Goal: Task Accomplishment & Management: Use online tool/utility

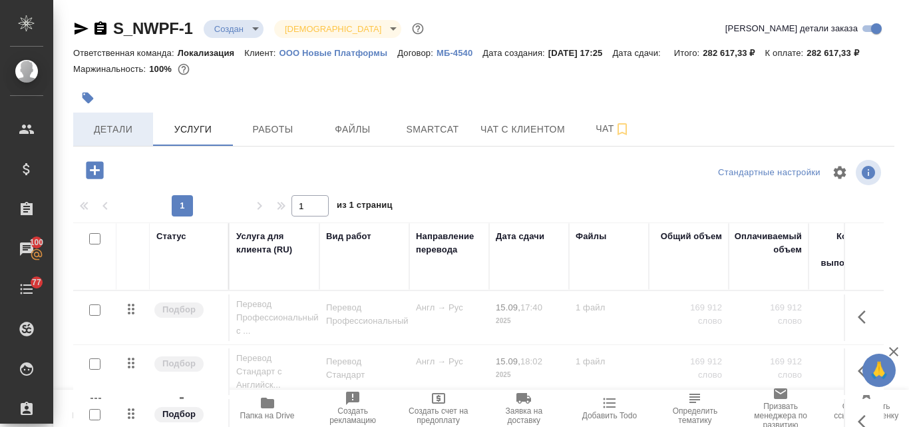
scroll to position [63, 0]
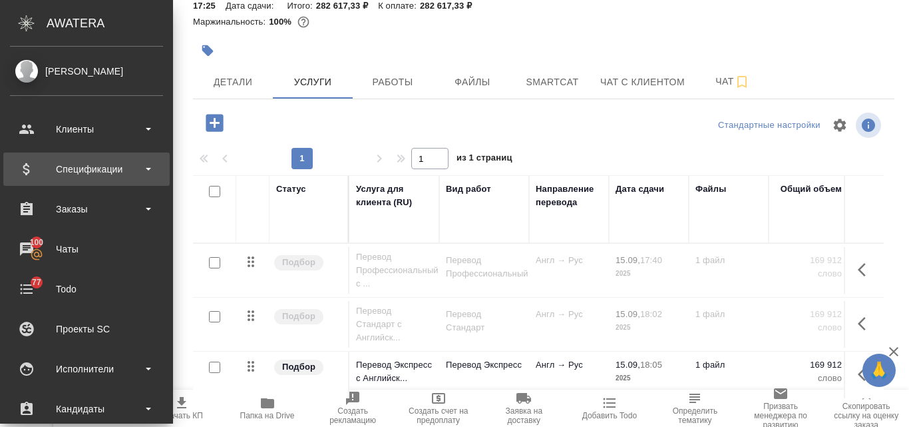
click at [114, 171] on div "Спецификации" at bounding box center [86, 169] width 153 height 20
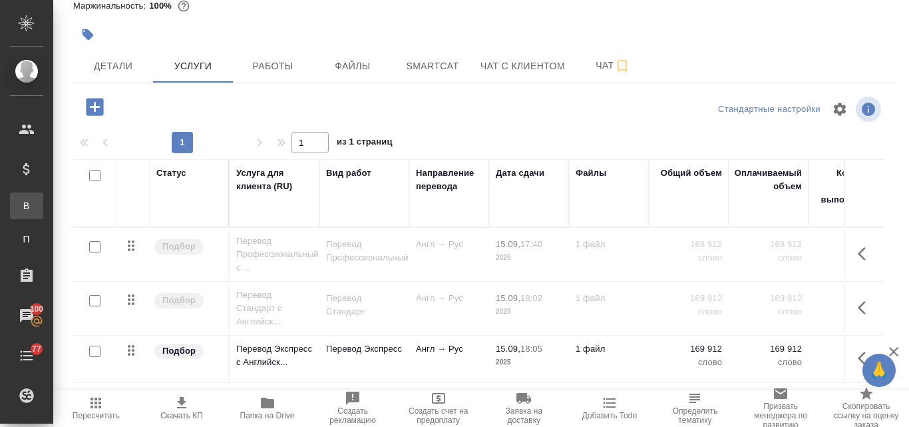
click at [43, 213] on link "В Все спецификации" at bounding box center [26, 205] width 33 height 27
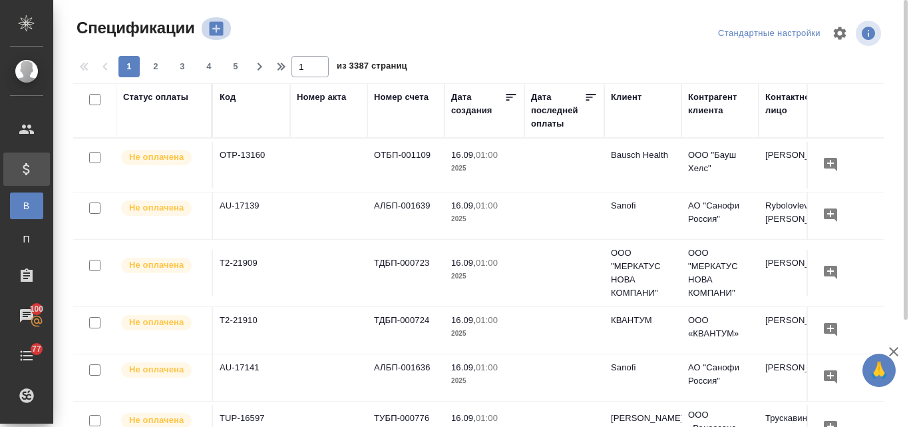
click at [213, 33] on icon "button" at bounding box center [216, 29] width 14 height 14
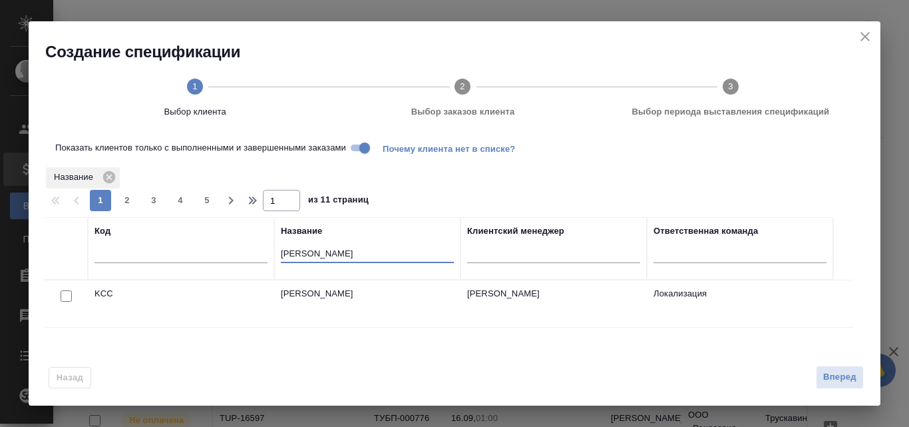
click at [316, 248] on input "kimber" at bounding box center [367, 254] width 173 height 17
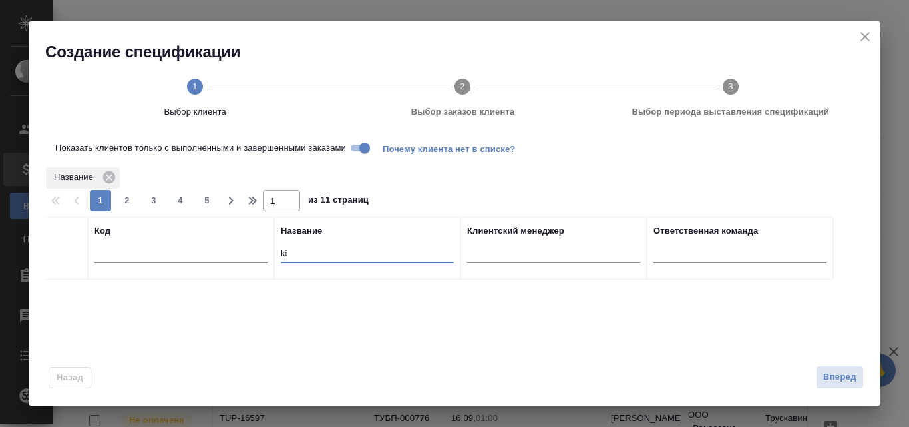
type input "k"
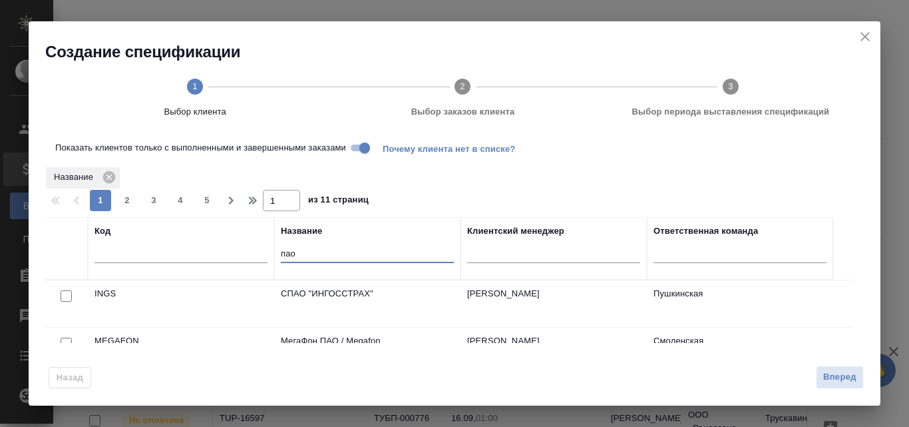
scroll to position [133, 0]
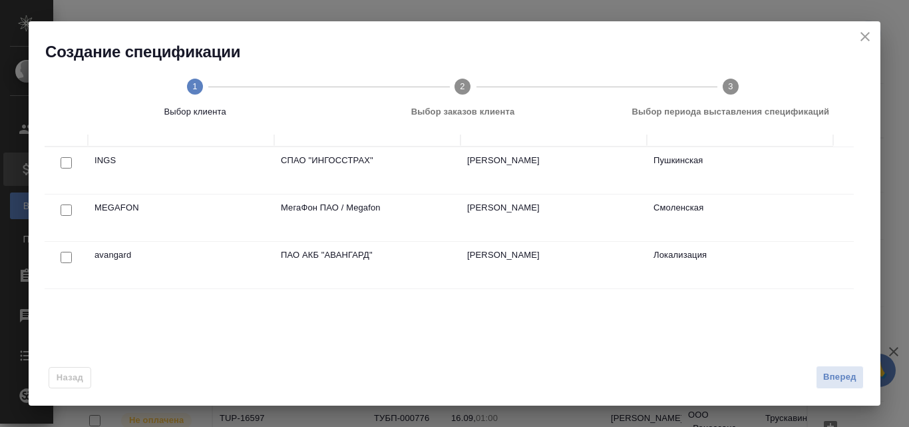
type input "пао"
click at [68, 260] on input "checkbox" at bounding box center [66, 257] width 11 height 11
checkbox input "true"
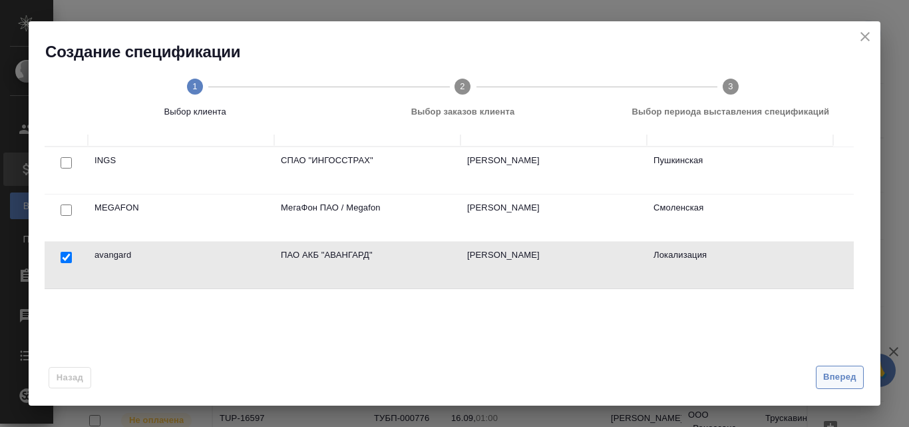
click at [836, 383] on span "Вперед" at bounding box center [839, 376] width 33 height 15
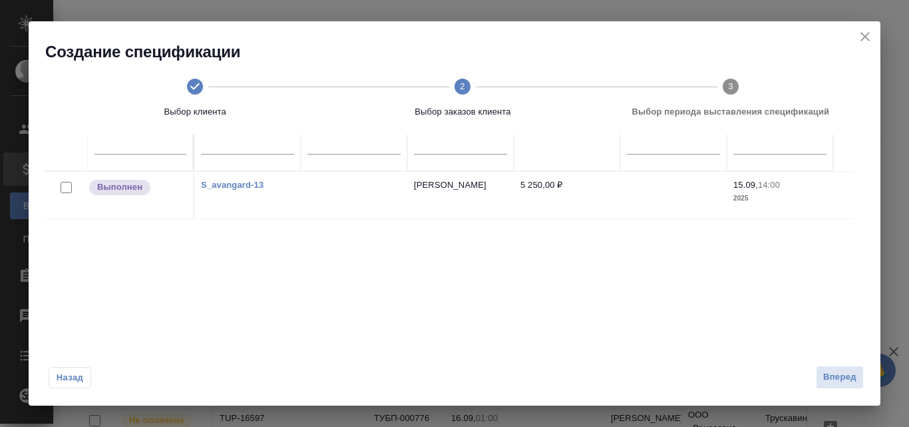
scroll to position [10, 0]
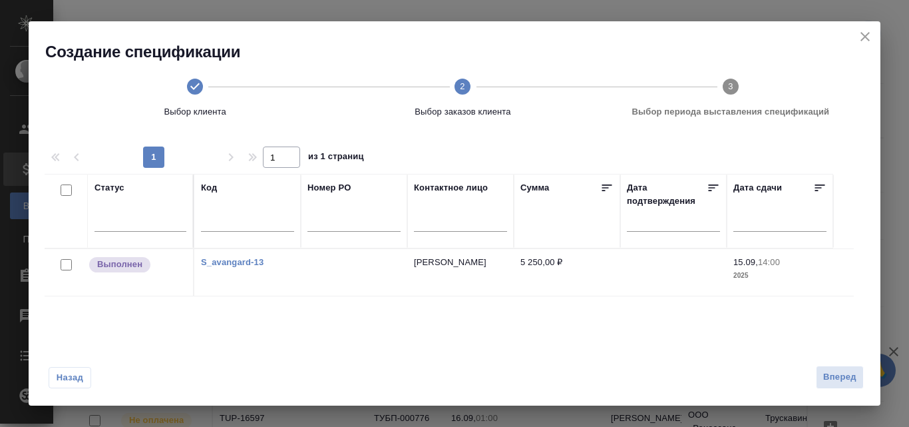
click at [67, 264] on input "checkbox" at bounding box center [66, 264] width 11 height 11
checkbox input "true"
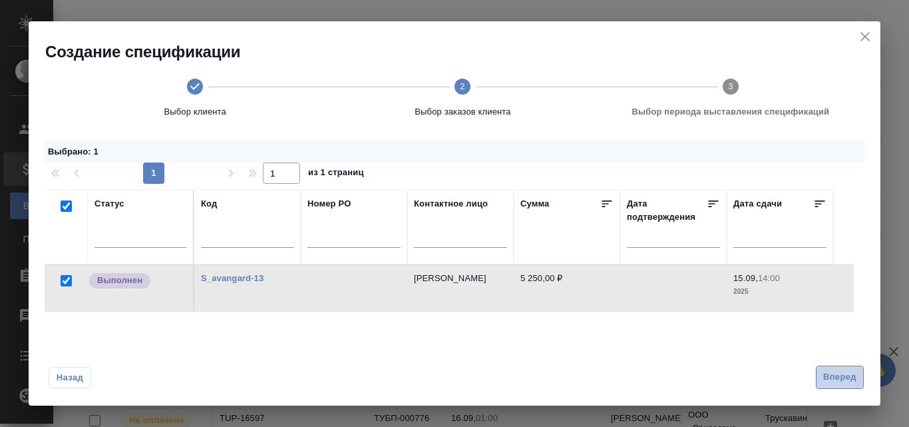
click at [834, 377] on span "Вперед" at bounding box center [839, 376] width 33 height 15
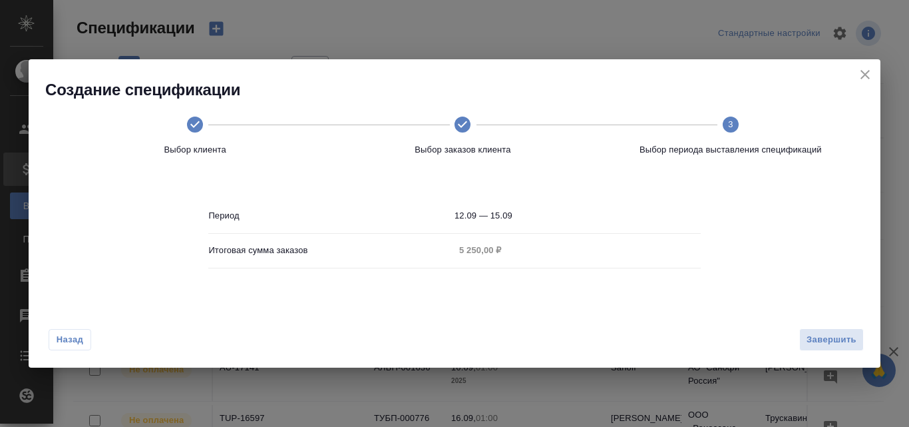
scroll to position [0, 0]
click at [811, 341] on span "Завершить" at bounding box center [832, 339] width 50 height 15
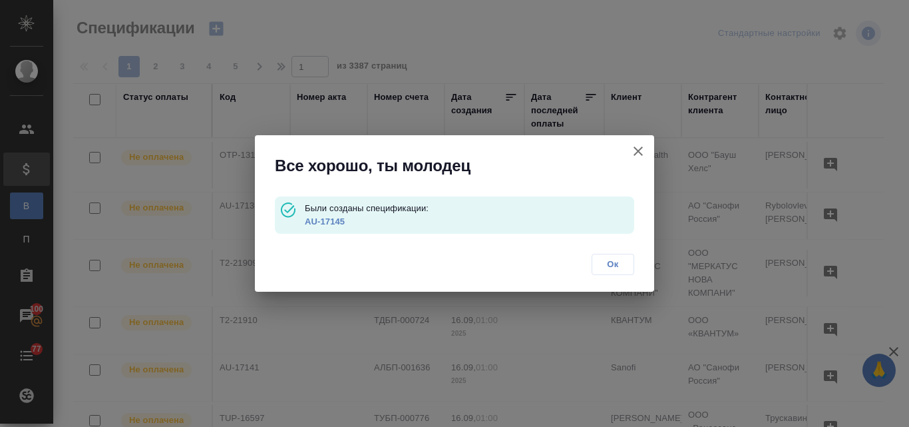
click at [327, 220] on link "AU-17145" at bounding box center [325, 221] width 40 height 10
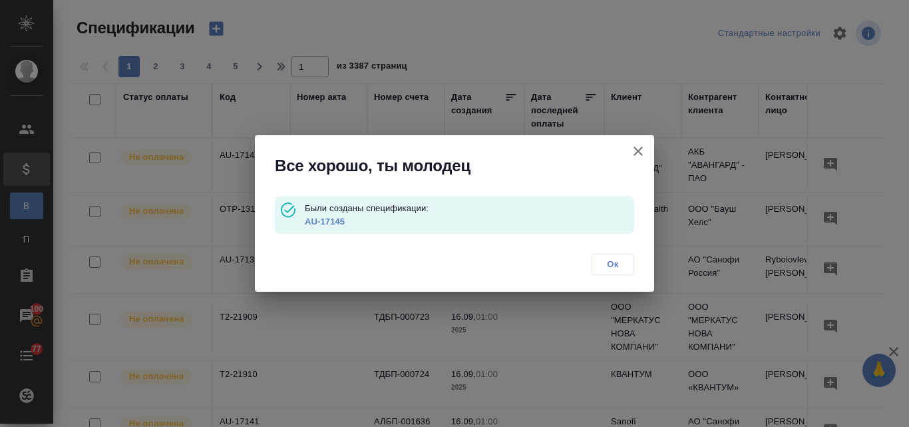
click at [636, 153] on icon "button" at bounding box center [638, 150] width 9 height 9
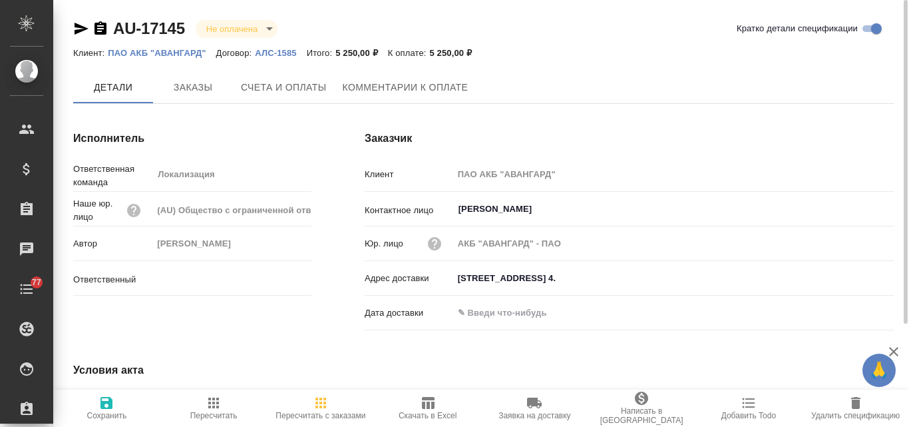
type input "[PERSON_NAME]"
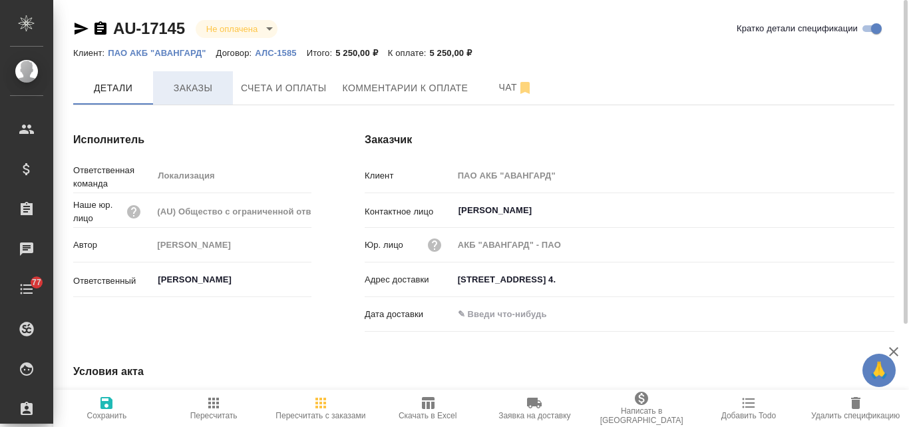
click at [186, 87] on span "Заказы" at bounding box center [193, 88] width 64 height 17
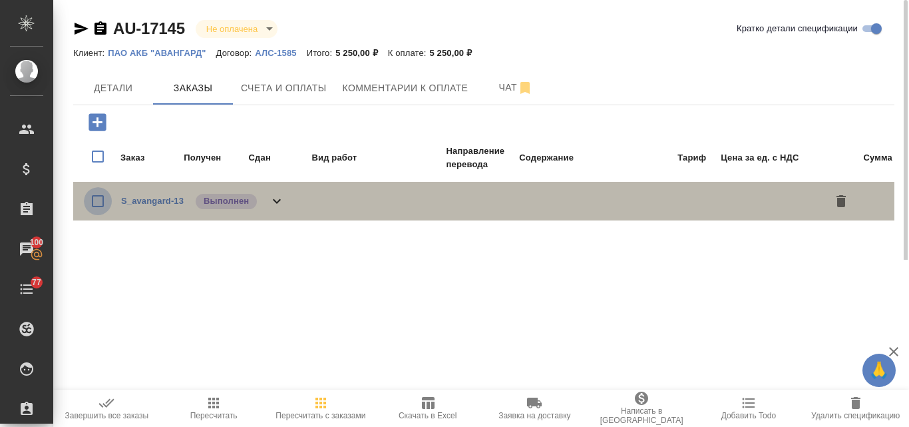
drag, startPoint x: 97, startPoint y: 202, endPoint x: 100, endPoint y: 209, distance: 7.2
click at [97, 202] on input "checkbox" at bounding box center [98, 201] width 28 height 28
checkbox input "true"
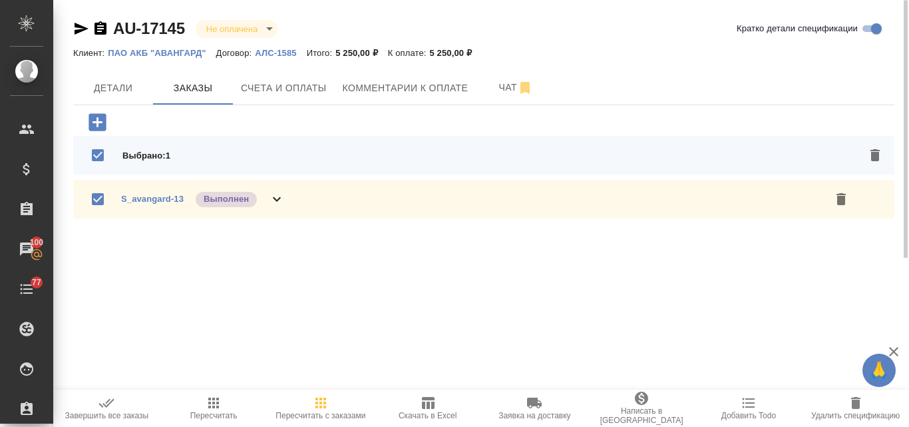
click at [108, 412] on span "Завершить все заказы" at bounding box center [107, 415] width 84 height 9
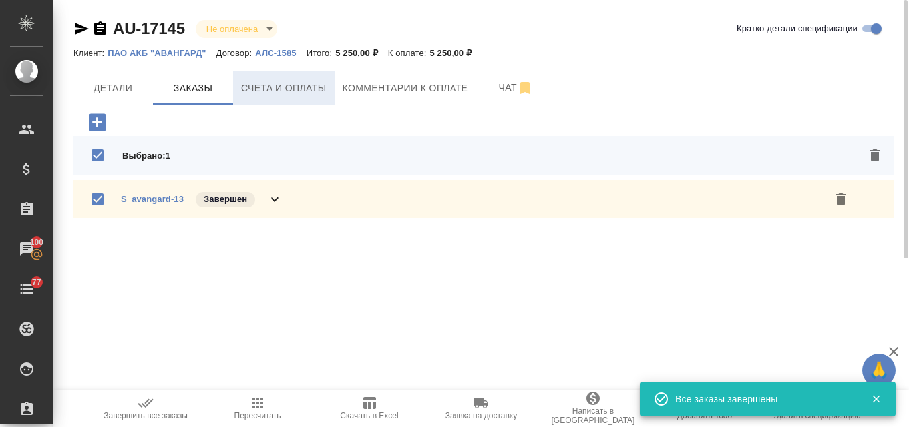
click at [296, 92] on span "Счета и оплаты" at bounding box center [284, 88] width 86 height 17
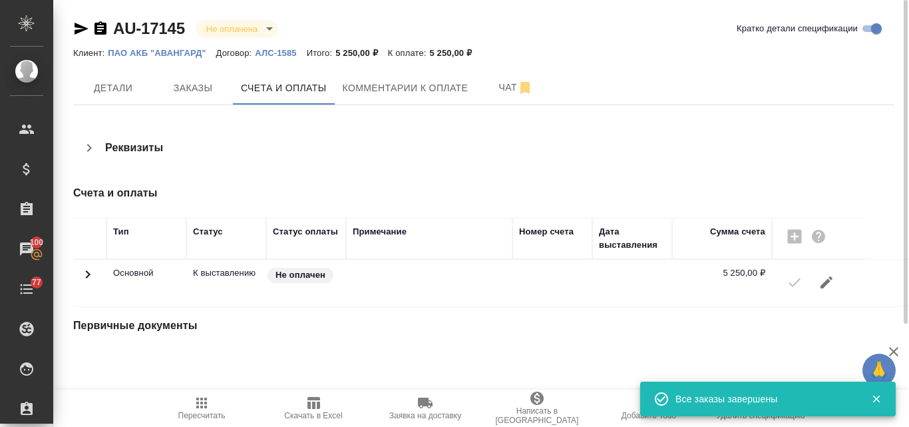
click at [789, 287] on div at bounding box center [819, 282] width 80 height 32
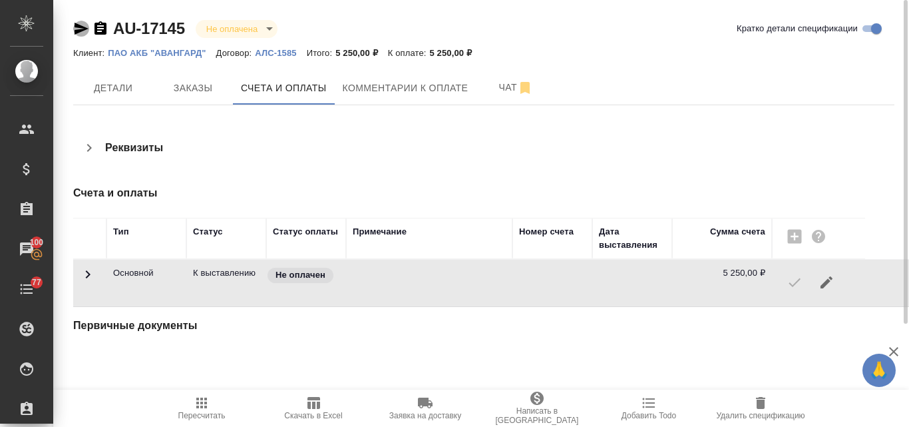
click at [80, 28] on icon "button" at bounding box center [82, 29] width 14 height 12
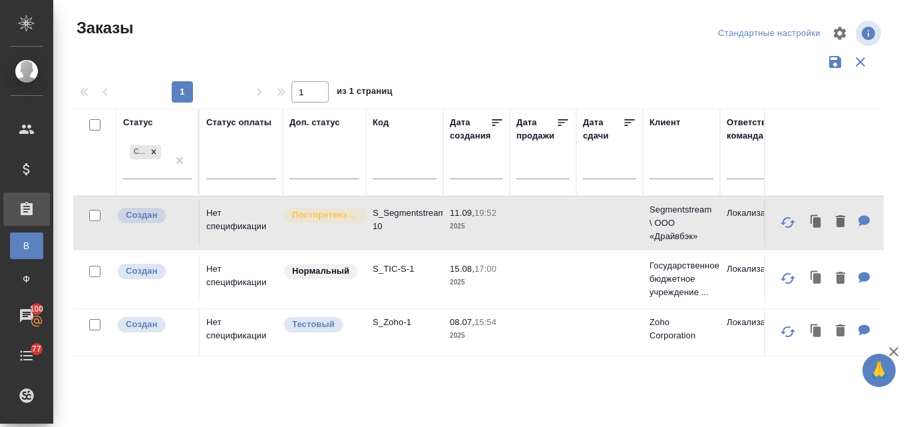
scroll to position [0, 433]
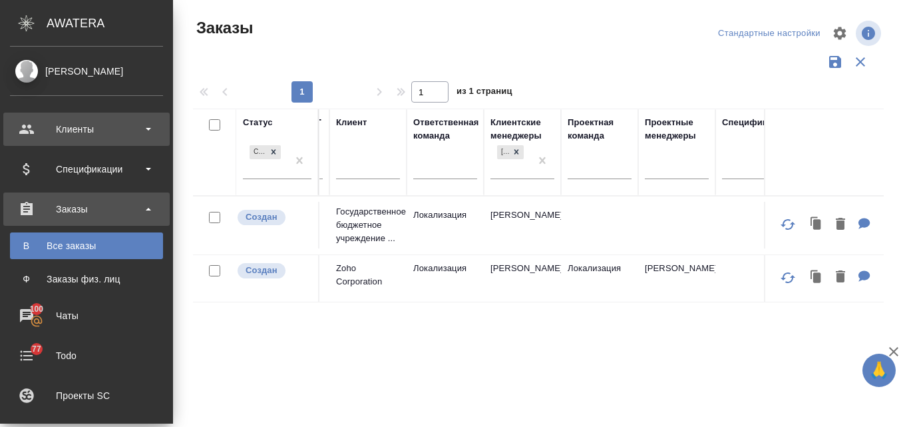
click at [85, 123] on div "Клиенты" at bounding box center [86, 129] width 153 height 20
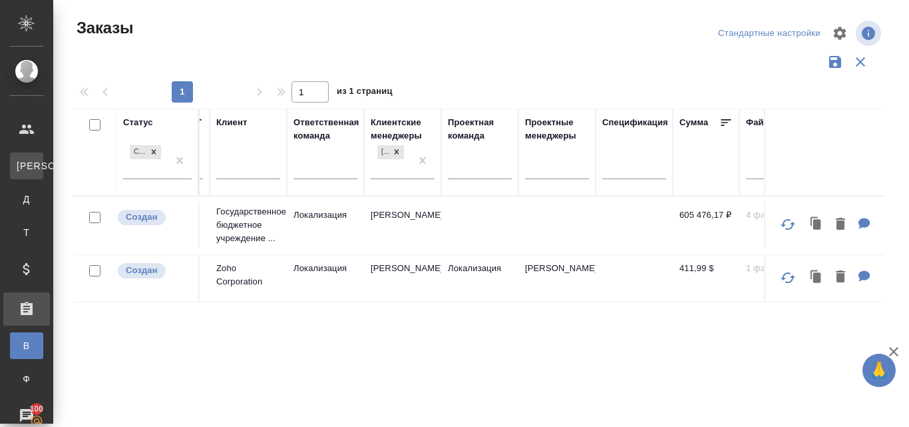
click at [20, 168] on div "Клиенты" at bounding box center [10, 165] width 20 height 13
select select "RU"
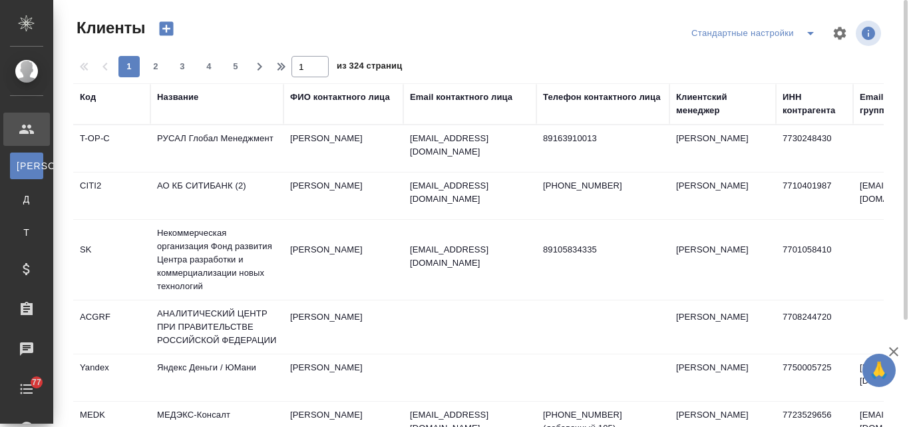
click at [179, 94] on div "Название" at bounding box center [177, 97] width 41 height 13
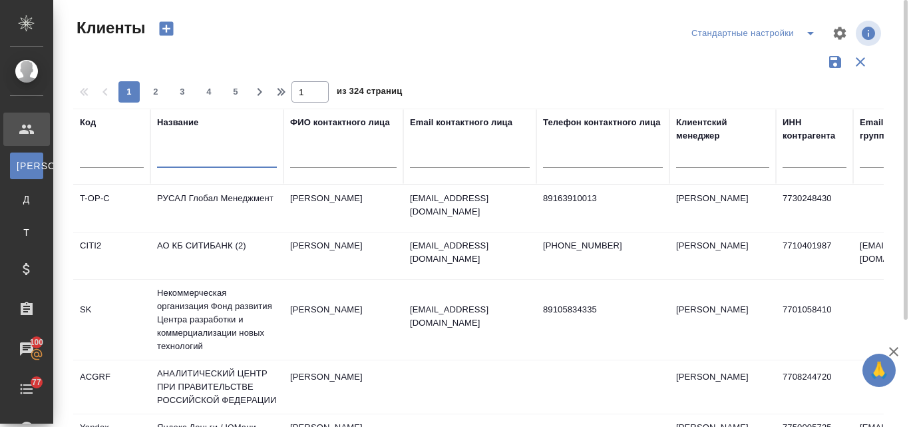
click at [189, 159] on input "text" at bounding box center [217, 159] width 120 height 17
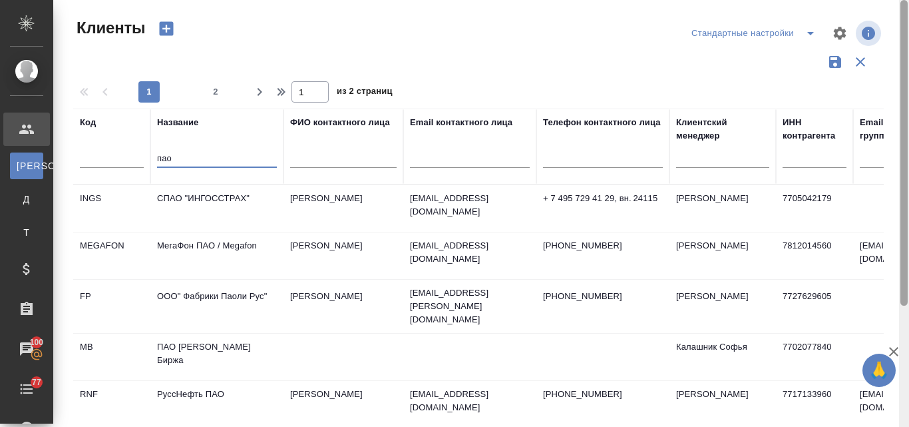
drag, startPoint x: 905, startPoint y: 147, endPoint x: 905, endPoint y: -13, distance: 159.8
click at [905, 0] on html "🙏 .cls-1 fill:#fff; AWATERA Valyaeva Anna Клиенты К Клиенты Д Договоры Т Тендер…" at bounding box center [454, 213] width 909 height 427
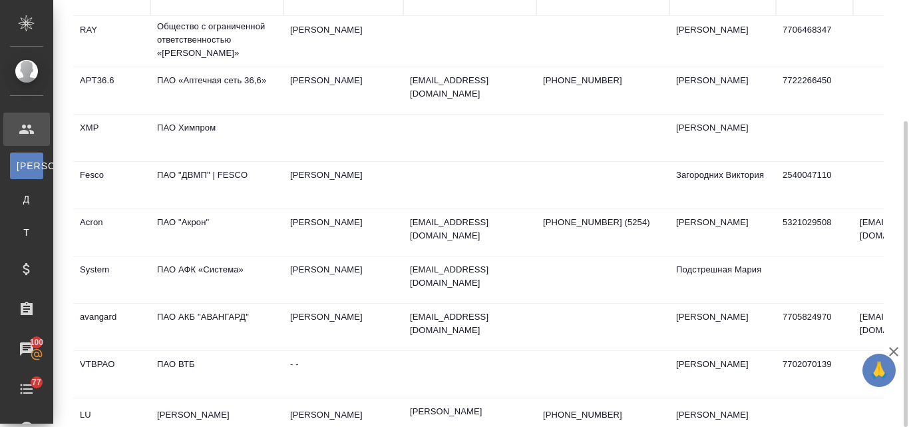
scroll to position [795, 0]
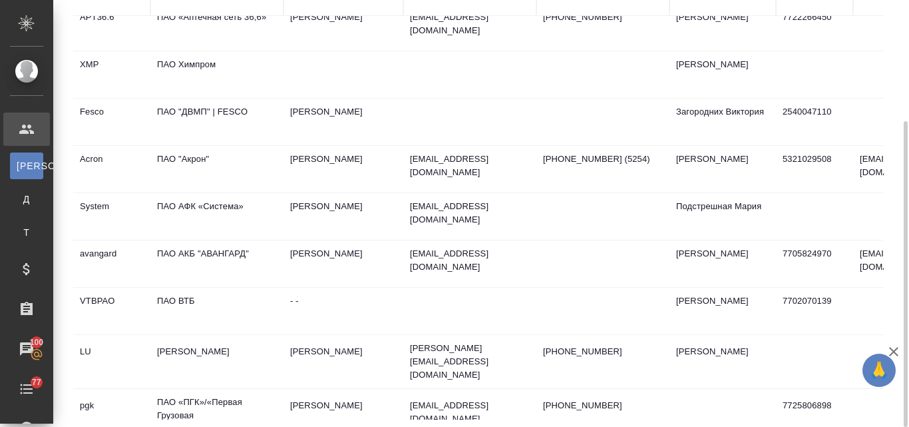
type input "пао"
click at [220, 240] on td "ПАО АКБ "АВАНГАРД"" at bounding box center [216, 263] width 133 height 47
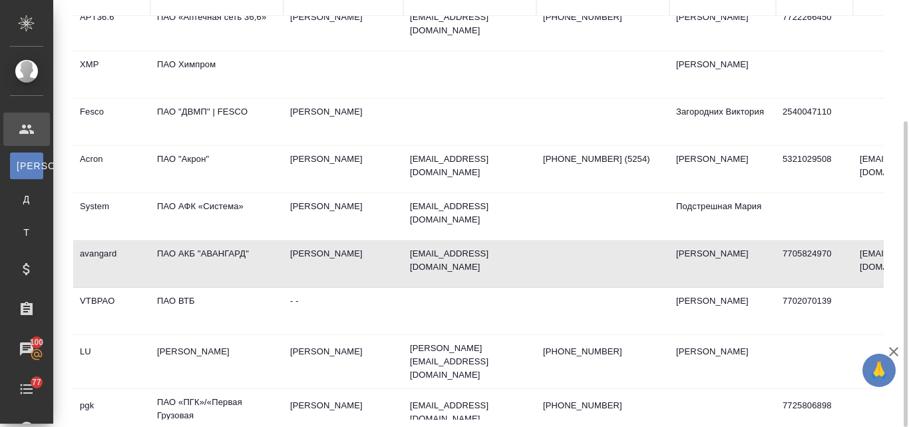
click at [220, 240] on td "ПАО АКБ "АВАНГАРД"" at bounding box center [216, 263] width 133 height 47
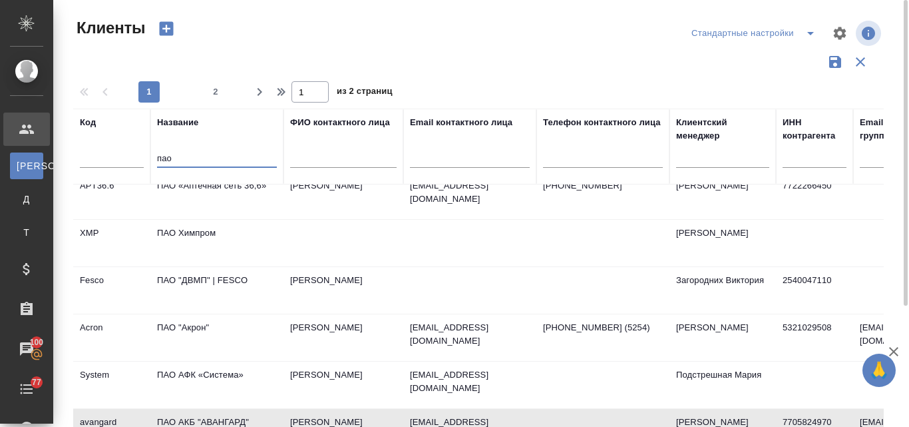
drag, startPoint x: 180, startPoint y: 156, endPoint x: 148, endPoint y: 157, distance: 32.0
click at [148, 157] on tr "Код Название пао ФИО контактного лица Email контактного лица Телефон контактног…" at bounding box center [576, 147] width 1007 height 76
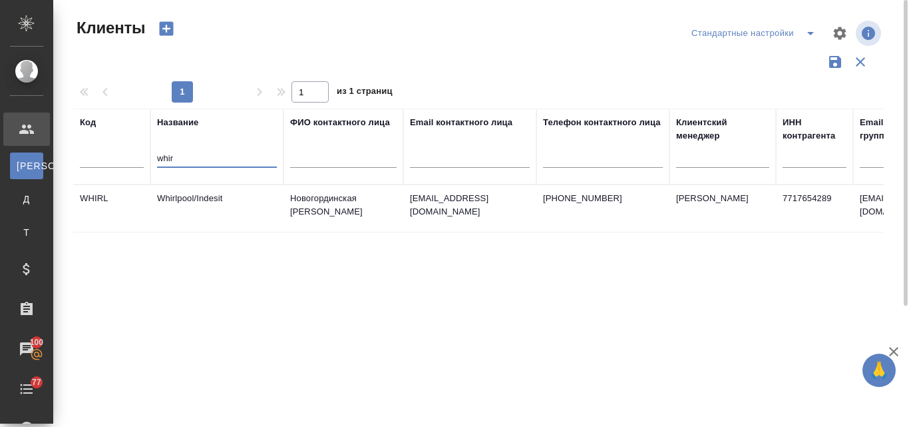
type input "whir"
click at [198, 197] on td "Whirlpool/Indesit" at bounding box center [216, 208] width 133 height 47
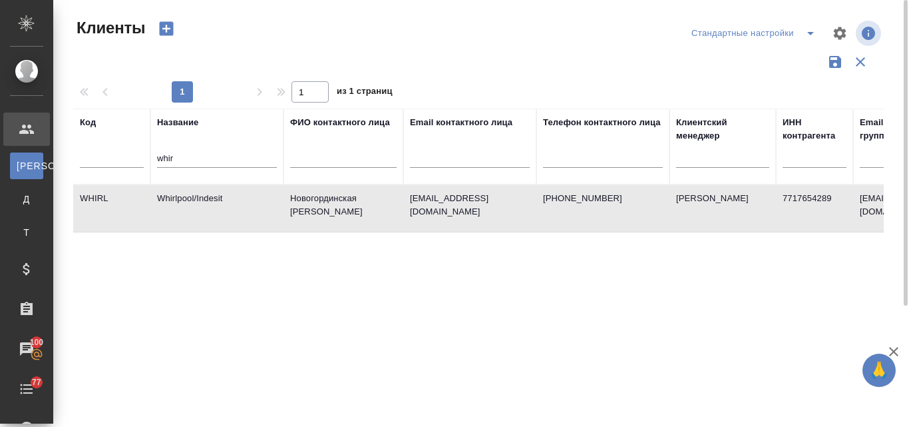
click at [198, 197] on td "Whirlpool/Indesit" at bounding box center [216, 208] width 133 height 47
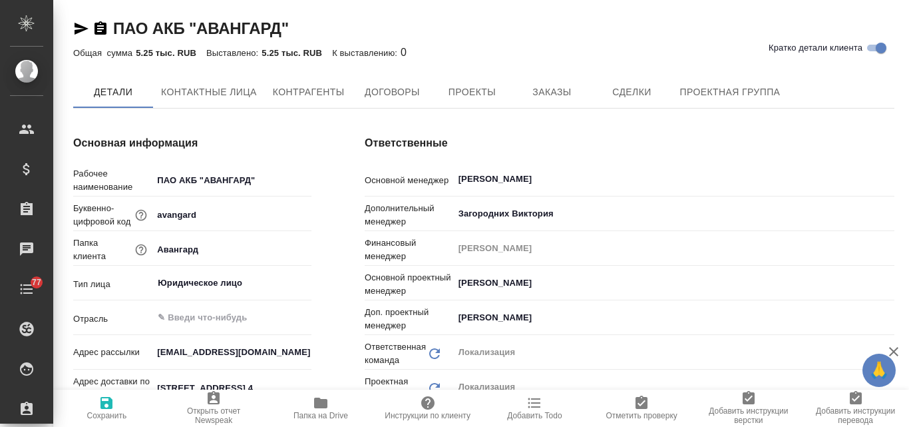
type textarea "x"
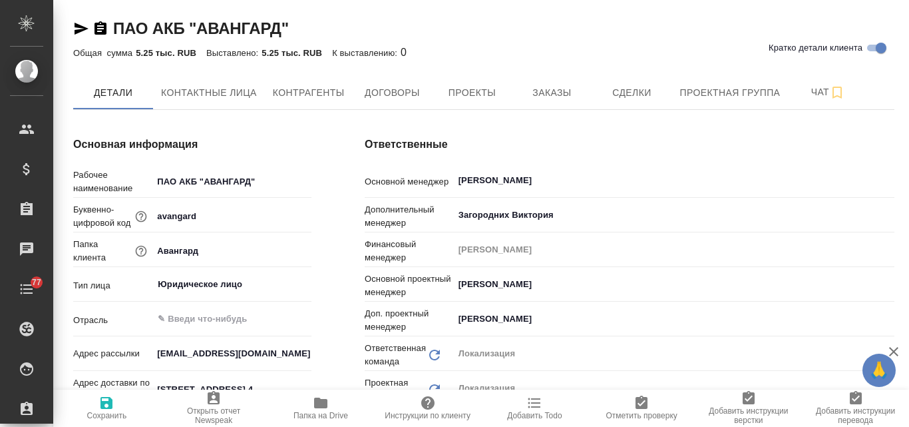
type textarea "x"
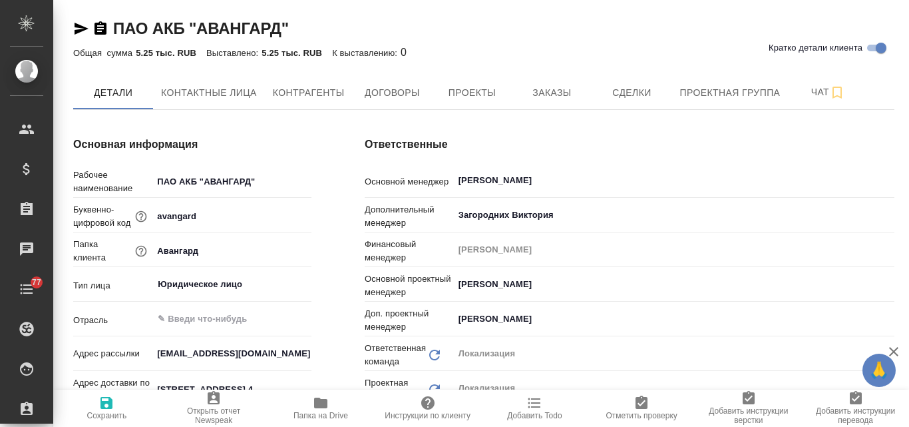
type textarea "x"
click at [562, 89] on span "Заказы" at bounding box center [552, 93] width 64 height 17
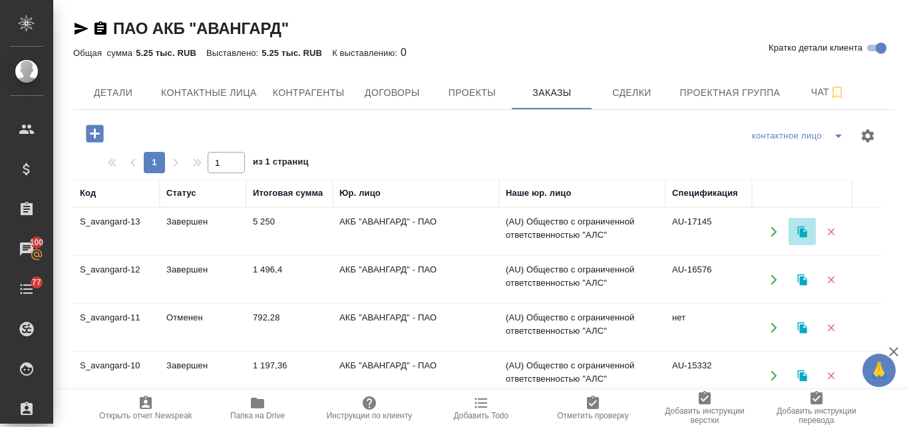
click at [805, 233] on icon "button" at bounding box center [801, 231] width 9 height 11
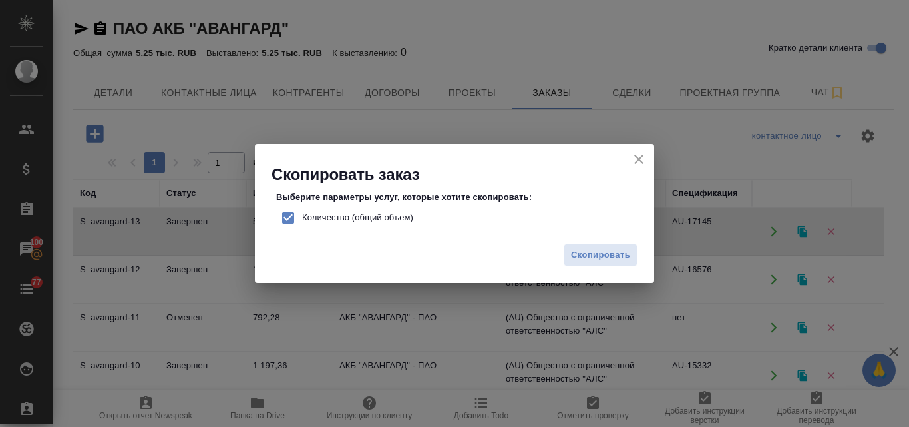
click at [296, 218] on input "Количество (общий объем)" at bounding box center [288, 218] width 28 height 28
checkbox input "false"
click at [626, 248] on span "Скопировать" at bounding box center [600, 255] width 59 height 15
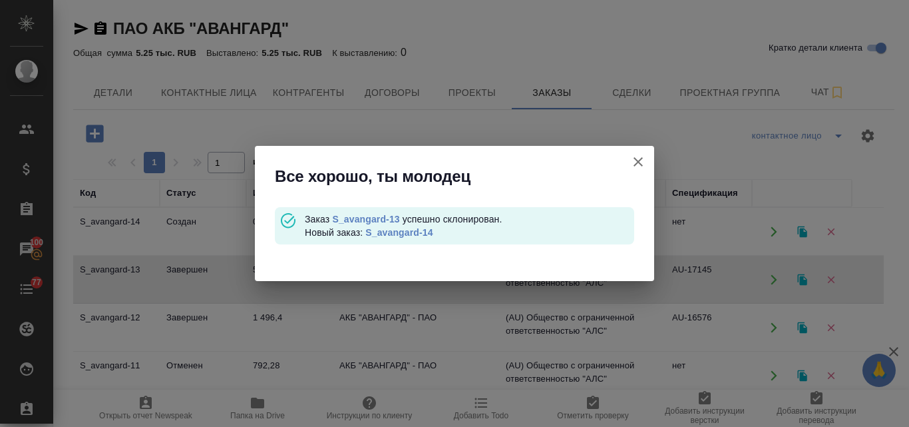
click at [415, 232] on link "S_avangard-14" at bounding box center [398, 232] width 67 height 11
click at [630, 161] on icon "button" at bounding box center [638, 162] width 16 height 16
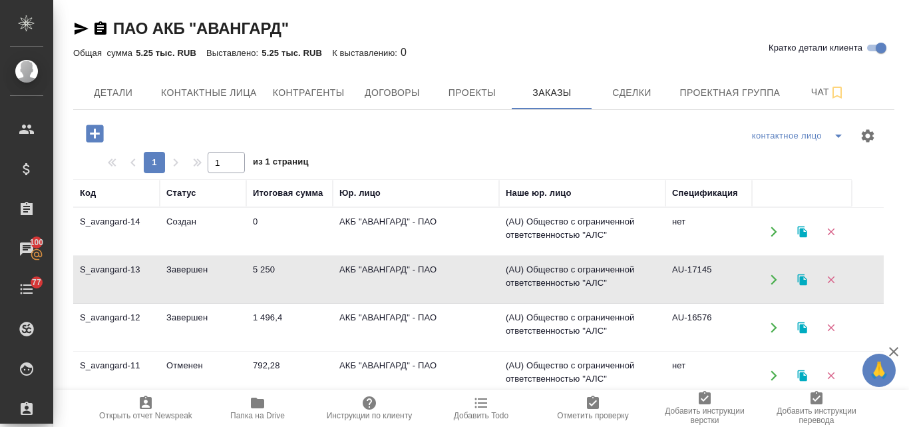
click at [208, 225] on td "Создан" at bounding box center [203, 231] width 87 height 47
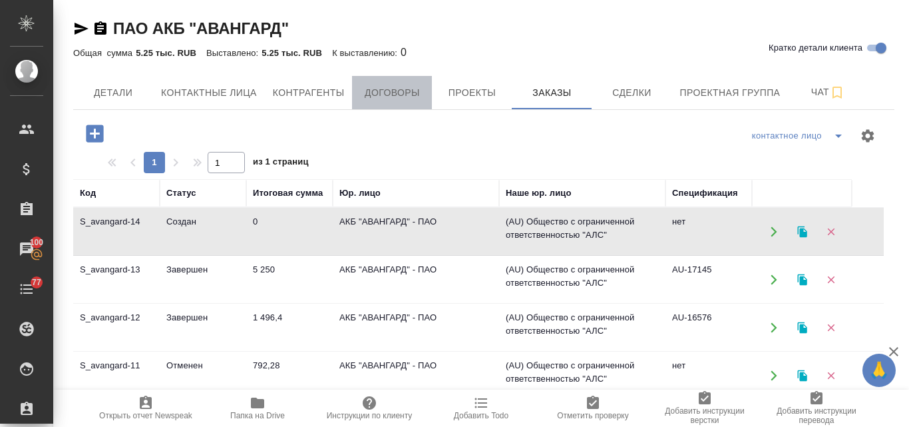
click at [385, 93] on span "Договоры" at bounding box center [392, 93] width 64 height 17
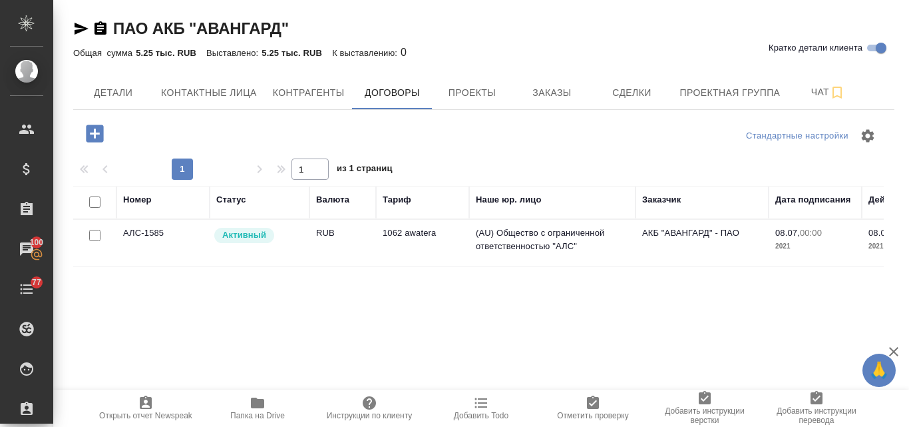
click at [261, 410] on icon "button" at bounding box center [258, 403] width 16 height 16
click at [383, 91] on span "Договоры" at bounding box center [392, 93] width 64 height 17
click at [101, 91] on span "Детали" at bounding box center [113, 93] width 64 height 17
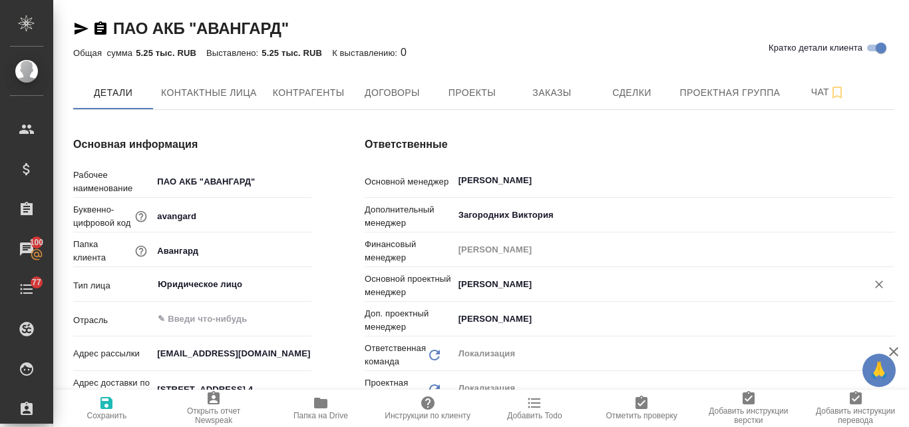
type textarea "x"
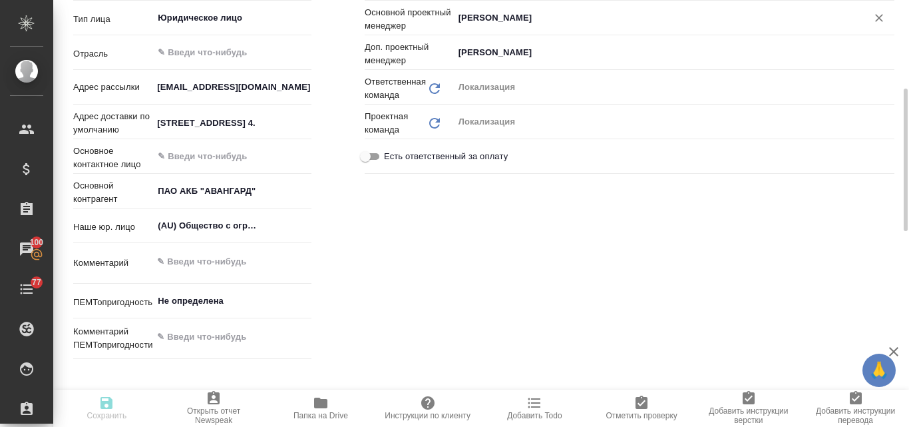
type textarea "x"
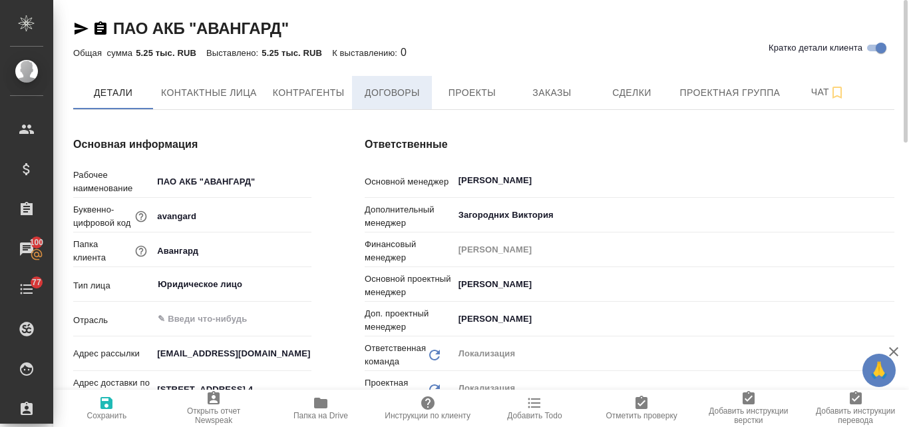
click at [393, 91] on span "Договоры" at bounding box center [392, 93] width 64 height 17
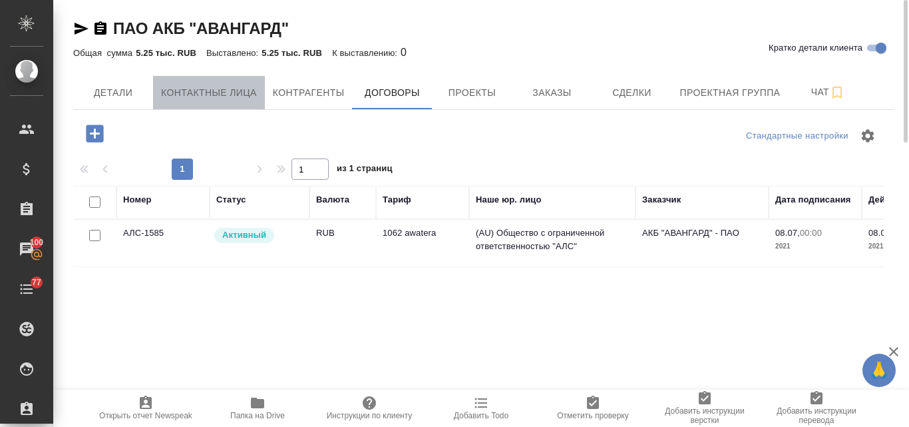
click at [198, 89] on span "Контактные лица" at bounding box center [209, 93] width 96 height 17
select select "RU"
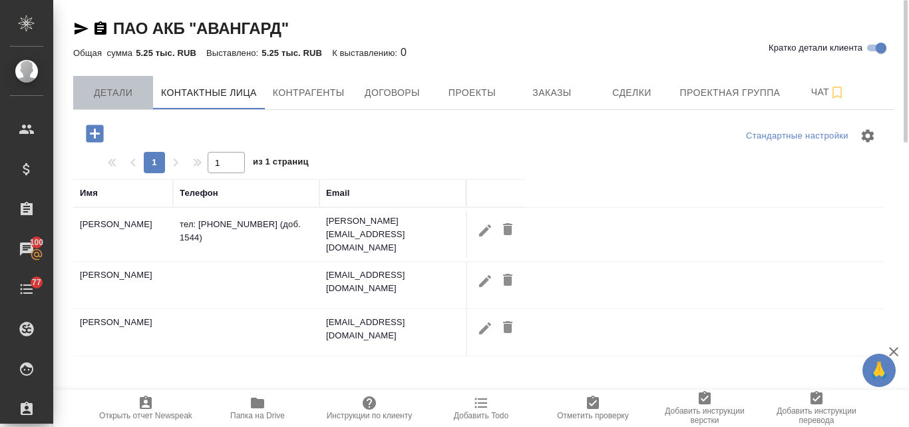
click at [136, 83] on button "Детали" at bounding box center [113, 92] width 80 height 33
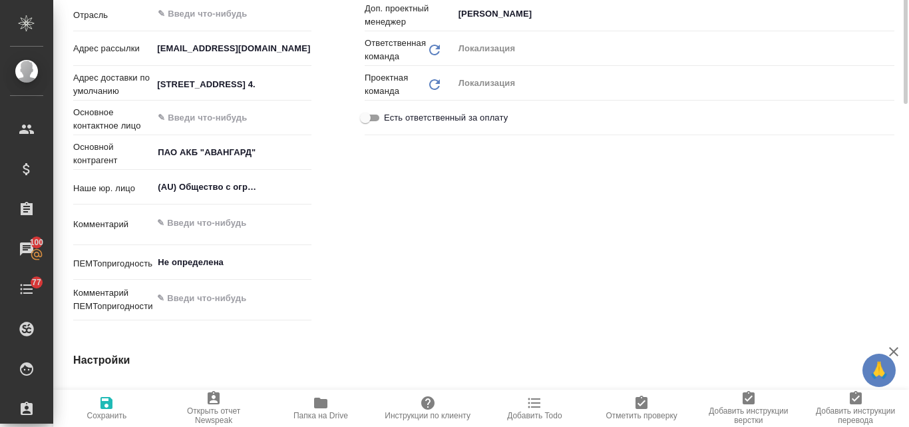
type textarea "x"
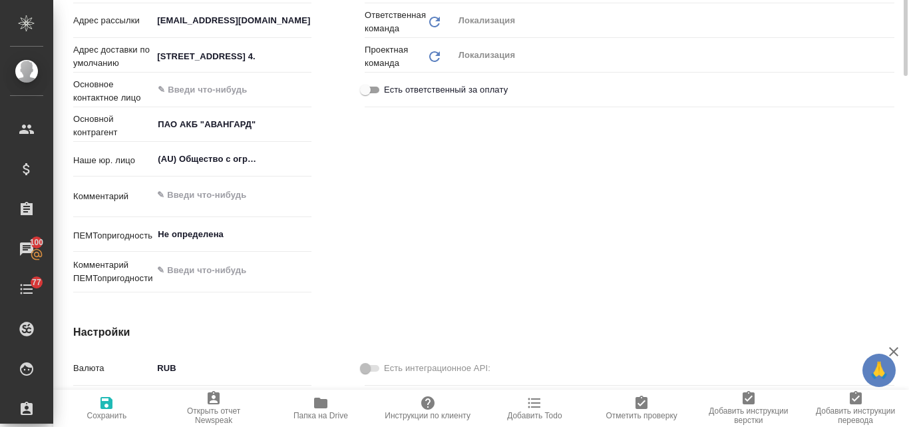
type textarea "x"
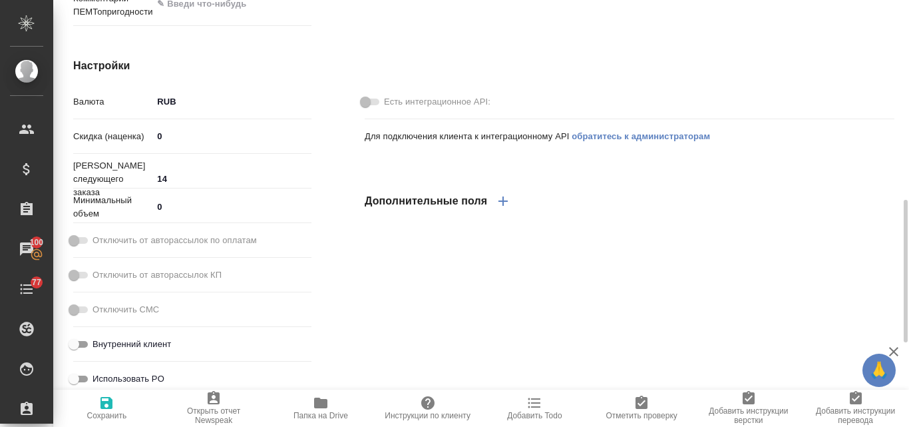
scroll to position [850, 0]
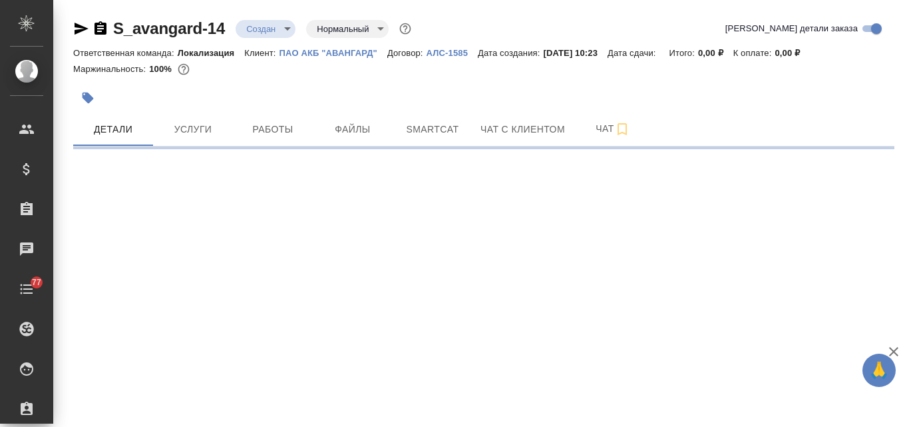
select select "RU"
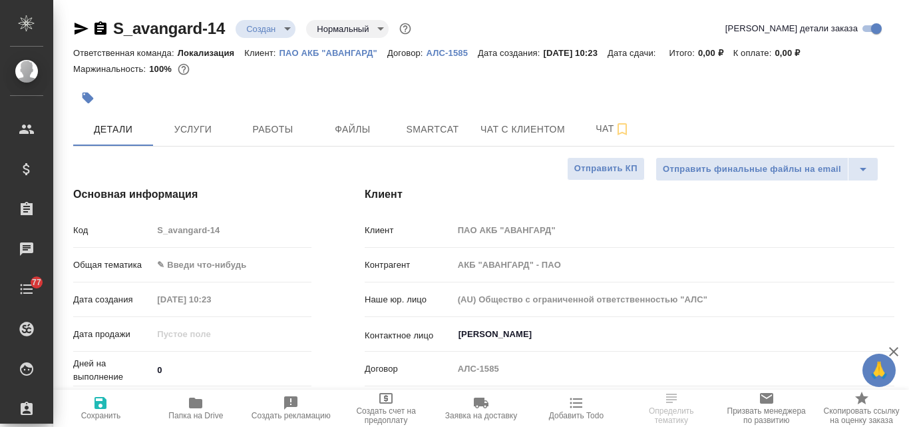
type textarea "x"
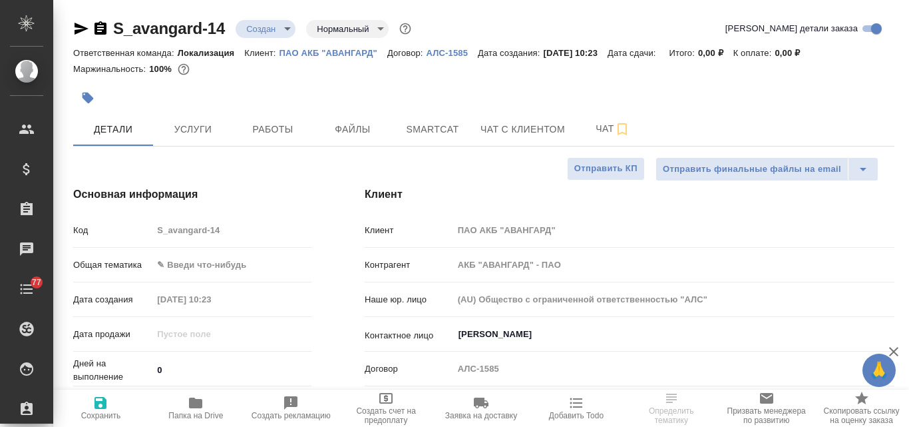
type textarea "x"
click at [355, 130] on span "Файлы" at bounding box center [353, 129] width 64 height 17
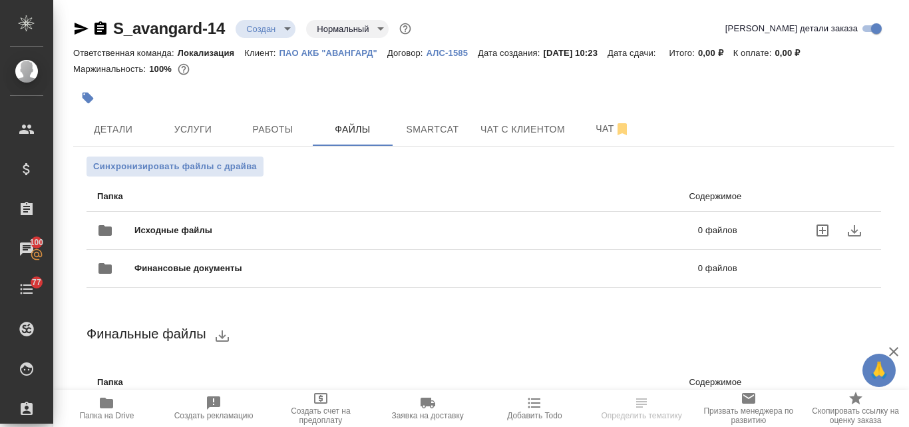
click at [256, 229] on span "Исходные файлы" at bounding box center [294, 230] width 321 height 13
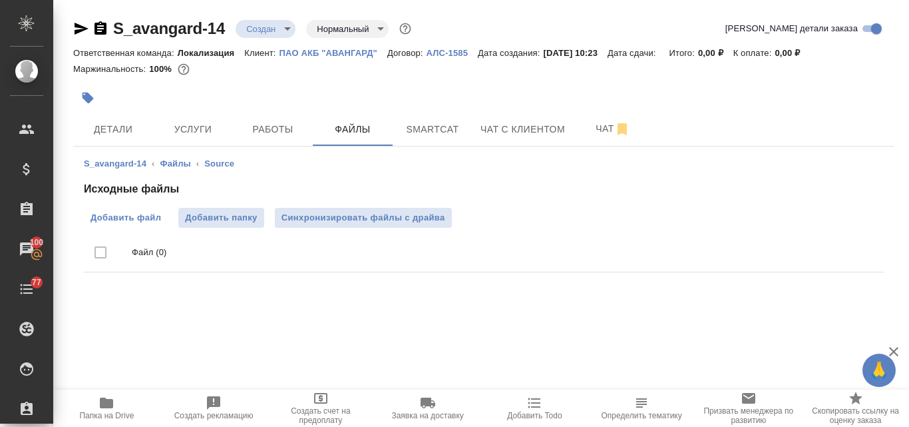
click at [138, 216] on span "Добавить файл" at bounding box center [126, 217] width 71 height 13
click at [0, 0] on input "Добавить файл" at bounding box center [0, 0] width 0 height 0
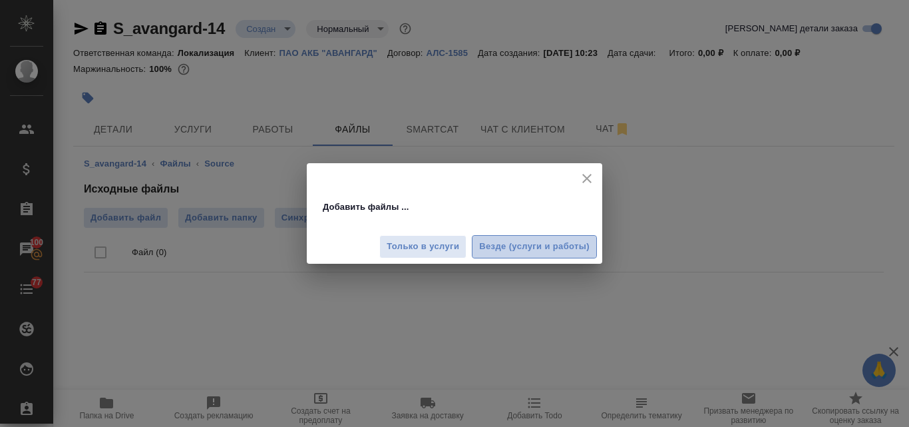
click at [501, 240] on span "Везде (услуги и работы)" at bounding box center [534, 246] width 111 height 15
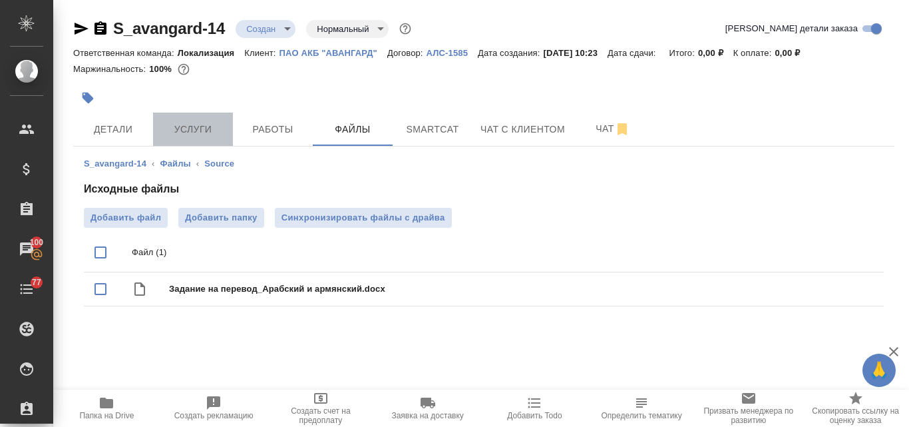
click at [180, 125] on span "Услуги" at bounding box center [193, 129] width 64 height 17
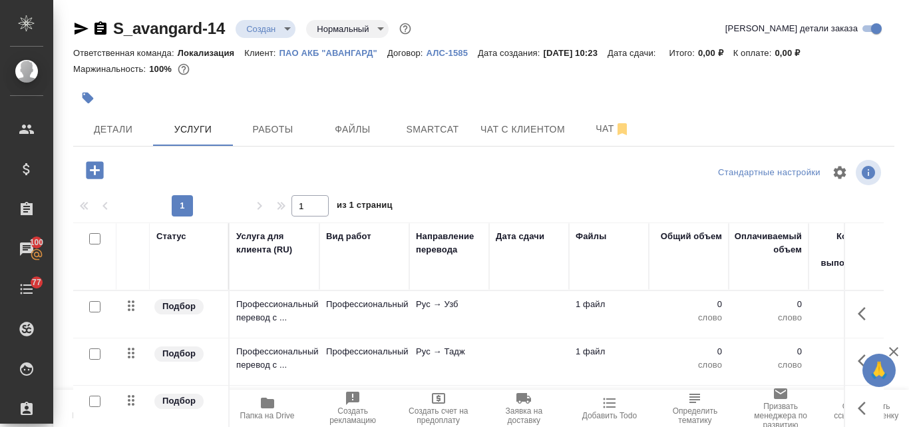
click at [94, 236] on input "checkbox" at bounding box center [94, 238] width 11 height 11
checkbox input "true"
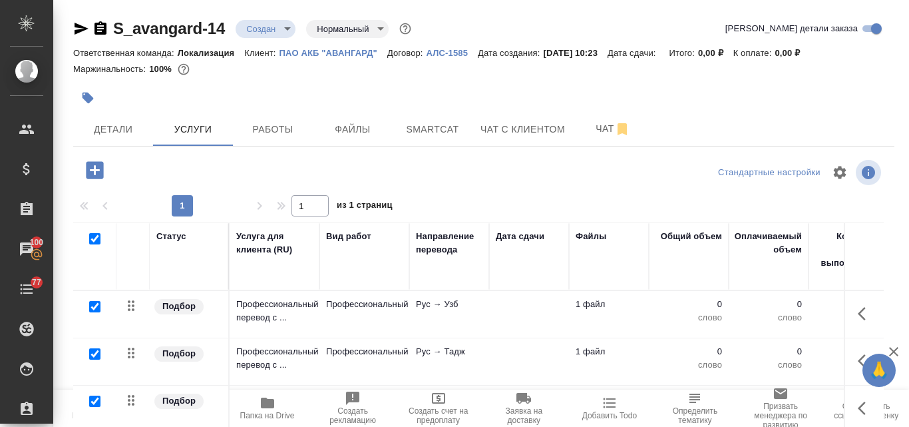
checkbox input "true"
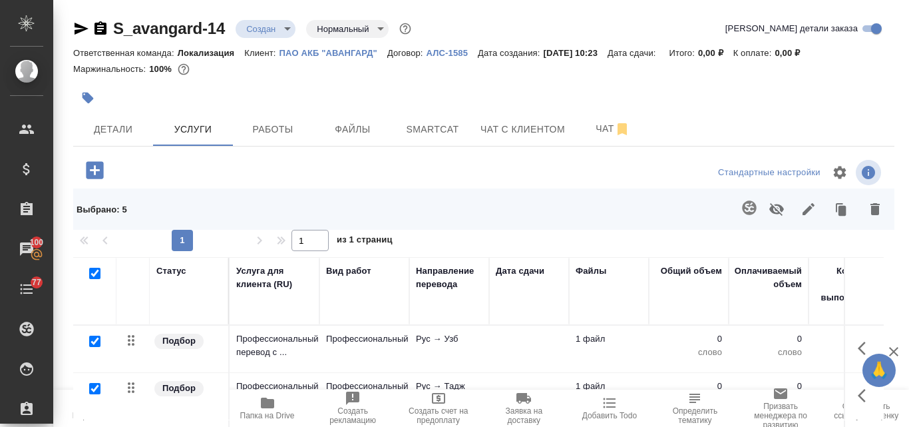
click at [869, 215] on icon "button" at bounding box center [875, 209] width 16 height 16
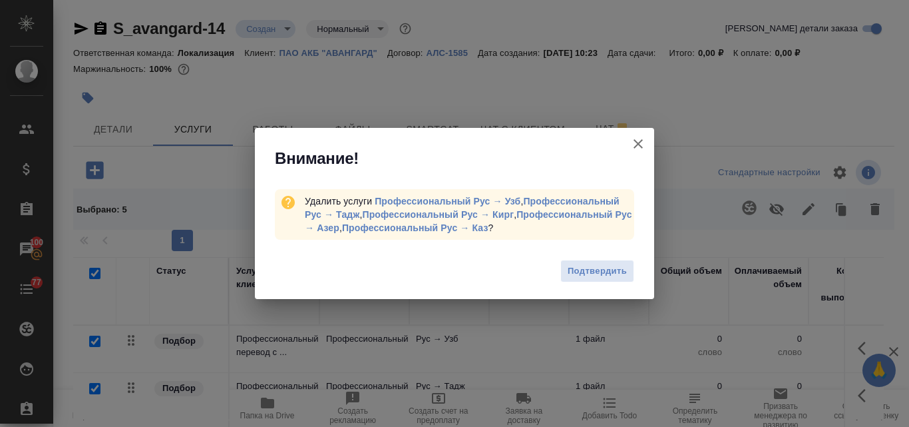
drag, startPoint x: 582, startPoint y: 274, endPoint x: 604, endPoint y: 274, distance: 22.0
click at [582, 274] on span "Подтвердить" at bounding box center [597, 271] width 59 height 15
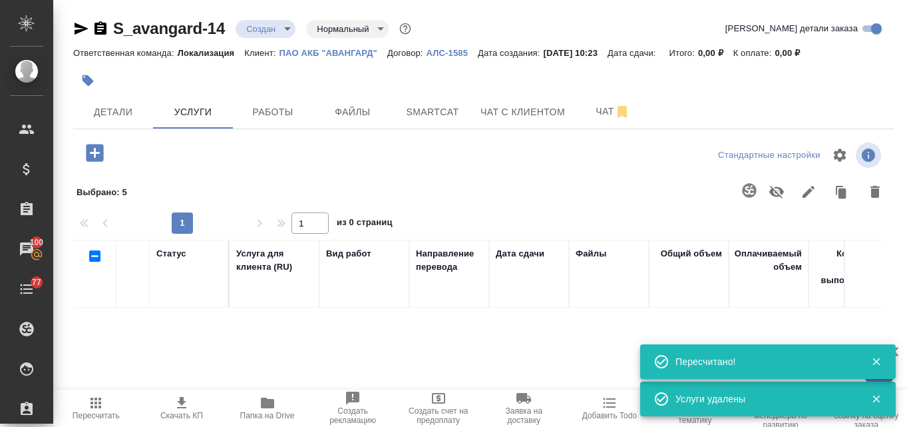
click at [96, 150] on icon "button" at bounding box center [94, 152] width 17 height 17
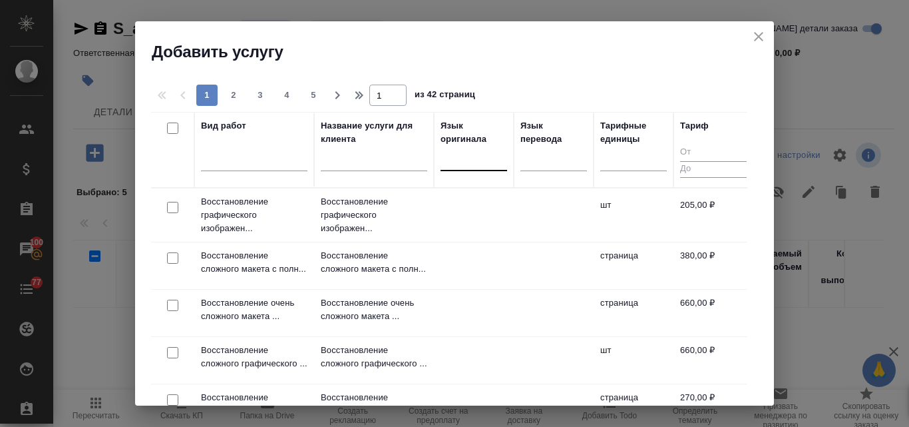
click at [441, 163] on div at bounding box center [474, 157] width 67 height 19
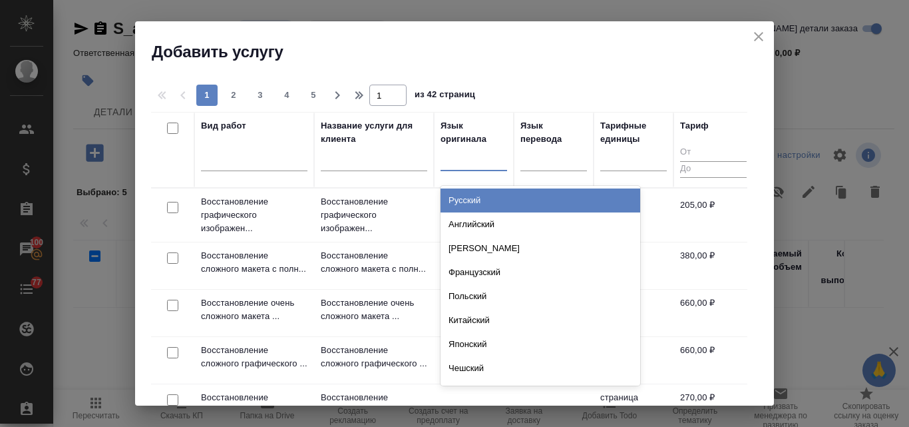
click at [455, 199] on div "Русский" at bounding box center [541, 200] width 200 height 24
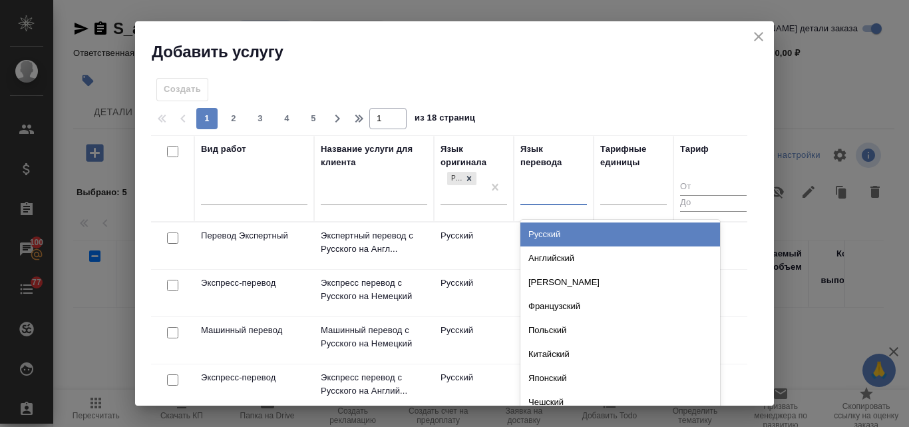
click at [549, 190] on div at bounding box center [554, 191] width 67 height 19
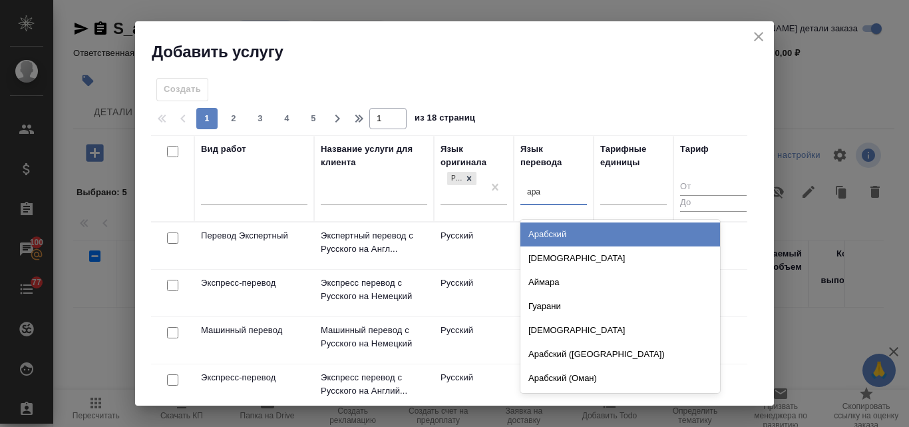
type input "араб"
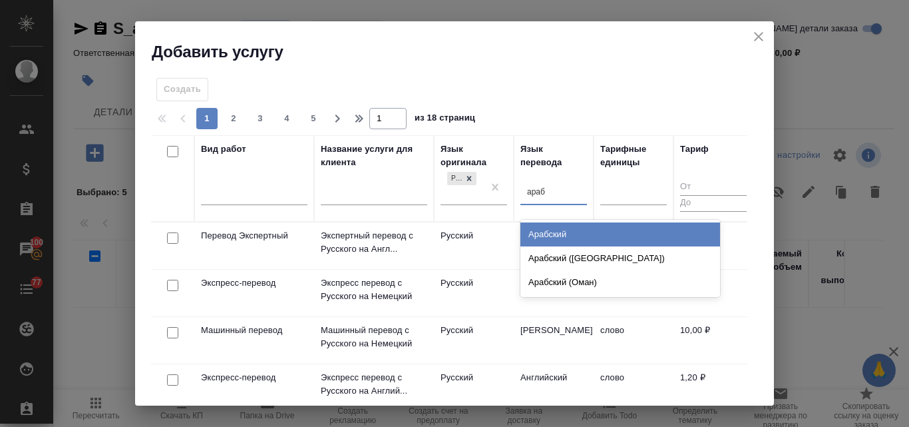
click at [549, 235] on div "Арабский" at bounding box center [621, 234] width 200 height 24
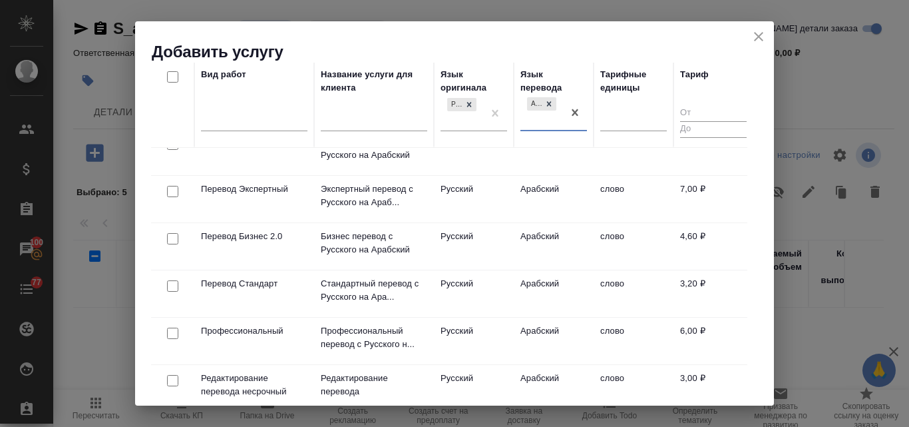
scroll to position [133, 0]
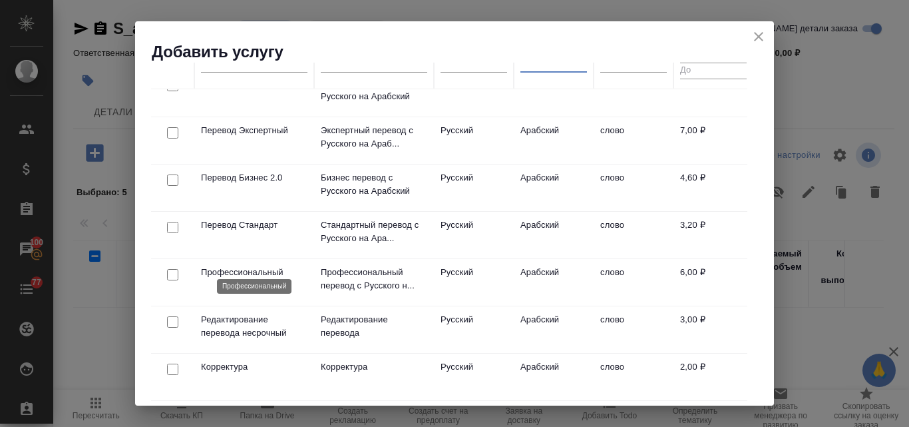
click at [263, 266] on p "Профессиональный" at bounding box center [254, 272] width 107 height 13
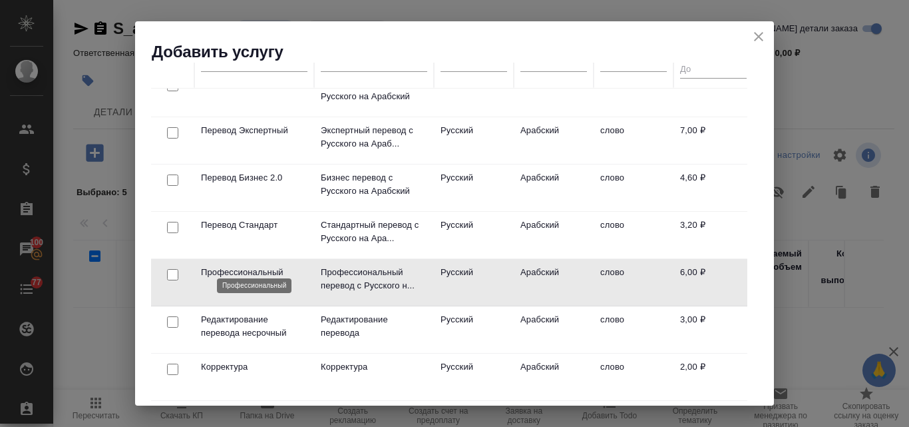
click at [263, 266] on p "Профессиональный" at bounding box center [254, 272] width 107 height 13
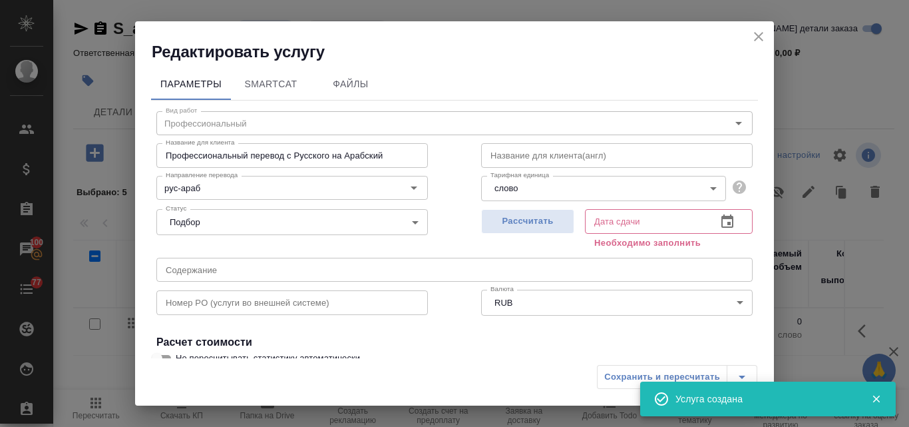
click at [756, 38] on icon "close" at bounding box center [759, 37] width 16 height 16
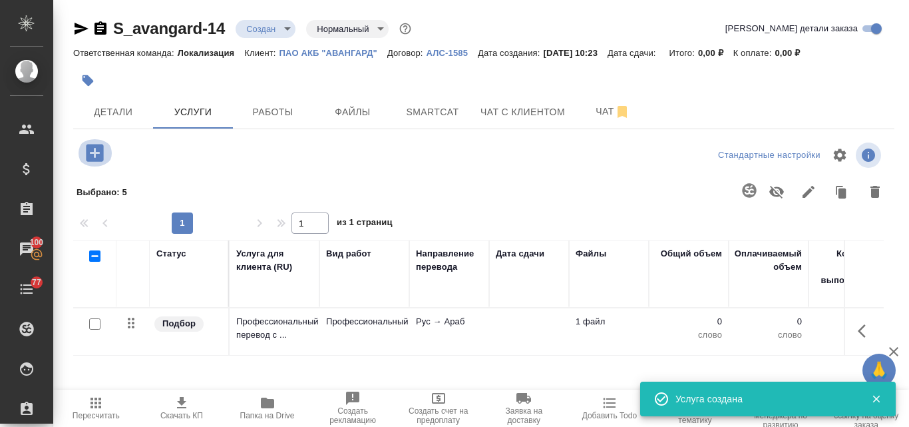
click at [99, 150] on icon "button" at bounding box center [94, 152] width 17 height 17
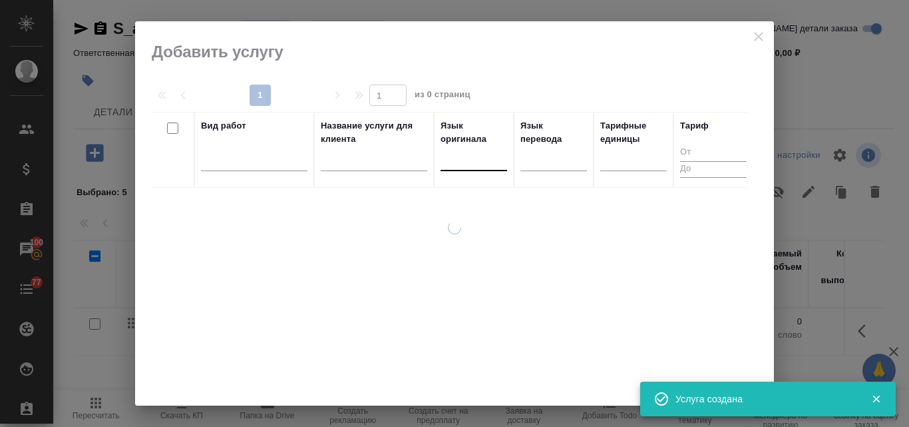
click at [463, 164] on div at bounding box center [474, 157] width 67 height 19
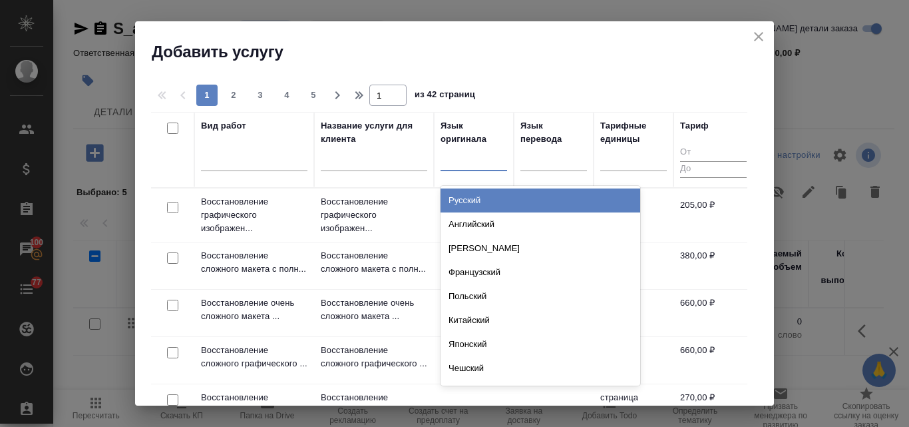
click at [470, 204] on div "Русский" at bounding box center [541, 200] width 200 height 24
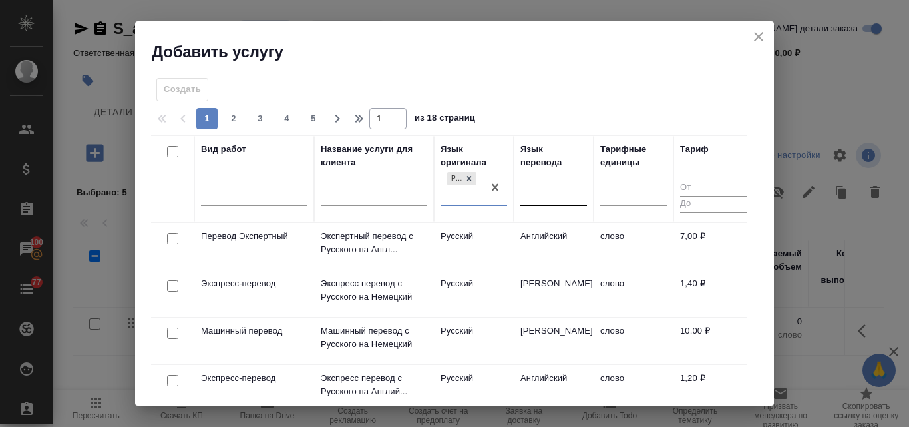
click at [542, 197] on div at bounding box center [554, 192] width 67 height 19
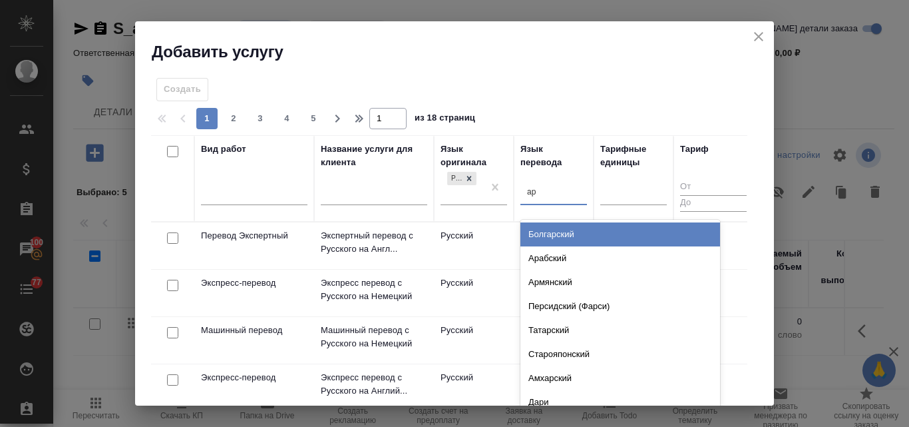
type input "арм"
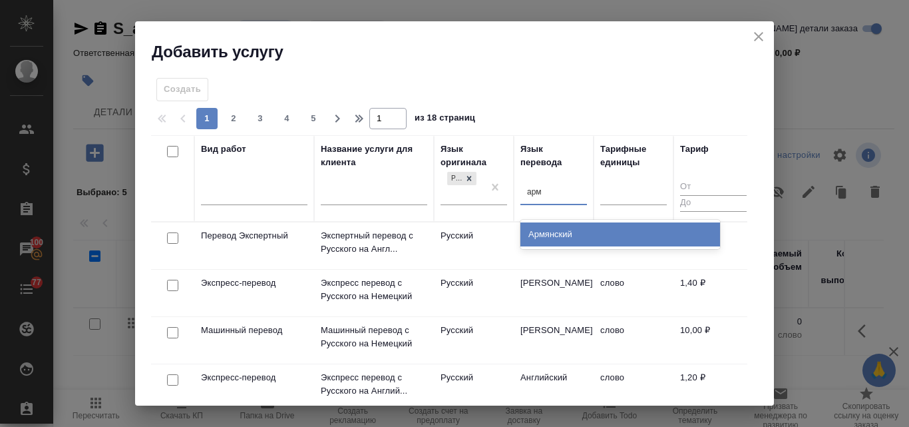
click at [559, 242] on div "Армянский" at bounding box center [621, 234] width 200 height 24
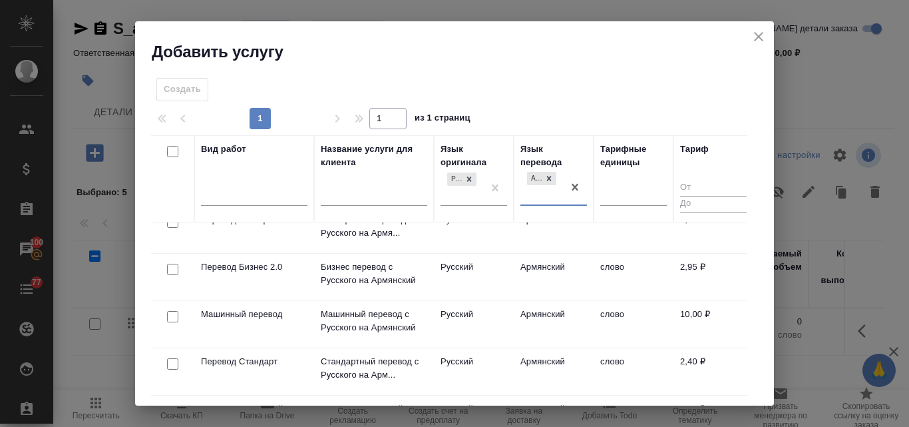
scroll to position [29, 0]
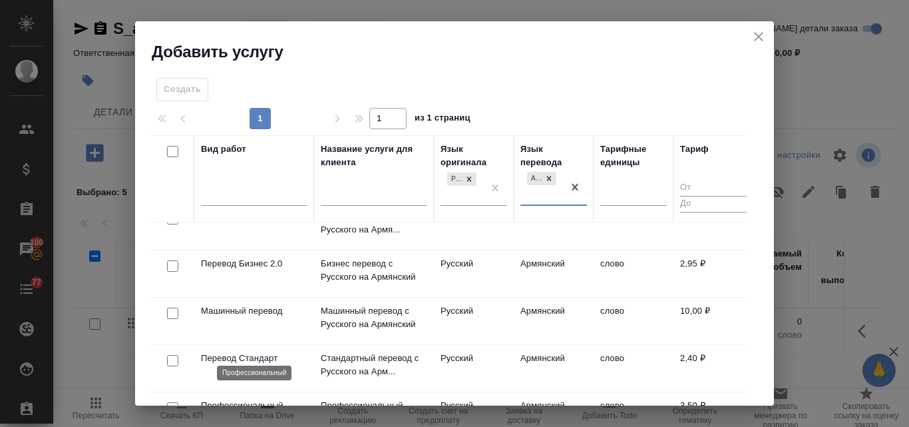
click at [276, 399] on p "Профессиональный" at bounding box center [254, 405] width 107 height 13
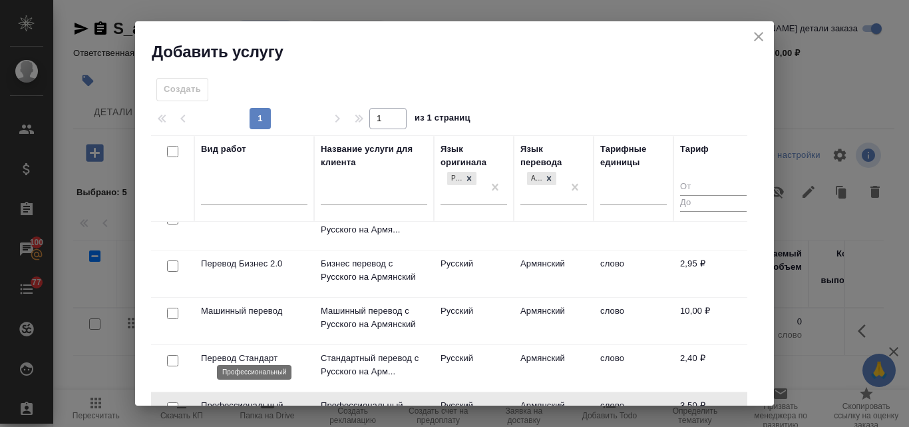
click at [276, 399] on p "Профессиональный" at bounding box center [254, 405] width 107 height 13
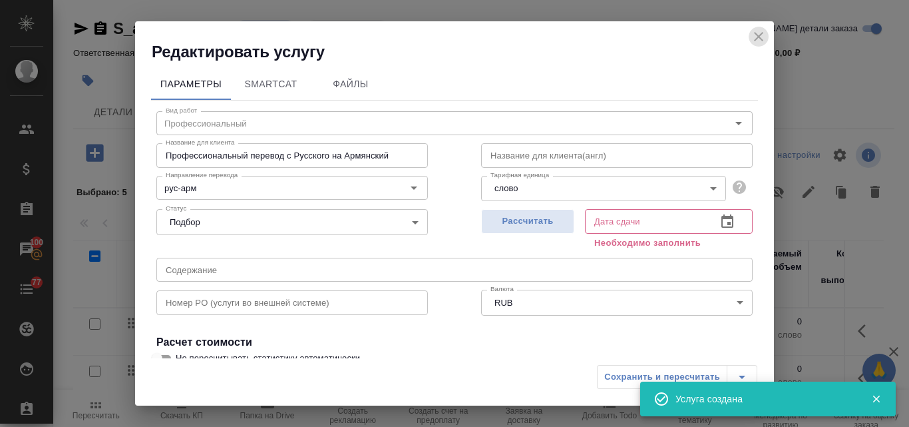
click at [763, 37] on icon "close" at bounding box center [759, 37] width 16 height 16
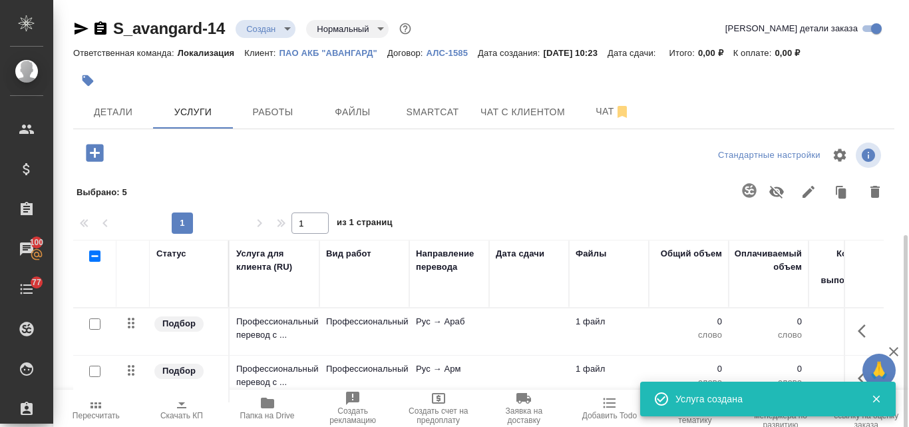
scroll to position [133, 0]
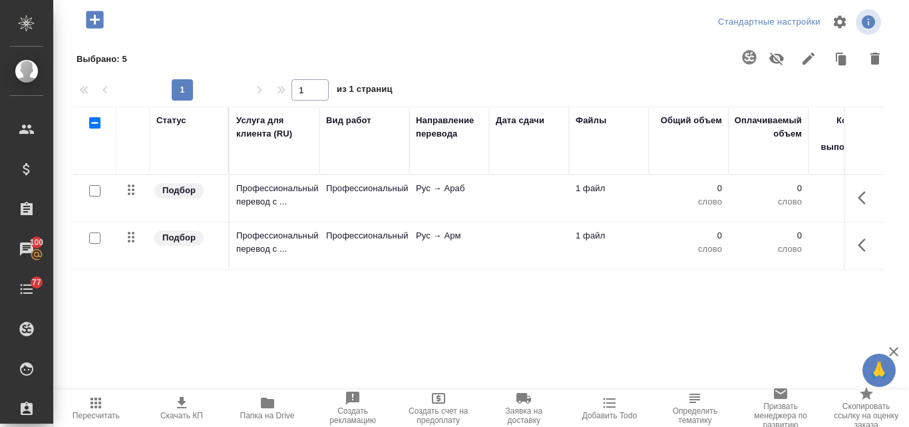
click at [92, 190] on input "checkbox" at bounding box center [94, 190] width 11 height 11
checkbox input "true"
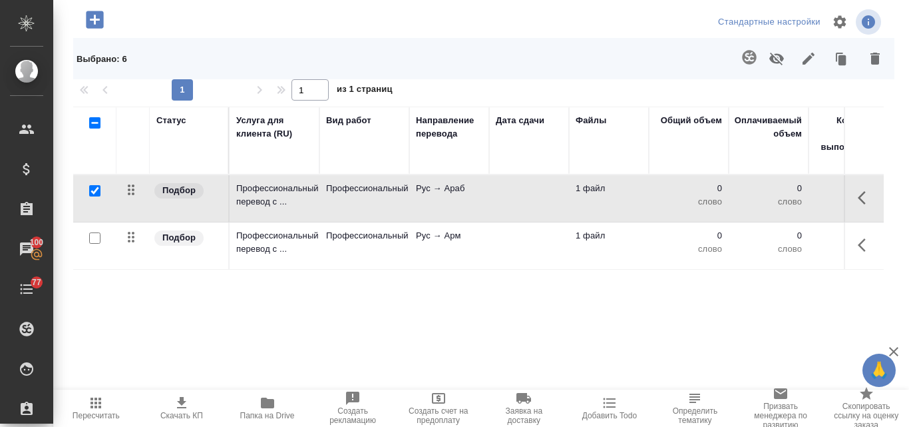
click at [93, 236] on input "checkbox" at bounding box center [94, 237] width 11 height 11
checkbox input "true"
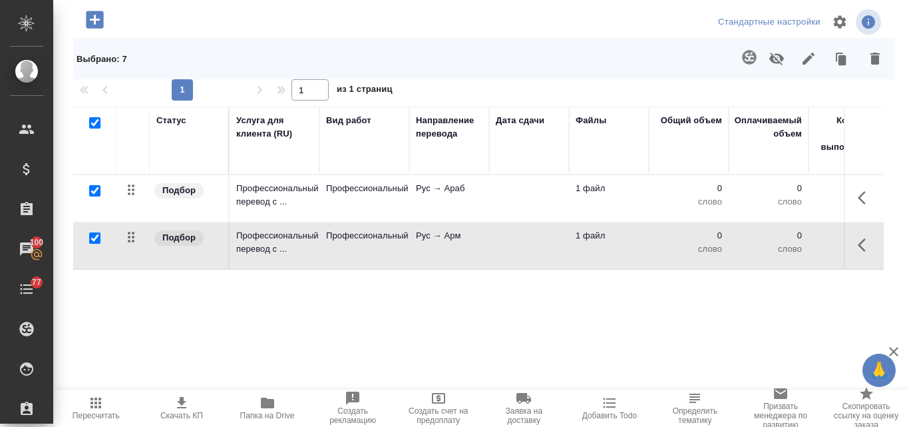
click at [742, 57] on icon "button" at bounding box center [749, 57] width 14 height 14
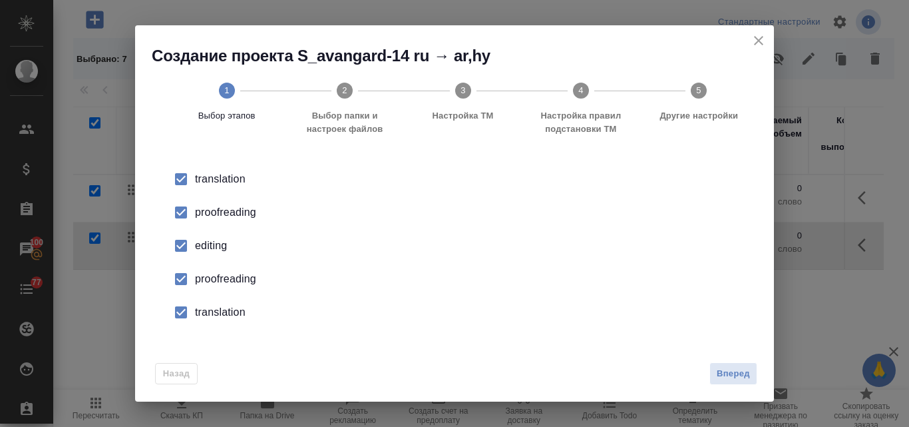
click at [240, 214] on div "proofreading" at bounding box center [468, 212] width 547 height 16
click at [208, 242] on div "editing" at bounding box center [468, 246] width 547 height 16
click at [220, 285] on div "proofreading" at bounding box center [468, 279] width 547 height 16
click at [224, 315] on div "translation" at bounding box center [468, 312] width 547 height 16
click at [735, 379] on span "Вперед" at bounding box center [733, 373] width 33 height 15
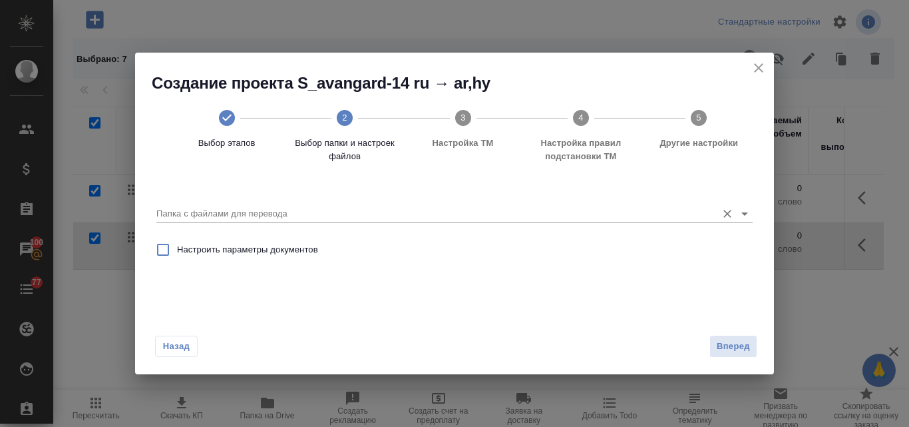
click at [321, 217] on input "Папка с файлами для перевода" at bounding box center [433, 214] width 554 height 16
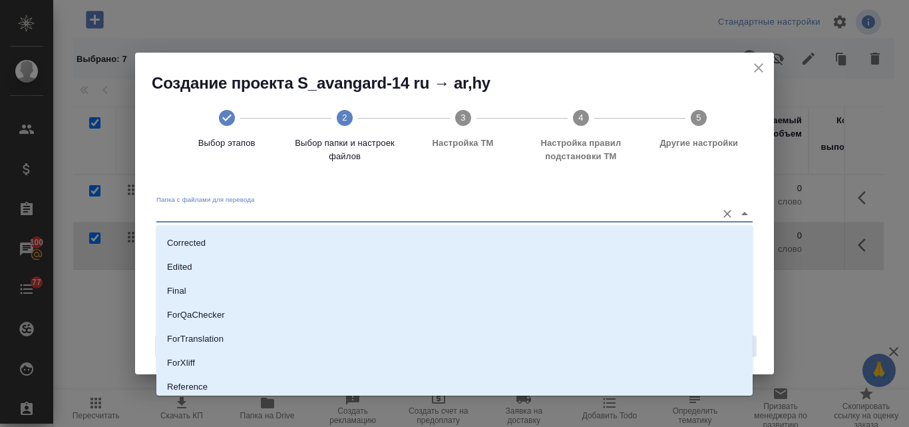
scroll to position [145, 0]
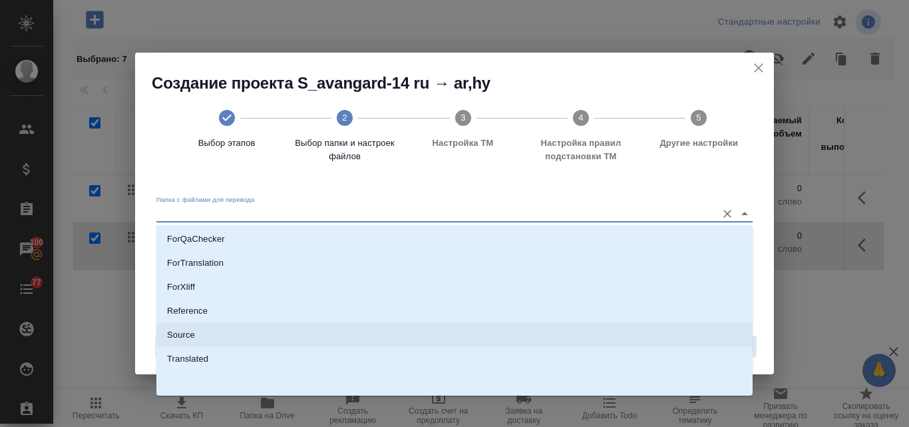
click at [244, 334] on li "Source" at bounding box center [454, 335] width 596 height 24
type input "Source"
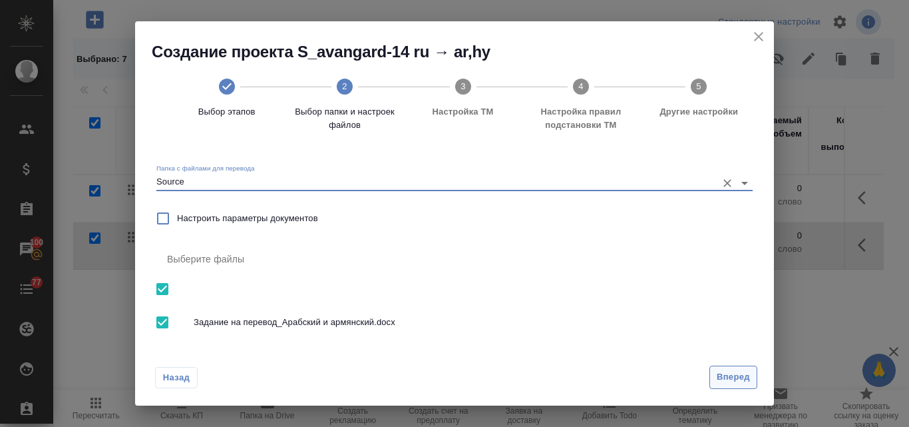
click at [732, 374] on span "Вперед" at bounding box center [733, 376] width 33 height 15
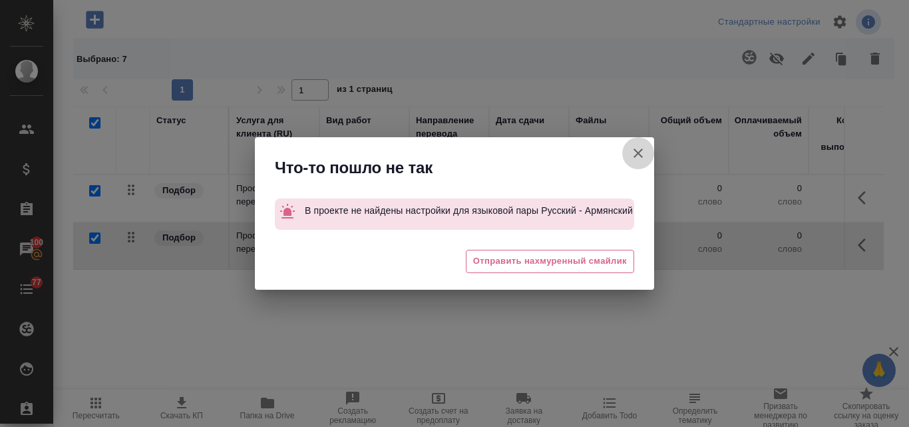
click at [644, 150] on icon "button" at bounding box center [638, 153] width 16 height 16
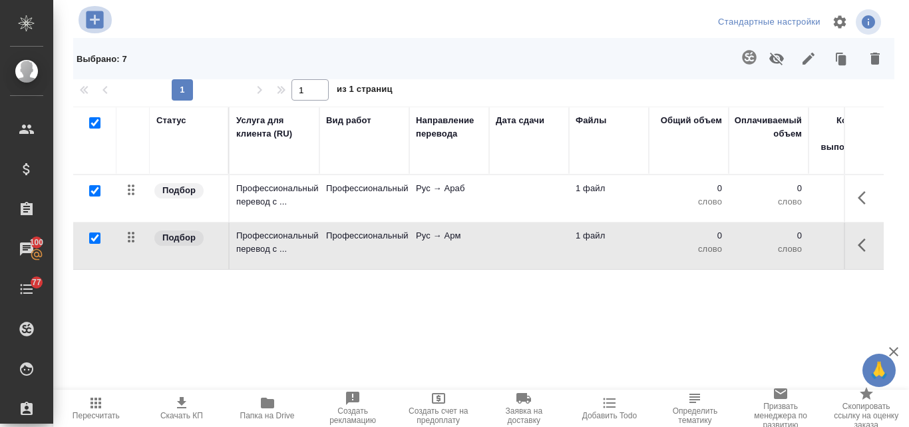
click at [88, 23] on icon "button" at bounding box center [94, 19] width 17 height 17
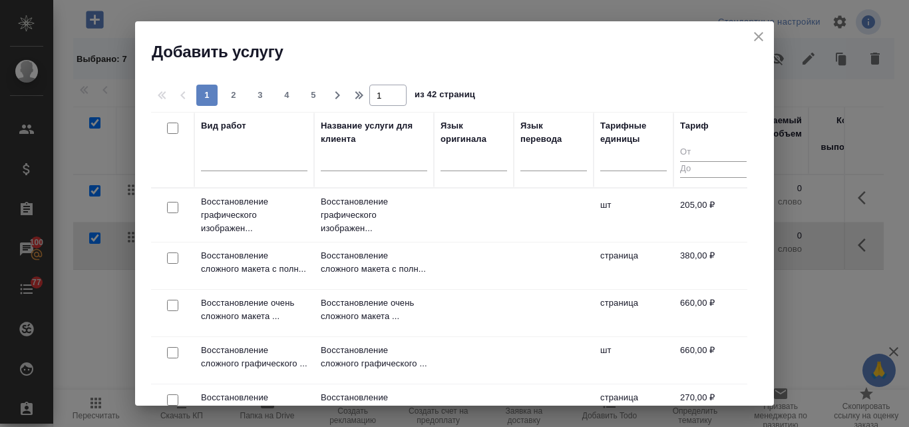
click at [752, 37] on icon "close" at bounding box center [759, 37] width 16 height 16
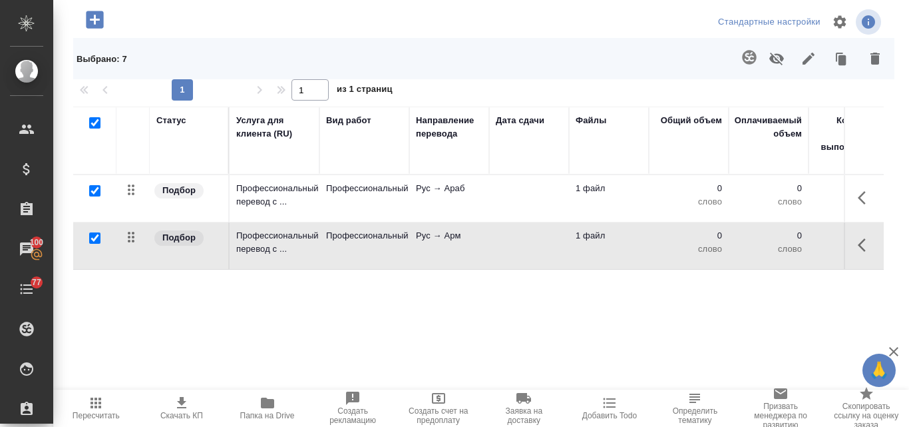
click at [742, 58] on icon "button" at bounding box center [749, 57] width 14 height 14
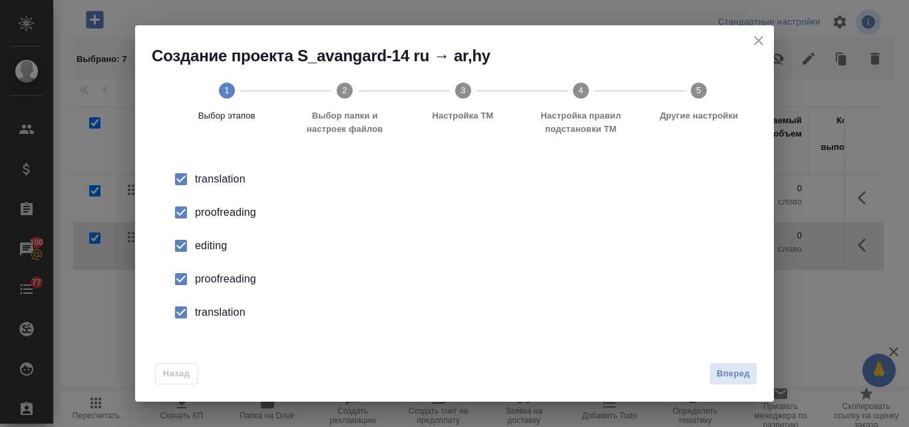
click at [220, 210] on div "proofreading" at bounding box center [468, 212] width 547 height 16
click at [216, 247] on div "editing" at bounding box center [468, 246] width 547 height 16
click at [223, 285] on div "proofreading" at bounding box center [468, 279] width 547 height 16
click at [225, 314] on div "translation" at bounding box center [468, 312] width 547 height 16
click at [732, 372] on span "Вперед" at bounding box center [733, 373] width 33 height 15
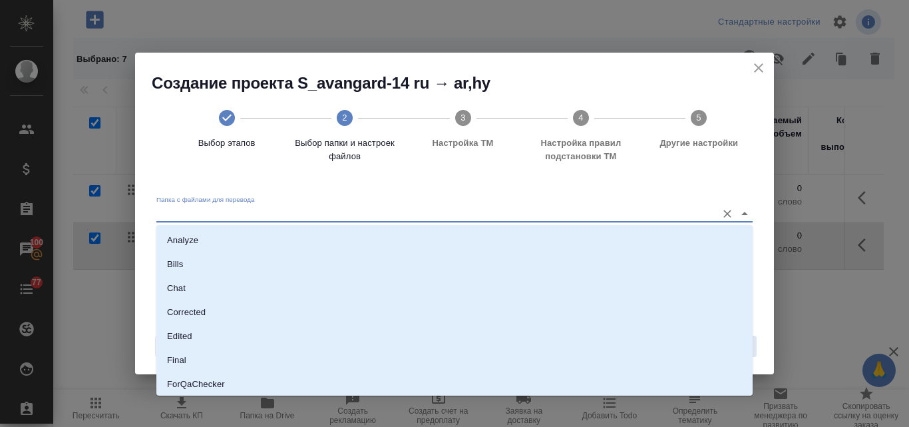
click at [218, 214] on input "Папка с файлами для перевода" at bounding box center [433, 214] width 554 height 16
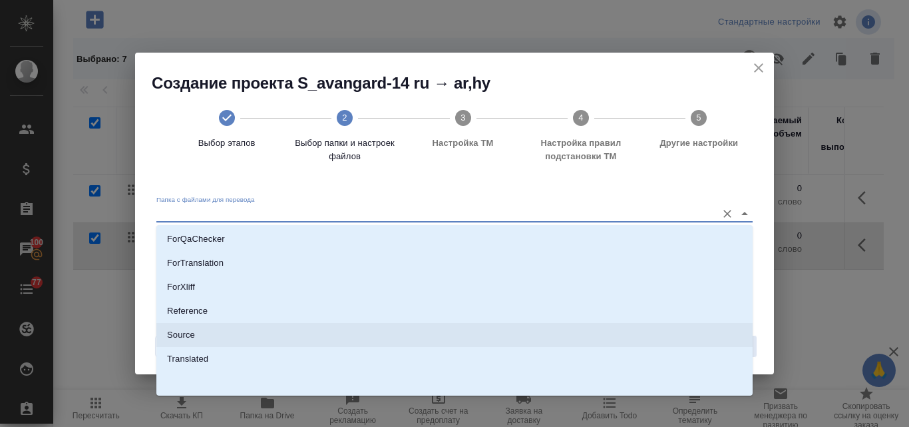
click at [174, 332] on p "Source" at bounding box center [181, 334] width 28 height 13
type input "Source"
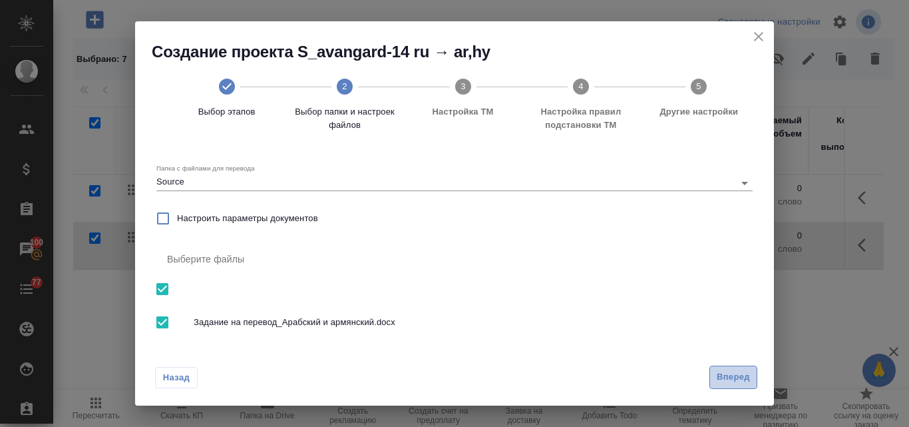
click at [740, 383] on span "Вперед" at bounding box center [733, 376] width 33 height 15
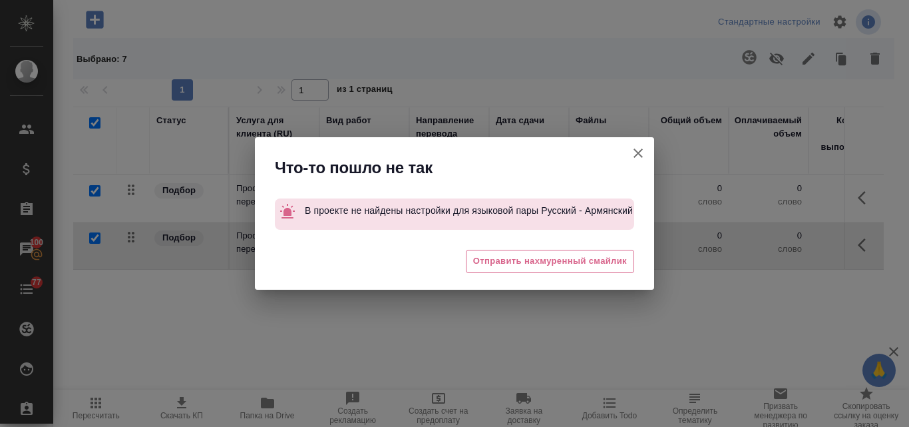
click at [642, 155] on icon "button" at bounding box center [638, 153] width 16 height 16
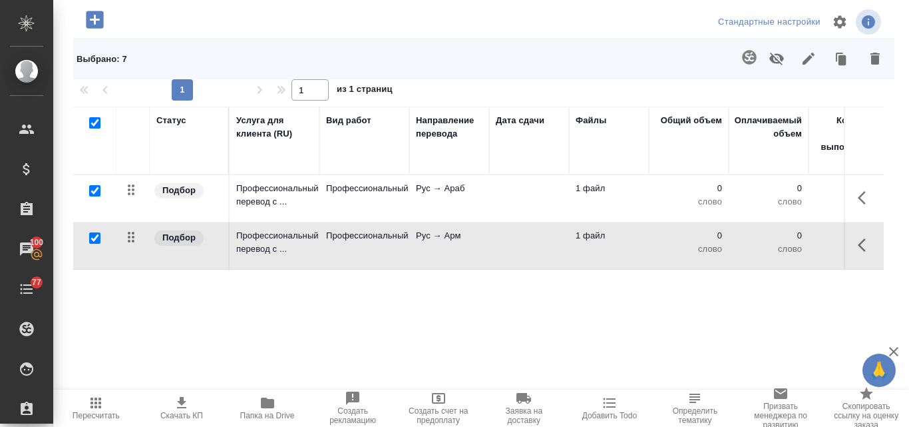
scroll to position [0, 0]
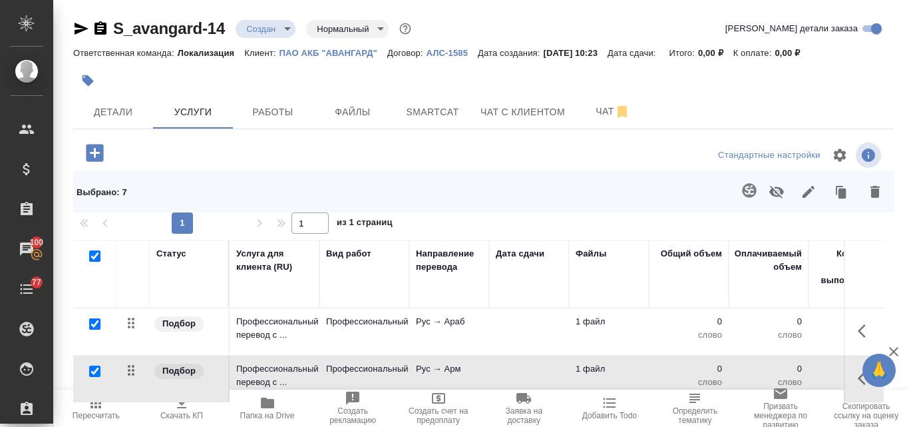
click at [305, 47] on link "ПАО АКБ "АВАНГАРД"" at bounding box center [334, 52] width 108 height 11
drag, startPoint x: 109, startPoint y: 14, endPoint x: 200, endPoint y: 21, distance: 92.1
click at [200, 21] on div "S_avangard-14 Создан new Нормальный normal Кратко детали заказа Ответственная к…" at bounding box center [484, 280] width 836 height 560
copy link "S_avangard"
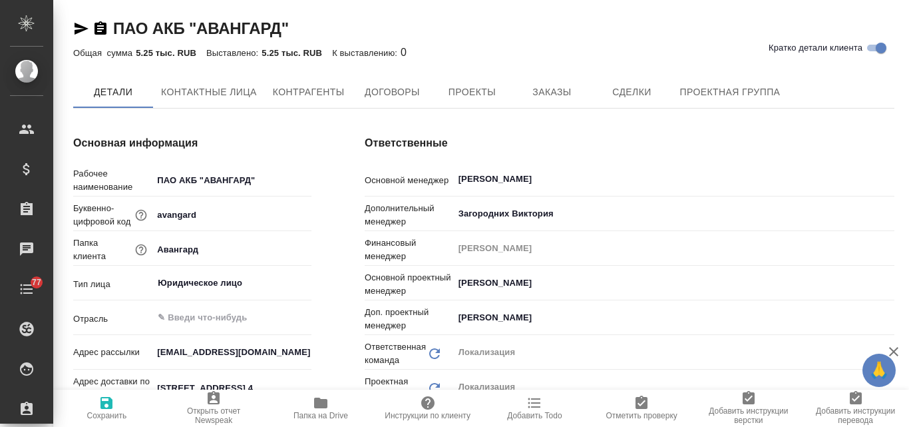
type textarea "x"
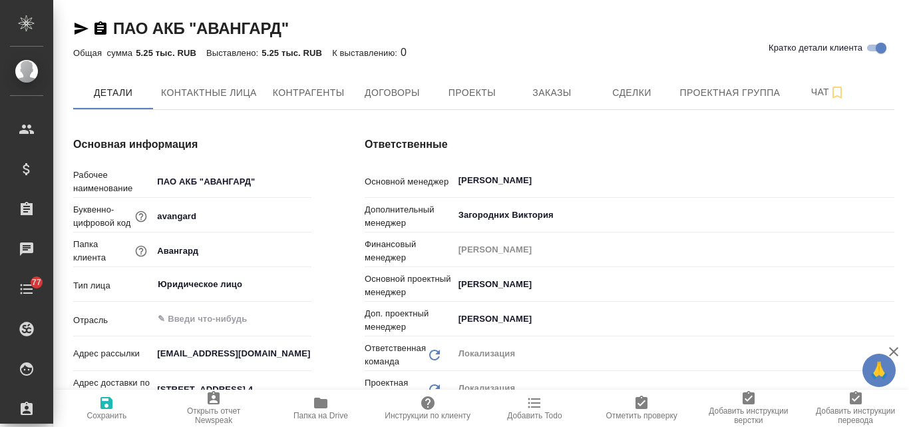
type textarea "x"
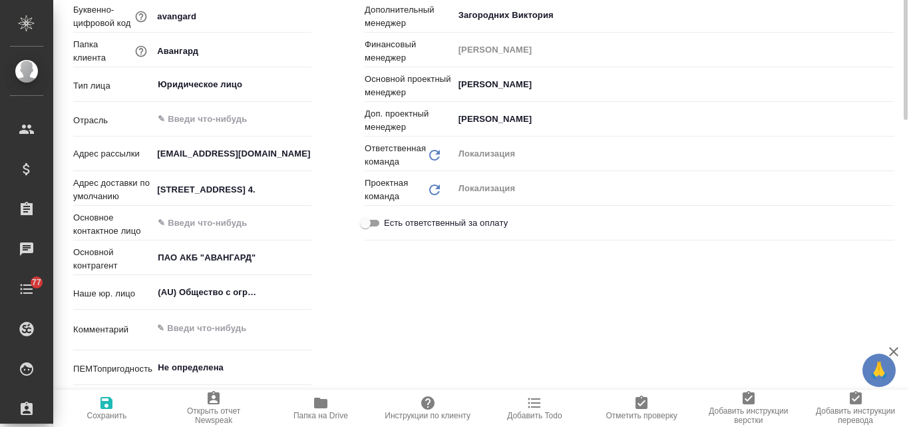
type textarea "x"
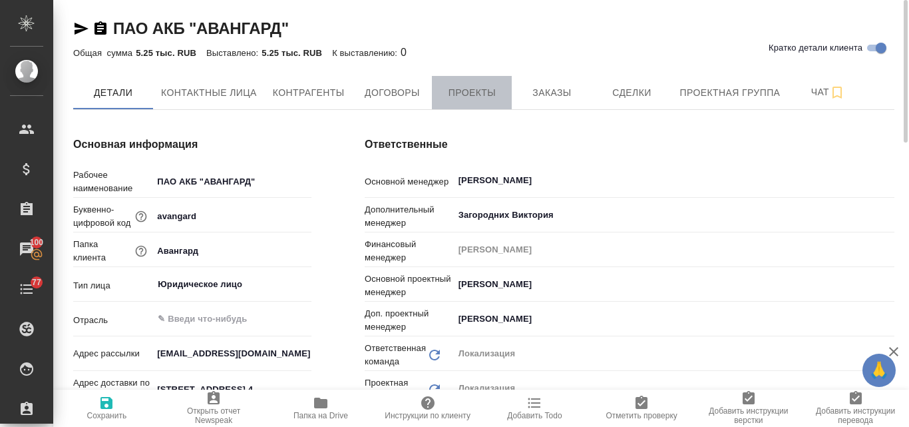
click at [483, 94] on span "Проекты" at bounding box center [472, 93] width 64 height 17
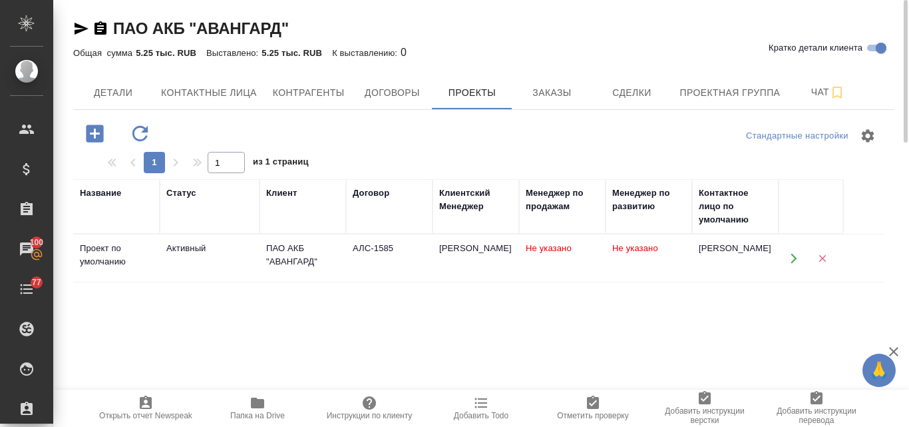
click at [292, 260] on div "ПАО АКБ "АВАНГАРД"" at bounding box center [302, 255] width 73 height 27
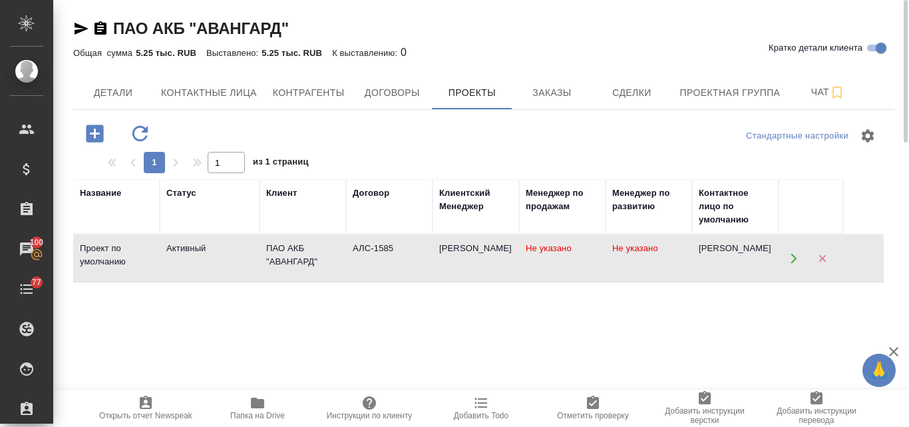
click at [308, 259] on div "ПАО АКБ "АВАНГАРД"" at bounding box center [302, 255] width 73 height 27
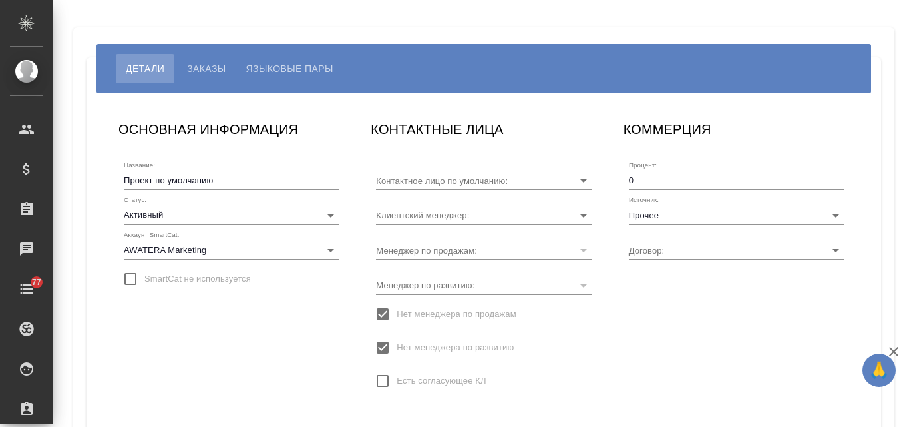
type input "[PERSON_NAME]"
type input "АЛС-1585"
type input "[PERSON_NAME]"
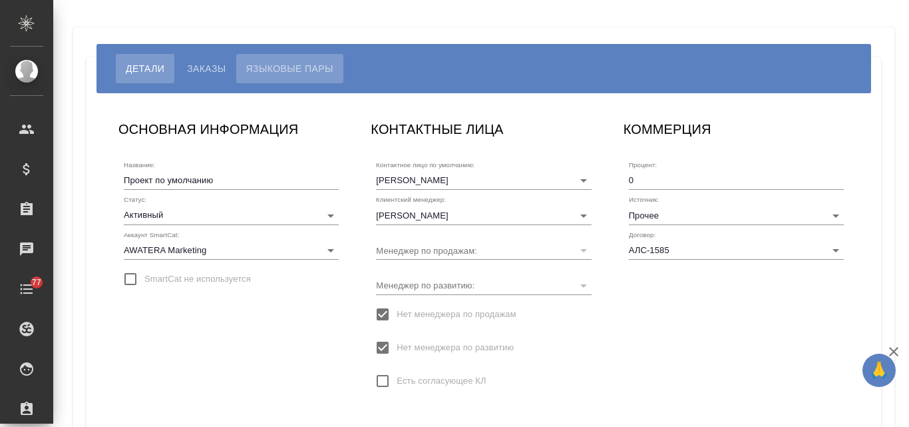
click at [308, 69] on span "Языковые пары" at bounding box center [289, 69] width 87 height 16
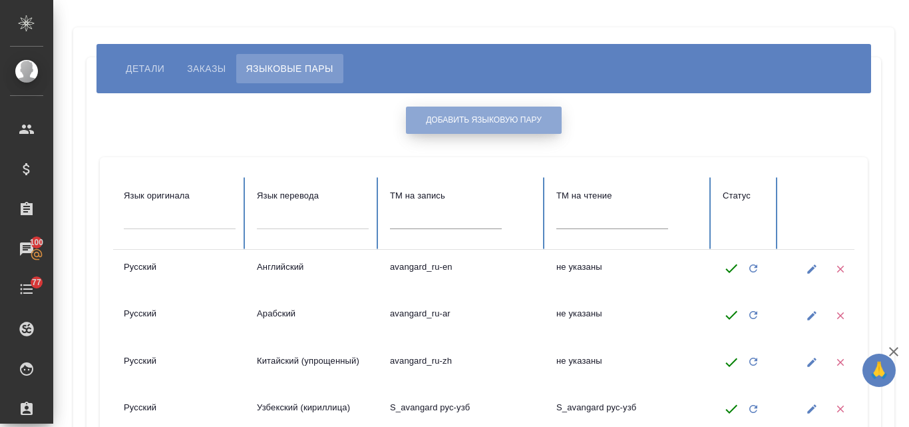
click at [491, 125] on span "Добавить языковую пару" at bounding box center [484, 119] width 116 height 11
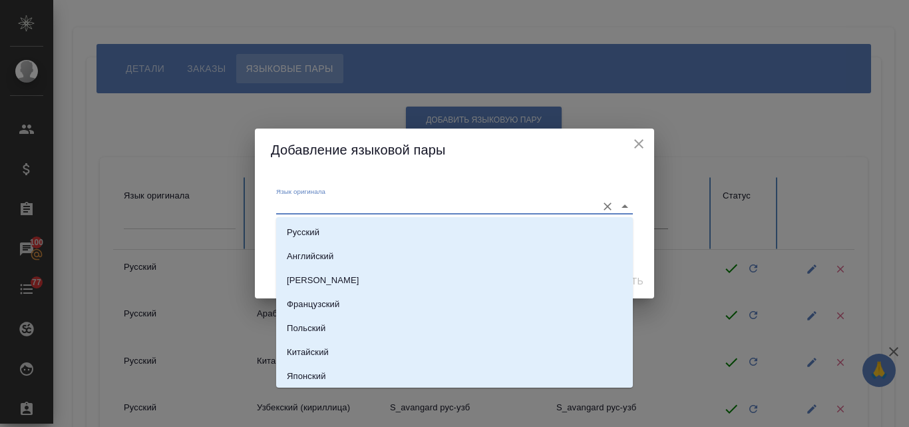
click at [325, 208] on input "Язык оригинала" at bounding box center [433, 206] width 314 height 16
click at [308, 222] on li "Русский" at bounding box center [454, 232] width 357 height 24
type input "Русский"
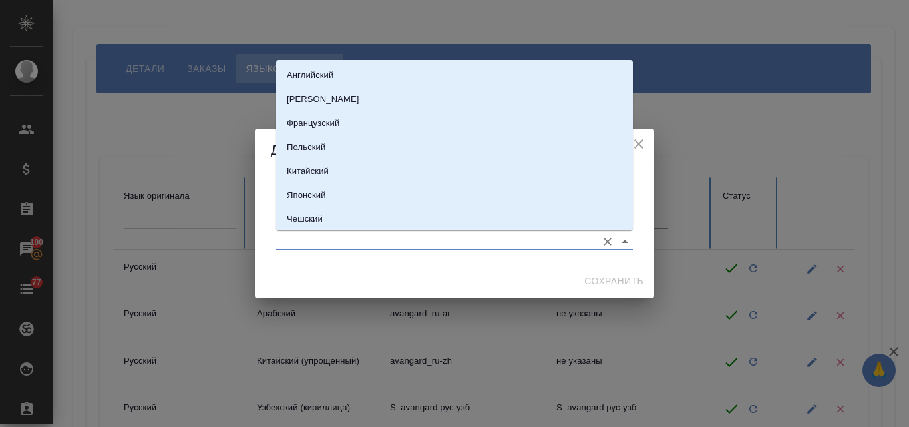
click at [318, 237] on input "Язык перевода" at bounding box center [433, 241] width 314 height 16
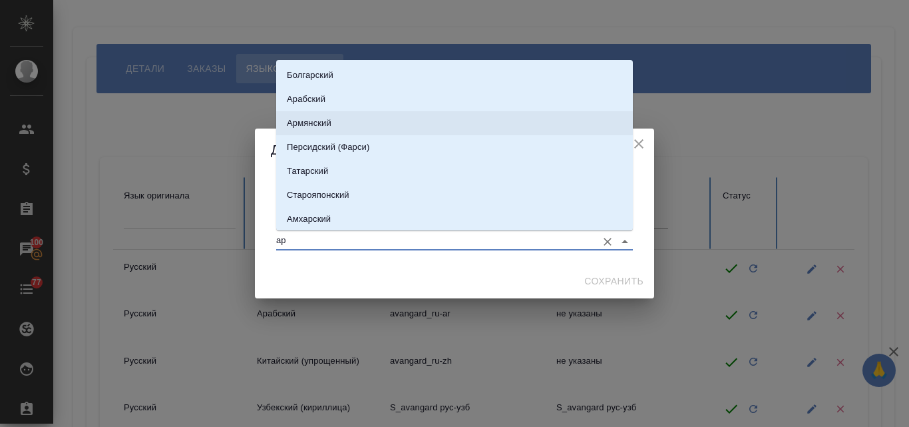
click at [306, 130] on li "Армянский" at bounding box center [454, 123] width 357 height 24
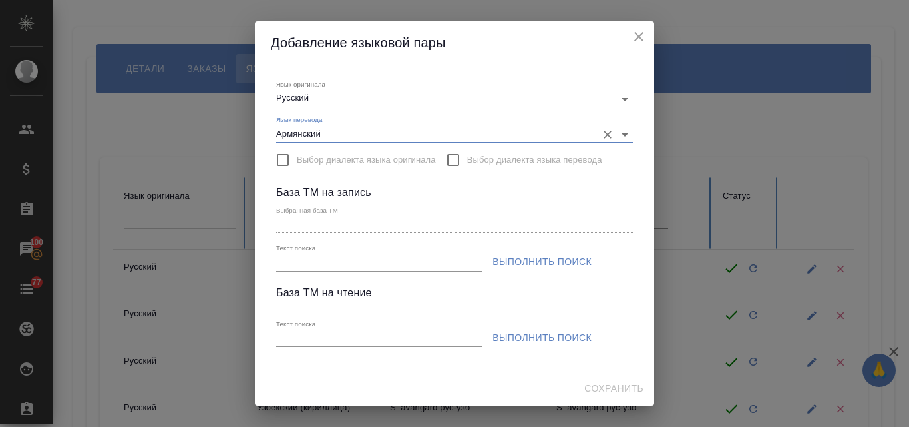
type input "Армянский"
click at [308, 261] on input "Текст поиска" at bounding box center [379, 262] width 206 height 17
paste input "S_avangard"
type input "S_avangard"
click at [533, 260] on span "Выполнить поиск" at bounding box center [542, 262] width 99 height 17
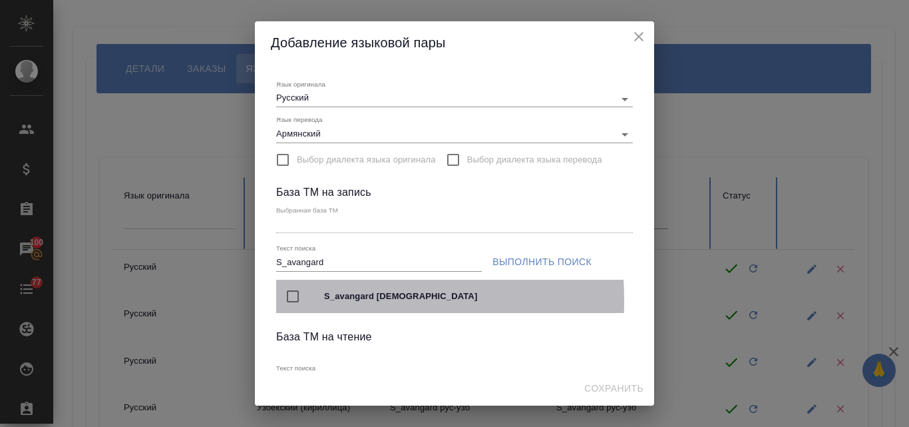
click at [288, 300] on input "checkbox" at bounding box center [293, 296] width 28 height 28
type input "S_avangard рус-армян"
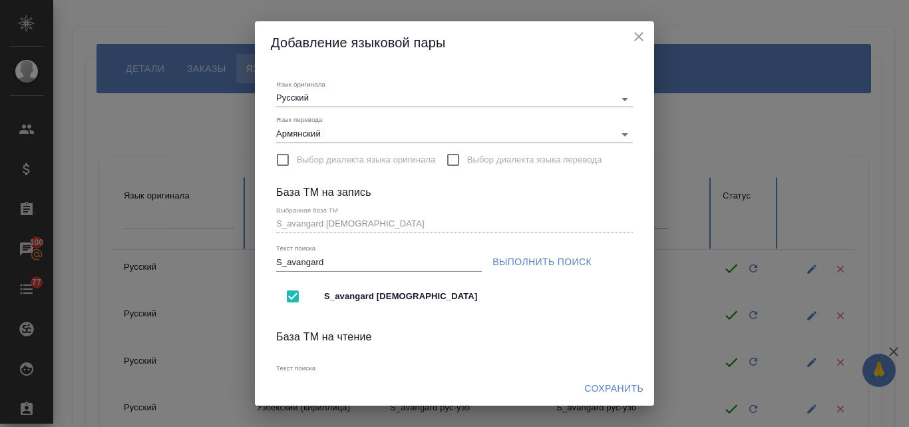
scroll to position [200, 0]
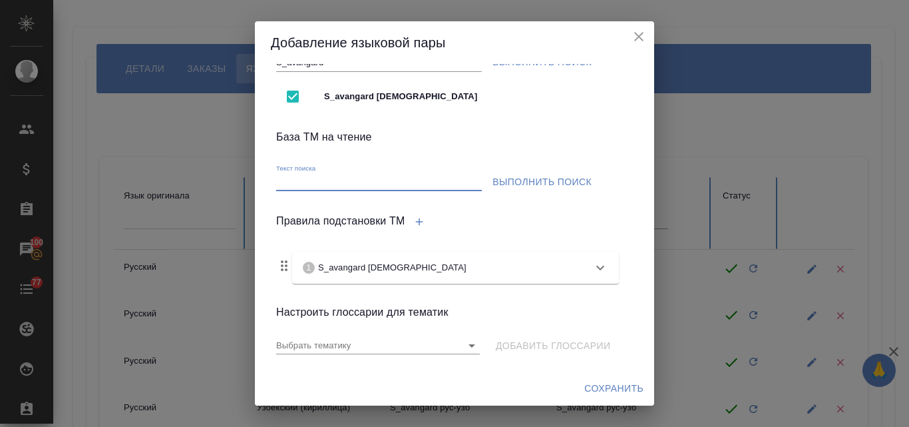
click at [289, 181] on input "Текст поиска" at bounding box center [379, 182] width 206 height 17
paste input "S_avangard"
type input "S_avangard"
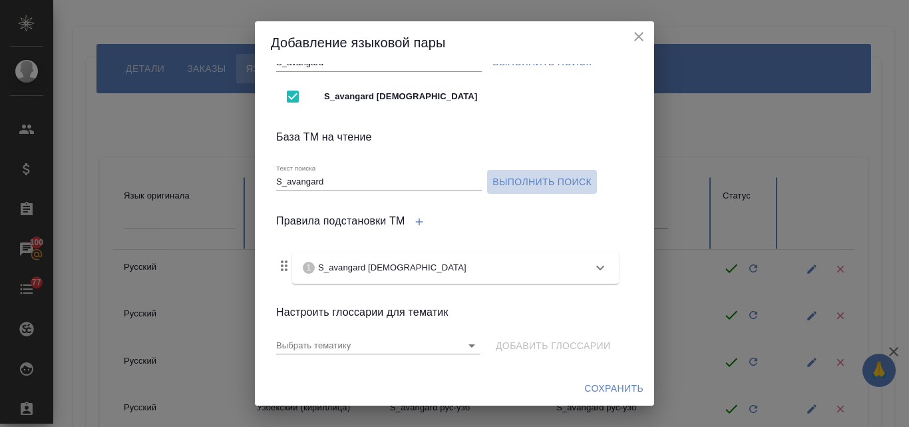
click at [555, 180] on span "Выполнить поиск" at bounding box center [542, 182] width 99 height 17
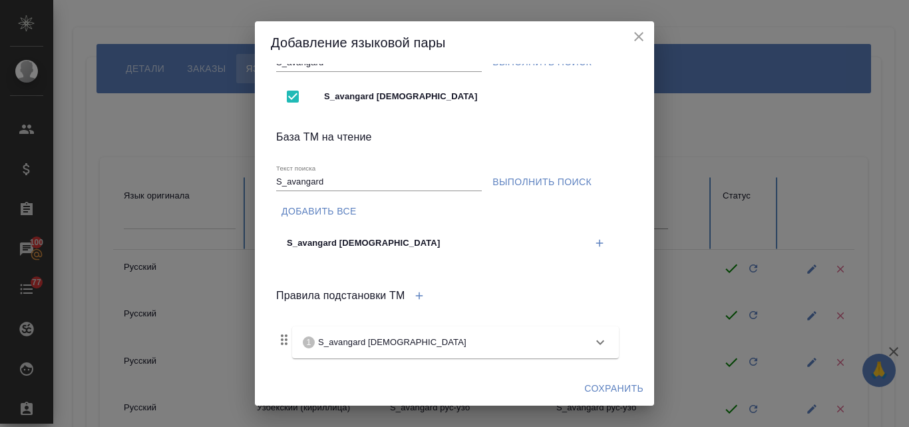
click at [594, 240] on icon "button" at bounding box center [600, 243] width 12 height 12
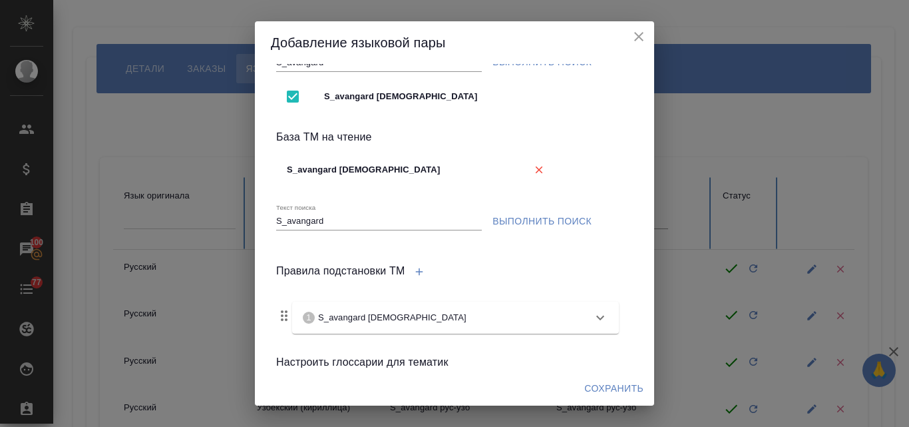
click at [612, 389] on span "Сохранить" at bounding box center [613, 388] width 59 height 17
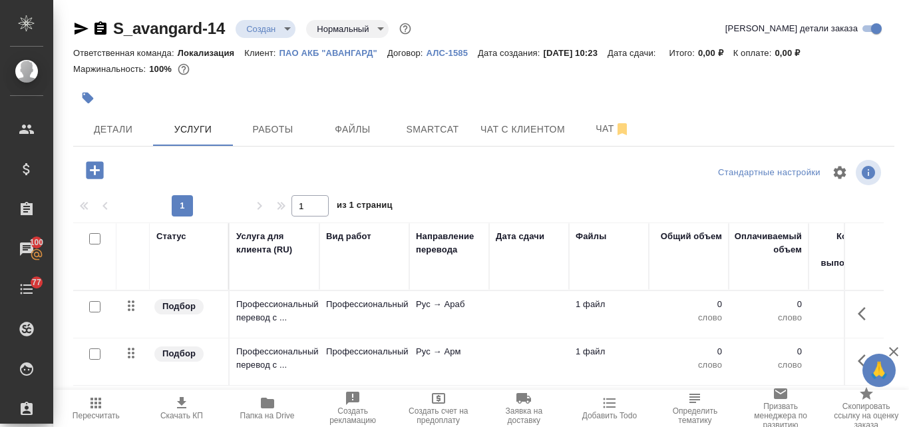
click at [91, 238] on input "checkbox" at bounding box center [94, 238] width 11 height 11
checkbox input "true"
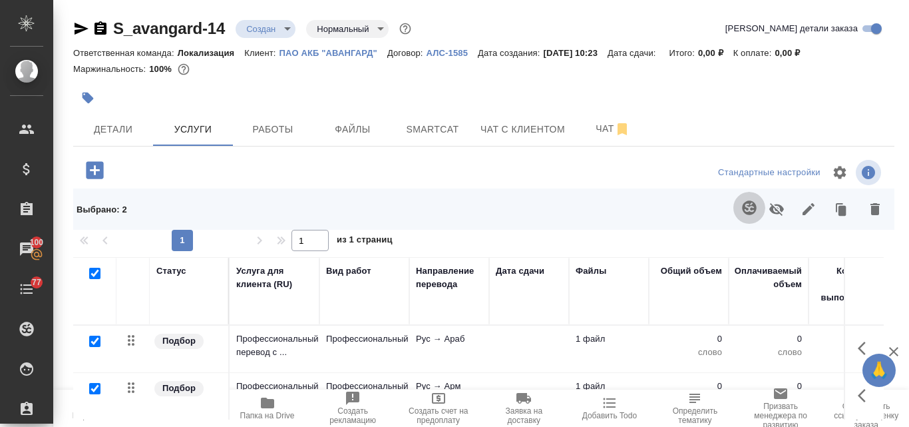
click at [750, 206] on icon "button" at bounding box center [749, 207] width 14 height 14
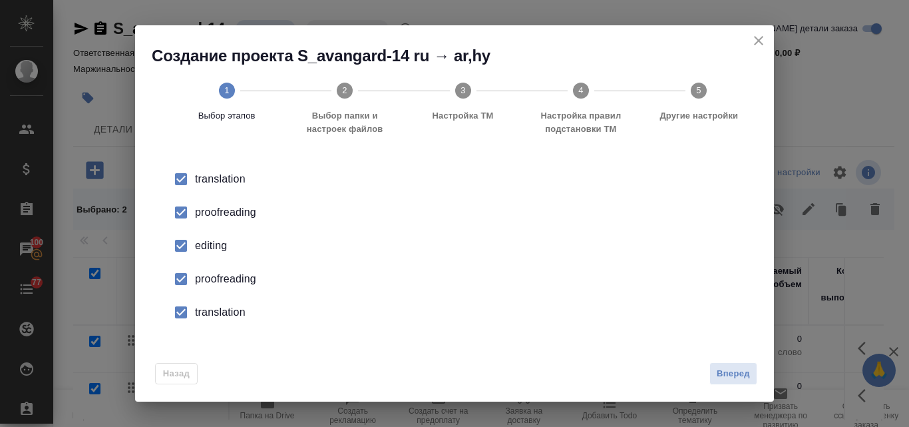
click at [200, 213] on div "proofreading" at bounding box center [468, 212] width 547 height 16
click at [224, 247] on div "editing" at bounding box center [468, 246] width 547 height 16
click at [216, 281] on div "proofreading" at bounding box center [468, 279] width 547 height 16
drag, startPoint x: 216, startPoint y: 281, endPoint x: 234, endPoint y: 318, distance: 41.1
click at [234, 318] on div "translation" at bounding box center [468, 312] width 547 height 16
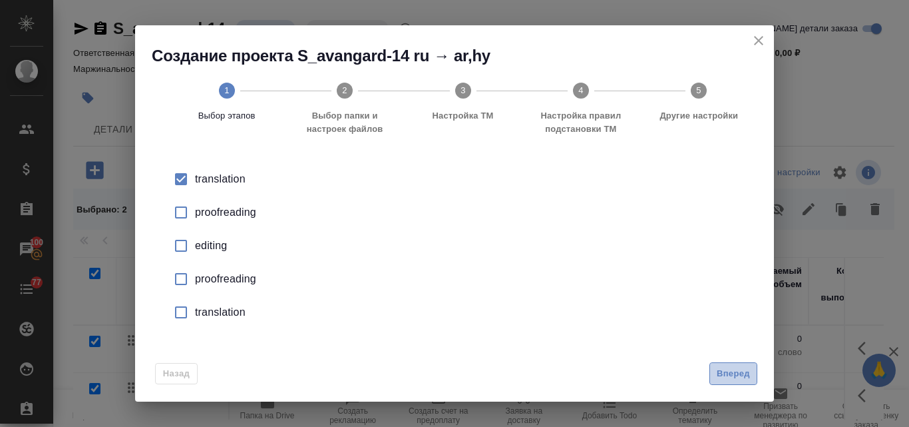
click at [736, 377] on span "Вперед" at bounding box center [733, 373] width 33 height 15
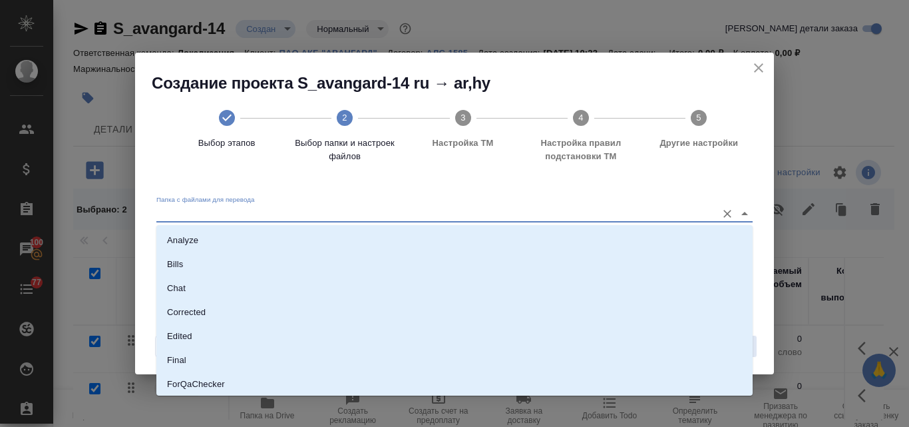
click at [252, 214] on input "Папка с файлами для перевода" at bounding box center [433, 214] width 554 height 16
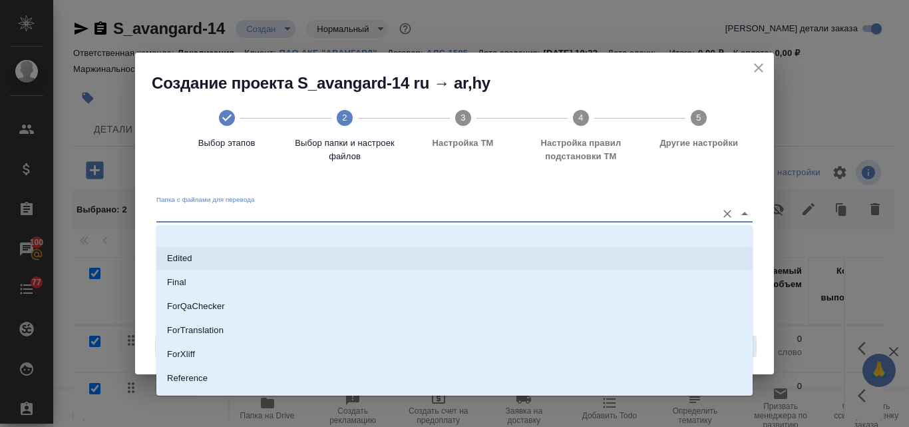
scroll to position [133, 0]
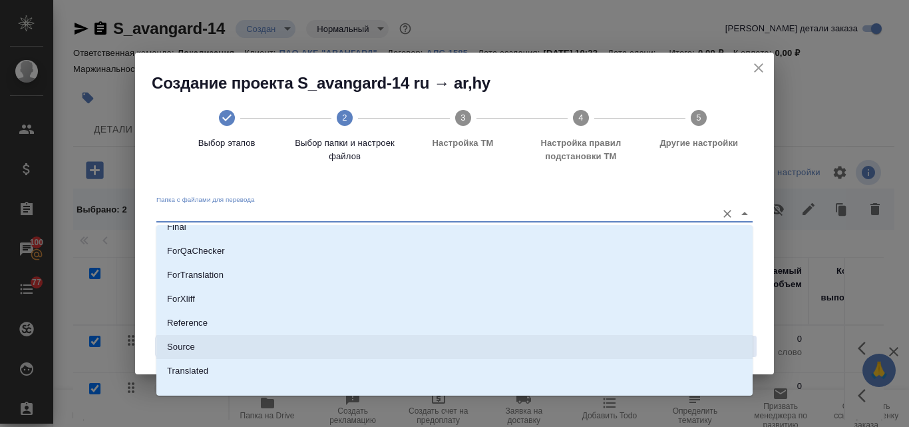
click at [196, 338] on li "Source" at bounding box center [454, 347] width 596 height 24
type input "Source"
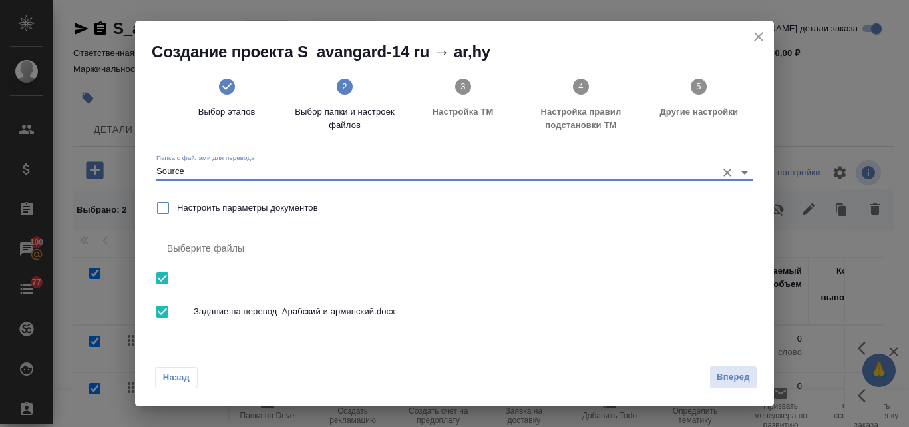
scroll to position [15, 0]
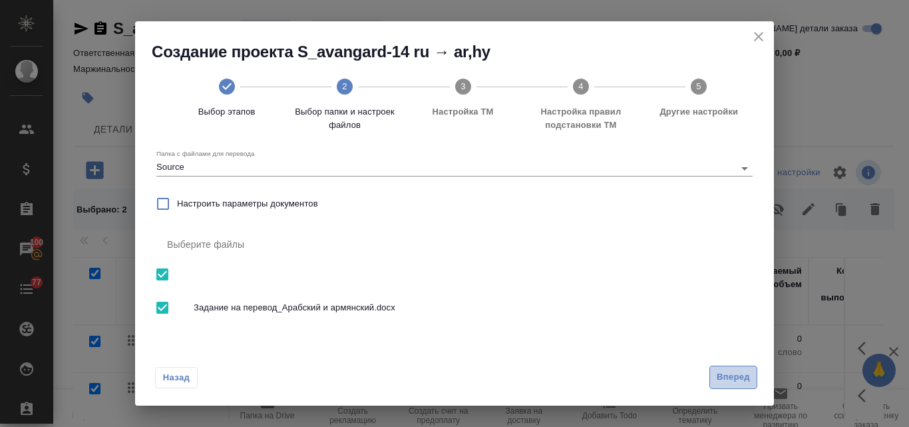
click at [738, 372] on span "Вперед" at bounding box center [733, 376] width 33 height 15
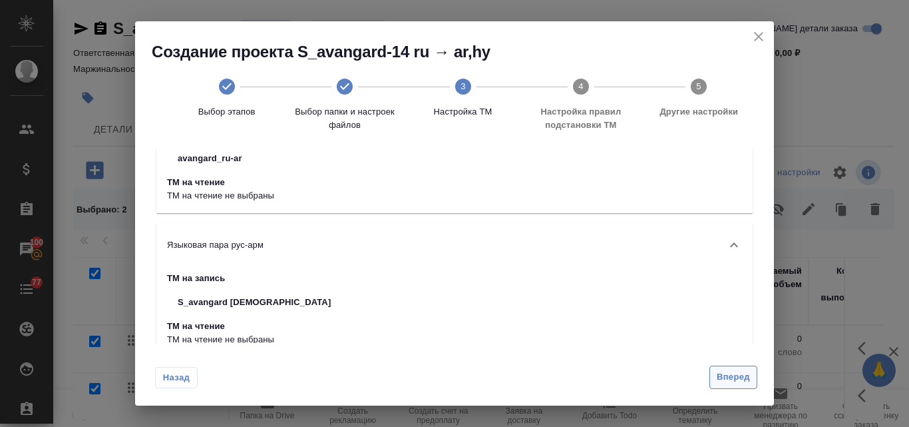
scroll to position [103, 0]
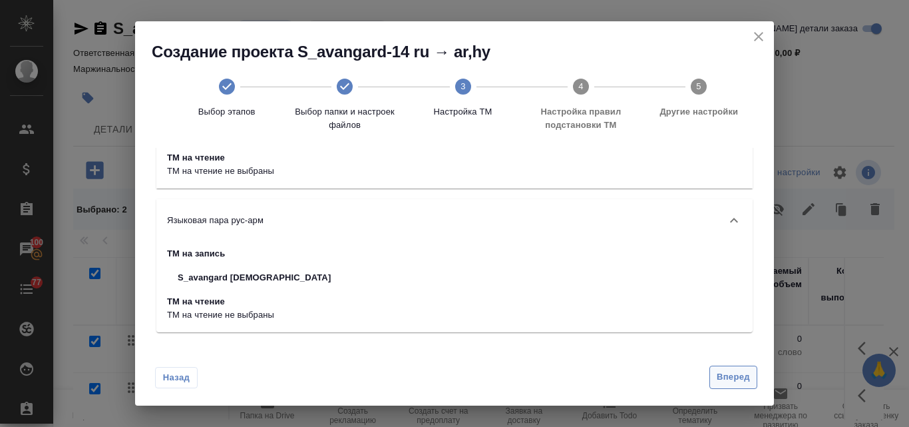
click at [724, 374] on span "Вперед" at bounding box center [733, 376] width 33 height 15
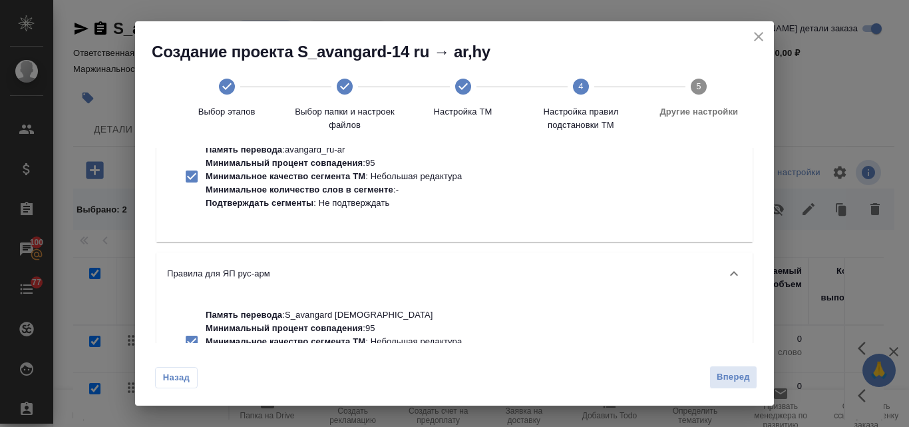
scroll to position [146, 0]
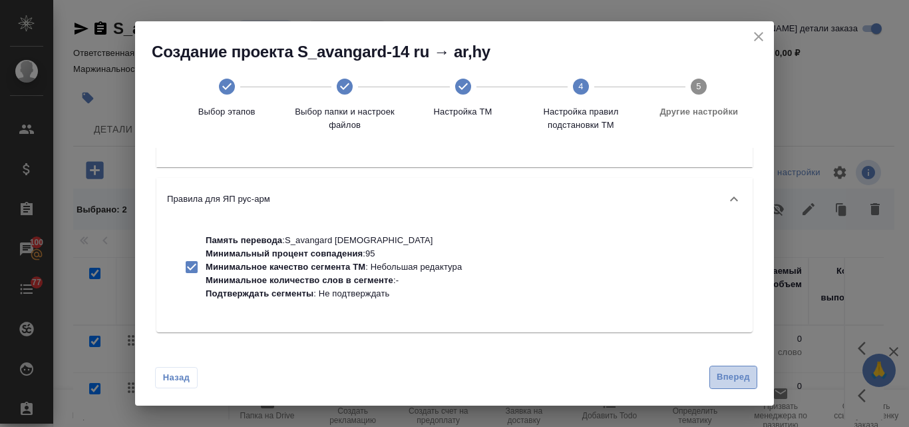
click at [742, 376] on span "Вперед" at bounding box center [733, 376] width 33 height 15
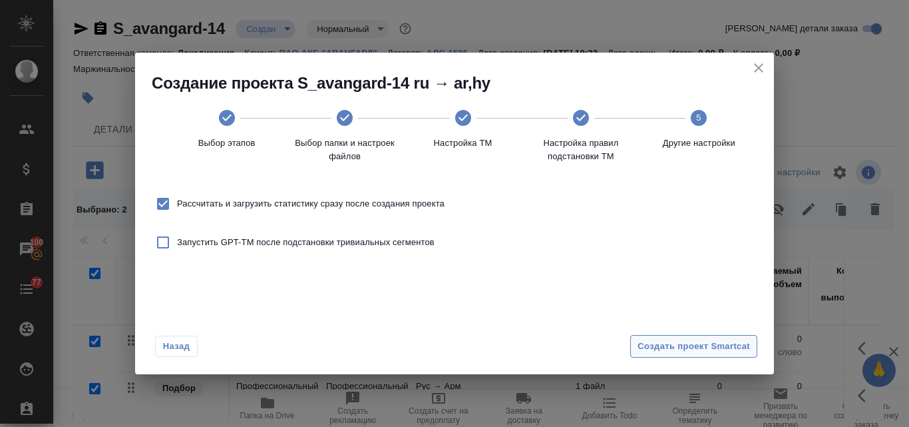
click at [666, 349] on span "Создать проект Smartcat" at bounding box center [694, 346] width 112 height 15
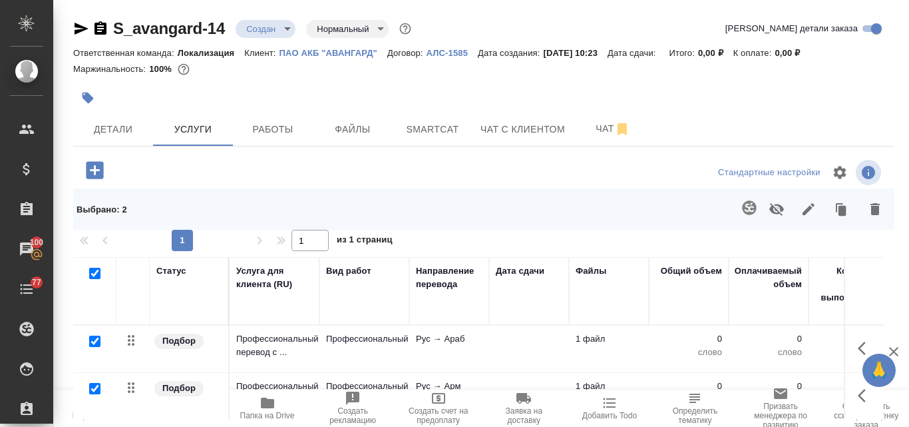
click at [451, 349] on td "Рус → Араб" at bounding box center [449, 349] width 80 height 47
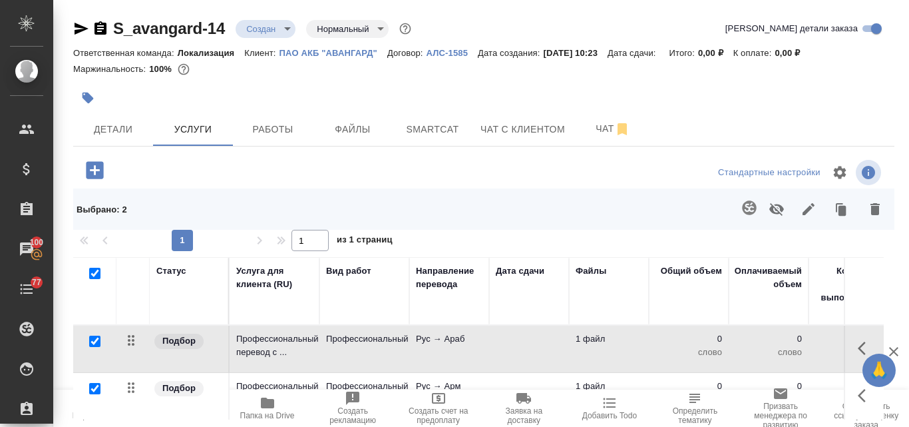
click at [451, 349] on td "Рус → Араб" at bounding box center [449, 349] width 80 height 47
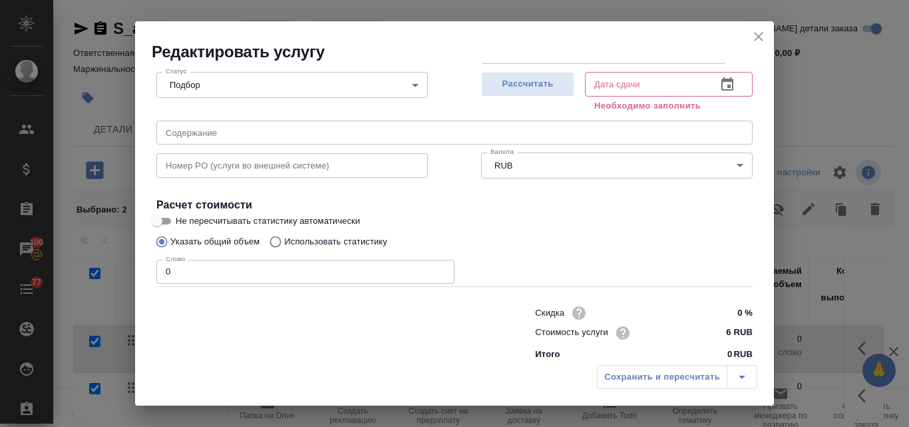
scroll to position [150, 0]
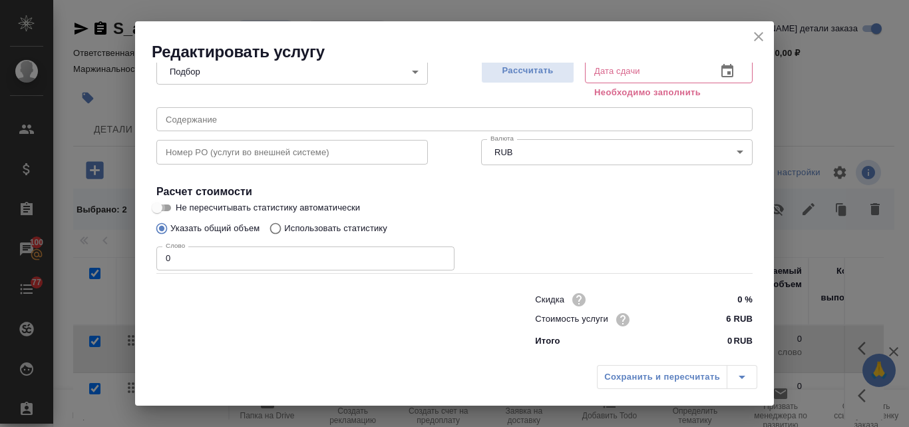
click at [165, 208] on input "Не пересчитывать статистику автоматически" at bounding box center [157, 208] width 48 height 16
checkbox input "true"
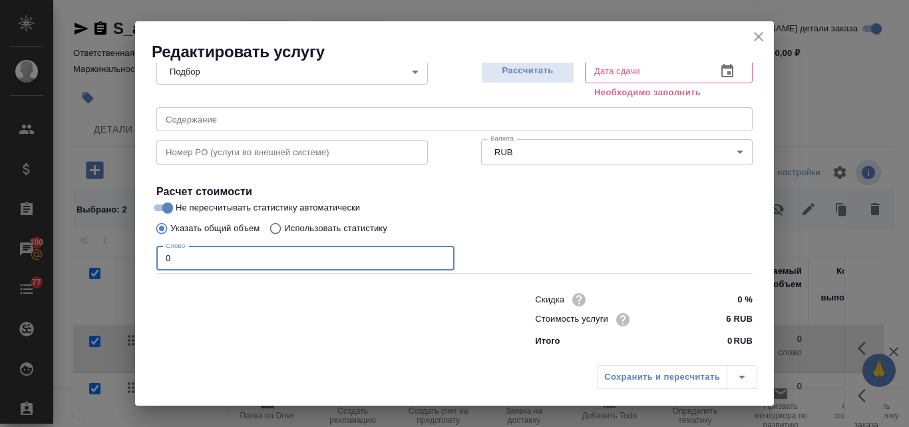
drag, startPoint x: 184, startPoint y: 258, endPoint x: 160, endPoint y: 262, distance: 24.3
click at [161, 262] on input "0" at bounding box center [305, 258] width 298 height 24
type input "250"
click at [515, 77] on span "Рассчитать" at bounding box center [528, 70] width 79 height 15
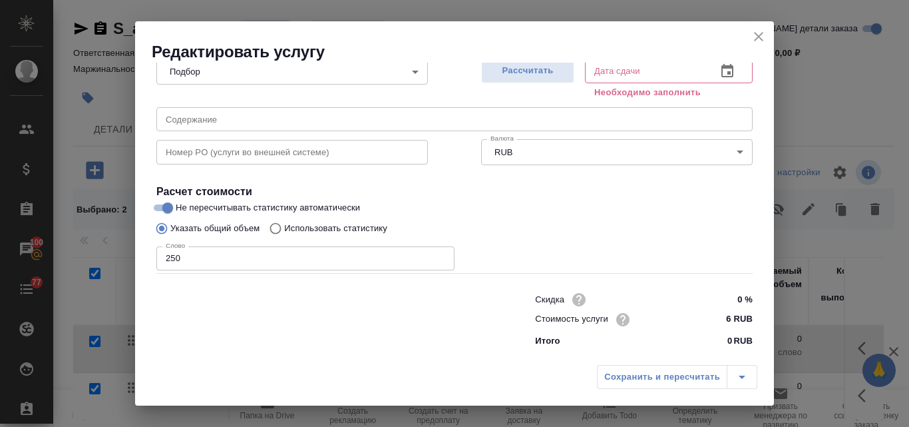
type input "16.09.2025 11:35"
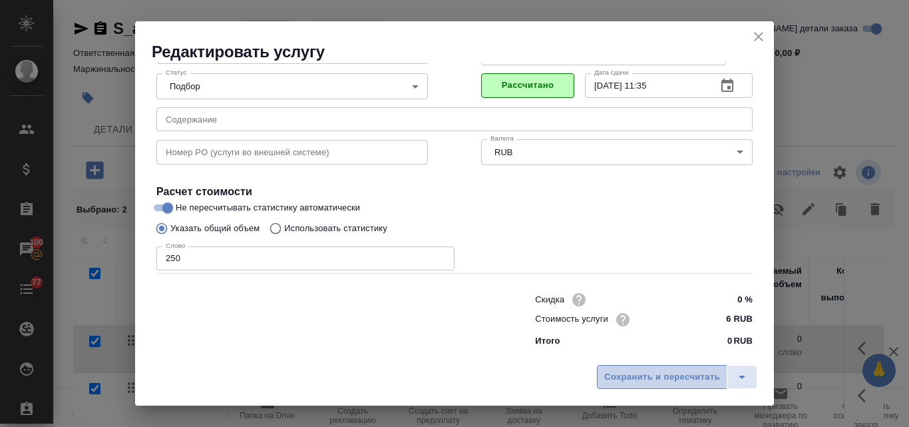
click at [621, 381] on span "Сохранить и пересчитать" at bounding box center [662, 376] width 116 height 15
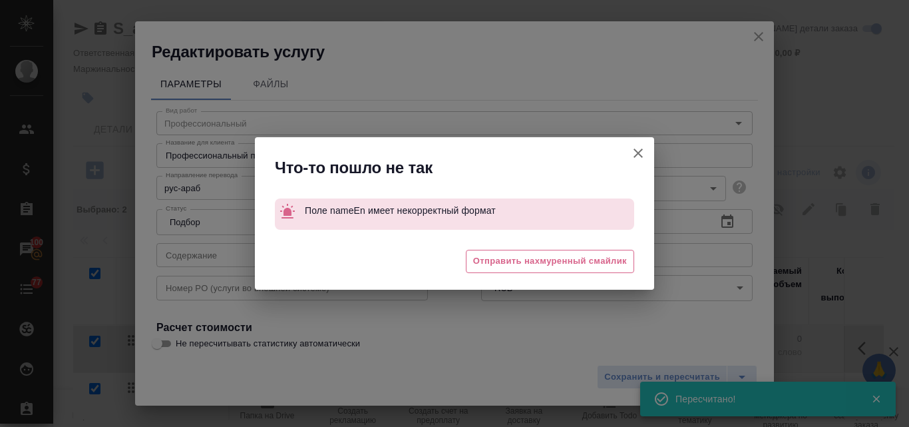
click at [638, 153] on icon "button" at bounding box center [638, 152] width 9 height 9
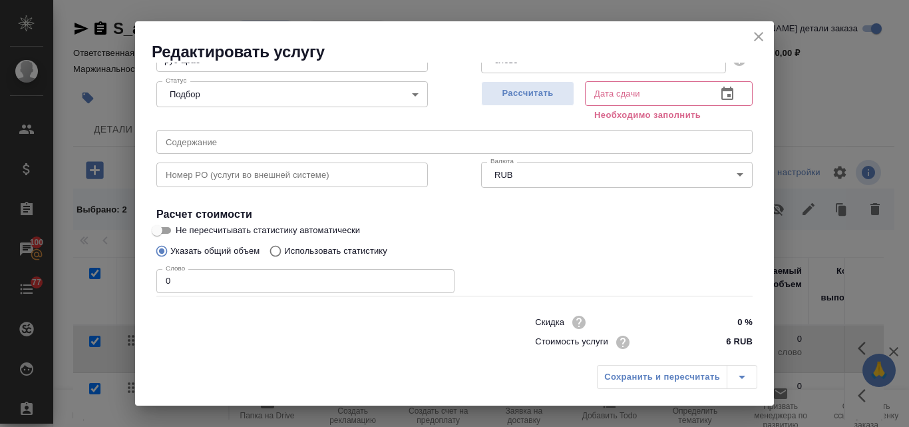
scroll to position [133, 0]
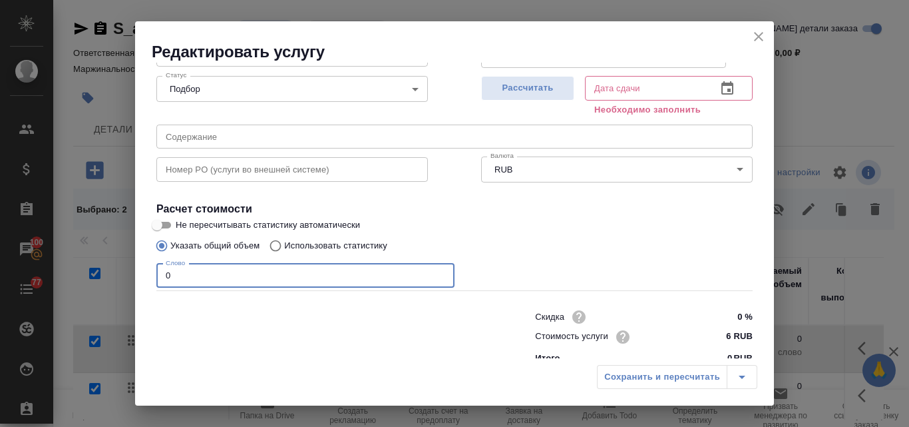
drag, startPoint x: 173, startPoint y: 274, endPoint x: 162, endPoint y: 276, distance: 10.8
click at [162, 276] on input "0" at bounding box center [305, 276] width 298 height 24
type input "250"
click at [516, 82] on span "Рассчитать" at bounding box center [528, 88] width 79 height 15
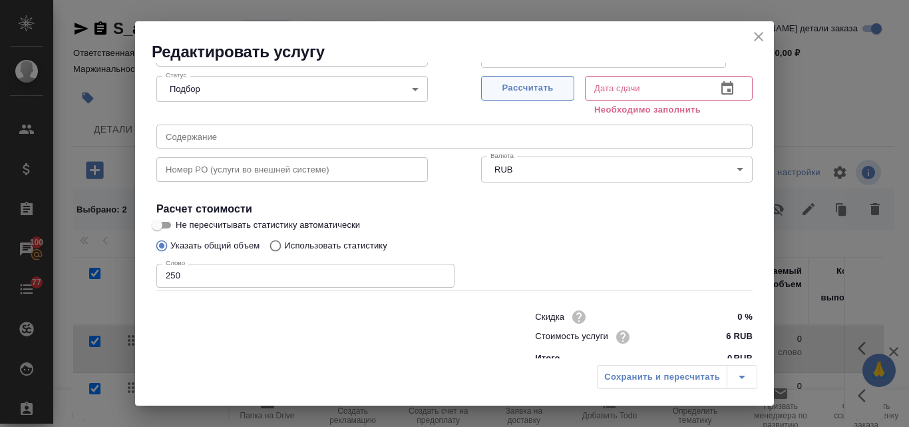
type input "16.09.2025 11:36"
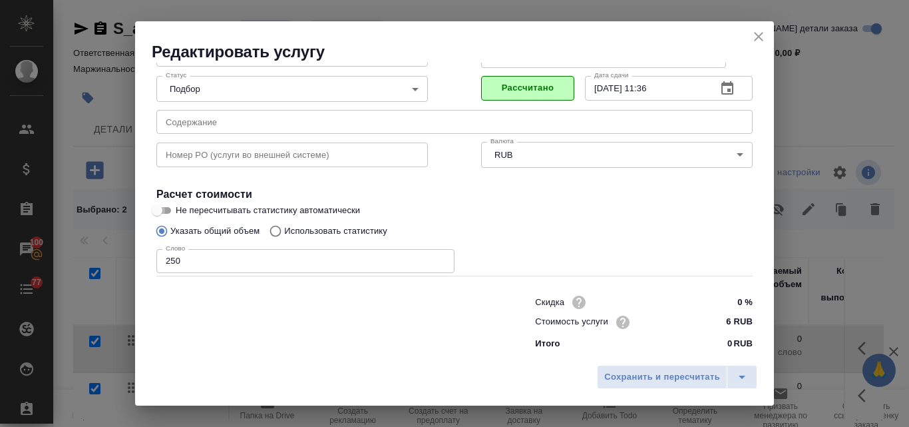
click at [166, 210] on input "Не пересчитывать статистику автоматически" at bounding box center [157, 210] width 48 height 16
checkbox input "true"
click at [660, 376] on span "Сохранить и пересчитать" at bounding box center [662, 376] width 116 height 15
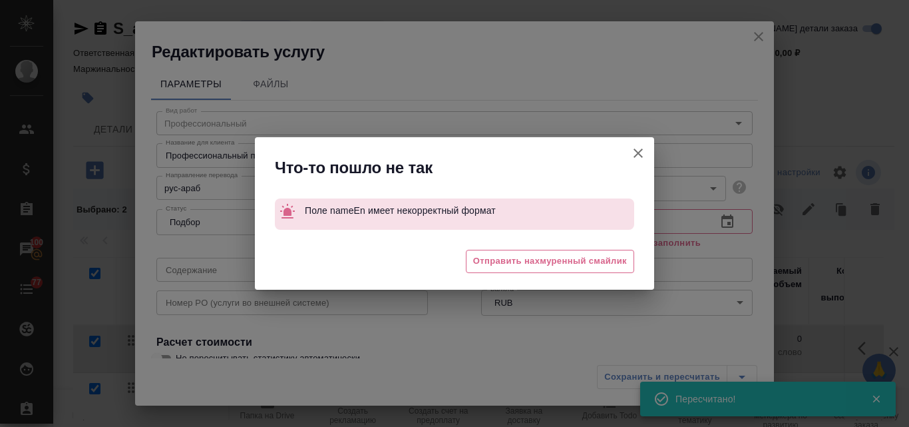
click at [640, 150] on icon "button" at bounding box center [638, 153] width 16 height 16
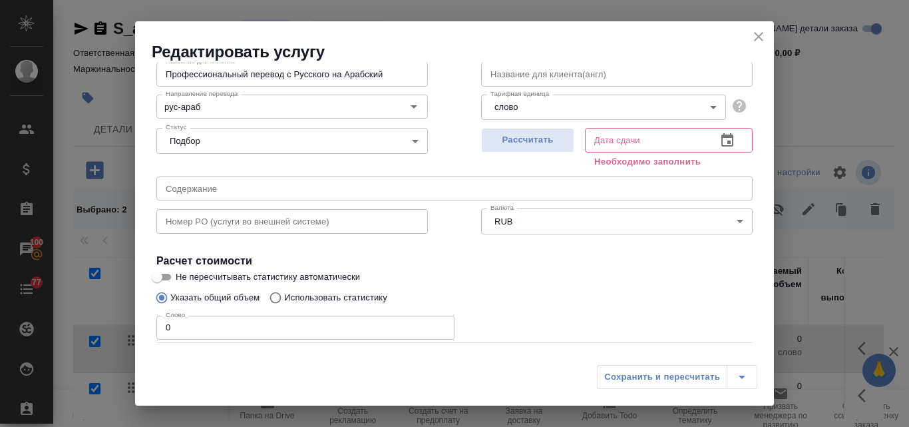
scroll to position [150, 0]
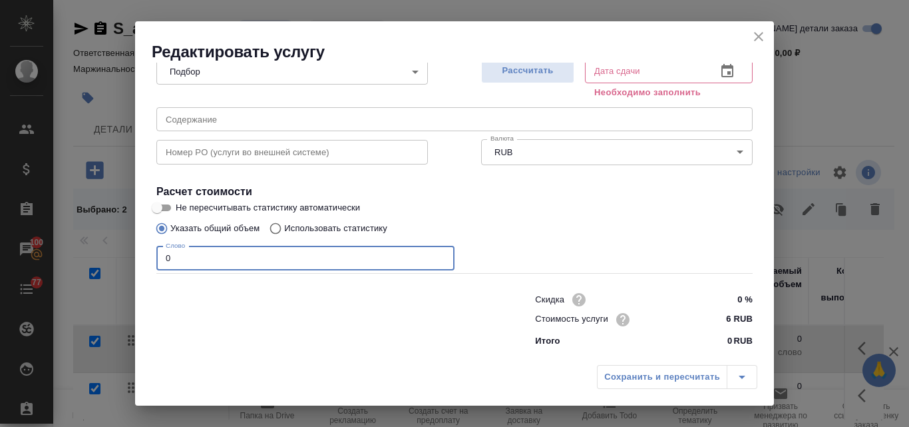
click at [169, 256] on input "0" at bounding box center [305, 258] width 298 height 24
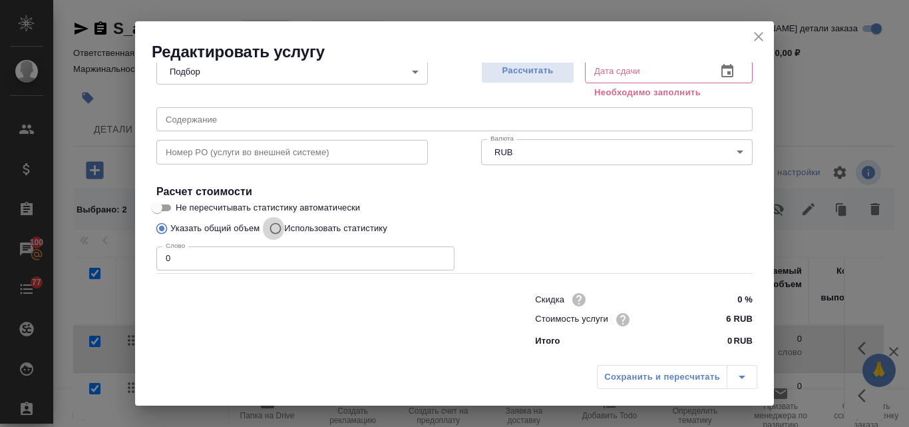
click at [276, 226] on input "Использовать статистику" at bounding box center [273, 228] width 21 height 25
radio input "true"
radio input "false"
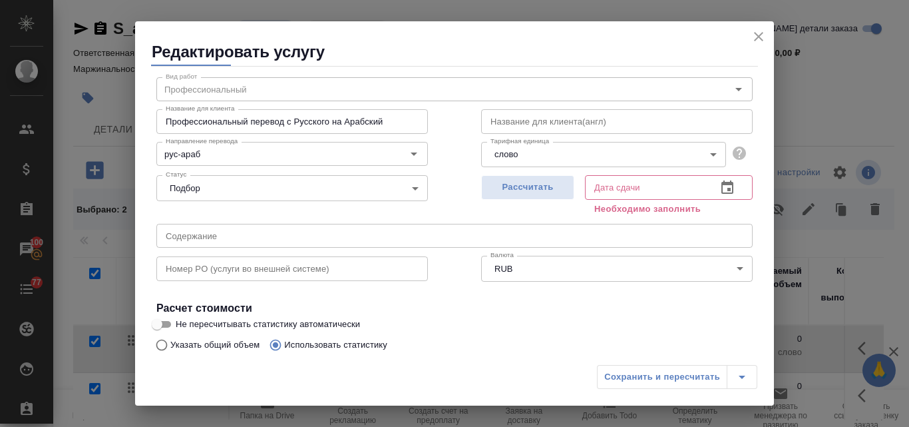
scroll to position [200, 0]
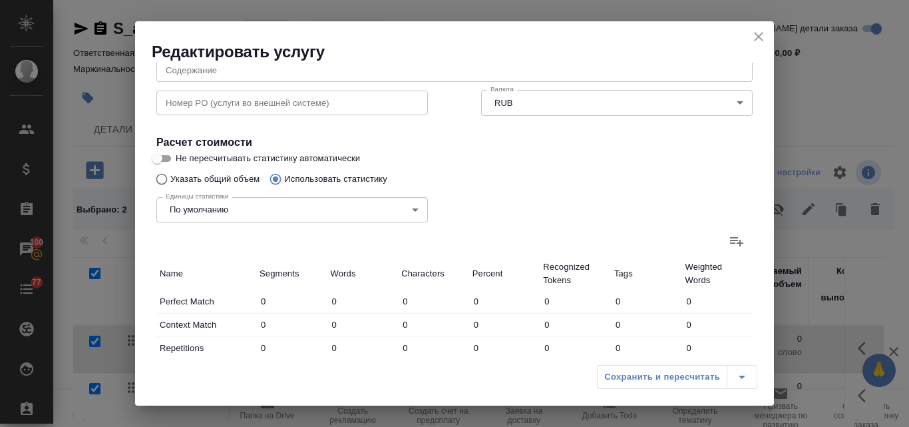
click at [721, 242] on label at bounding box center [737, 241] width 32 height 32
click at [0, 0] on input "file" at bounding box center [0, 0] width 0 height 0
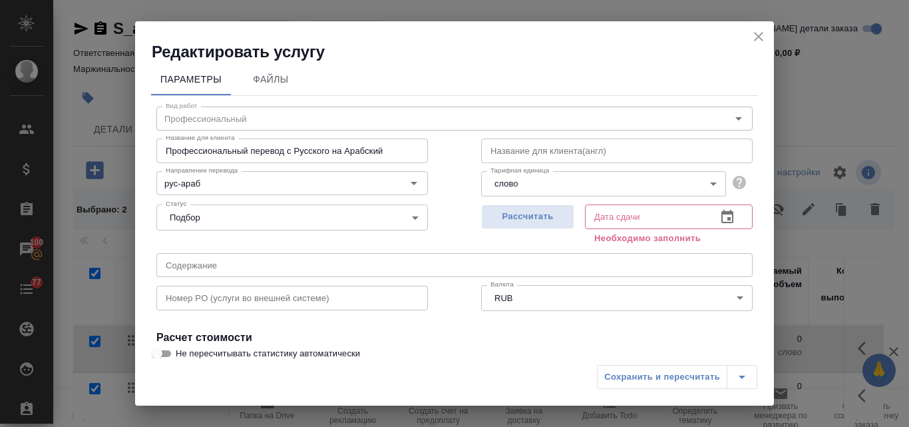
scroll to position [0, 0]
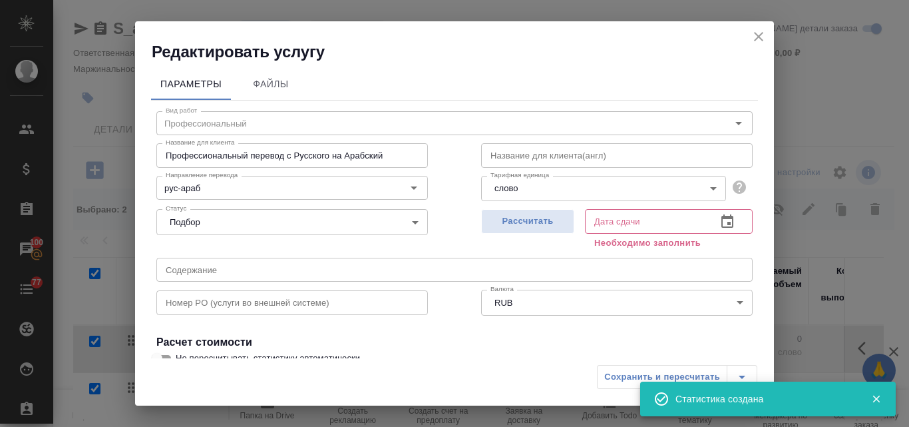
type input "2"
type input "7"
type input "44"
type input "18"
type input "89"
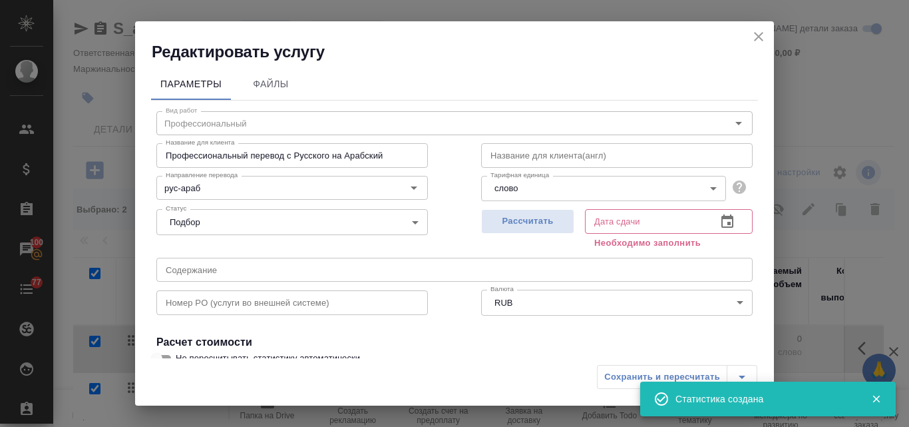
type input "596"
type input "18"
type input "89"
type input "596"
type input "20"
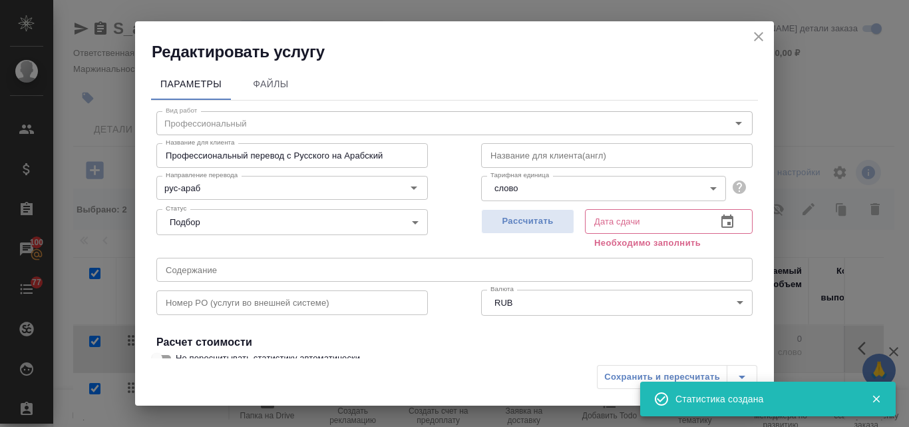
type input "96"
type input "640"
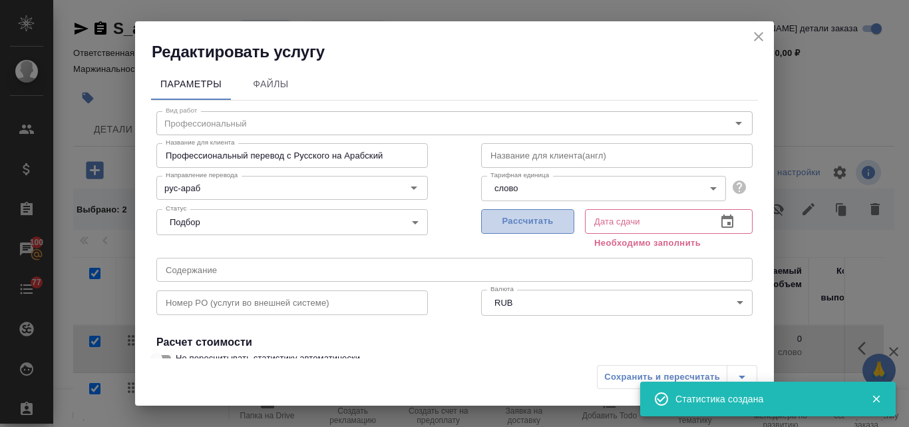
click at [545, 220] on span "Рассчитать" at bounding box center [528, 221] width 79 height 15
type input "16.09.2025 10:37"
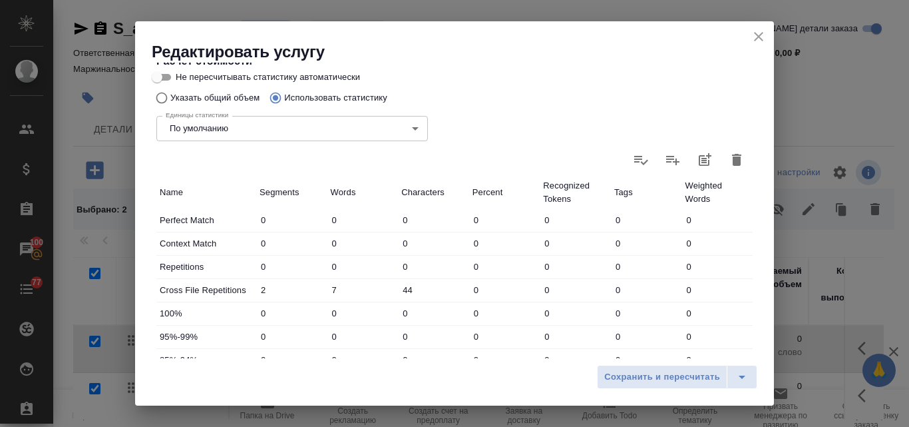
scroll to position [481, 0]
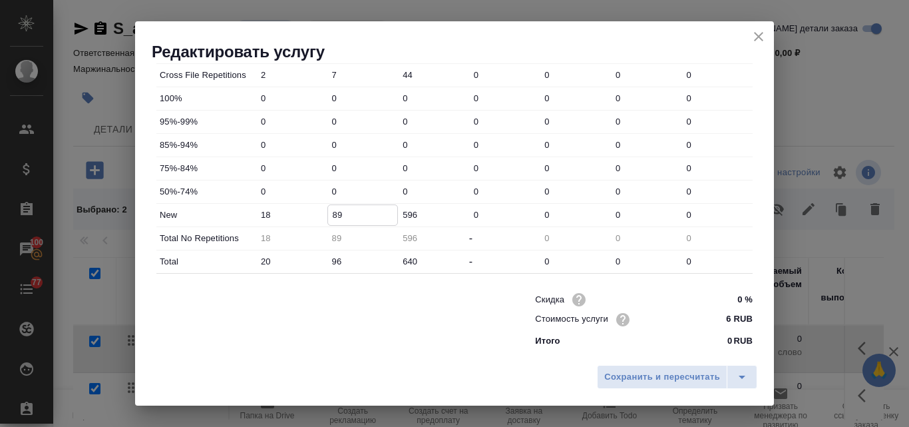
drag, startPoint x: 343, startPoint y: 214, endPoint x: 326, endPoint y: 216, distance: 17.4
click at [328, 216] on div "89" at bounding box center [363, 214] width 71 height 21
type input "250"
click at [622, 369] on span "Сохранить и пересчитать" at bounding box center [662, 376] width 116 height 15
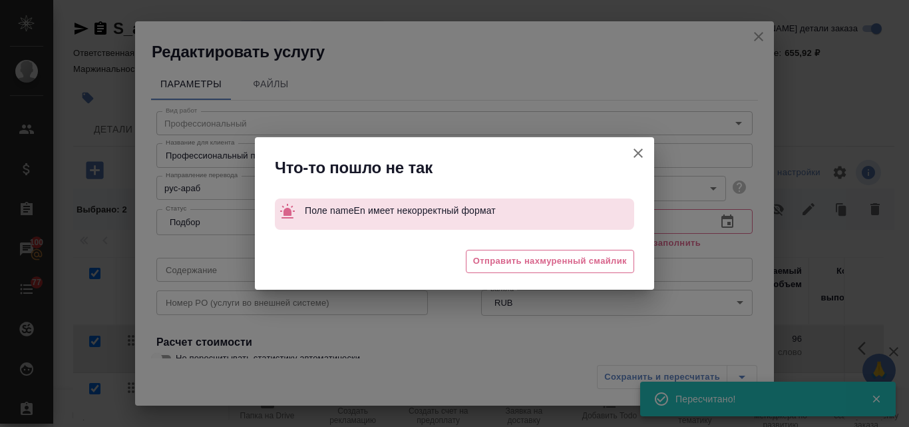
click at [638, 150] on icon "button" at bounding box center [638, 153] width 16 height 16
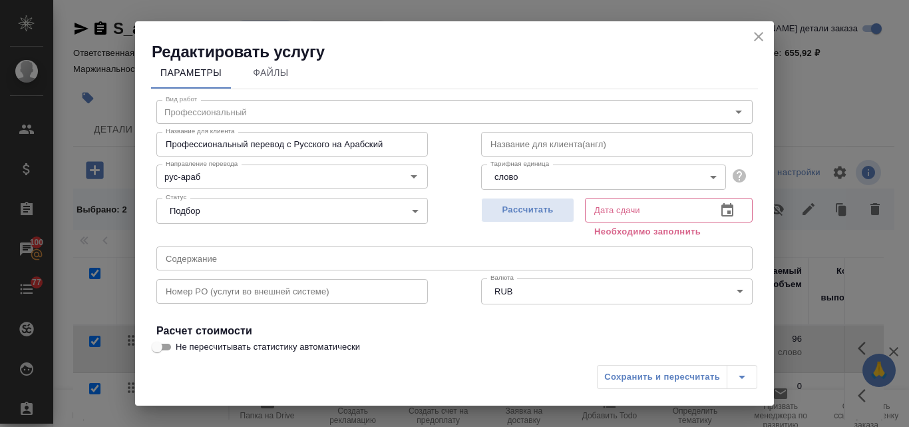
scroll to position [0, 0]
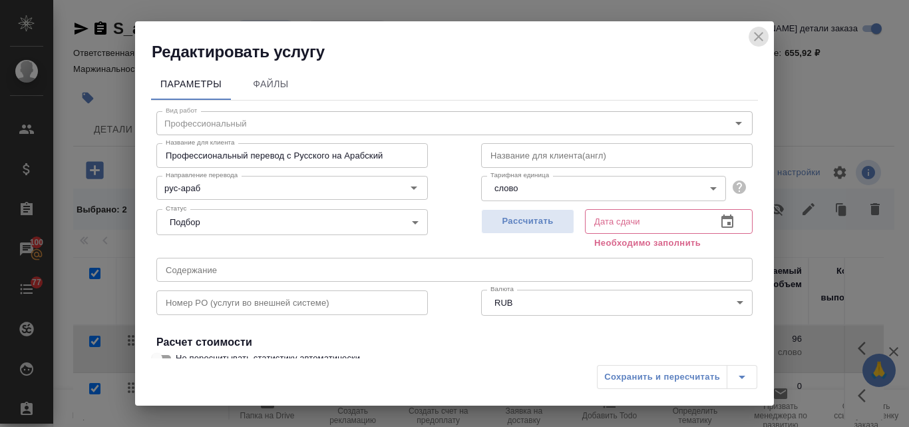
click at [752, 37] on icon "close" at bounding box center [759, 37] width 16 height 16
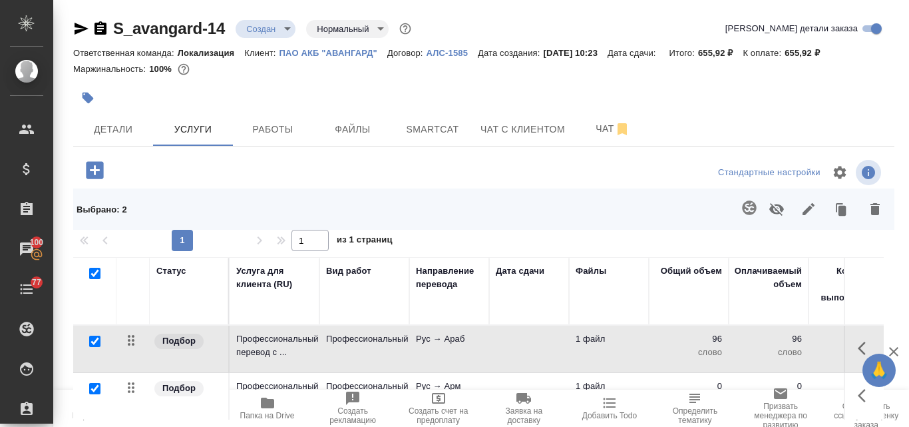
scroll to position [150, 0]
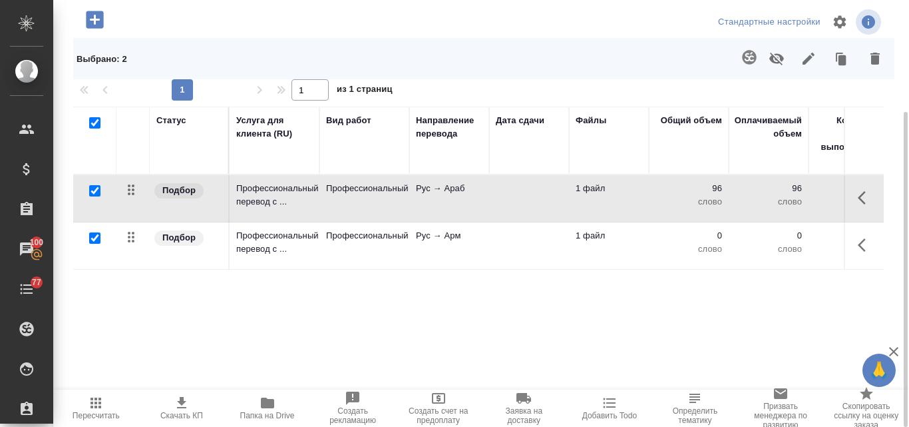
click at [447, 236] on p "Рус → Арм" at bounding box center [449, 235] width 67 height 13
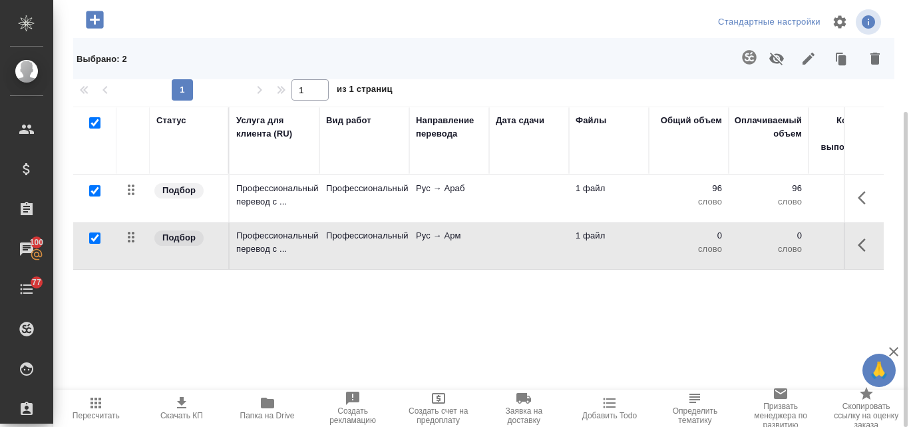
click at [447, 236] on p "Рус → Арм" at bounding box center [449, 235] width 67 height 13
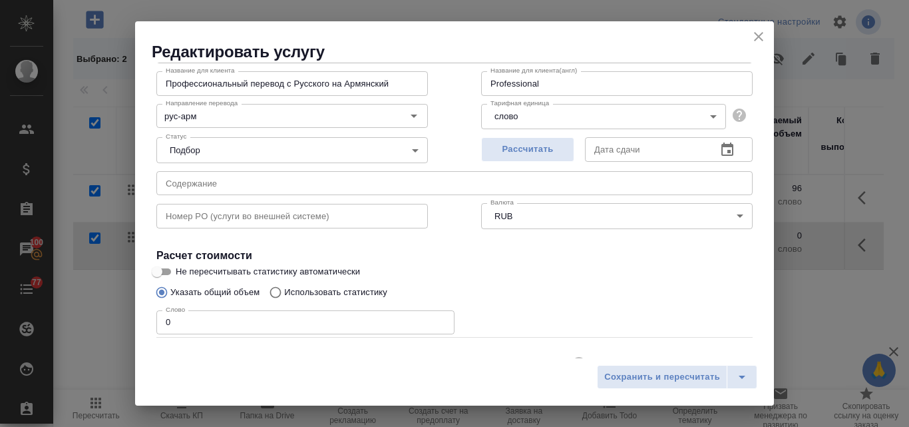
scroll to position [136, 0]
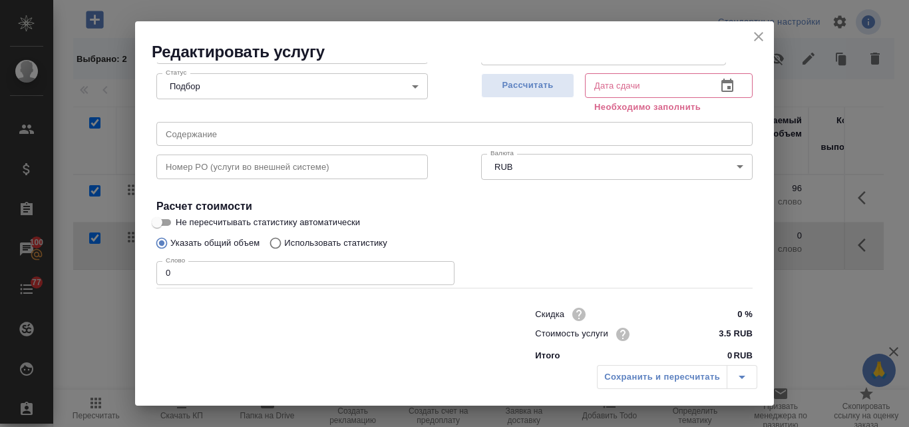
click at [276, 244] on input "Использовать статистику" at bounding box center [273, 242] width 21 height 25
radio input "true"
radio input "false"
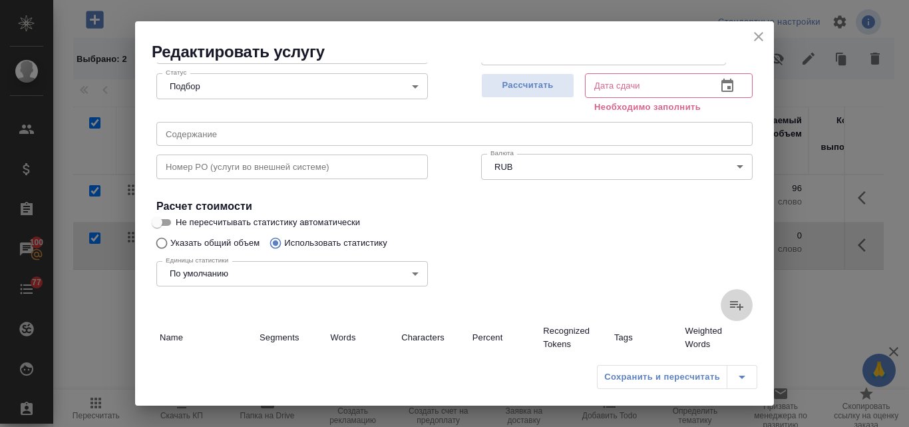
click at [729, 302] on icon at bounding box center [737, 305] width 16 height 16
click at [0, 0] on input "file" at bounding box center [0, 0] width 0 height 0
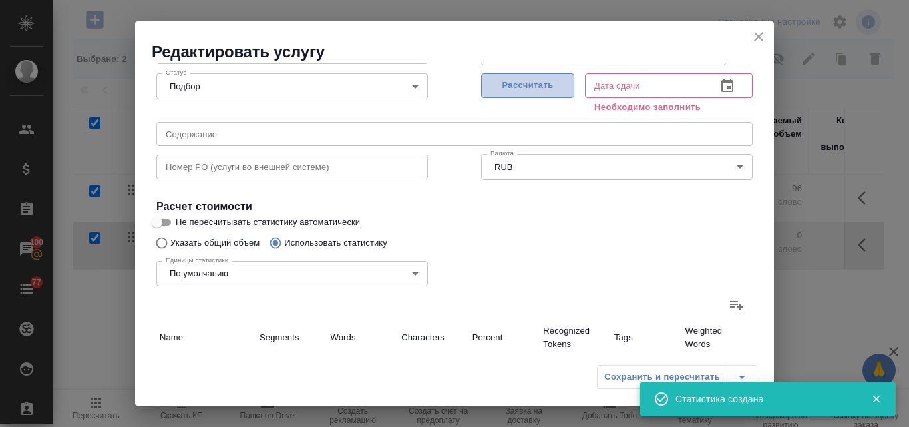
click at [527, 85] on span "Рассчитать" at bounding box center [528, 85] width 79 height 15
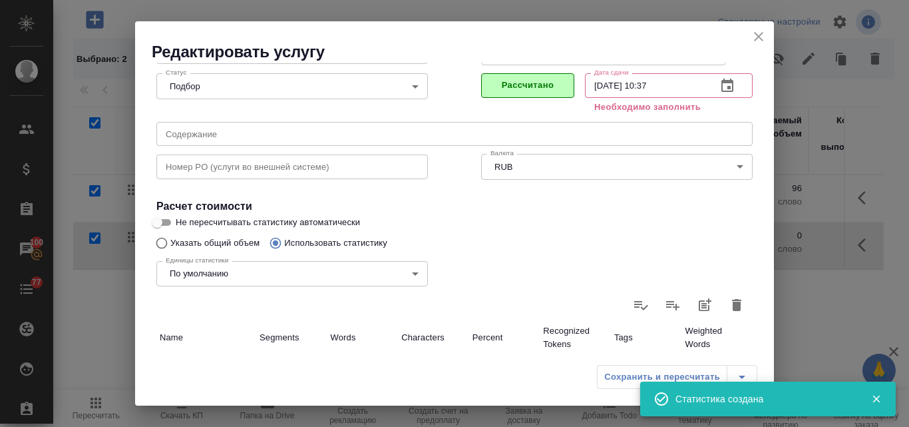
type input "16.09.2025 10:37"
type input "2"
type input "7"
type input "44"
type input "18"
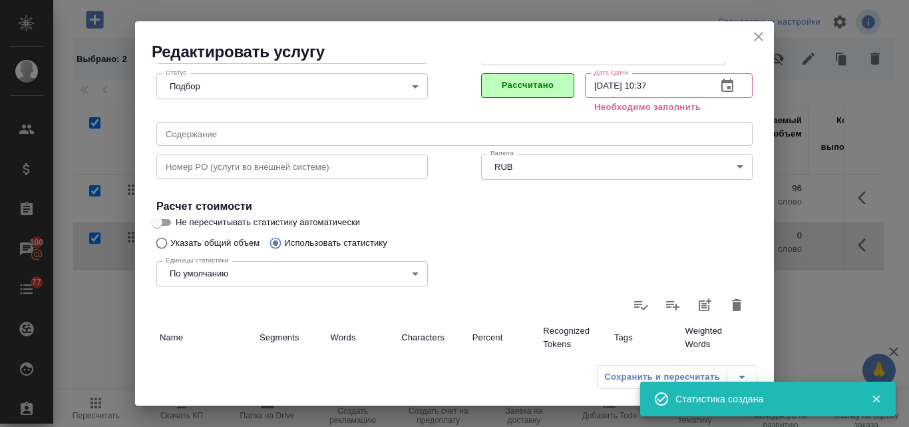
type input "89"
type input "596"
type input "18"
type input "89"
type input "596"
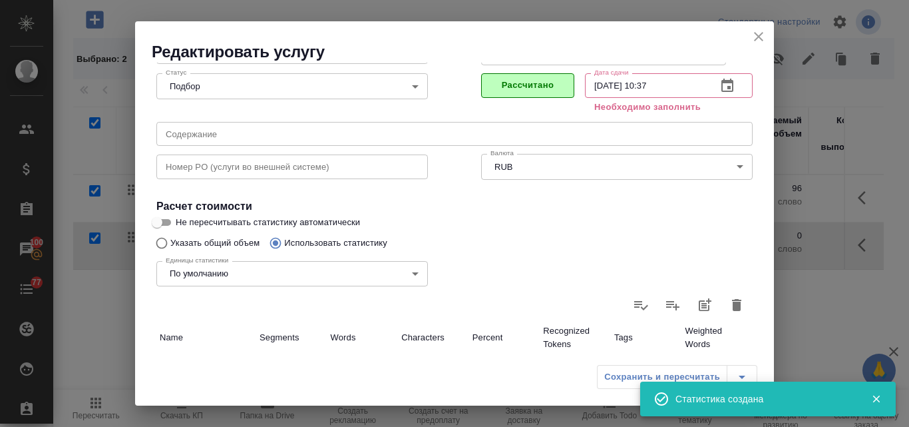
type input "20"
type input "96"
type input "640"
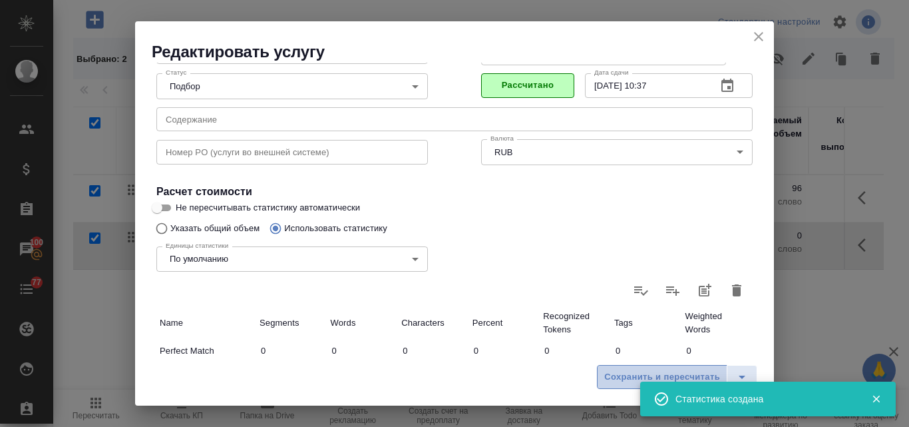
click at [622, 383] on span "Сохранить и пересчитать" at bounding box center [662, 376] width 116 height 15
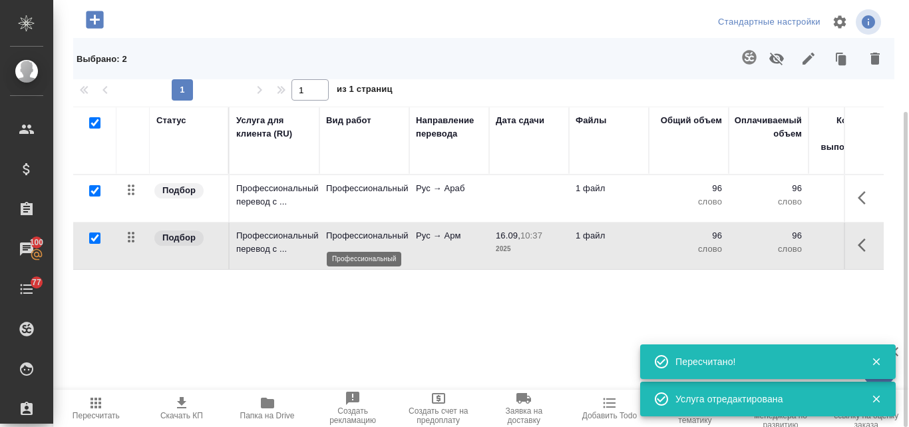
click at [401, 238] on p "Профессиональный" at bounding box center [364, 235] width 77 height 13
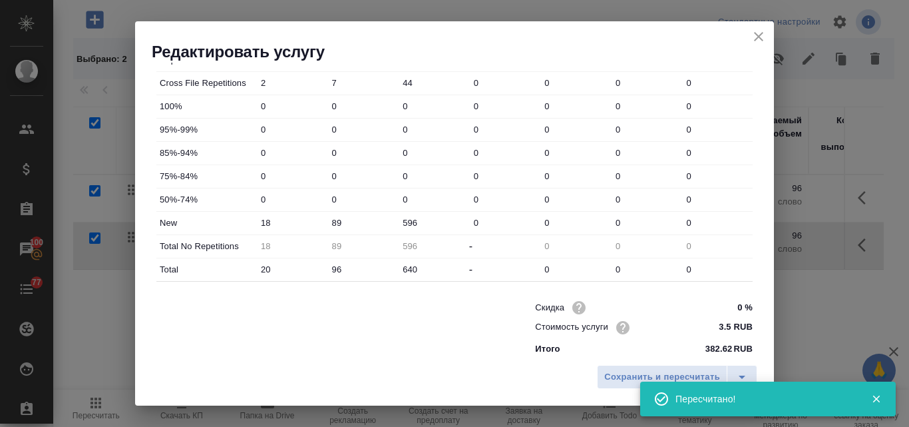
scroll to position [481, 0]
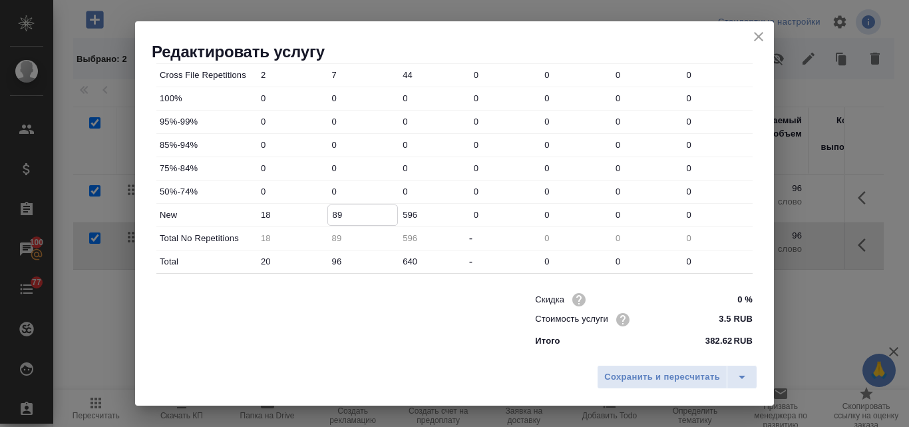
drag, startPoint x: 341, startPoint y: 212, endPoint x: 325, endPoint y: 216, distance: 16.5
click at [325, 216] on div "New 18 89 596 0 0 0 0" at bounding box center [454, 215] width 596 height 23
type input "241"
click at [625, 373] on span "Сохранить и пересчитать" at bounding box center [662, 376] width 116 height 15
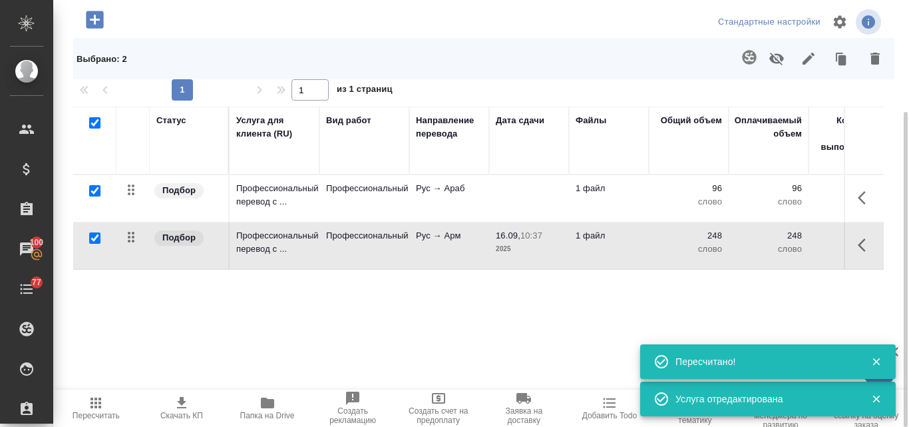
click at [491, 238] on td "16.09, 10:37 2025" at bounding box center [529, 245] width 80 height 47
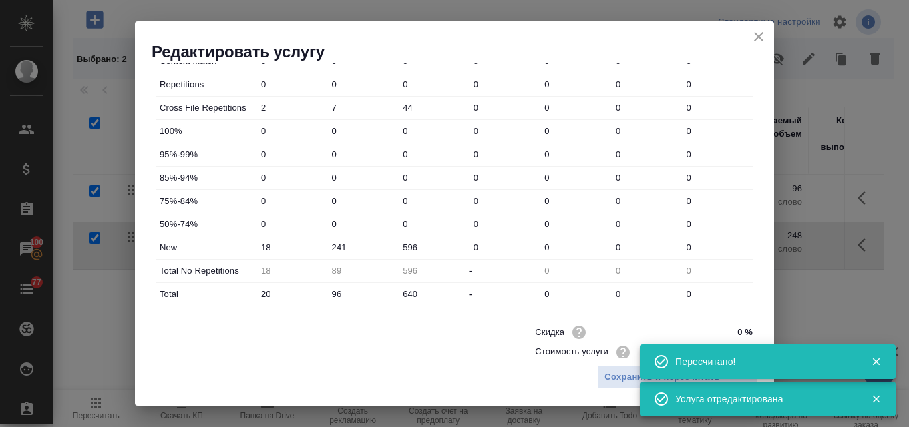
scroll to position [466, 0]
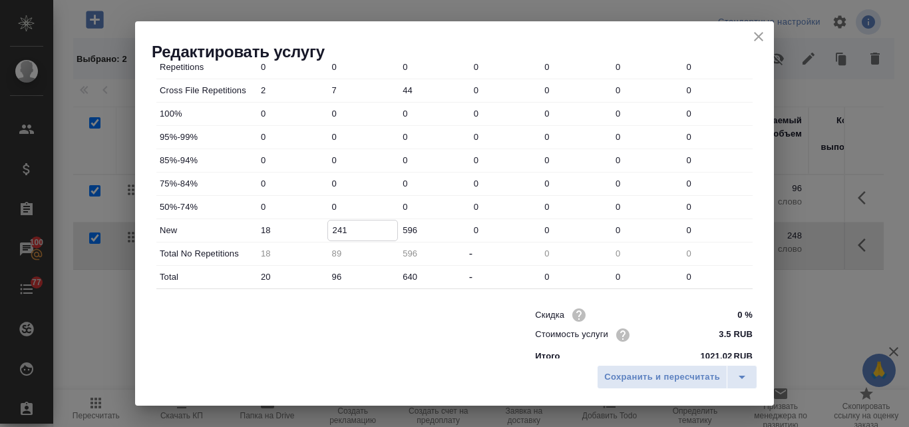
click at [341, 230] on input "241" at bounding box center [363, 229] width 70 height 19
type input "242"
click at [648, 373] on span "Сохранить и пересчитать" at bounding box center [662, 376] width 116 height 15
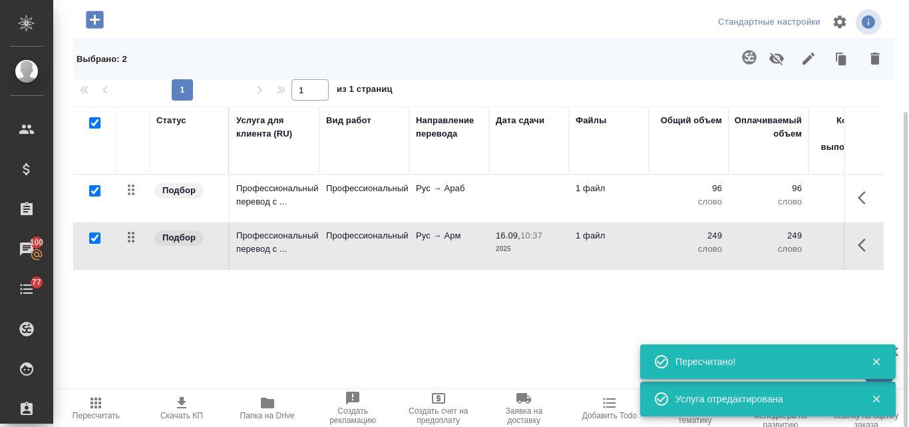
click at [423, 233] on p "Рус → Арм" at bounding box center [449, 235] width 67 height 13
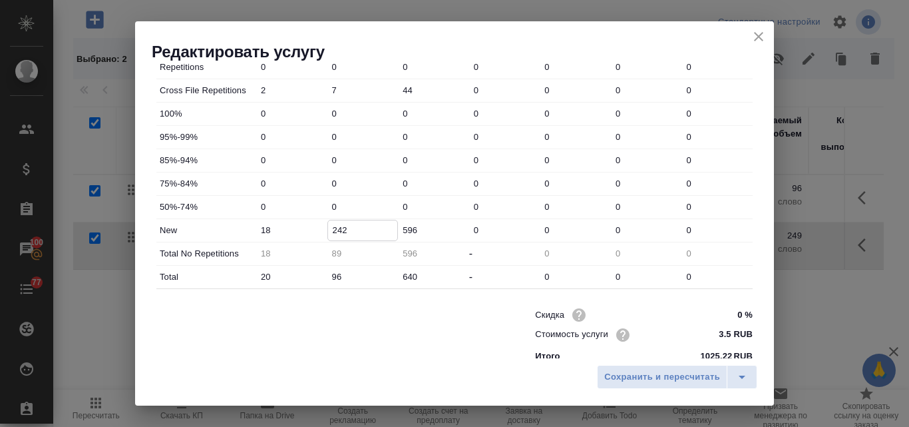
drag, startPoint x: 349, startPoint y: 230, endPoint x: 341, endPoint y: 230, distance: 8.7
click at [341, 230] on input "242" at bounding box center [363, 229] width 70 height 19
type input "243"
click at [654, 375] on span "Сохранить и пересчитать" at bounding box center [662, 376] width 116 height 15
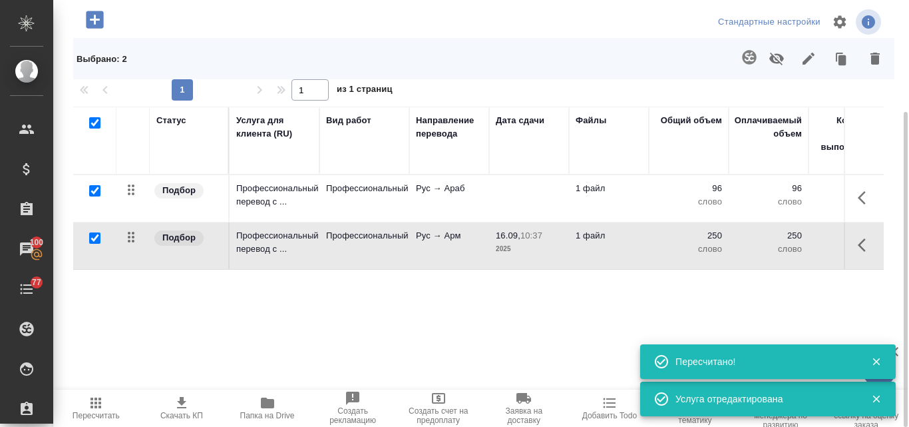
click at [545, 193] on td at bounding box center [529, 198] width 80 height 47
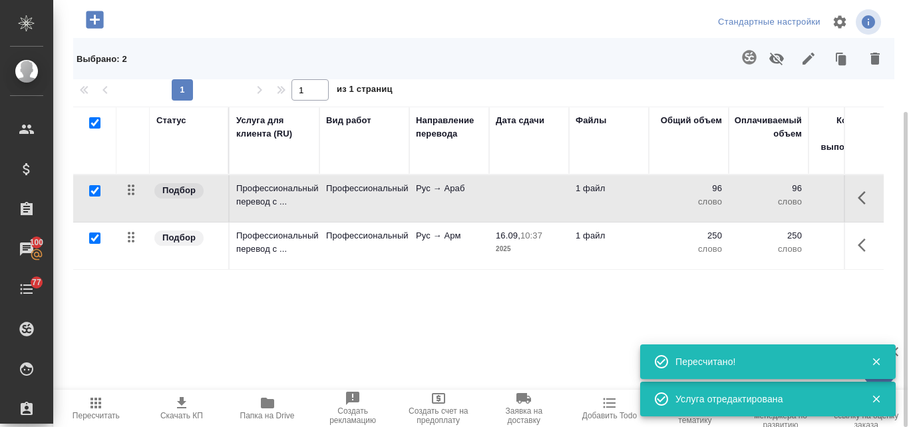
click at [545, 193] on td at bounding box center [529, 198] width 80 height 47
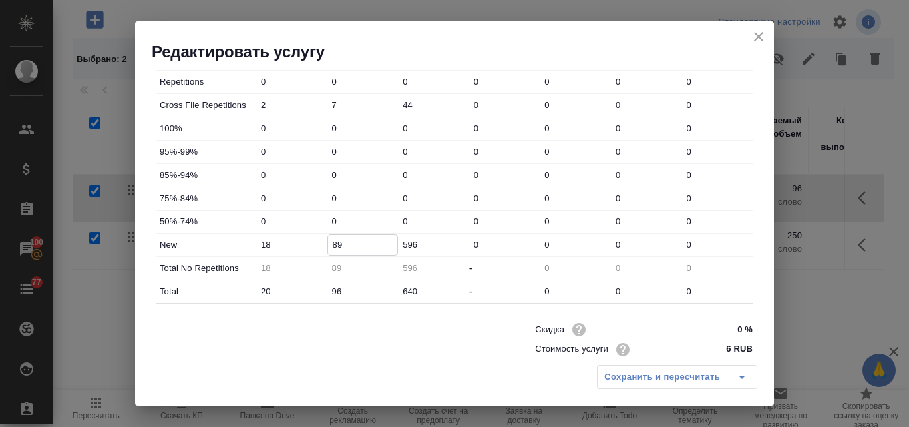
drag, startPoint x: 346, startPoint y: 239, endPoint x: 325, endPoint y: 236, distance: 21.6
click at [325, 236] on div "New 18 89 596 0 0 0 0" at bounding box center [454, 245] width 596 height 23
type input "243"
click at [672, 377] on div "Сохранить и пересчитать" at bounding box center [677, 377] width 160 height 24
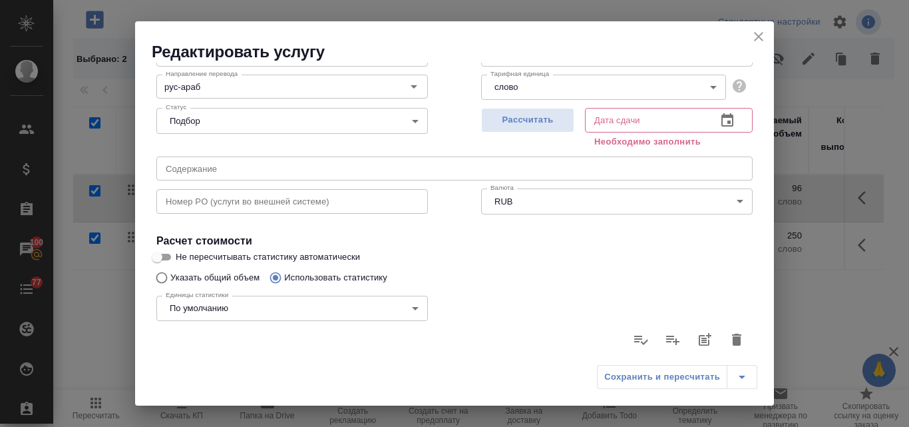
scroll to position [0, 0]
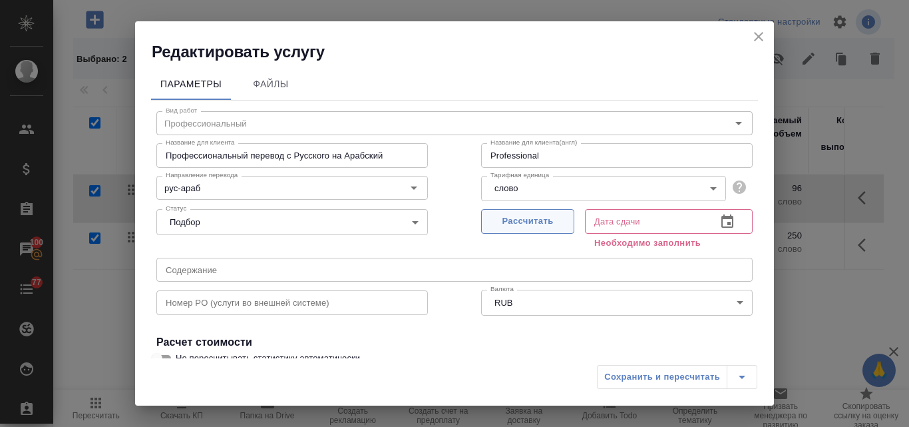
click at [521, 221] on span "Рассчитать" at bounding box center [528, 221] width 79 height 15
type input "16.09.2025 11:01"
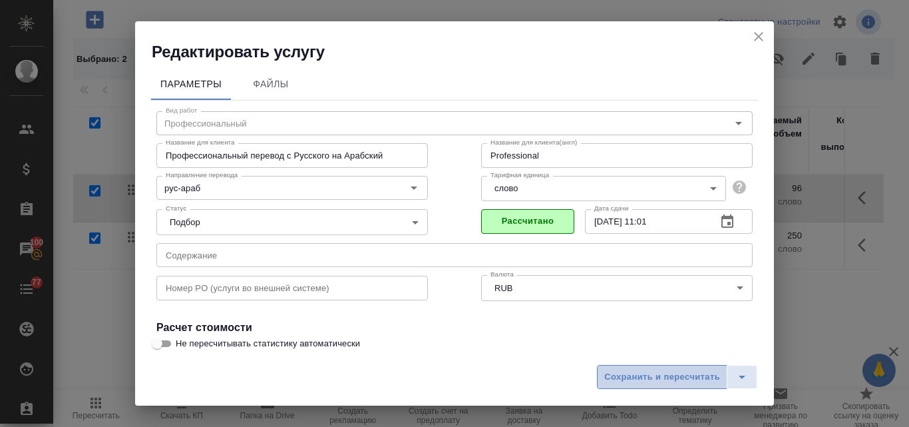
drag, startPoint x: 656, startPoint y: 380, endPoint x: 649, endPoint y: 367, distance: 14.9
click at [656, 379] on span "Сохранить и пересчитать" at bounding box center [662, 376] width 116 height 15
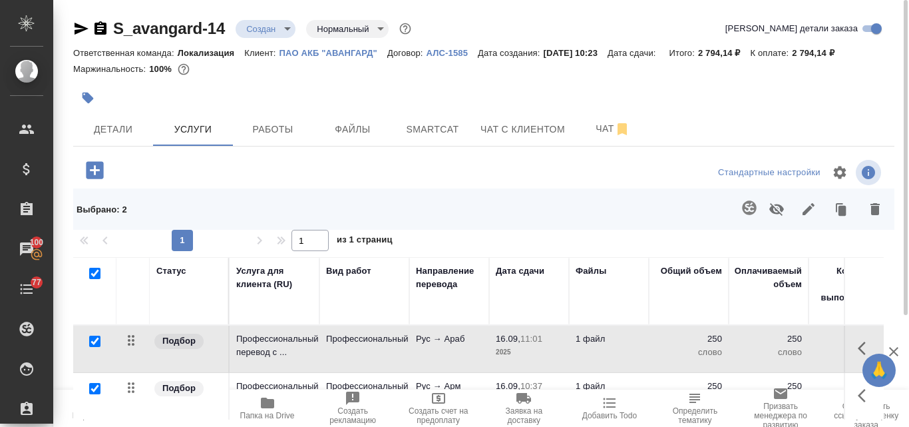
scroll to position [150, 0]
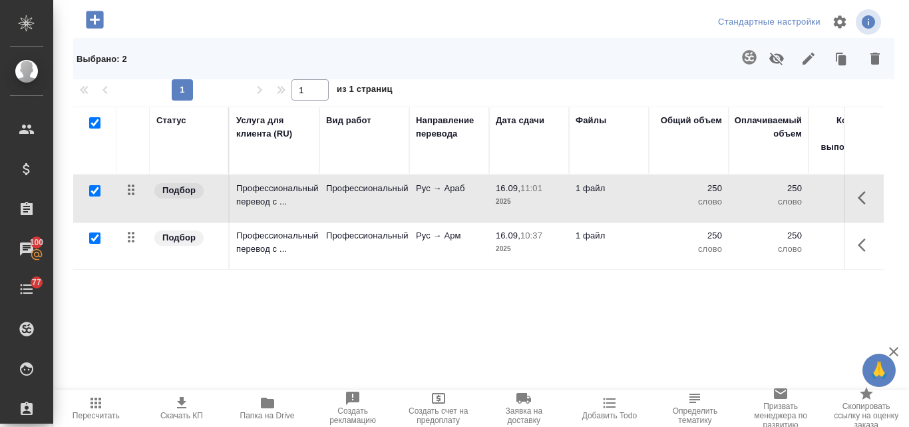
click at [91, 408] on icon "button" at bounding box center [96, 402] width 11 height 11
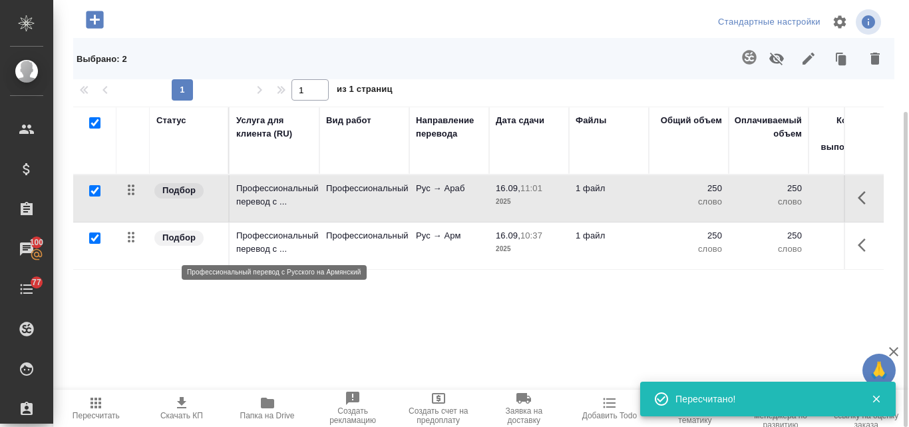
click at [287, 246] on p "Профессиональный перевод с ..." at bounding box center [274, 242] width 77 height 27
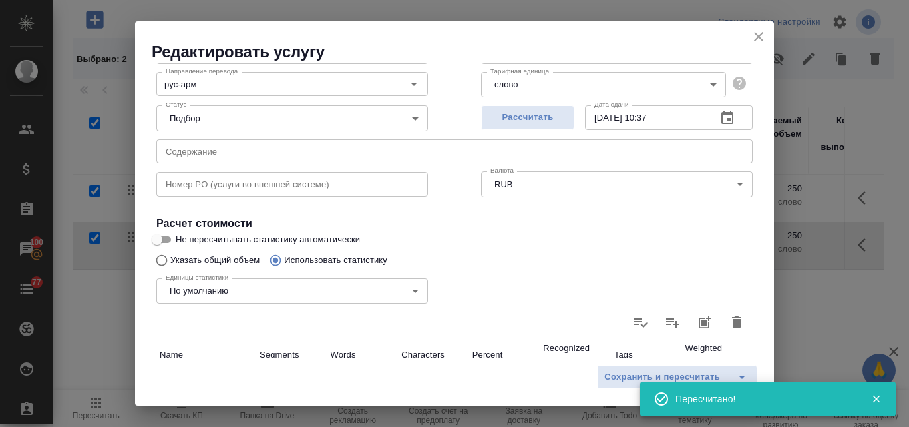
scroll to position [200, 0]
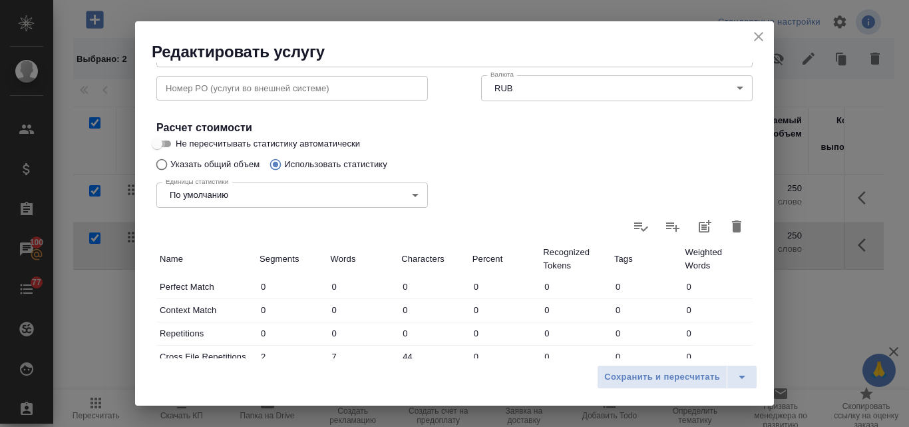
click at [167, 138] on input "Не пересчитывать статистику автоматически" at bounding box center [157, 144] width 48 height 16
checkbox input "true"
click at [669, 377] on span "Сохранить и пересчитать" at bounding box center [662, 376] width 116 height 15
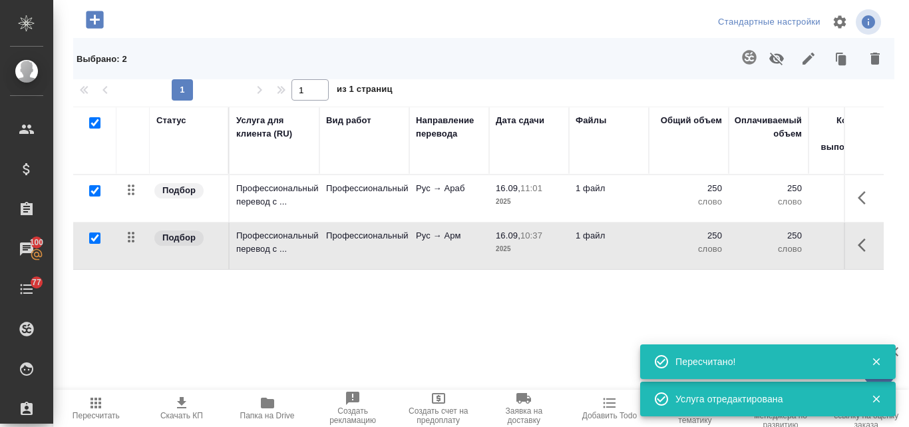
click at [179, 192] on p "Подбор" at bounding box center [178, 190] width 33 height 13
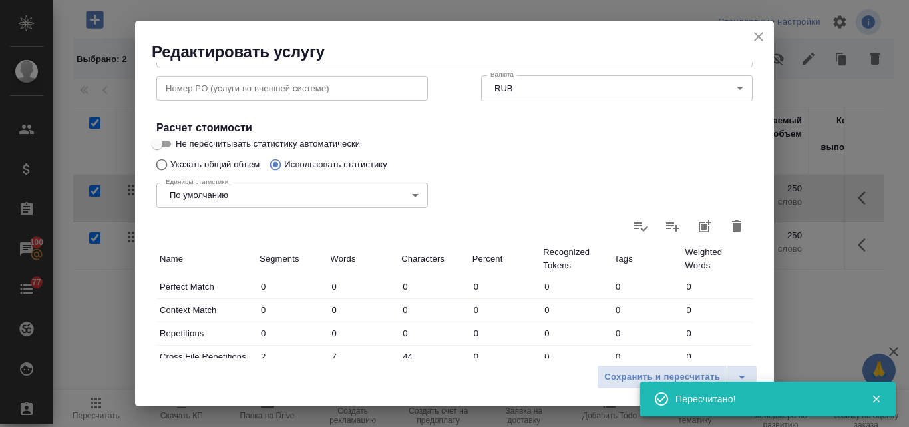
click at [169, 143] on input "Не пересчитывать статистику автоматически" at bounding box center [157, 144] width 48 height 16
checkbox input "true"
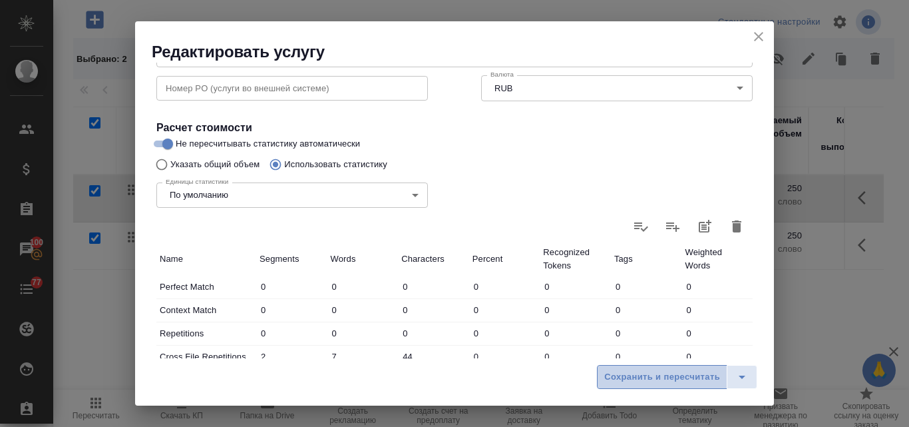
click at [719, 373] on span "Сохранить и пересчитать" at bounding box center [662, 376] width 116 height 15
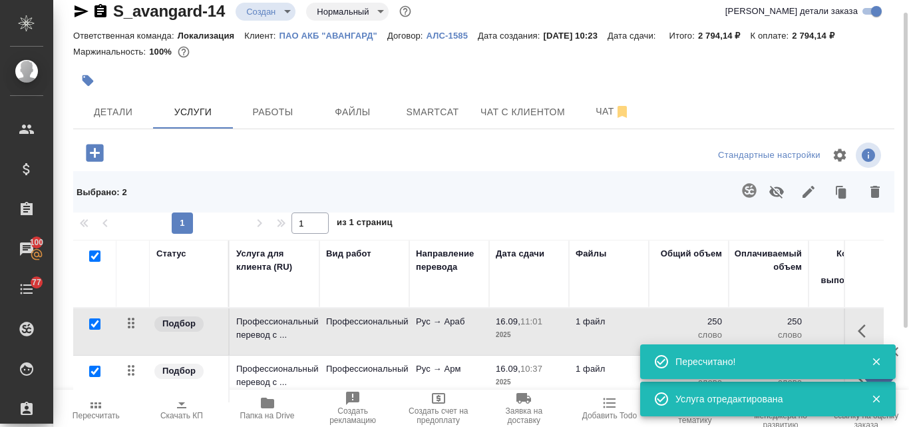
scroll to position [0, 0]
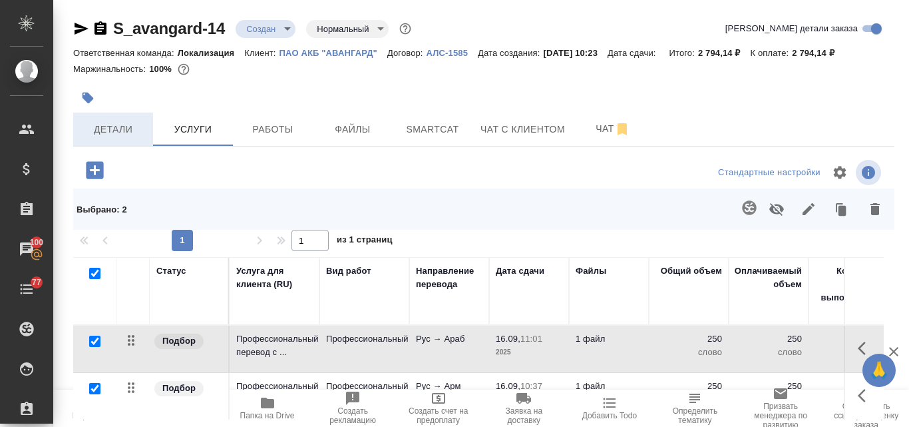
click at [129, 124] on span "Детали" at bounding box center [113, 129] width 64 height 17
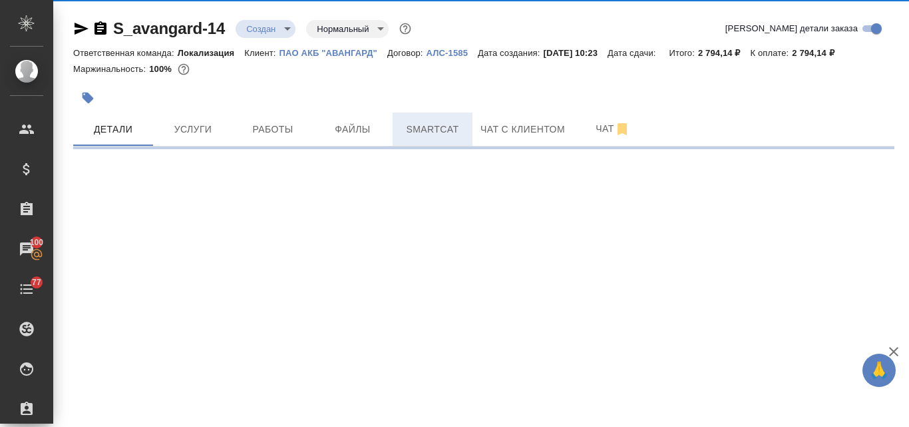
select select "RU"
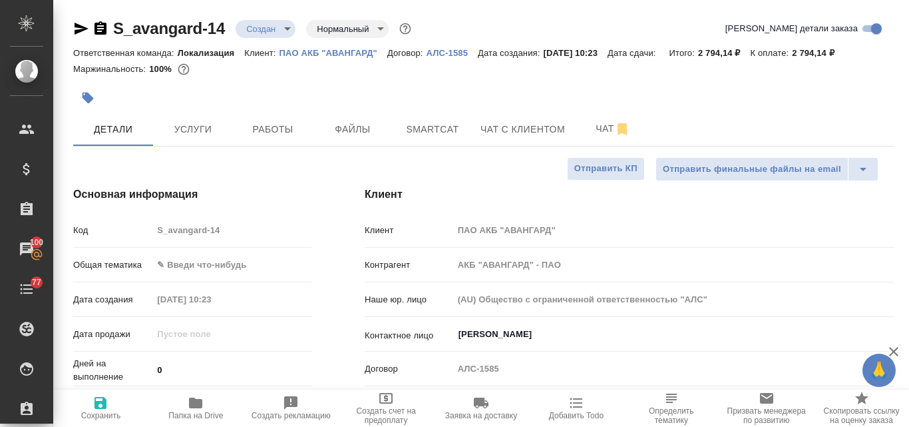
type textarea "x"
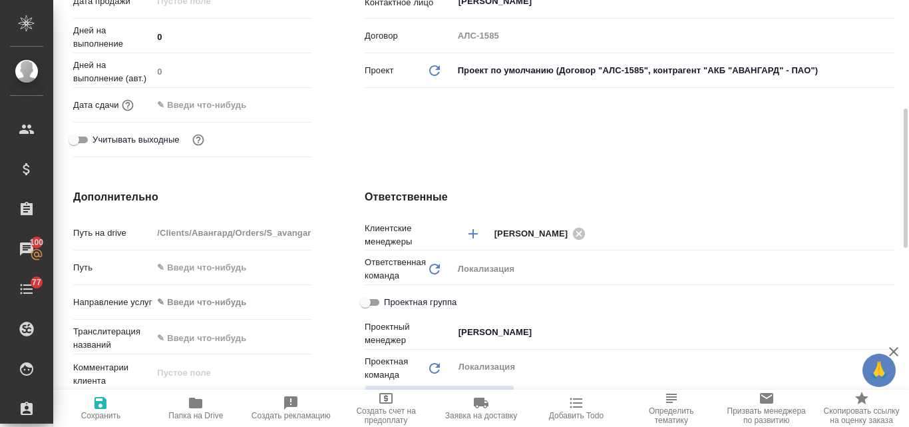
scroll to position [133, 0]
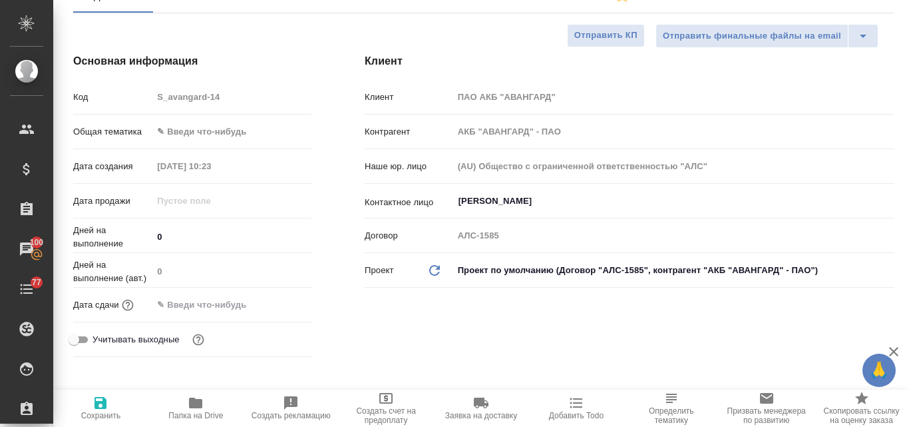
type textarea "x"
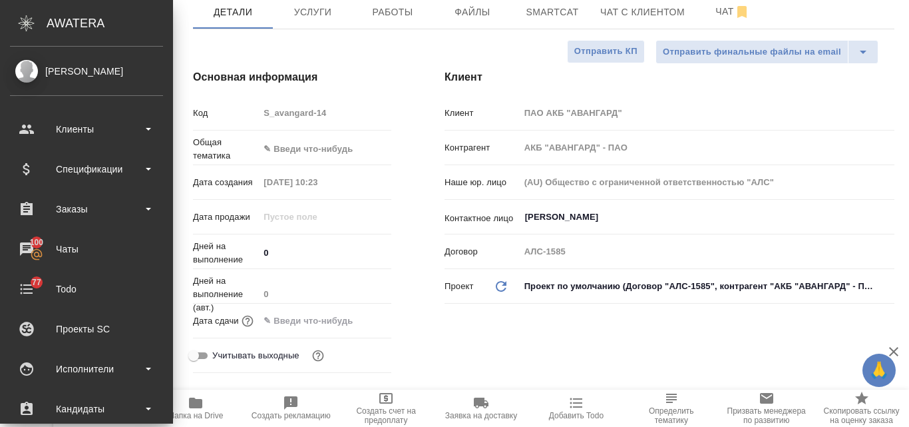
type textarea "x"
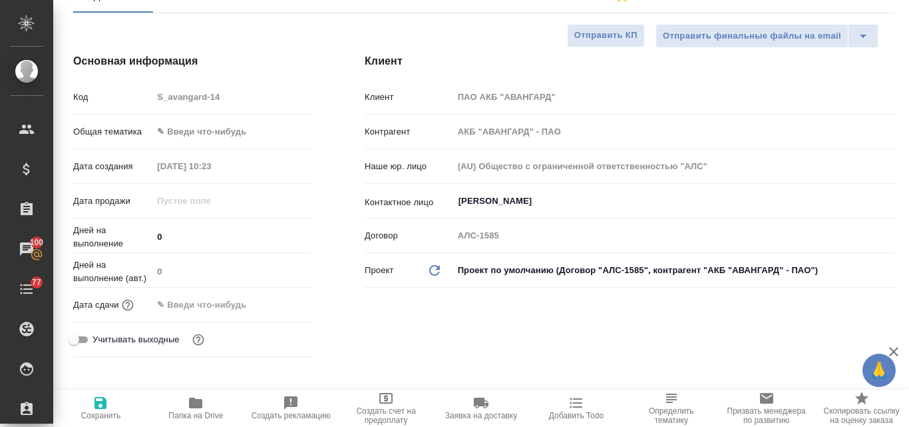
click at [200, 131] on body "🙏 .cls-1 fill:#fff; AWATERA Valyaeva Anna Клиенты Спецификации Заказы 100 Чаты …" at bounding box center [454, 213] width 909 height 427
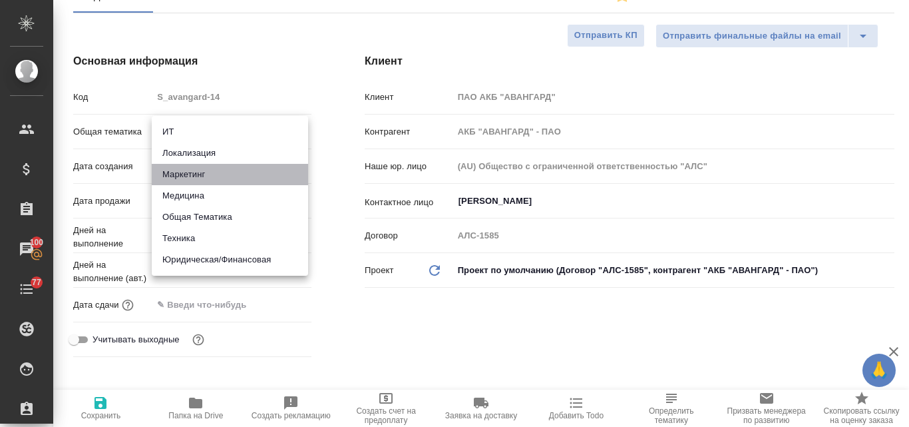
click at [199, 176] on li "Маркетинг" at bounding box center [230, 174] width 156 height 21
type input "marketing"
type textarea "x"
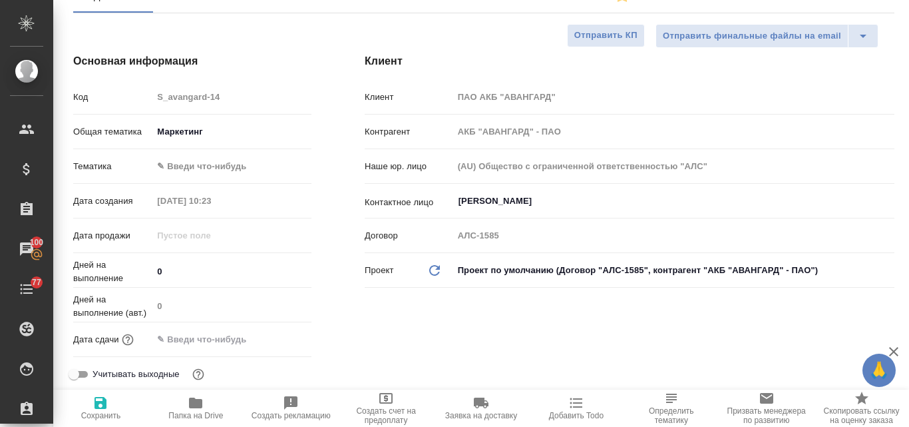
click at [191, 164] on body "🙏 .cls-1 fill:#fff; AWATERA Valyaeva Anna Клиенты Спецификации Заказы 100 Чаты …" at bounding box center [454, 213] width 909 height 427
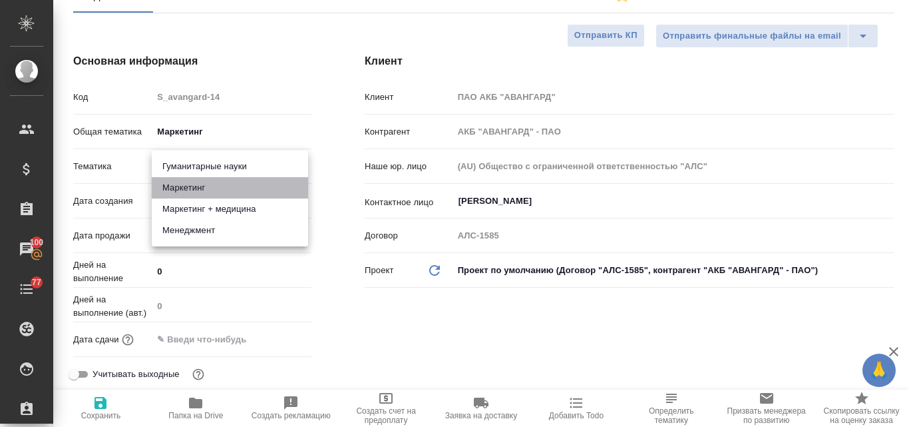
click at [206, 189] on li "Маркетинг" at bounding box center [230, 187] width 156 height 21
type textarea "x"
type input "5a8b8b956a9677013d343d63"
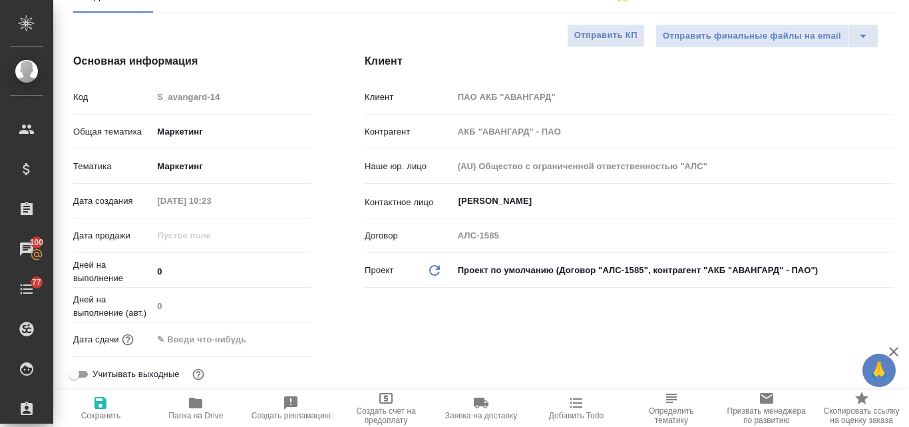
click at [109, 404] on span "Сохранить" at bounding box center [100, 407] width 79 height 25
type textarea "x"
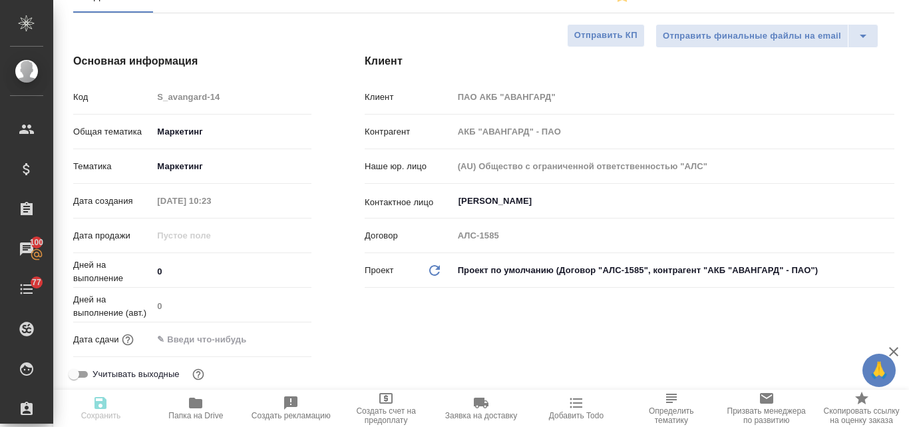
type textarea "x"
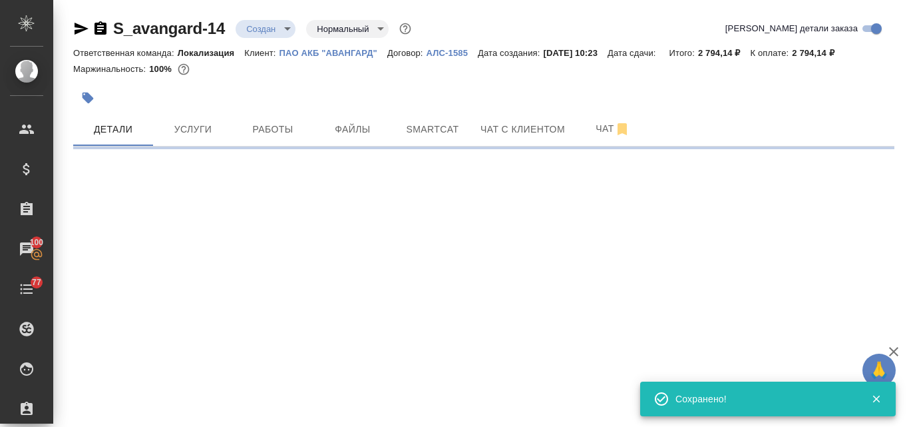
scroll to position [0, 0]
select select "RU"
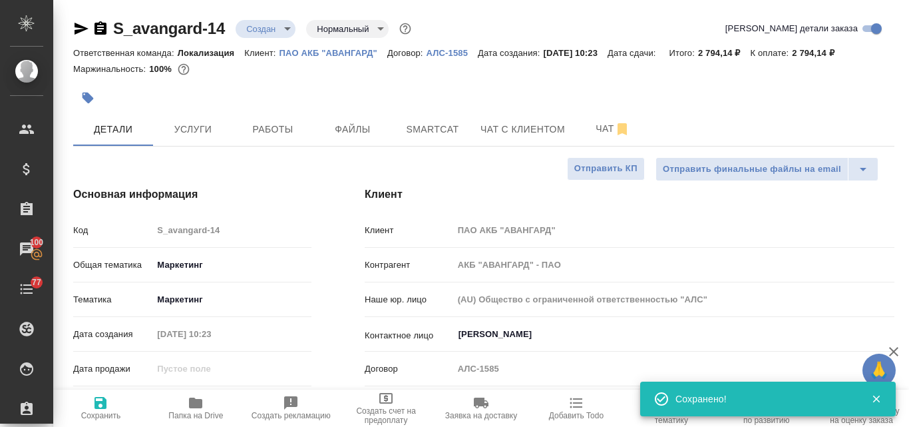
type textarea "x"
click at [79, 25] on icon "button" at bounding box center [82, 29] width 14 height 12
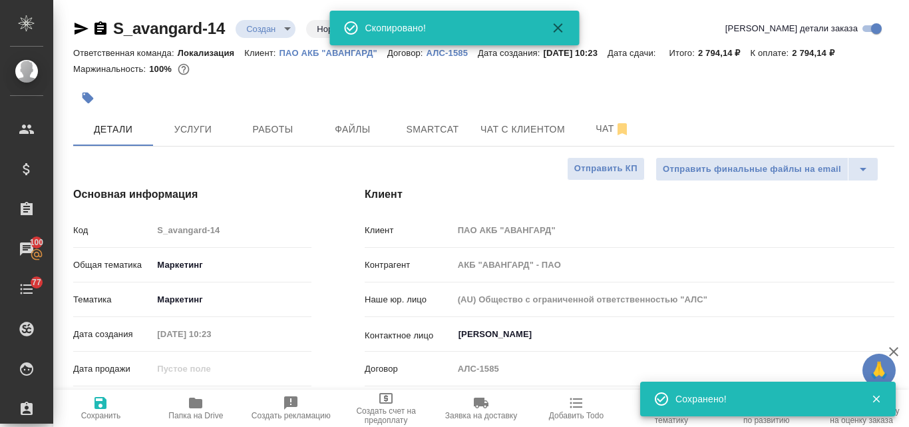
type textarea "x"
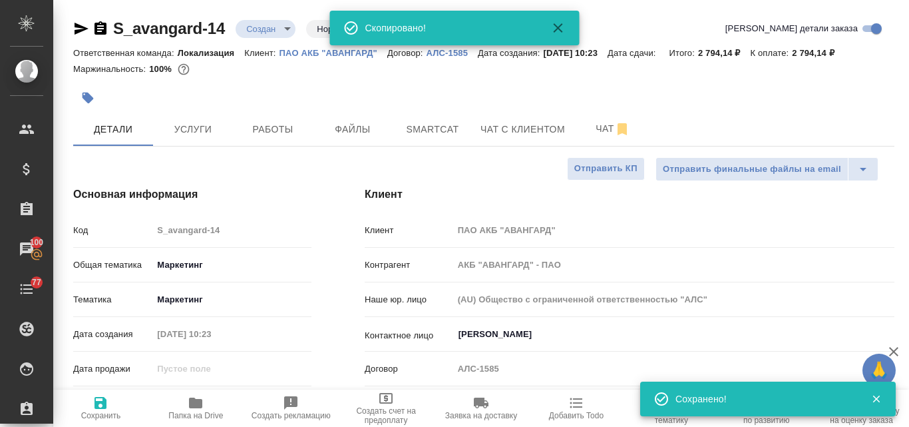
type textarea "x"
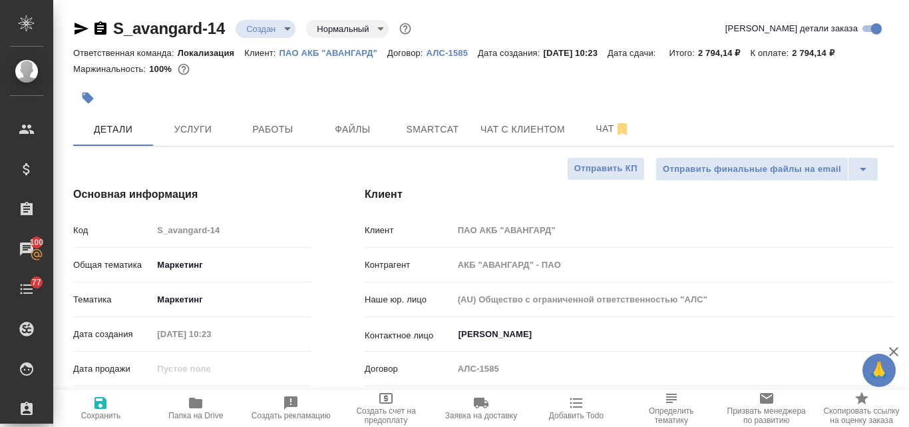
type textarea "x"
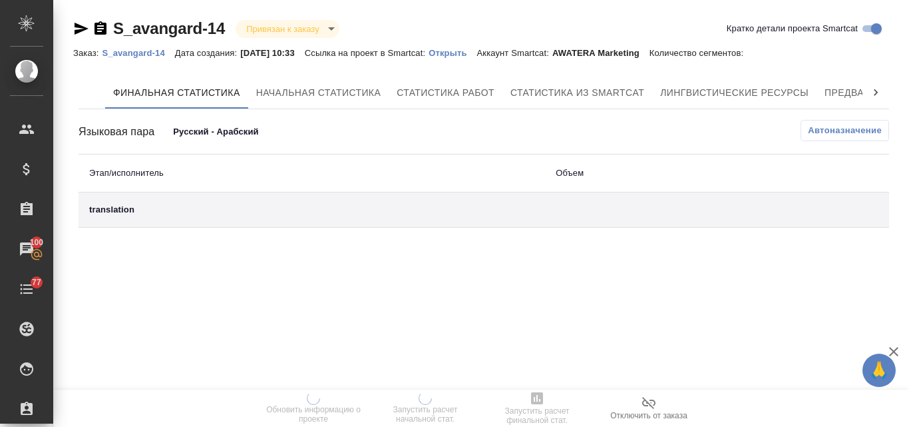
click at [457, 48] on p "Открыть" at bounding box center [453, 53] width 48 height 10
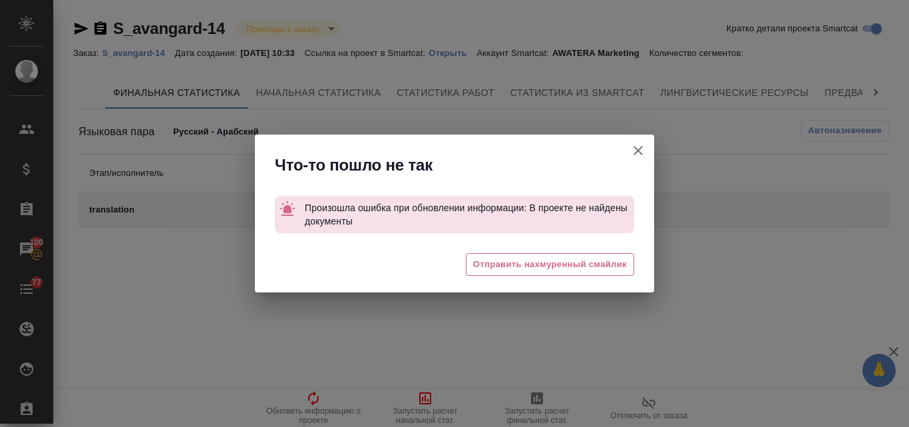
click at [635, 150] on icon "button" at bounding box center [638, 150] width 16 height 16
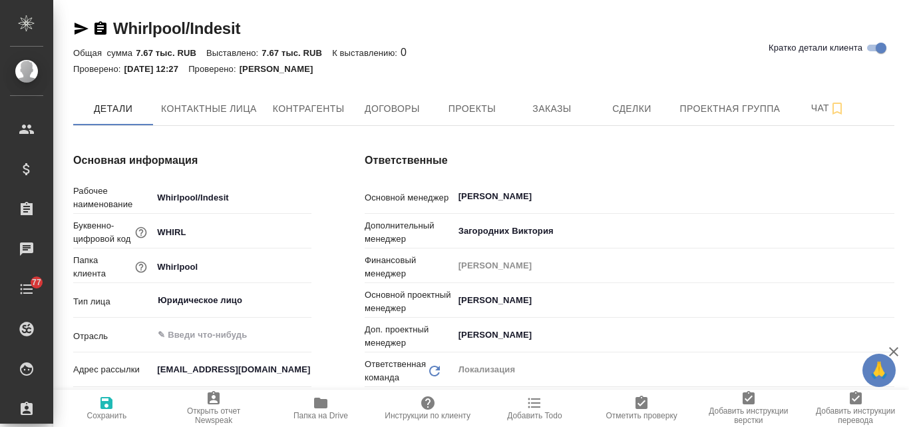
type textarea "x"
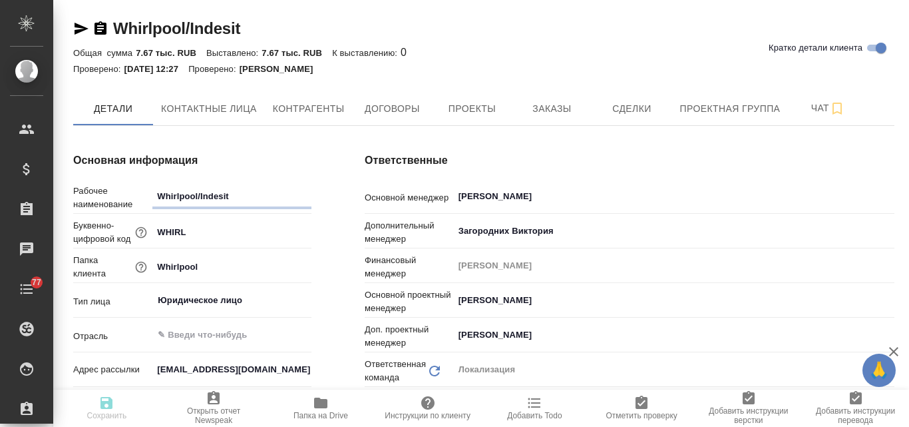
type textarea "x"
click at [567, 99] on button "Заказы" at bounding box center [552, 108] width 80 height 33
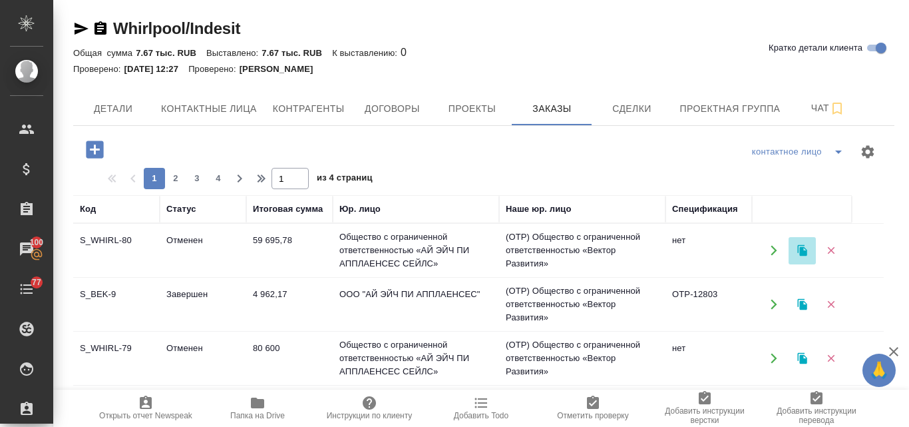
click at [801, 250] on icon "button" at bounding box center [801, 250] width 9 height 11
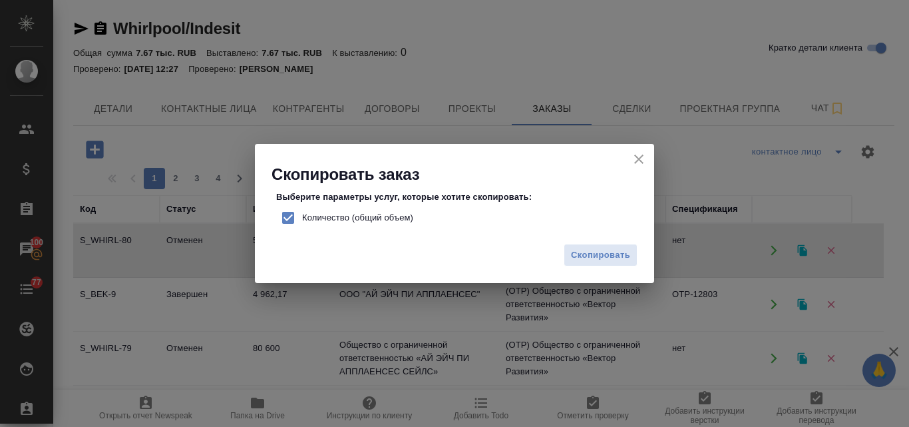
click at [291, 220] on input "Количество (общий объем)" at bounding box center [288, 218] width 28 height 28
checkbox input "false"
click at [605, 259] on span "Скопировать" at bounding box center [600, 255] width 59 height 15
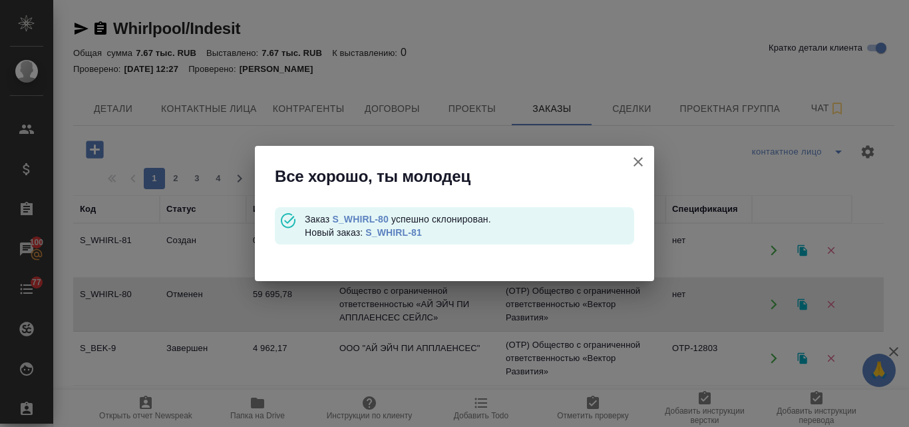
click at [399, 228] on link "S_WHIRL-81" at bounding box center [393, 232] width 57 height 11
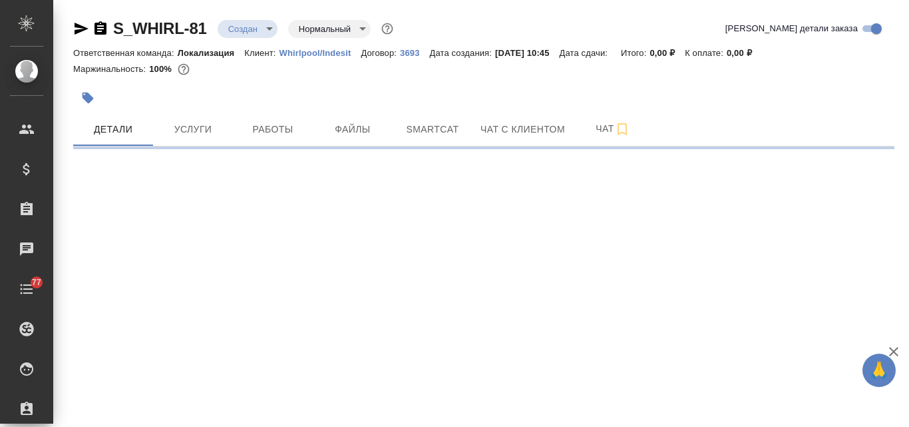
select select "RU"
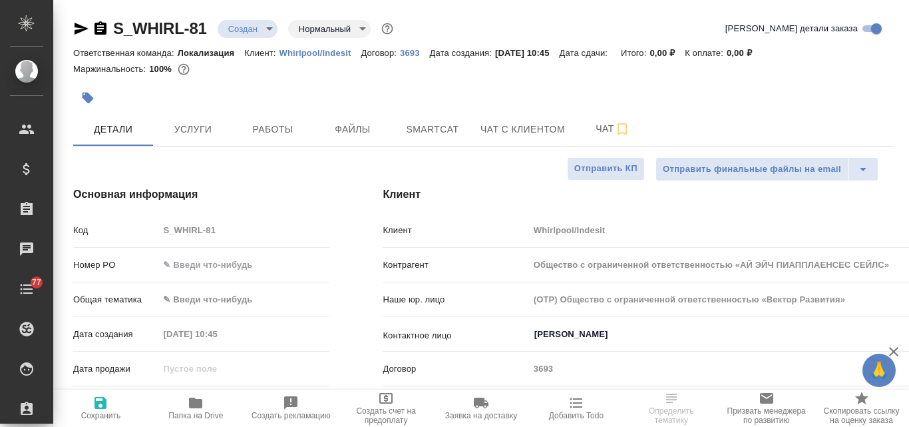
type textarea "x"
type input "Общество с ограниченной ответственностью «АЙ ЭЙЧ ПИАППЛАЕНСЕС СЕЙЛС»"
type textarea "x"
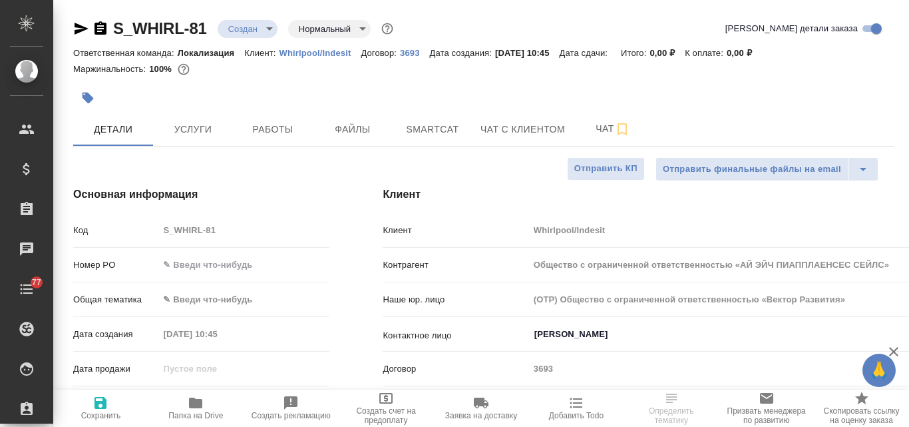
type textarea "x"
click at [363, 128] on span "Файлы" at bounding box center [353, 129] width 64 height 17
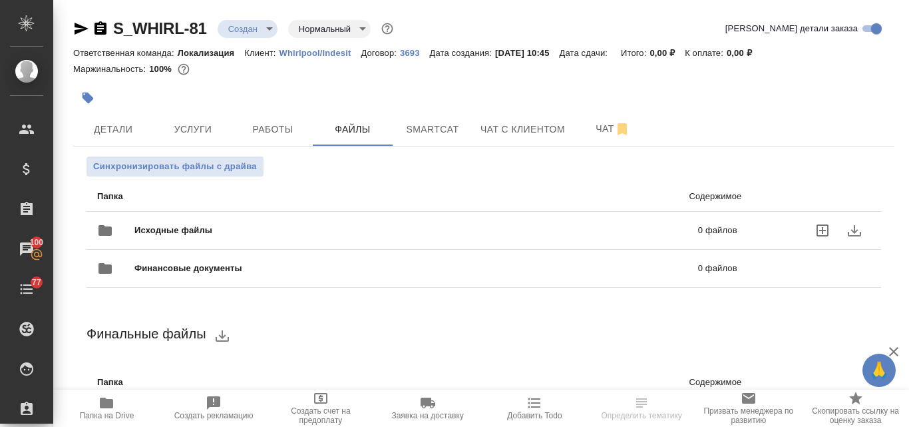
click at [180, 220] on div "Исходные файлы 0 файлов" at bounding box center [417, 230] width 640 height 32
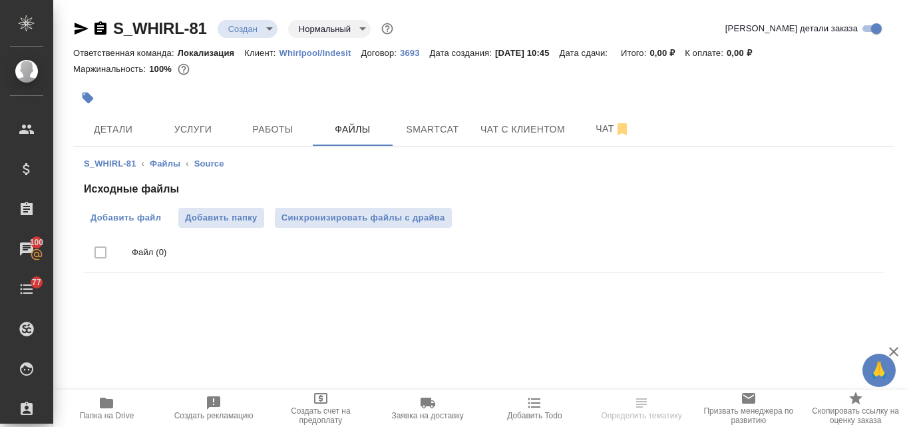
click at [140, 216] on span "Добавить файл" at bounding box center [126, 217] width 71 height 13
click at [0, 0] on input "Добавить файл" at bounding box center [0, 0] width 0 height 0
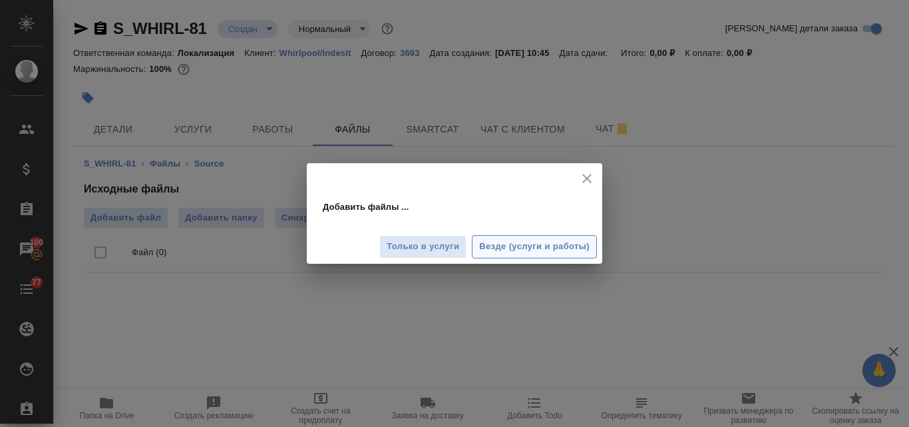
click at [489, 246] on span "Везде (услуги и работы)" at bounding box center [534, 246] width 111 height 15
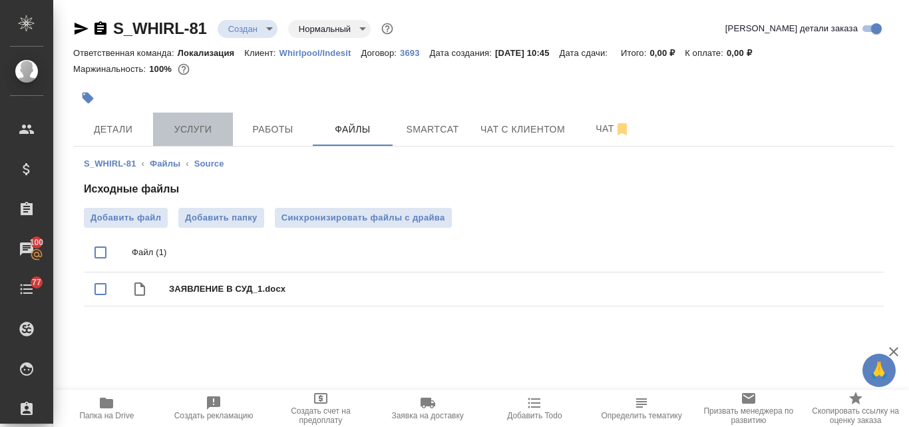
click at [184, 124] on span "Услуги" at bounding box center [193, 129] width 64 height 17
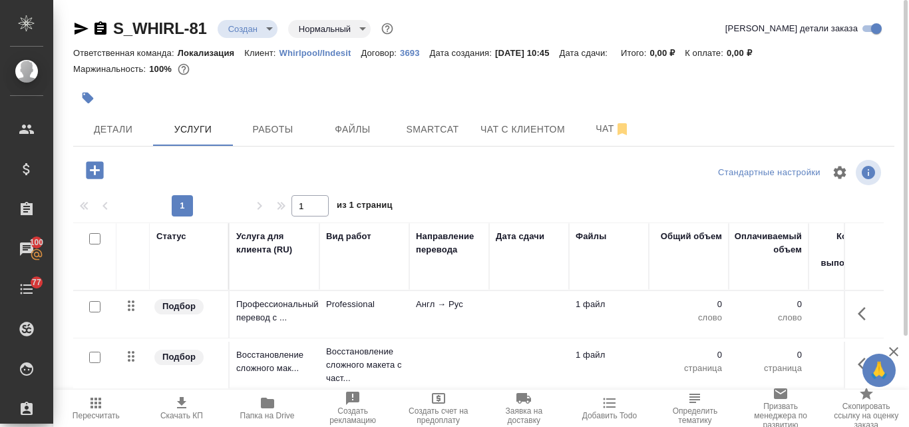
click at [95, 241] on input "checkbox" at bounding box center [94, 238] width 11 height 11
checkbox input "true"
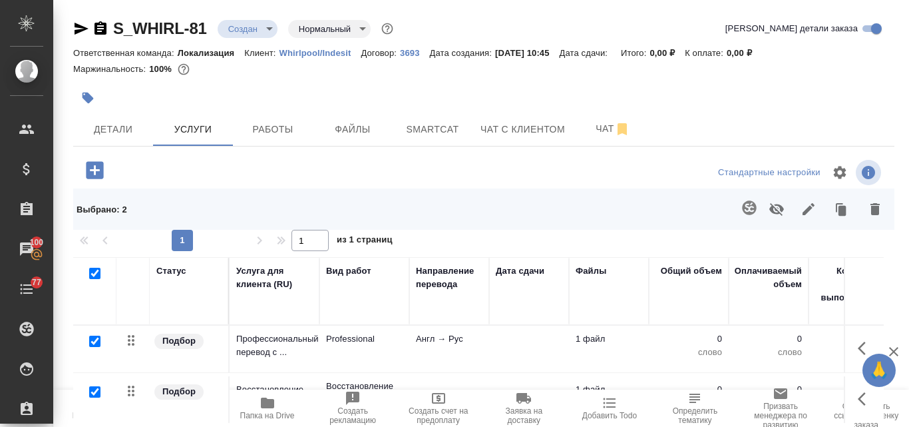
click at [871, 213] on icon "button" at bounding box center [875, 209] width 9 height 12
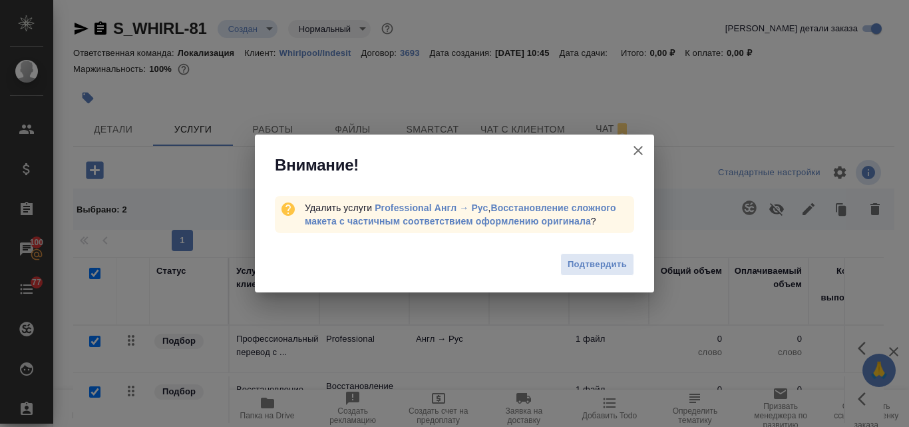
click at [617, 262] on span "Подтвердить" at bounding box center [597, 264] width 59 height 15
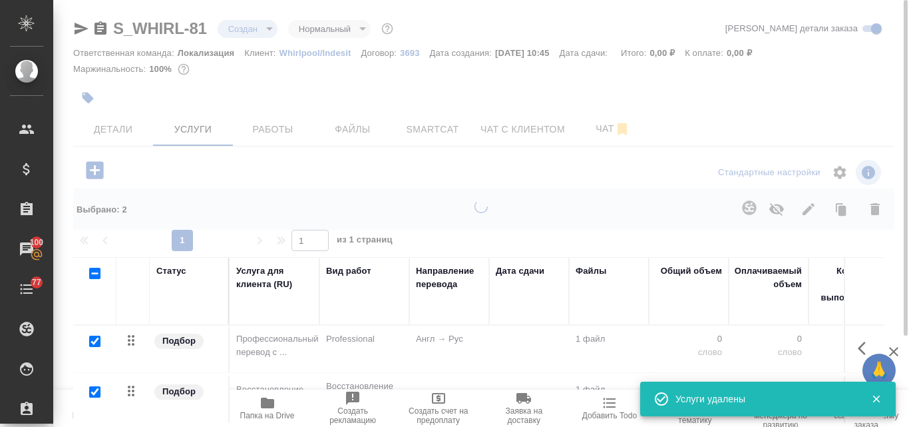
checkbox input "false"
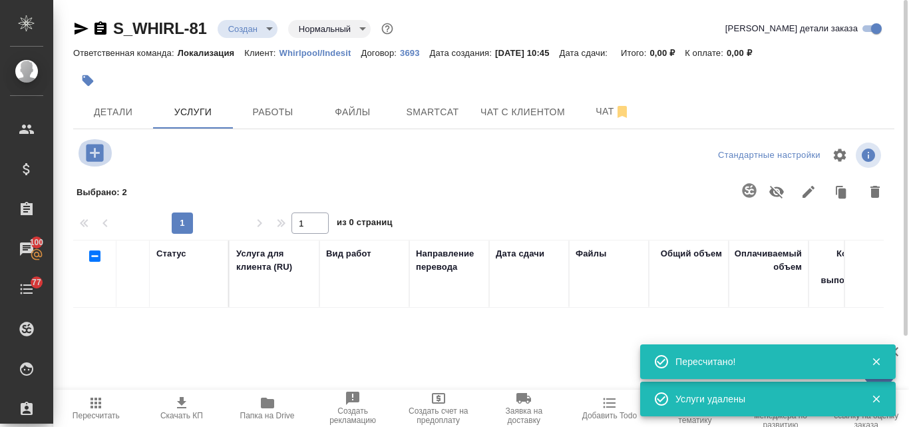
click at [101, 152] on icon "button" at bounding box center [94, 152] width 17 height 17
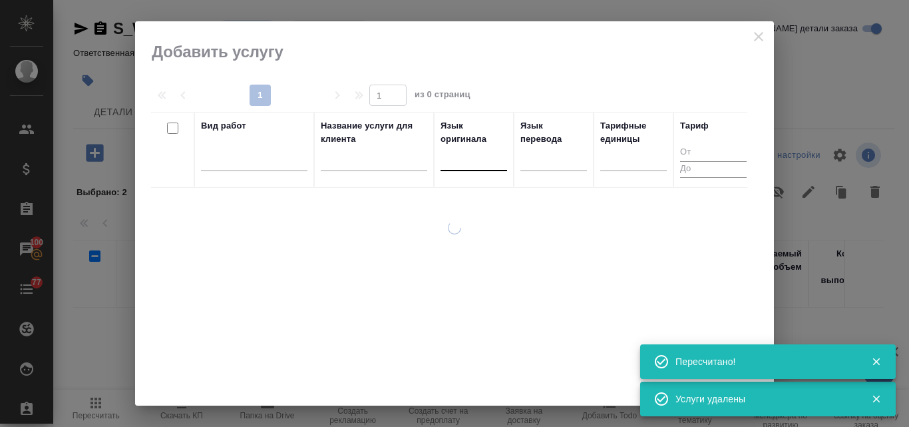
click at [469, 160] on div at bounding box center [474, 157] width 67 height 19
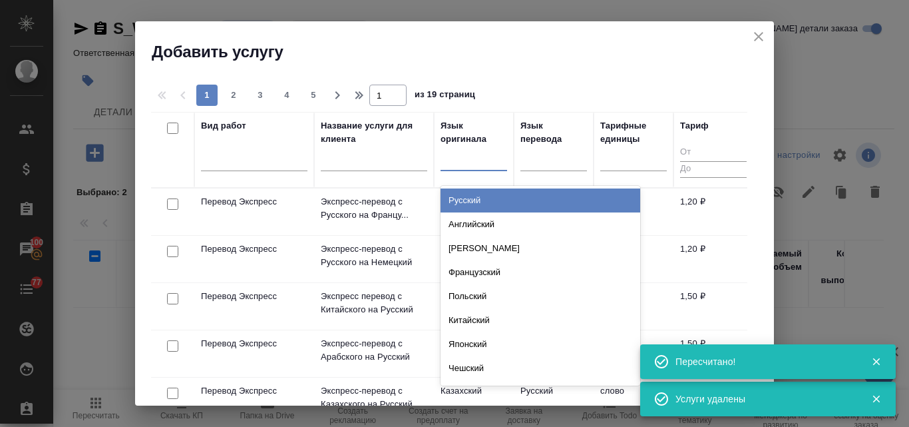
click at [480, 199] on div "Русский" at bounding box center [541, 200] width 200 height 24
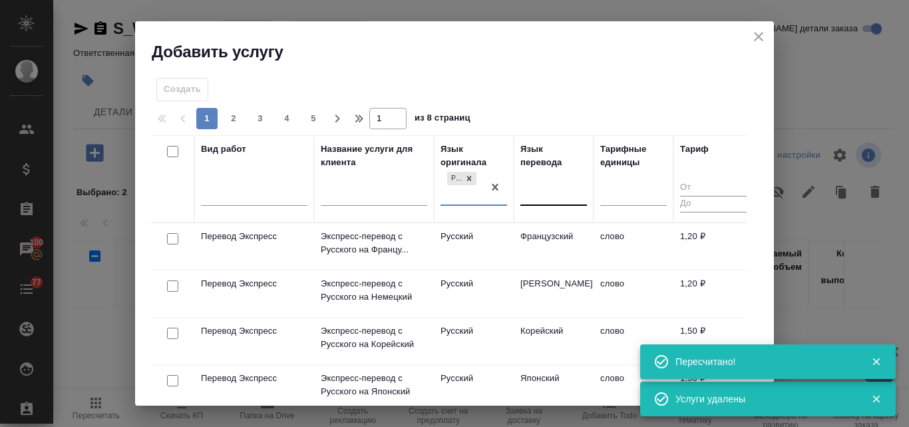
click at [541, 196] on div at bounding box center [554, 192] width 67 height 19
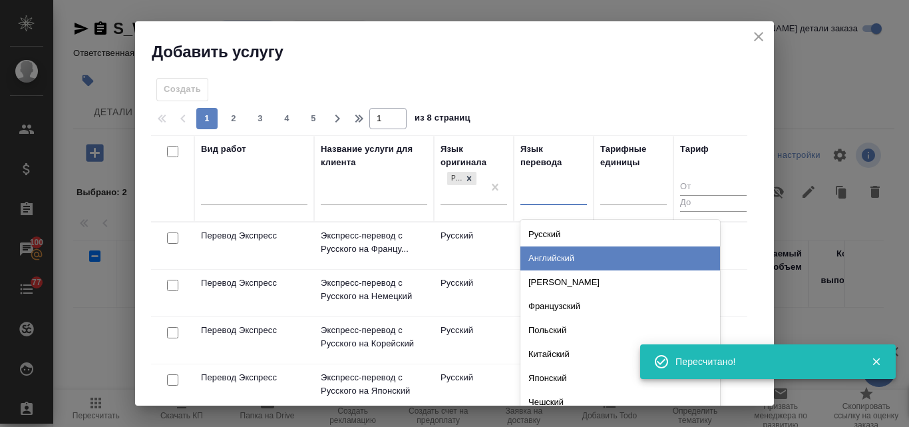
click at [553, 256] on div "Английский" at bounding box center [621, 258] width 200 height 24
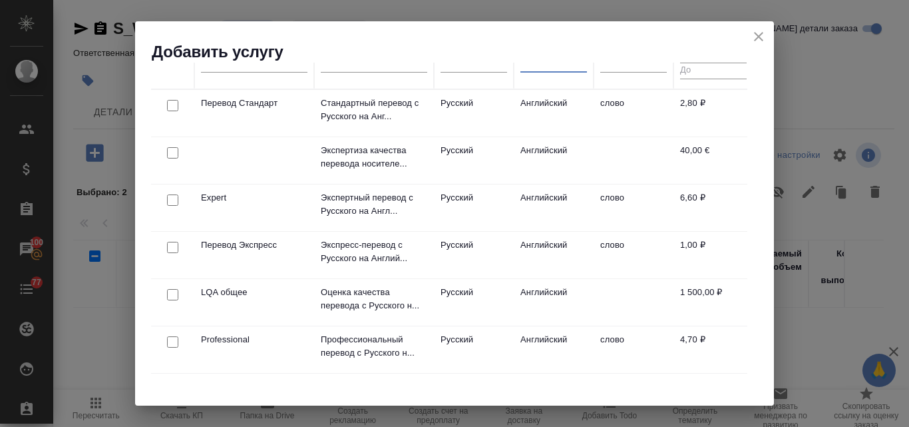
scroll to position [134, 0]
click at [379, 339] on p "Профессиональный перевод с Русского н..." at bounding box center [374, 345] width 107 height 27
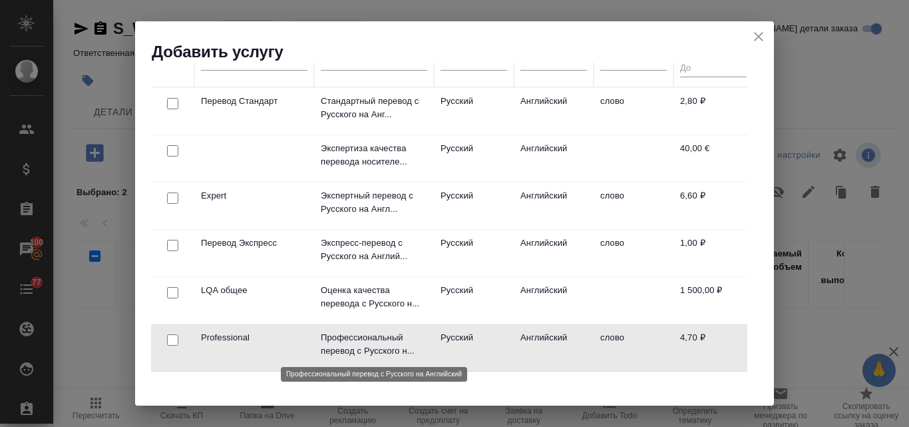
click at [379, 339] on p "Профессиональный перевод с Русского н..." at bounding box center [374, 344] width 107 height 27
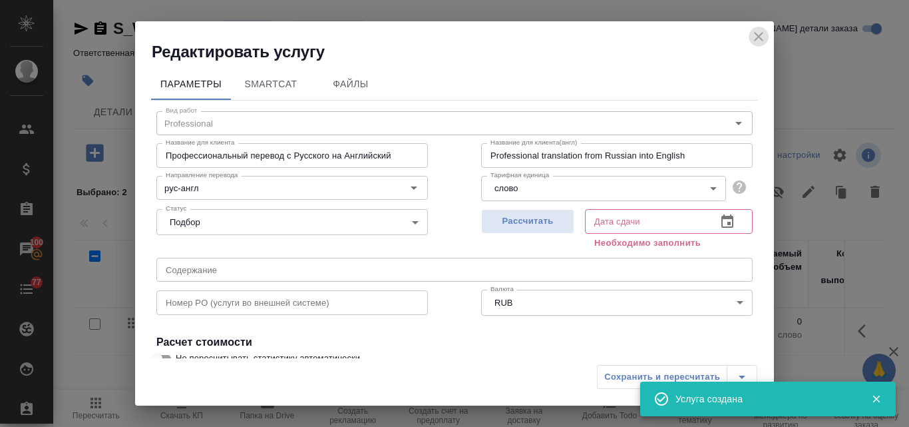
click at [761, 37] on icon "close" at bounding box center [759, 37] width 16 height 16
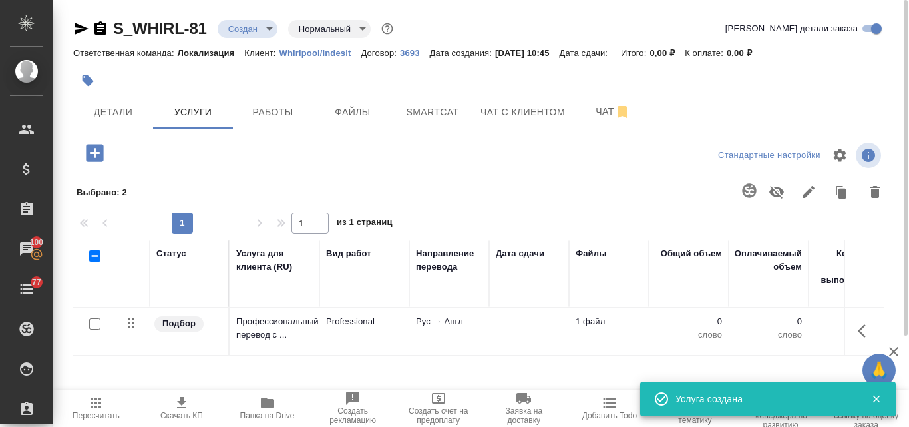
click at [269, 31] on body "🙏 .cls-1 fill:#fff; AWATERA Valyaeva [PERSON_NAME] Спецификации Заказы 100 Чаты…" at bounding box center [454, 213] width 909 height 427
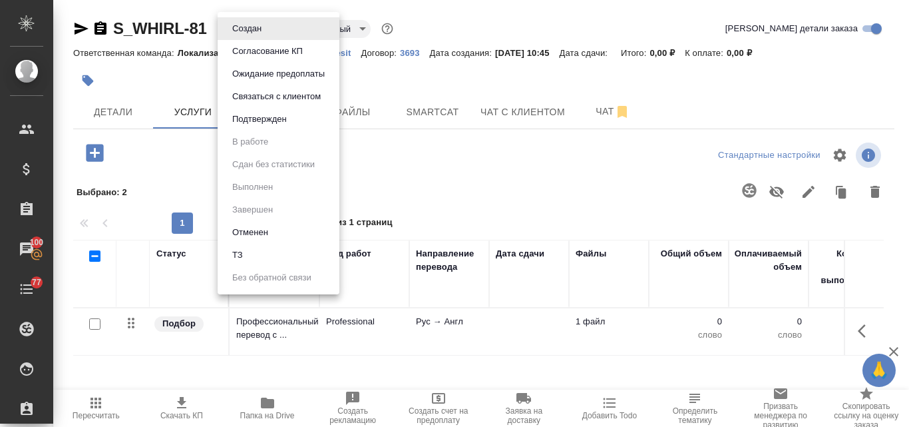
click at [248, 249] on li "ТЗ" at bounding box center [279, 255] width 122 height 23
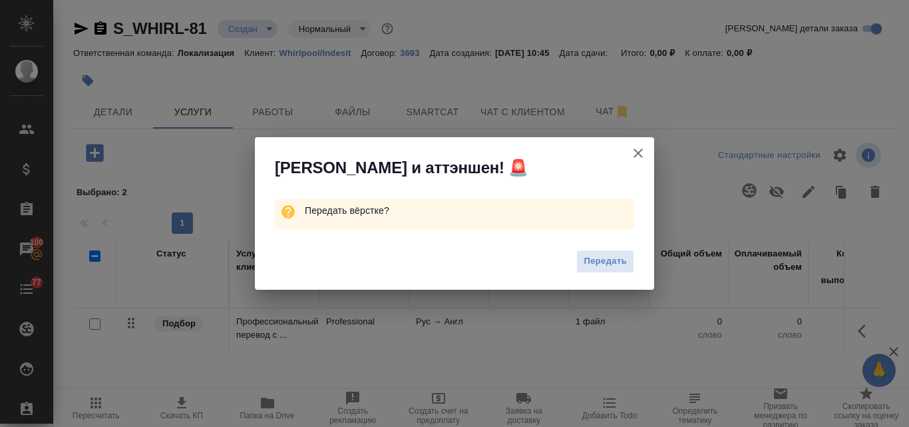
drag, startPoint x: 604, startPoint y: 258, endPoint x: 622, endPoint y: 256, distance: 18.7
click at [603, 258] on span "Передать" at bounding box center [605, 261] width 43 height 15
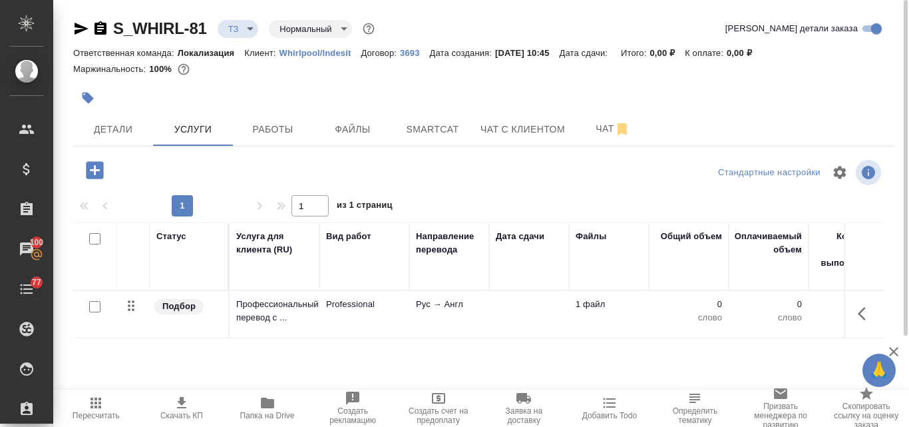
click at [93, 309] on input "checkbox" at bounding box center [94, 306] width 11 height 11
checkbox input "true"
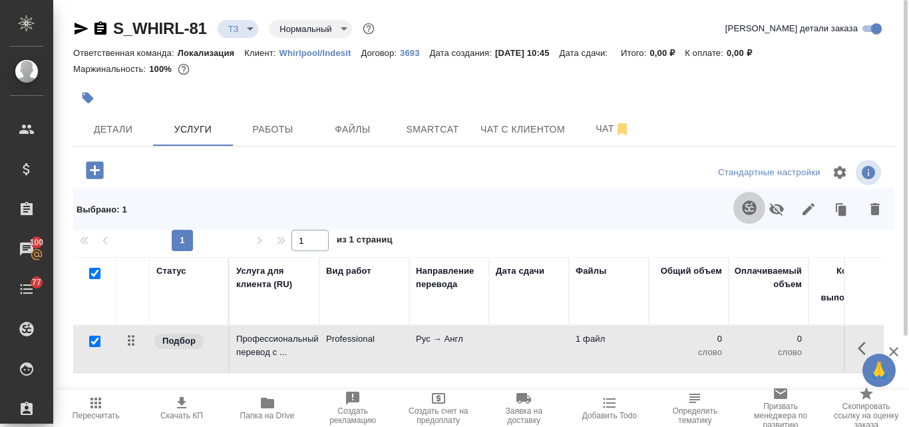
click at [746, 209] on icon "button" at bounding box center [750, 208] width 16 height 16
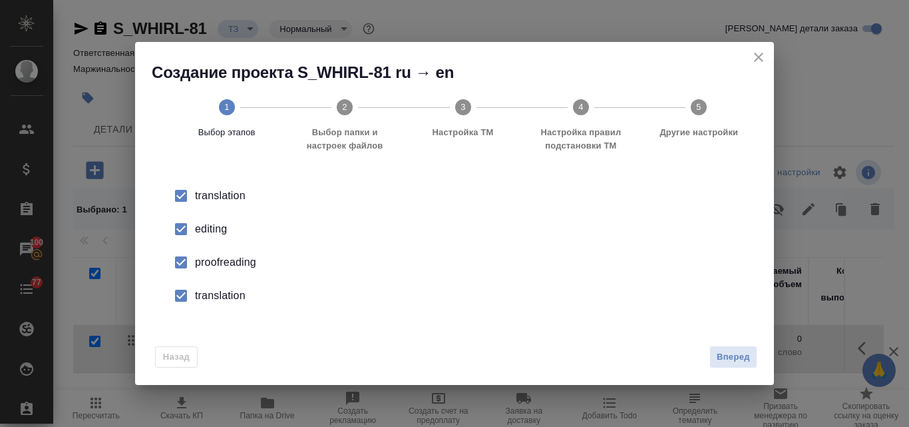
click at [225, 224] on div "editing" at bounding box center [468, 229] width 547 height 16
drag, startPoint x: 225, startPoint y: 224, endPoint x: 240, endPoint y: 258, distance: 37.9
click at [240, 258] on div "proofreading" at bounding box center [468, 262] width 547 height 16
click at [238, 297] on div "translation" at bounding box center [468, 296] width 547 height 16
click at [734, 354] on span "Вперед" at bounding box center [733, 356] width 33 height 15
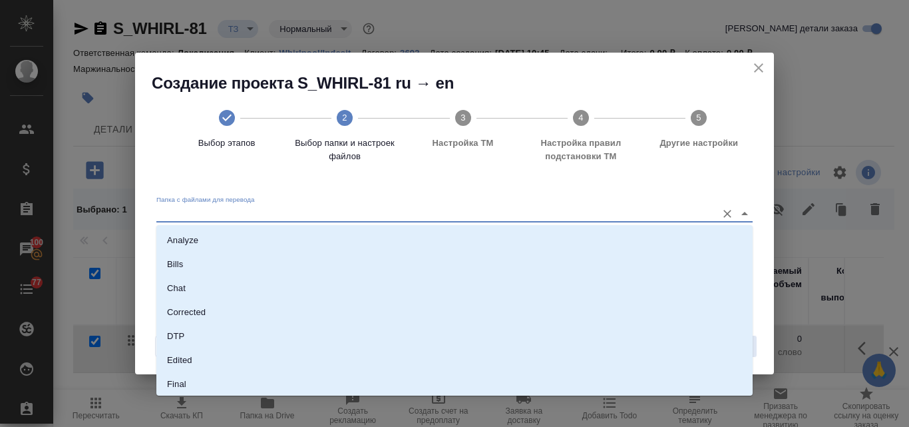
click at [266, 210] on input "Папка с файлами для перевода" at bounding box center [433, 214] width 554 height 16
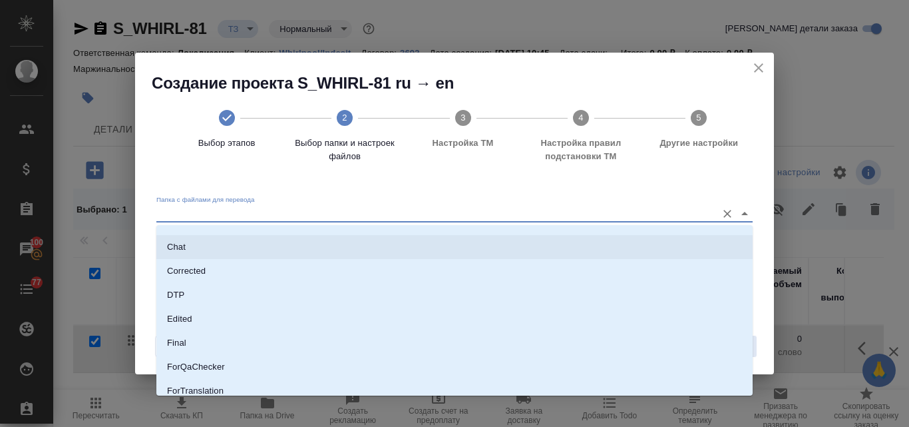
scroll to position [169, 0]
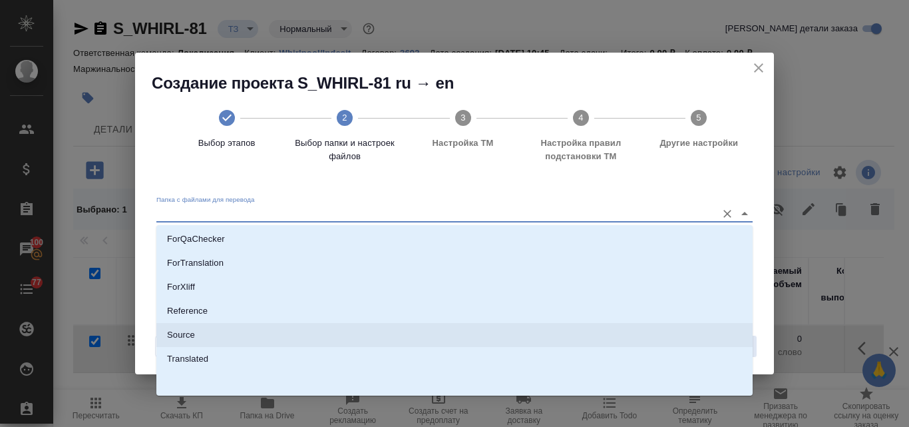
click at [206, 329] on li "Source" at bounding box center [454, 335] width 596 height 24
type input "Source"
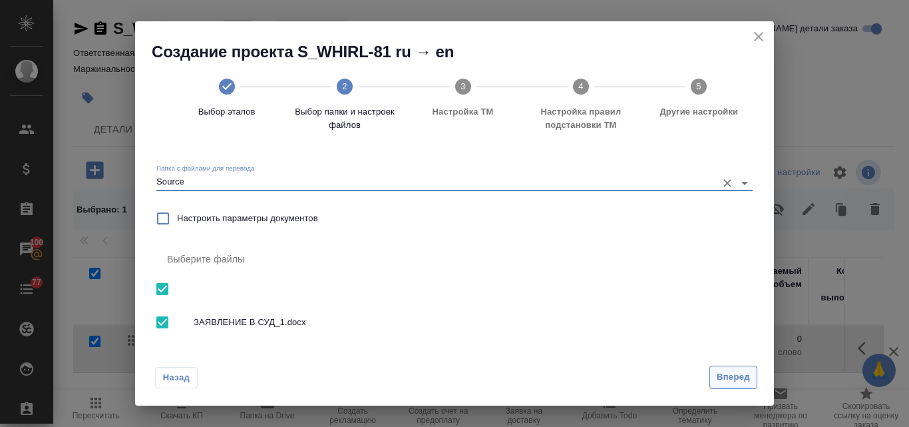
click at [738, 381] on span "Вперед" at bounding box center [733, 376] width 33 height 15
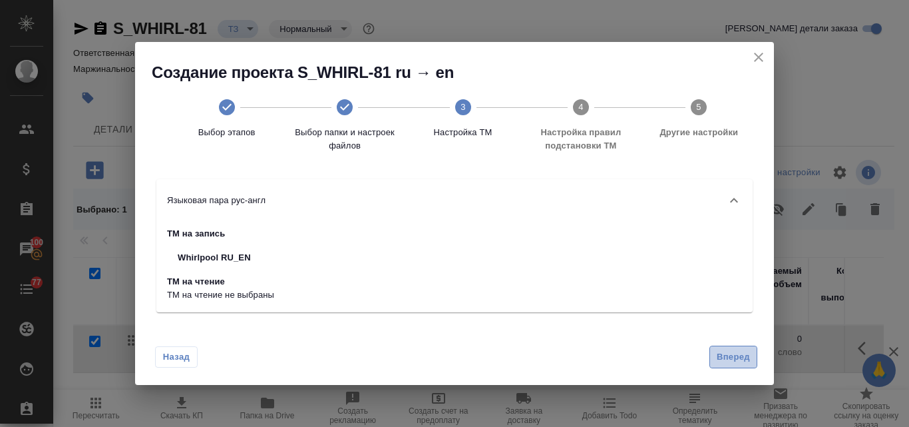
click at [733, 355] on span "Вперед" at bounding box center [733, 356] width 33 height 15
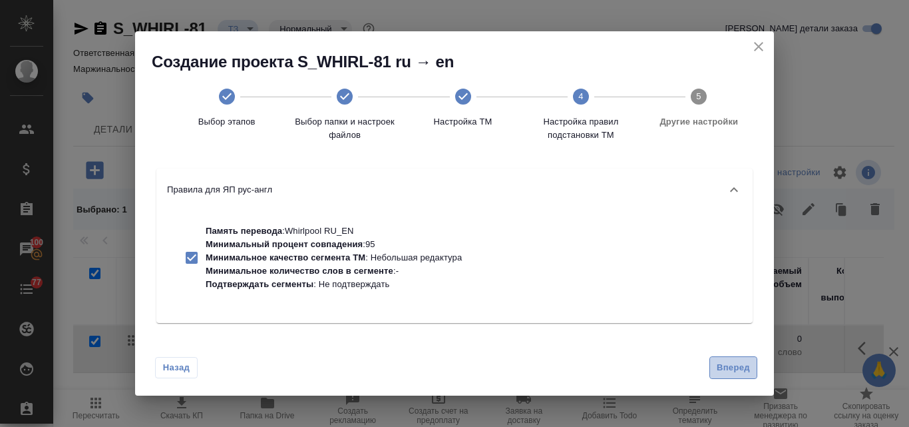
click at [729, 363] on span "Вперед" at bounding box center [733, 367] width 33 height 15
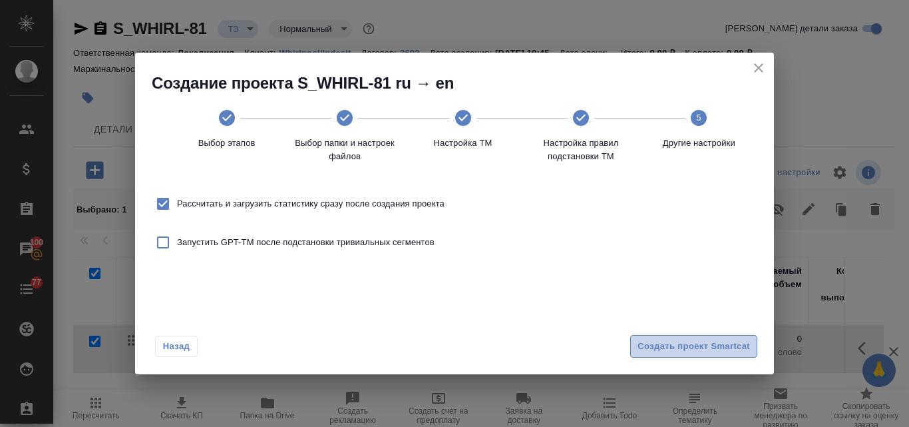
click at [700, 347] on span "Создать проект Smartcat" at bounding box center [694, 346] width 112 height 15
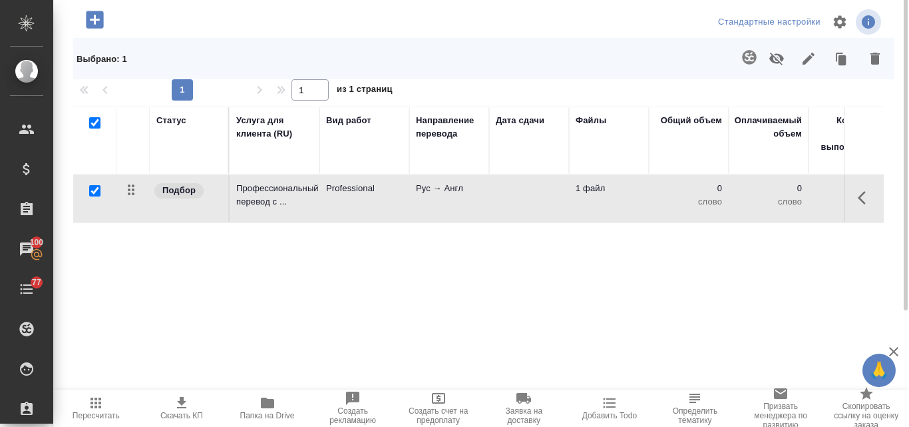
scroll to position [17, 0]
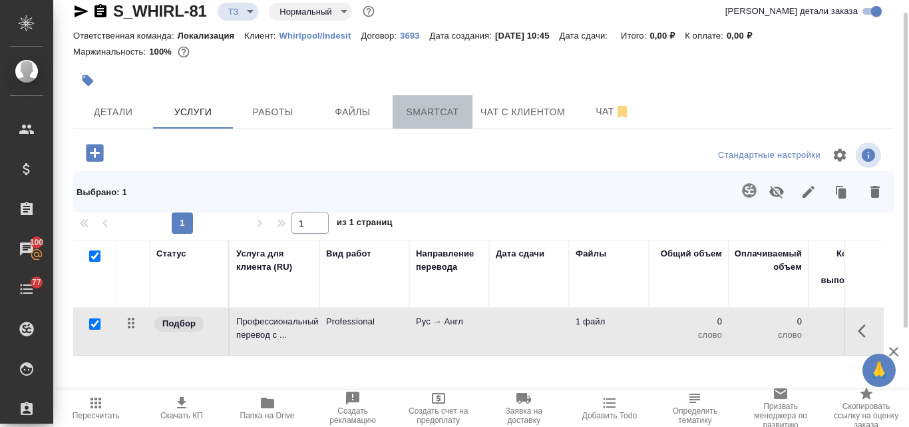
click at [447, 111] on span "Smartcat" at bounding box center [433, 112] width 64 height 17
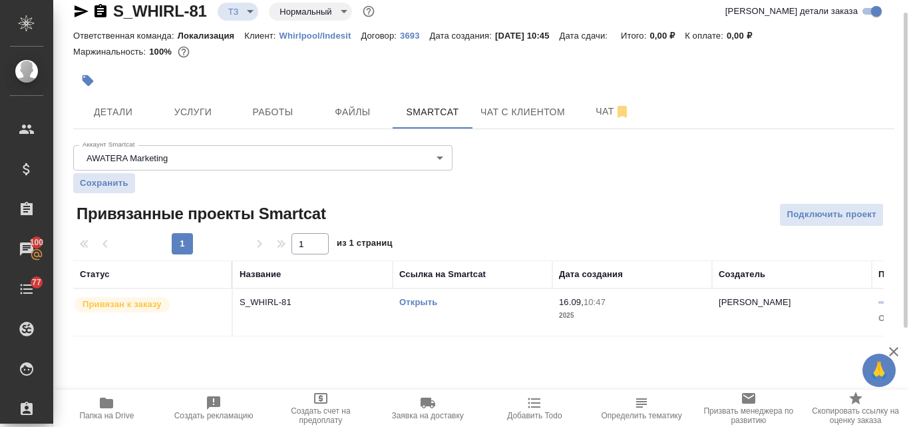
click at [416, 302] on link "Открыть" at bounding box center [418, 302] width 38 height 10
click at [186, 101] on button "Услуги" at bounding box center [193, 111] width 80 height 33
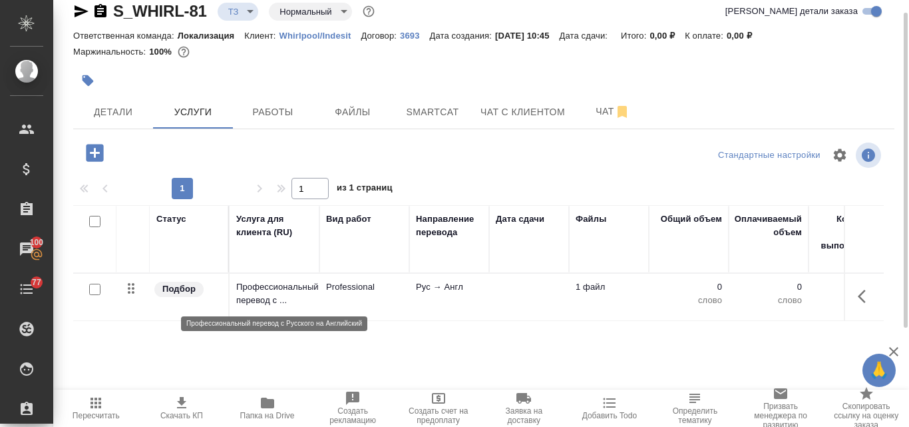
click at [301, 291] on p "Профессиональный перевод с ..." at bounding box center [274, 293] width 77 height 27
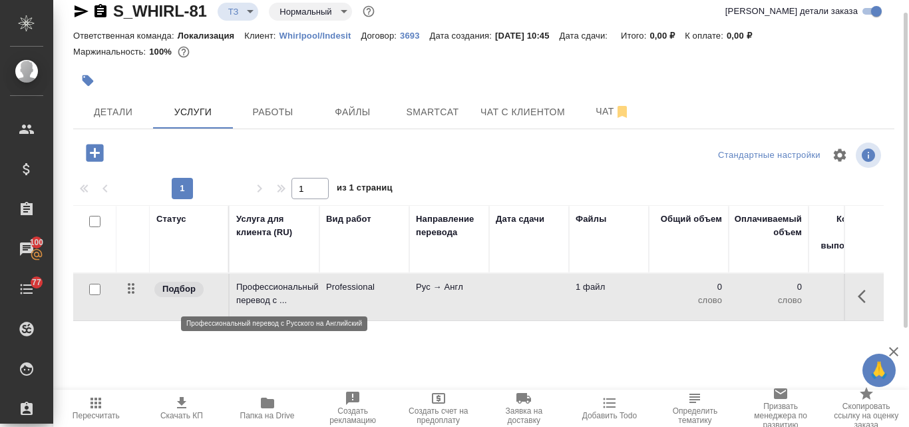
click at [301, 291] on p "Профессиональный перевод с ..." at bounding box center [274, 293] width 77 height 27
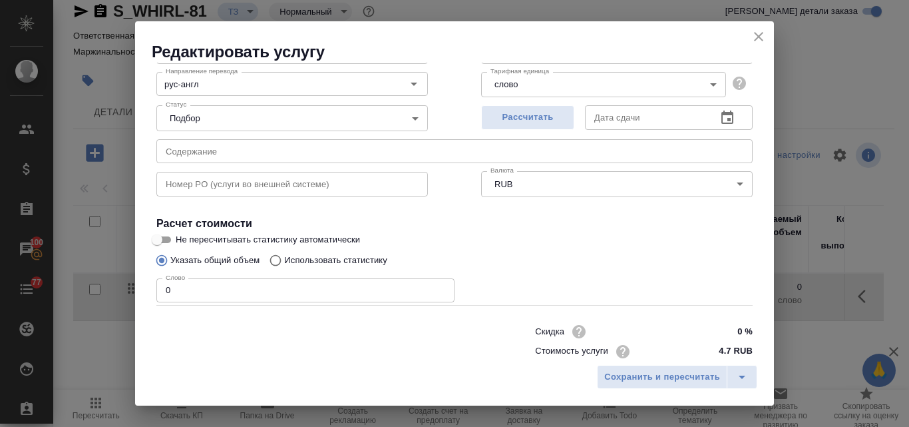
scroll to position [136, 0]
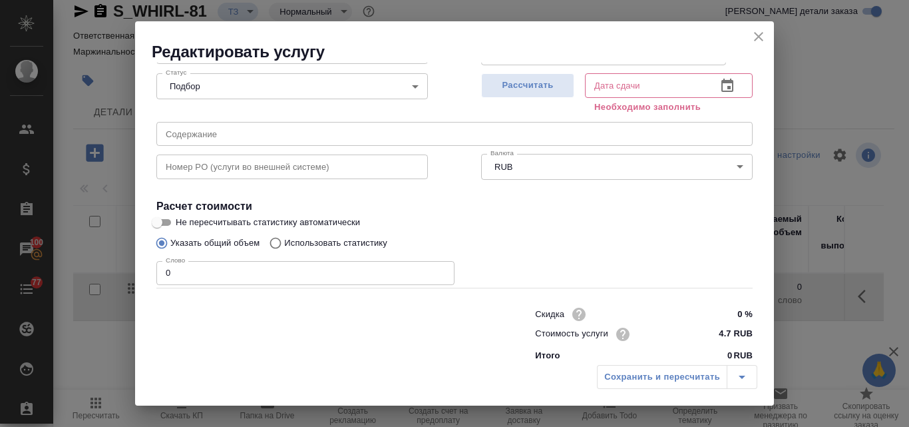
click at [272, 245] on input "Использовать статистику" at bounding box center [273, 242] width 21 height 25
radio input "true"
radio input "false"
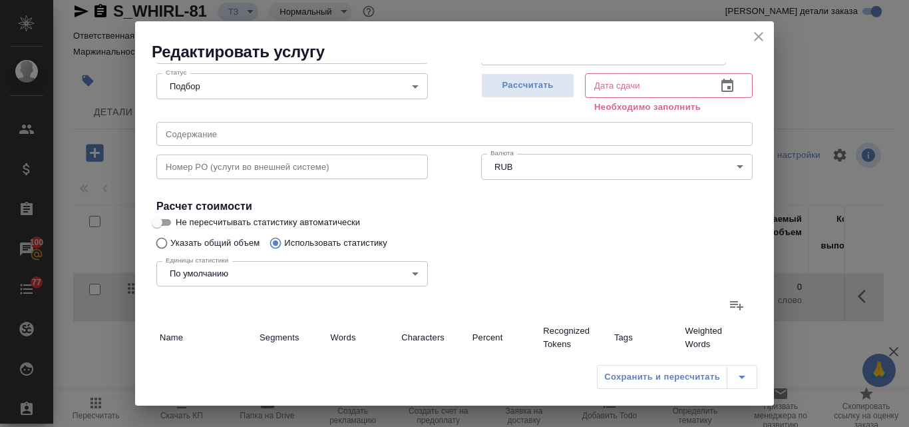
click at [721, 299] on label at bounding box center [737, 305] width 32 height 32
click at [0, 0] on input "file" at bounding box center [0, 0] width 0 height 0
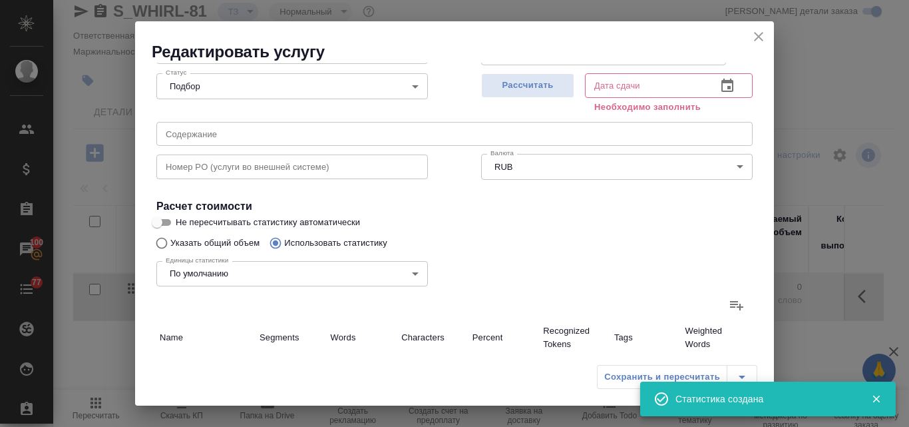
type input "58"
type input "644"
type input "5133"
type input "2"
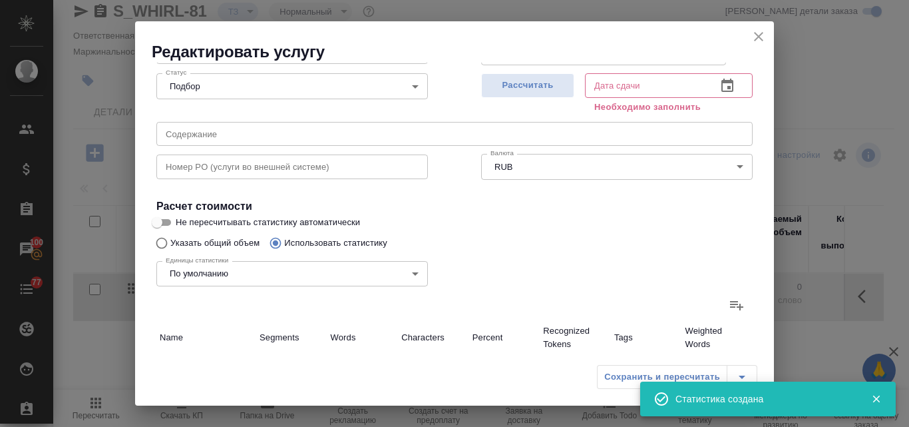
type input "12"
type input "1507"
type input "43755"
type input "331702"
type input "1509"
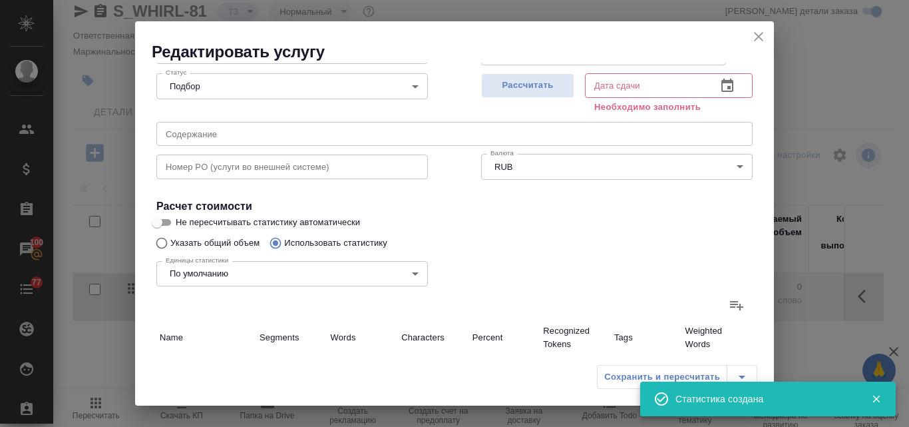
type input "43757"
type input "331714"
type input "1567"
type input "44401"
type input "336847"
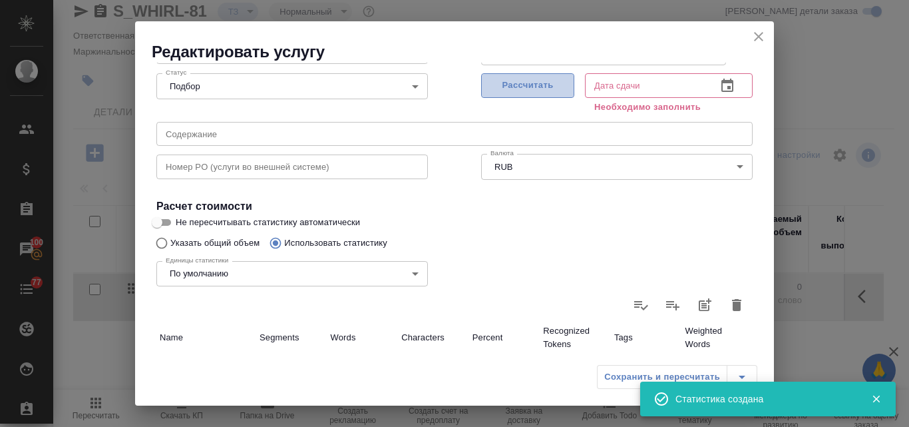
click at [515, 85] on span "Рассчитать" at bounding box center [528, 85] width 79 height 15
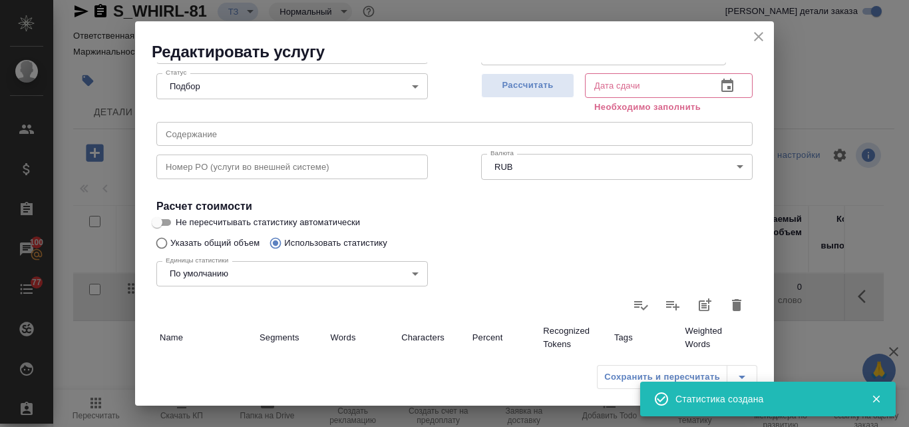
type input "[DATE] 10:50"
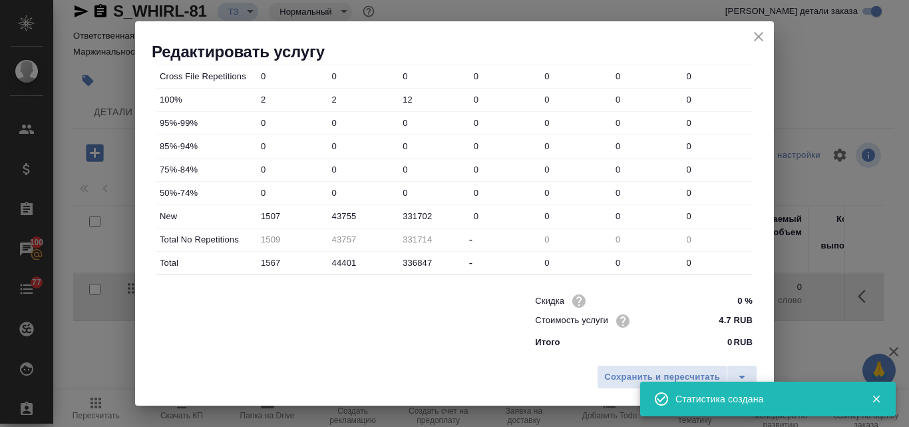
scroll to position [481, 0]
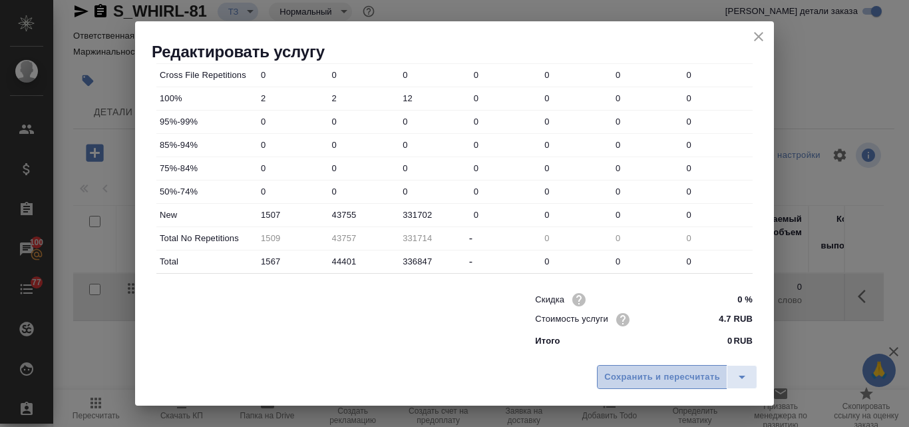
click at [616, 385] on button "Сохранить и пересчитать" at bounding box center [662, 377] width 130 height 24
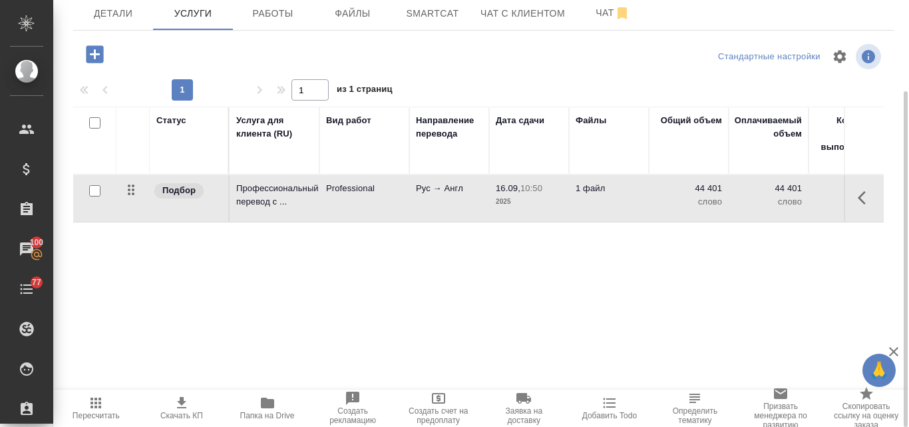
scroll to position [0, 0]
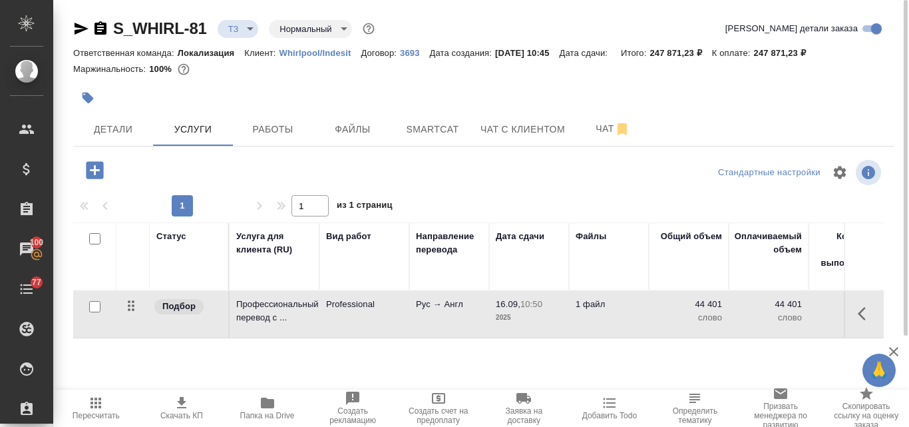
click at [97, 172] on icon "button" at bounding box center [94, 169] width 17 height 17
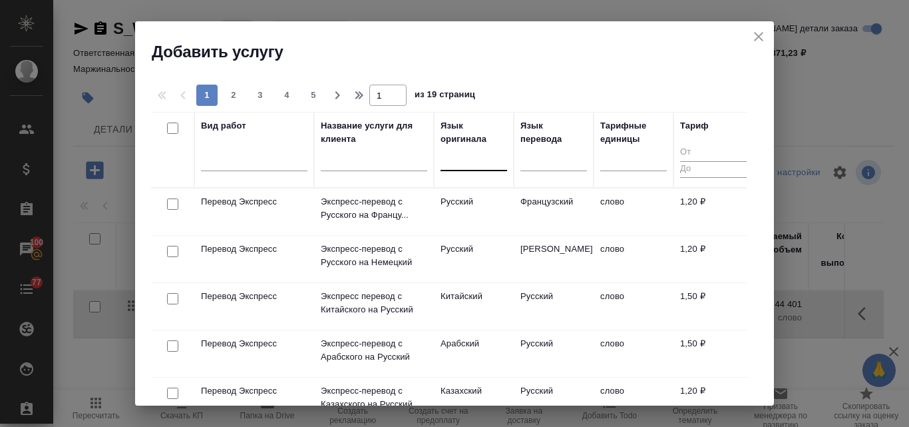
click at [465, 160] on div at bounding box center [474, 157] width 67 height 19
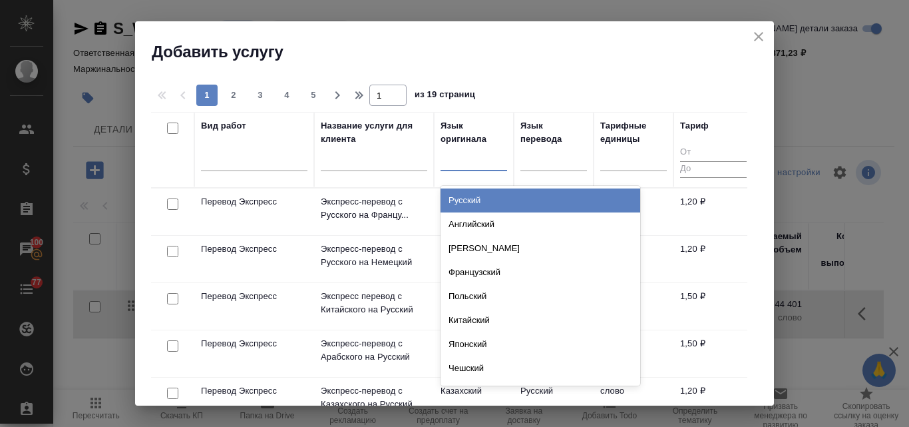
click at [474, 198] on div "Русский" at bounding box center [541, 200] width 200 height 24
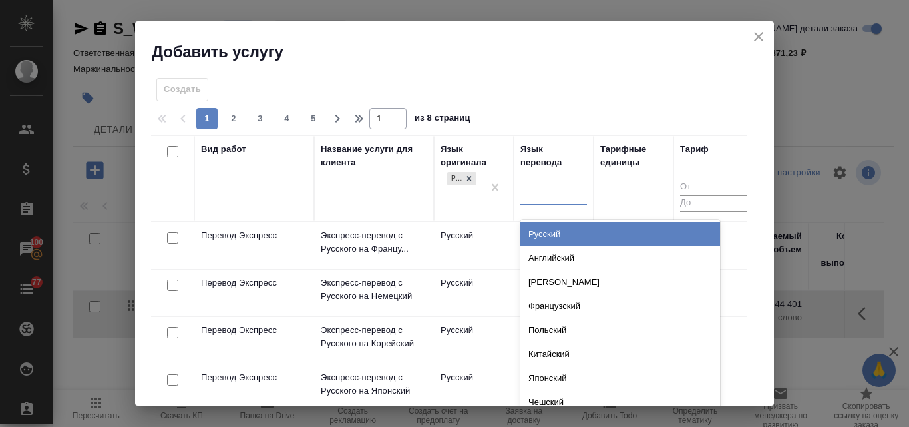
click at [553, 192] on div at bounding box center [554, 191] width 67 height 19
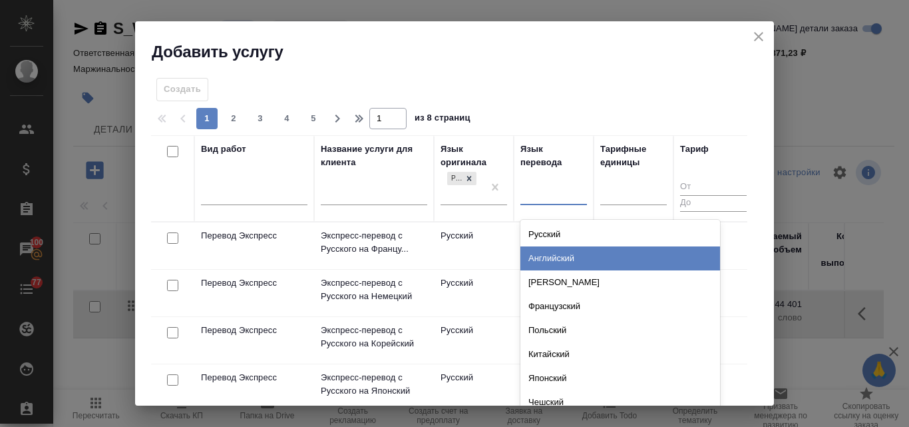
click at [552, 258] on div "Английский" at bounding box center [621, 258] width 200 height 24
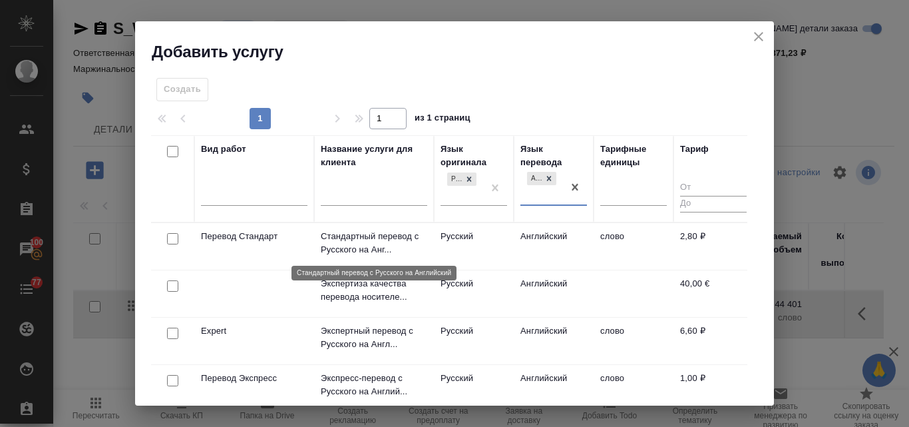
click at [330, 240] on p "Стандартный перевод с Русского на Анг..." at bounding box center [374, 243] width 107 height 27
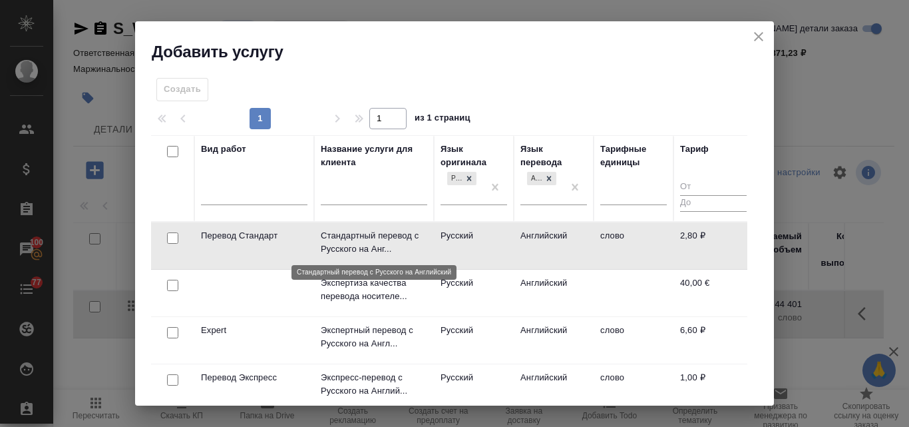
click at [330, 240] on p "Стандартный перевод с Русского на Анг..." at bounding box center [374, 242] width 107 height 27
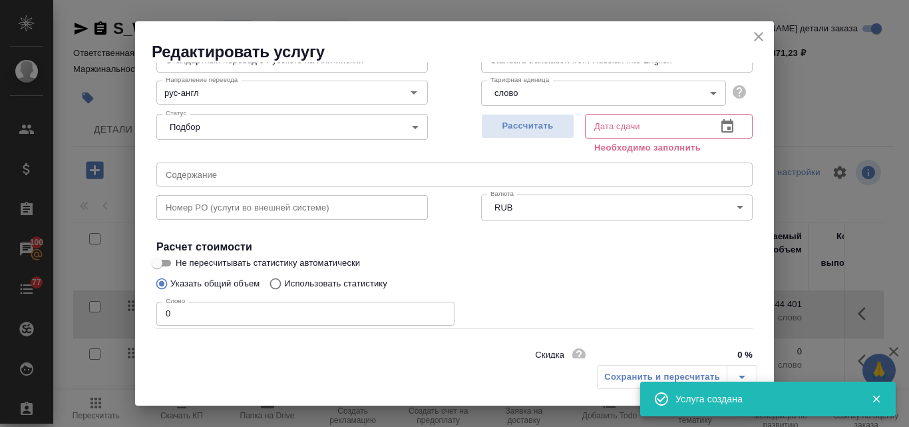
scroll to position [150, 0]
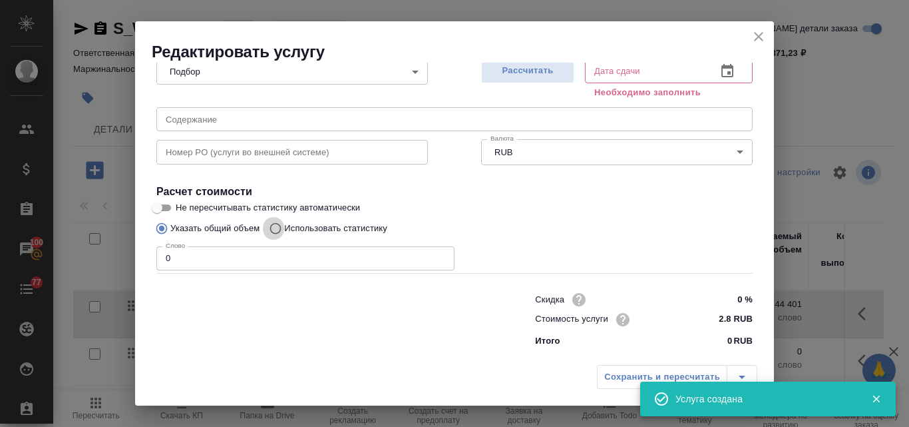
click at [275, 227] on input "Использовать статистику" at bounding box center [273, 228] width 21 height 25
radio input "true"
radio input "false"
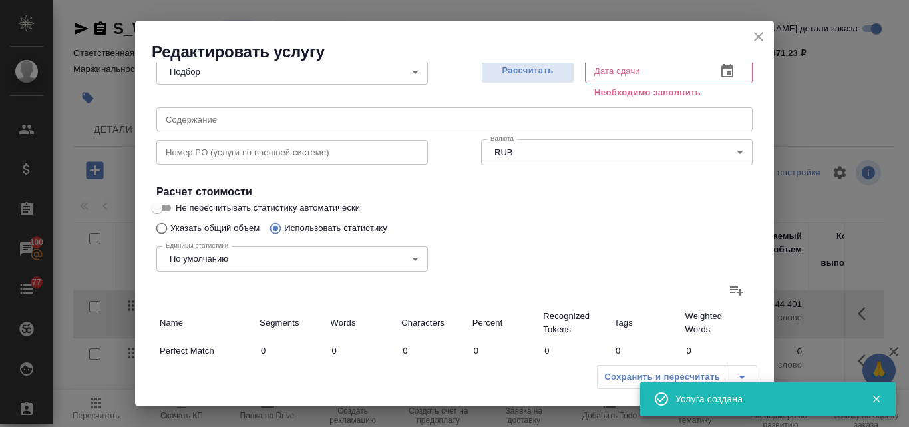
click at [730, 290] on icon at bounding box center [736, 290] width 13 height 9
click at [0, 0] on input "file" at bounding box center [0, 0] width 0 height 0
type input "58"
type input "644"
type input "5133"
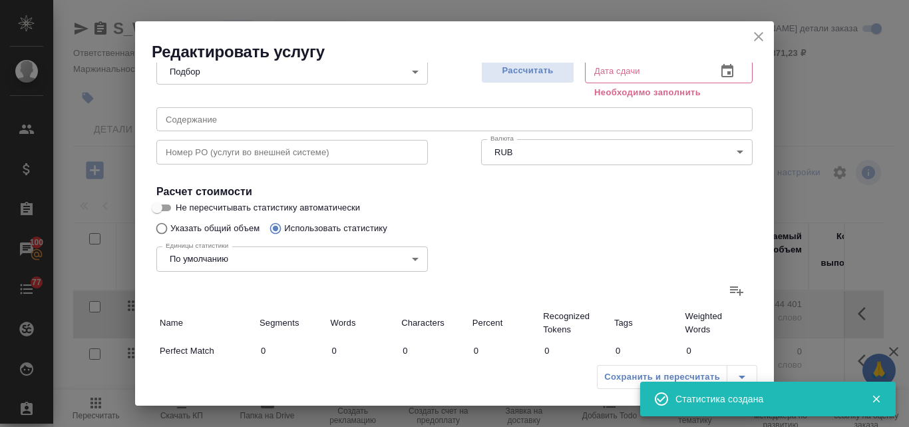
type input "2"
type input "12"
type input "1507"
type input "43755"
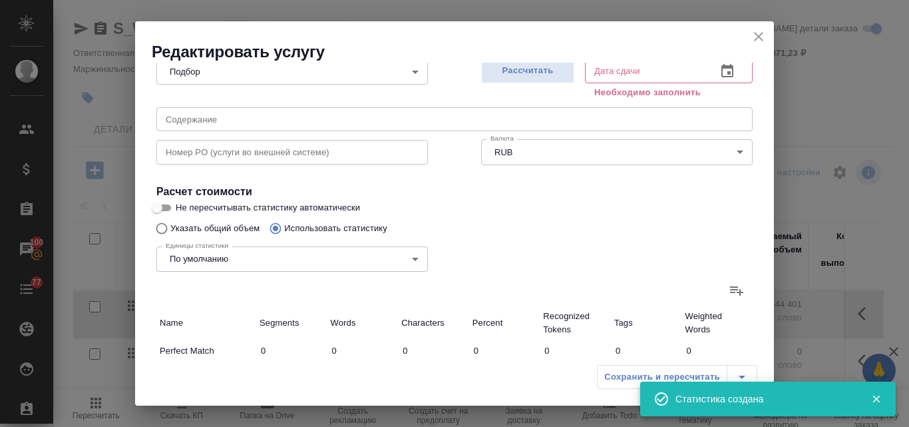
type input "331702"
type input "1509"
type input "43757"
type input "331714"
type input "1567"
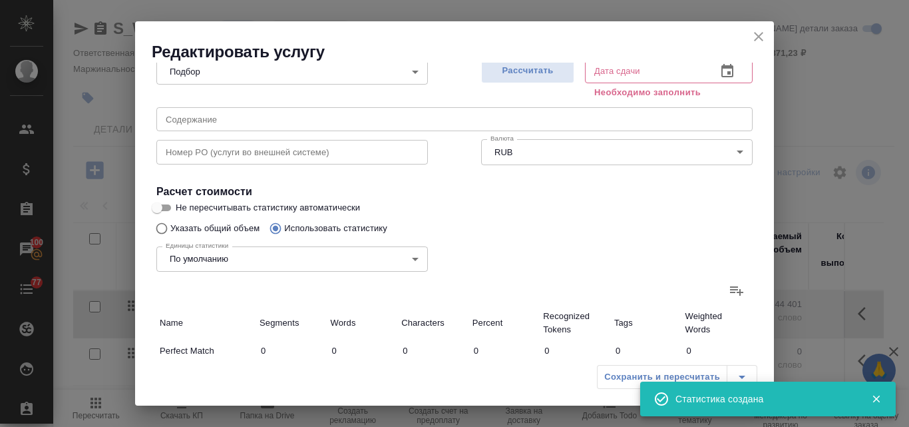
type input "44401"
type input "336847"
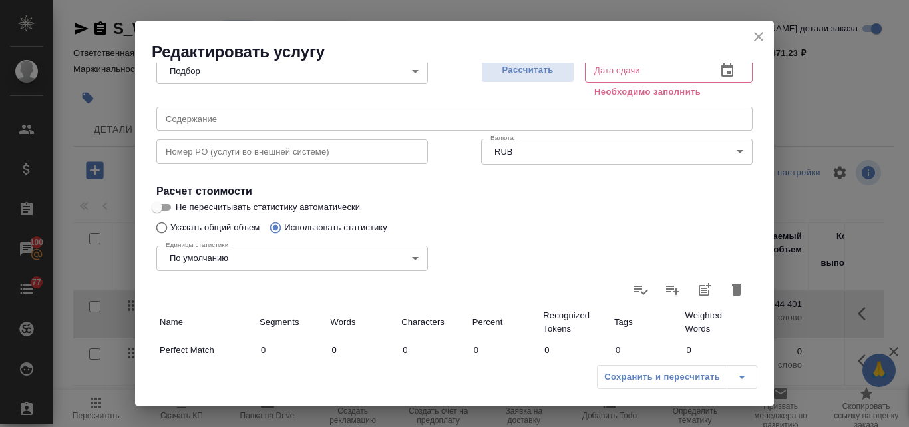
scroll to position [97, 0]
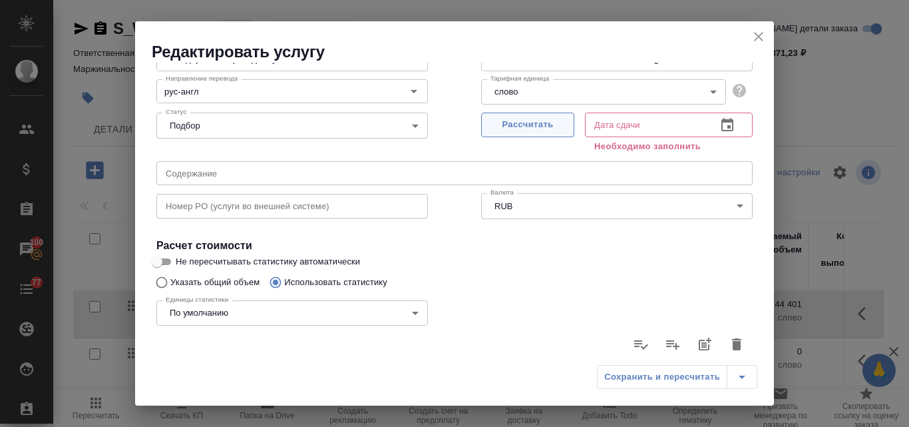
click at [518, 120] on span "Рассчитать" at bounding box center [528, 124] width 79 height 15
type input "16.09.2025 10:53"
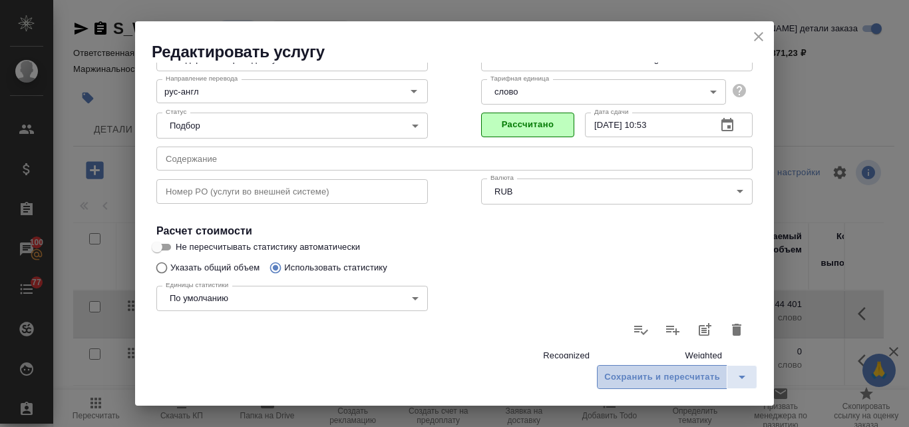
click at [673, 375] on span "Сохранить и пересчитать" at bounding box center [662, 376] width 116 height 15
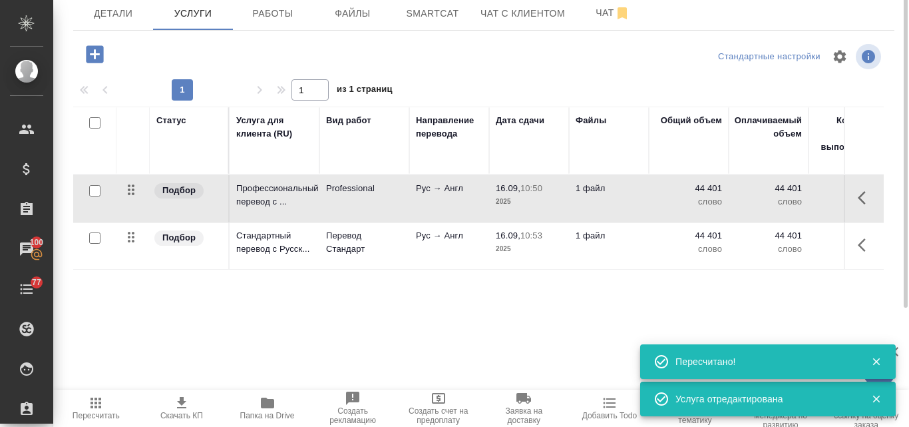
scroll to position [0, 0]
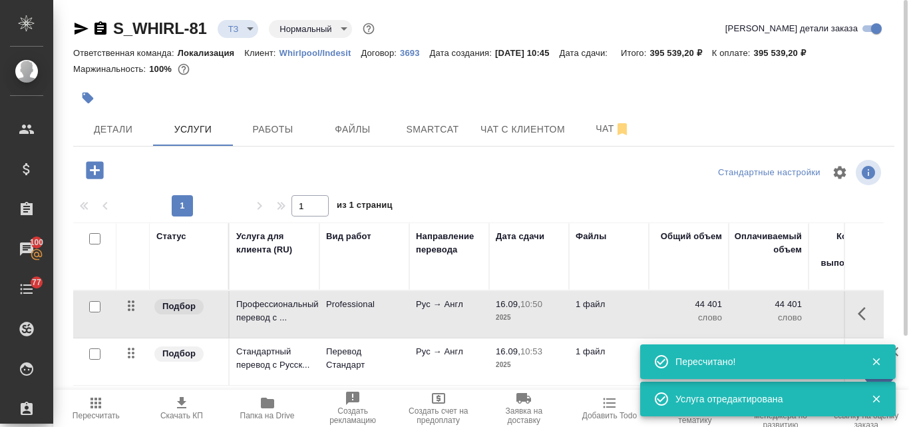
click at [96, 310] on input "checkbox" at bounding box center [94, 306] width 11 height 11
checkbox input "true"
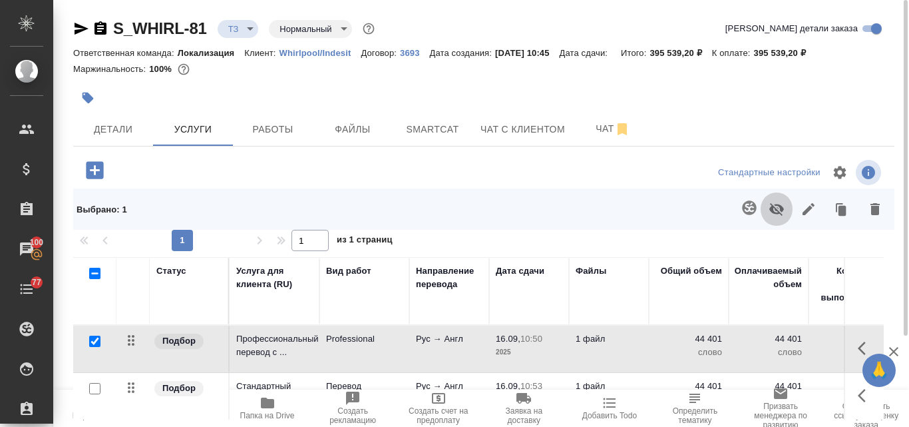
click at [778, 206] on icon "button" at bounding box center [777, 209] width 16 height 16
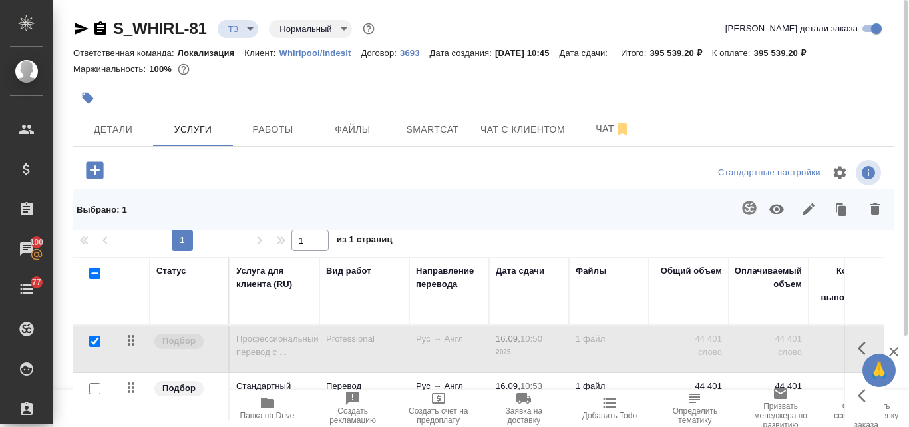
scroll to position [133, 0]
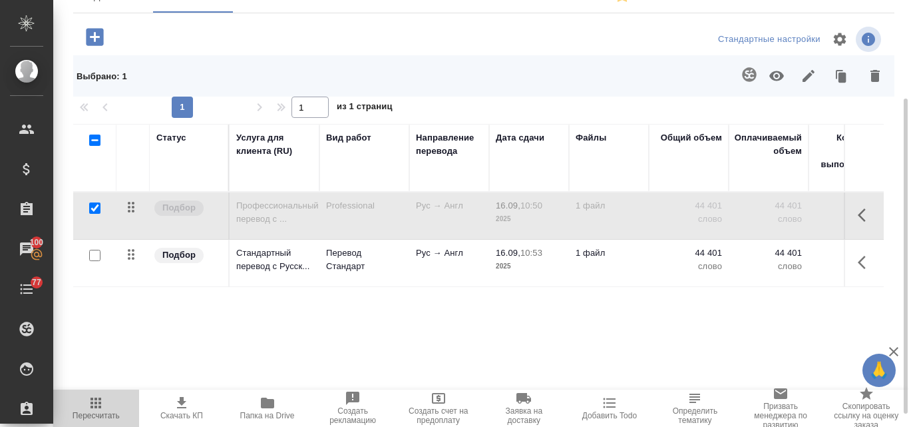
click at [95, 405] on icon "button" at bounding box center [96, 402] width 11 height 11
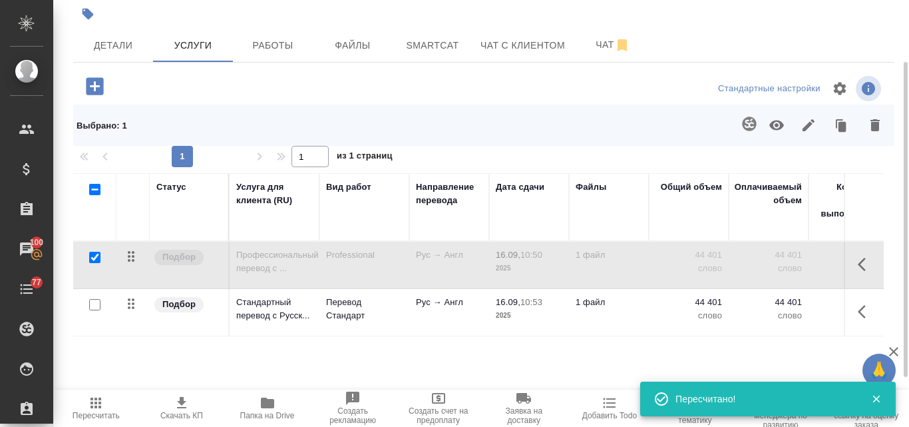
scroll to position [0, 0]
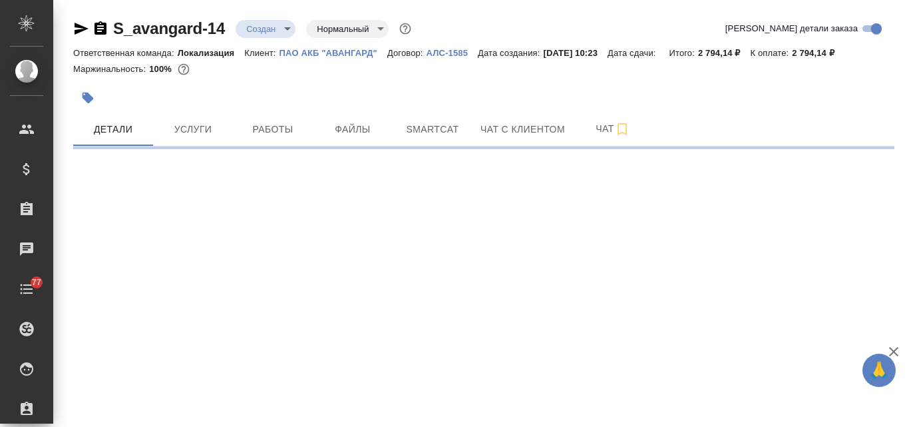
select select "RU"
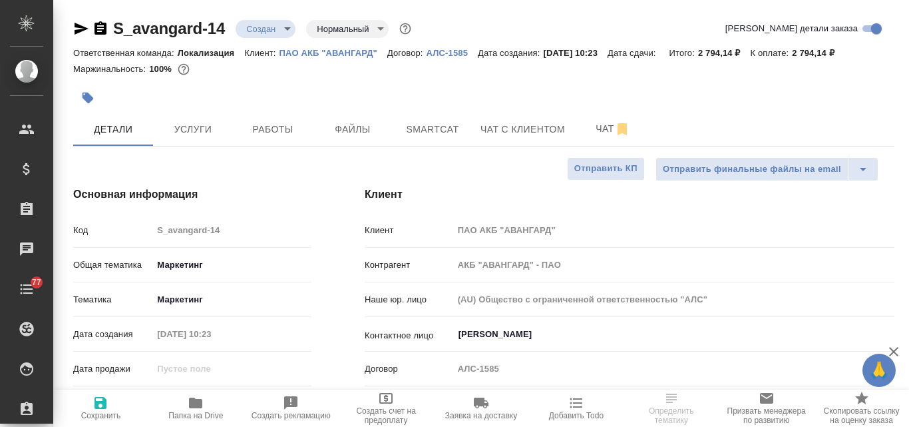
type textarea "x"
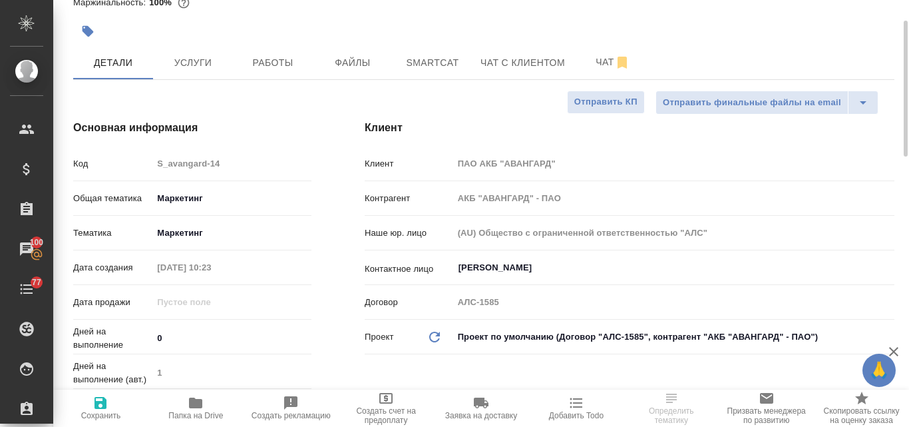
scroll to position [399, 0]
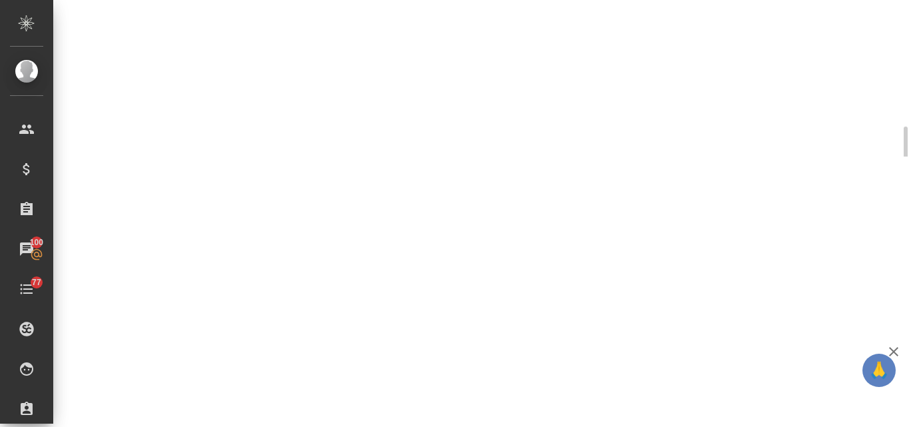
select select "RU"
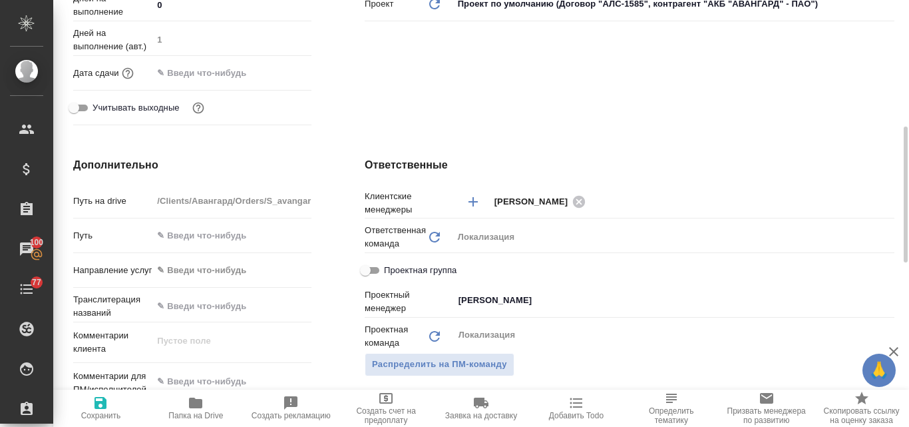
type textarea "x"
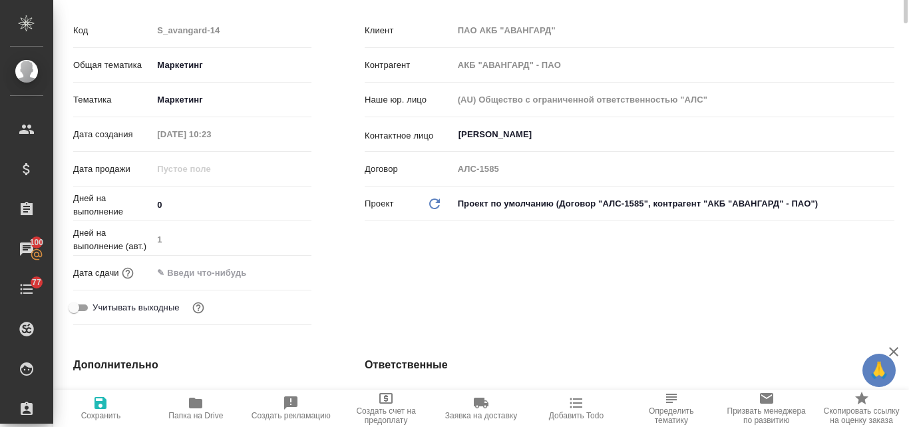
scroll to position [0, 0]
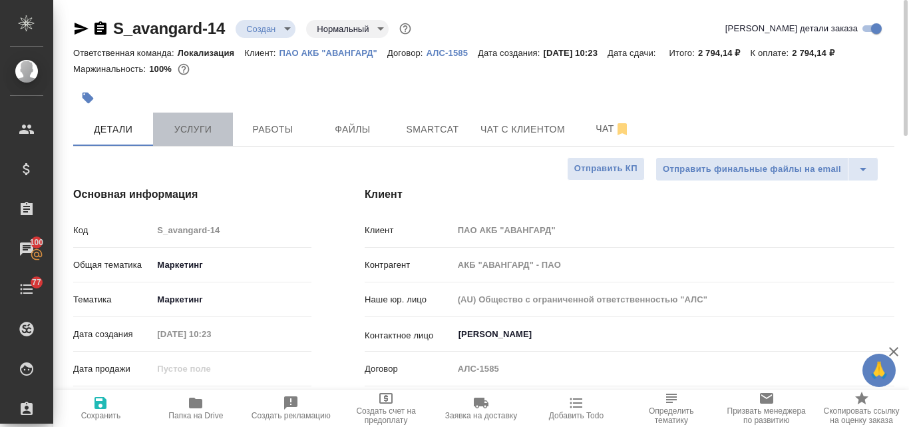
click at [214, 124] on span "Услуги" at bounding box center [193, 129] width 64 height 17
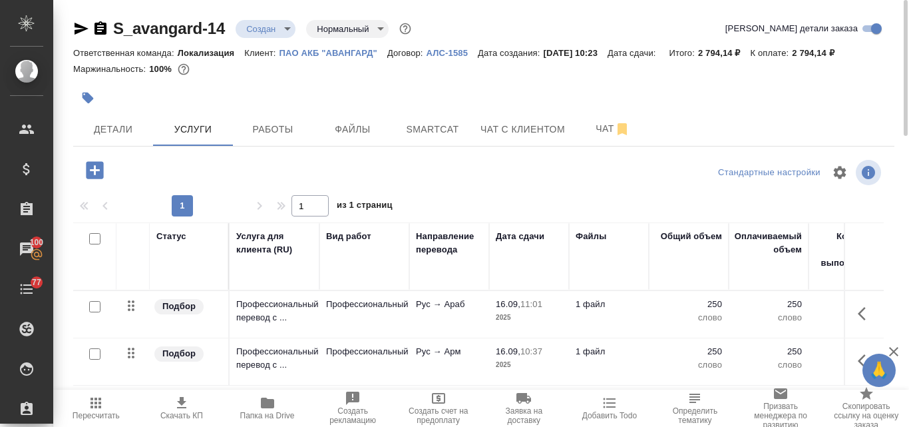
scroll to position [116, 0]
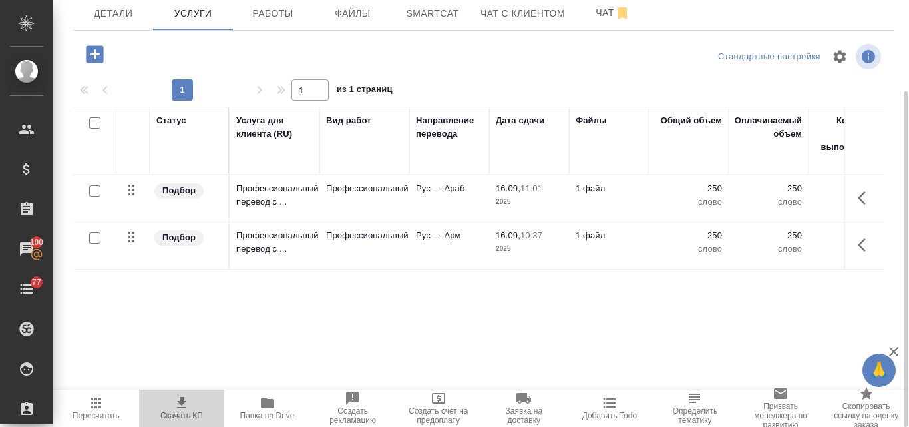
click at [182, 403] on icon "button" at bounding box center [181, 402] width 9 height 11
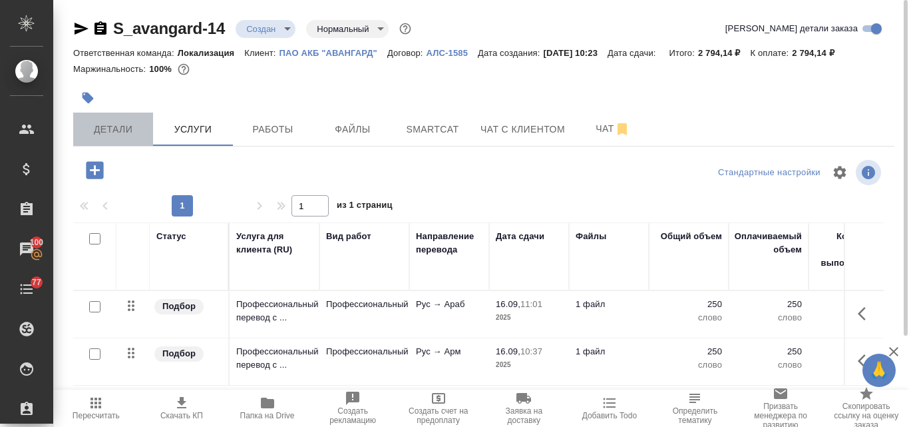
click at [111, 126] on span "Детали" at bounding box center [113, 129] width 64 height 17
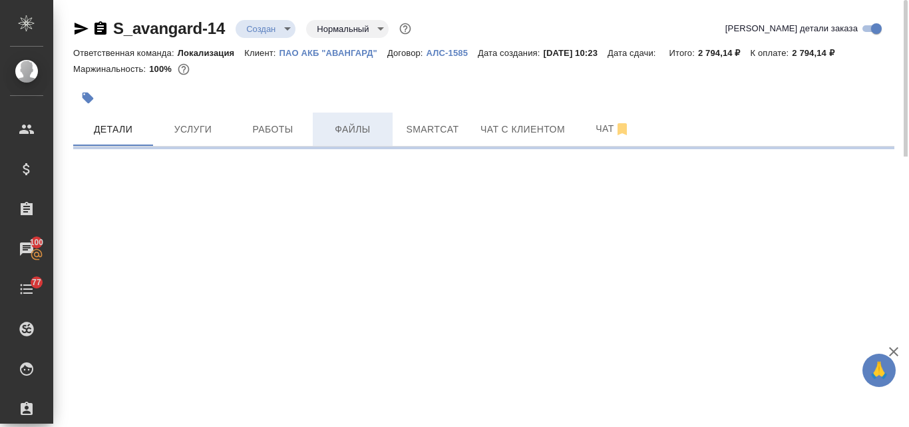
select select "RU"
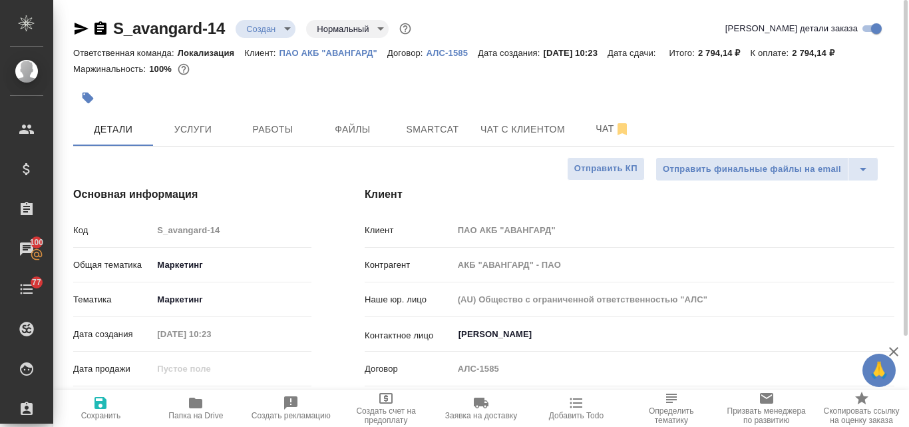
type textarea "x"
type input "[PERSON_NAME]"
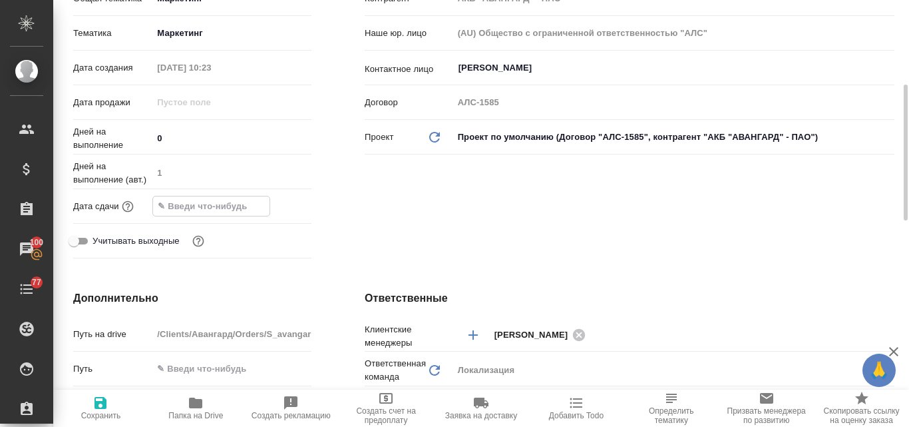
click at [194, 203] on input "text" at bounding box center [211, 205] width 116 height 19
click at [271, 204] on icon "button" at bounding box center [273, 205] width 16 height 16
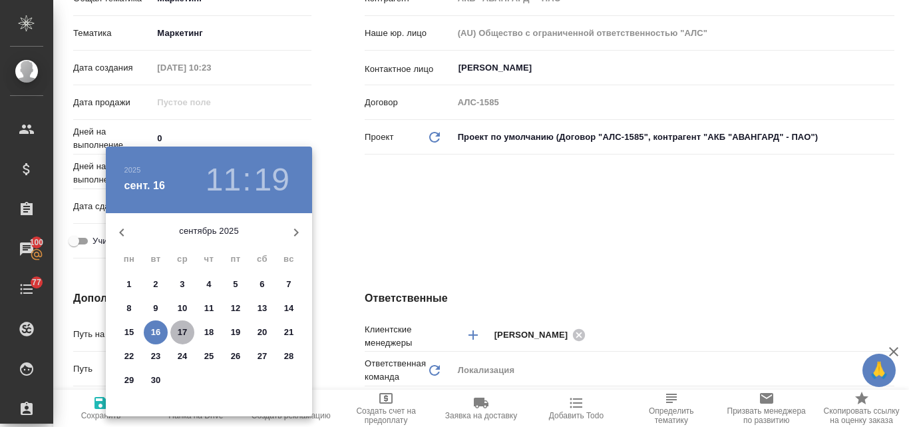
click at [186, 330] on p "17" at bounding box center [183, 332] width 10 height 13
type input "[DATE] 11:19"
type textarea "x"
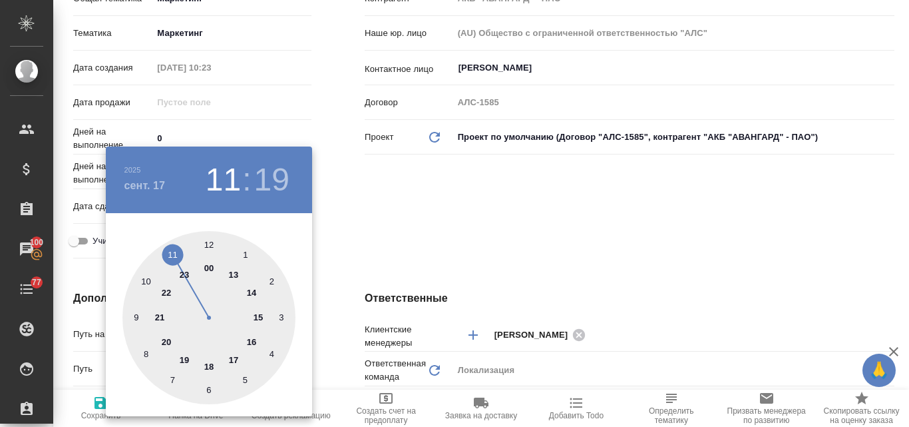
type input "[DATE] 18:19"
type textarea "x"
click at [207, 365] on div at bounding box center [208, 317] width 173 height 173
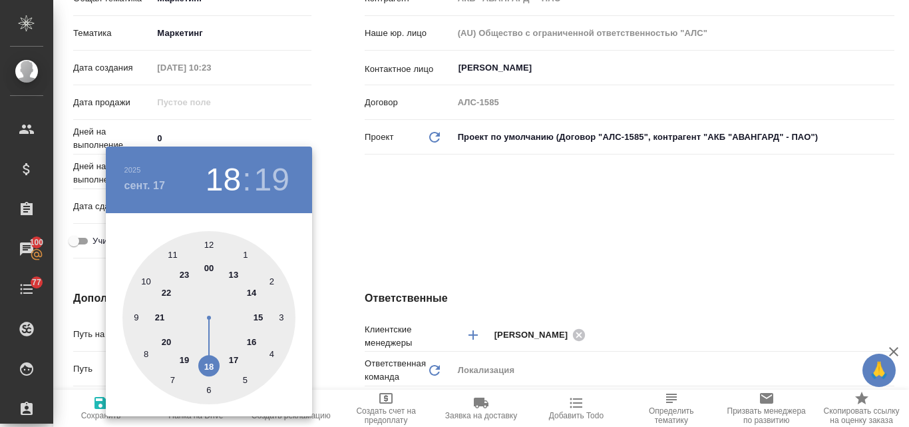
type textarea "x"
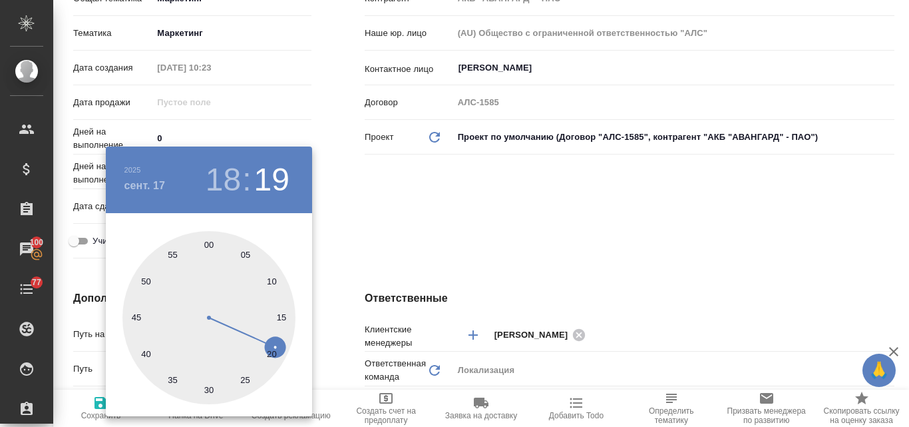
click at [210, 250] on div at bounding box center [208, 317] width 173 height 173
type input "[DATE] 18:00"
type textarea "x"
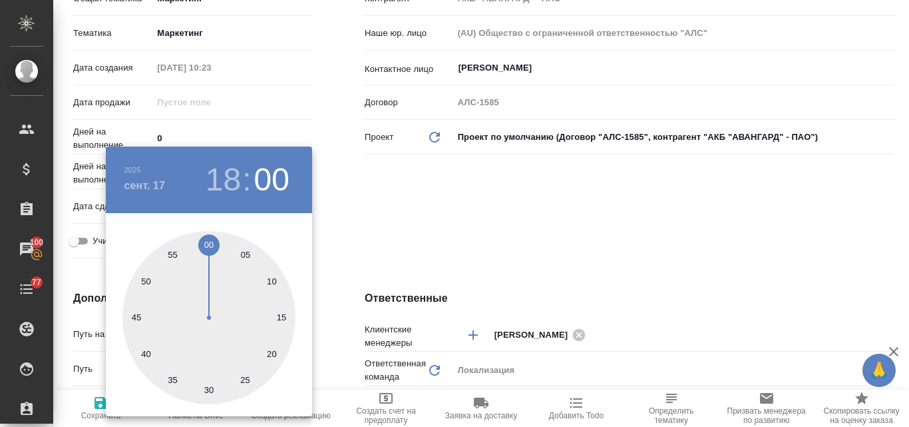
click at [442, 217] on div at bounding box center [454, 213] width 909 height 427
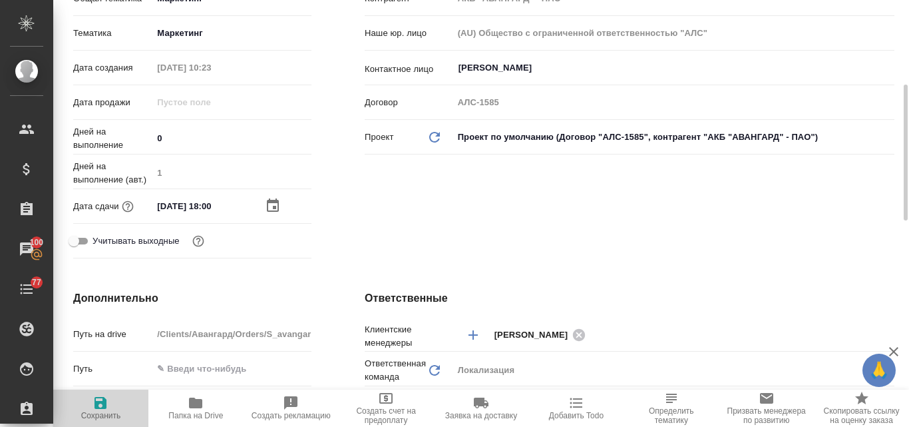
click at [95, 411] on span "Сохранить" at bounding box center [101, 415] width 40 height 9
type textarea "x"
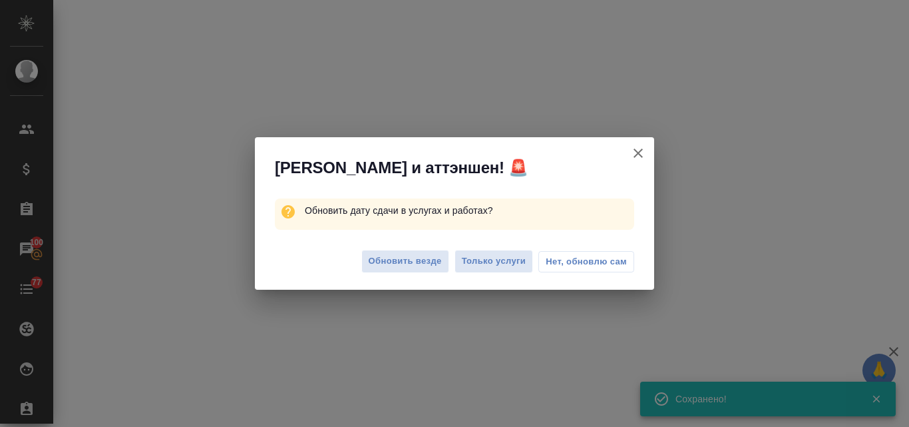
select select "RU"
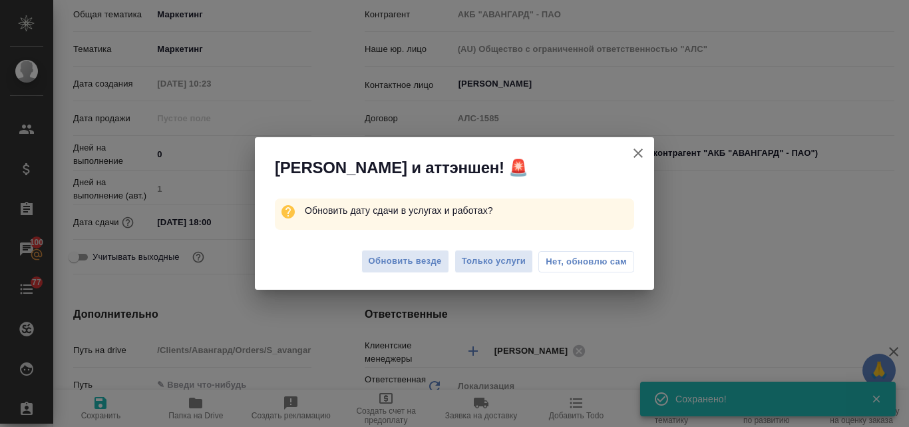
type textarea "x"
click at [419, 258] on span "Обновить везде" at bounding box center [405, 261] width 73 height 15
type textarea "x"
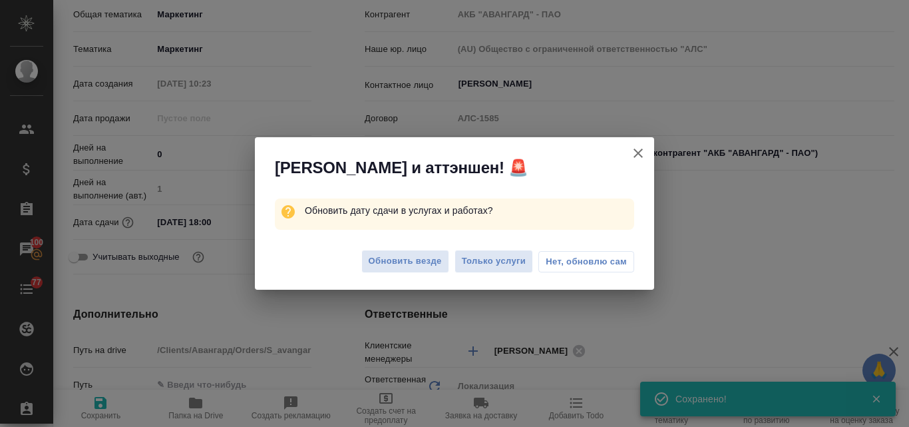
type textarea "x"
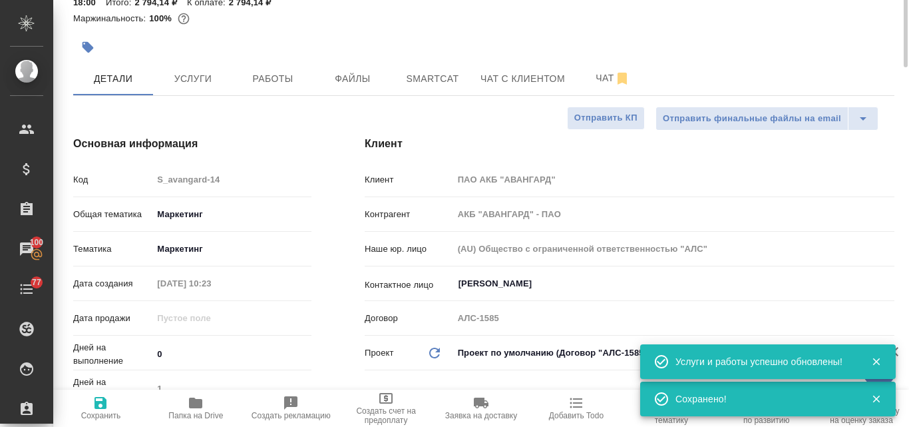
scroll to position [0, 0]
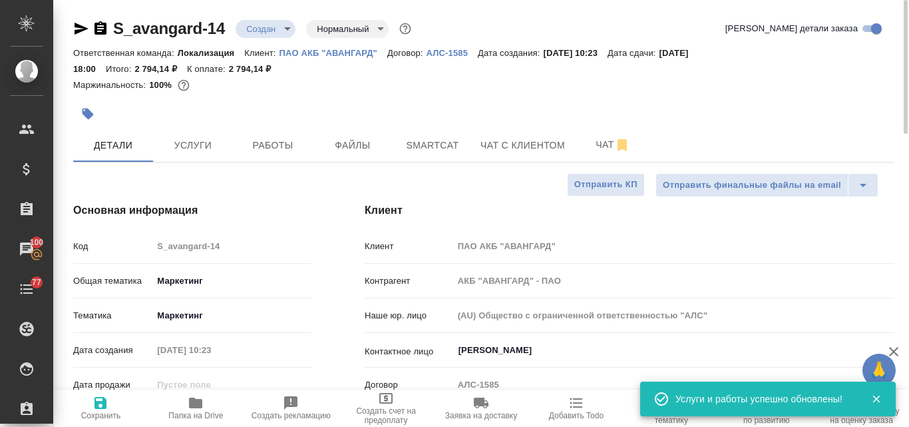
click at [285, 29] on body "🙏 .cls-1 fill:#fff; AWATERA Valyaeva Anna Клиенты Спецификации Заказы 100 Чаты …" at bounding box center [454, 213] width 909 height 427
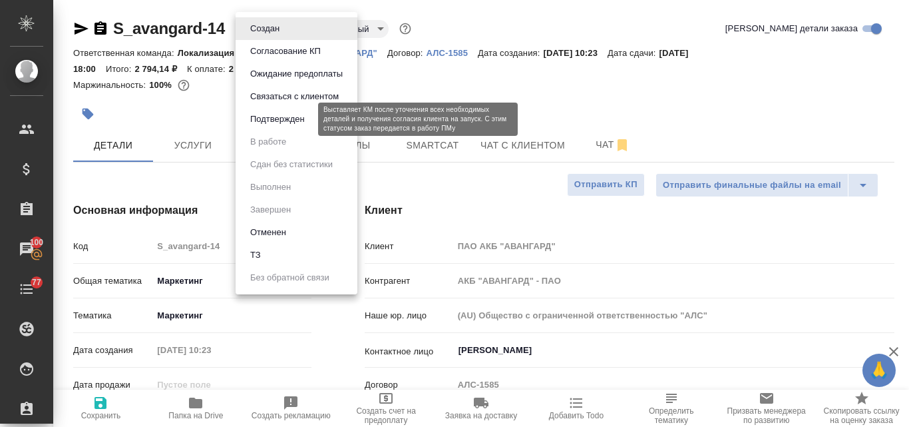
click at [302, 116] on button "Подтвержден" at bounding box center [277, 119] width 63 height 15
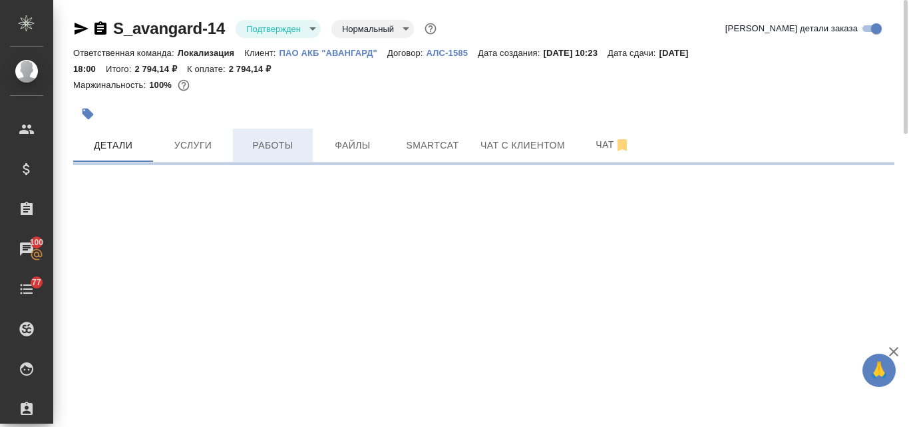
select select "RU"
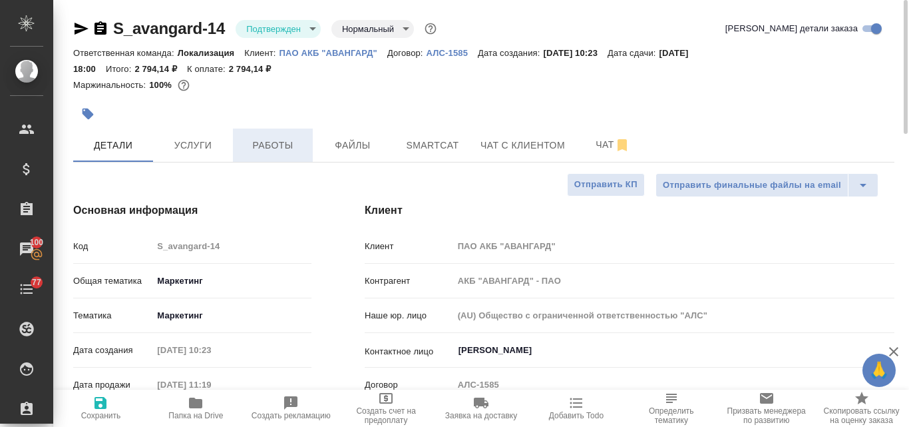
type textarea "x"
click at [75, 28] on icon "button" at bounding box center [81, 29] width 16 height 16
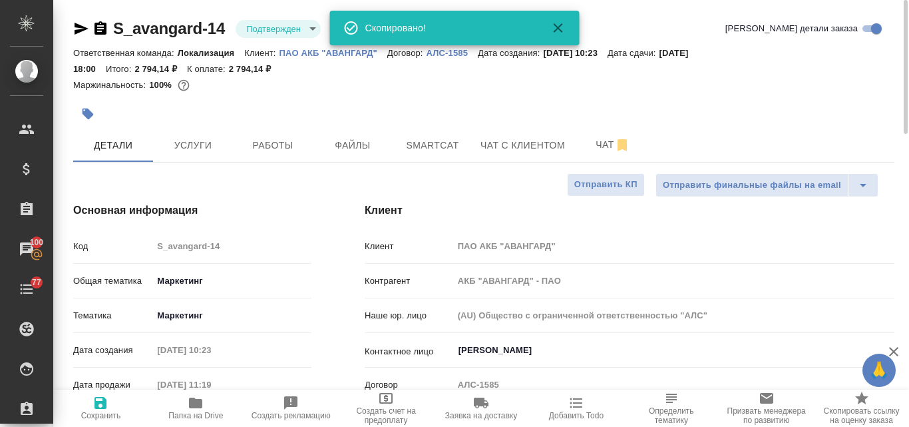
type textarea "x"
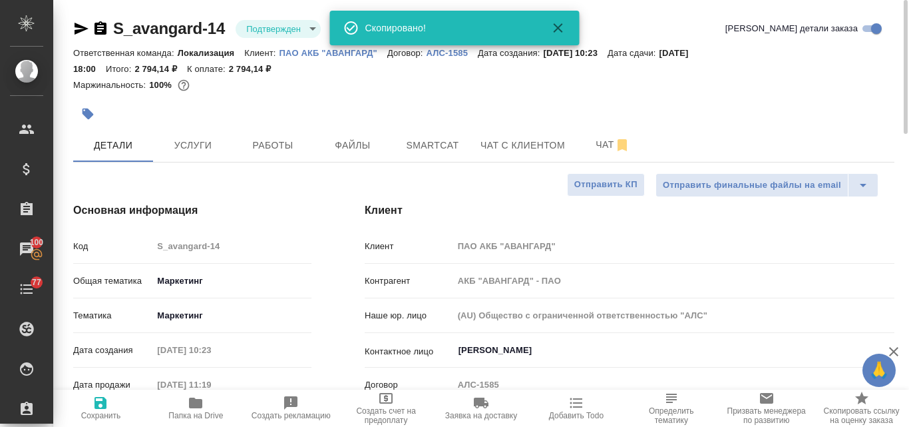
type textarea "x"
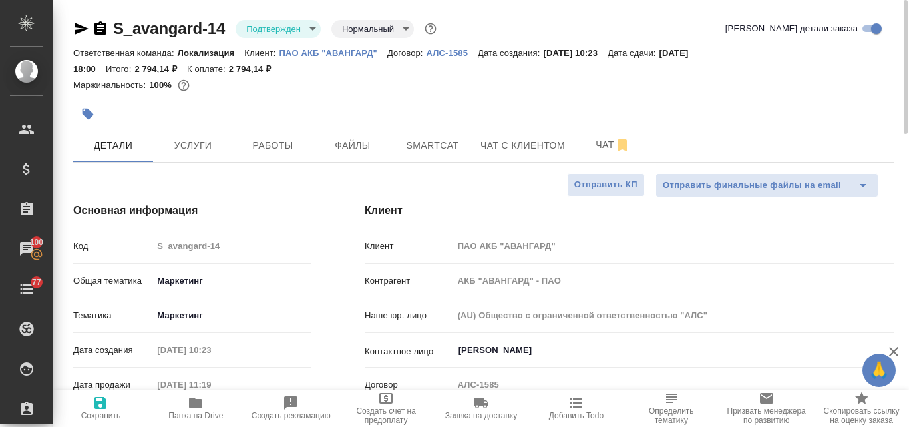
type textarea "x"
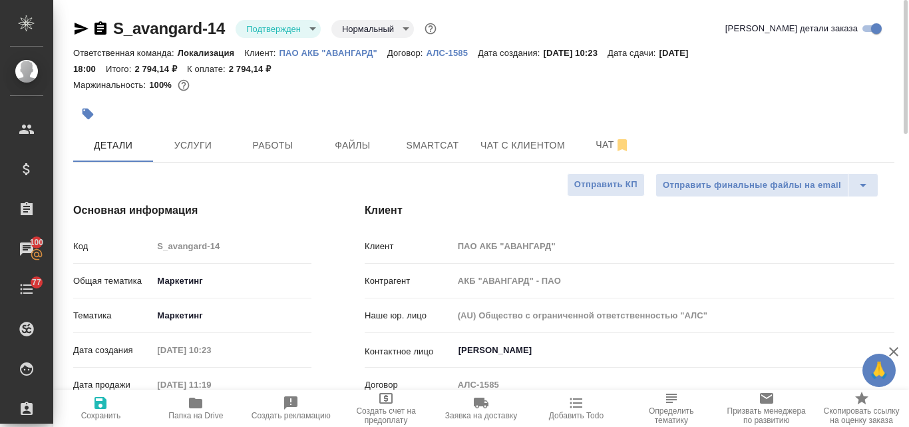
type textarea "x"
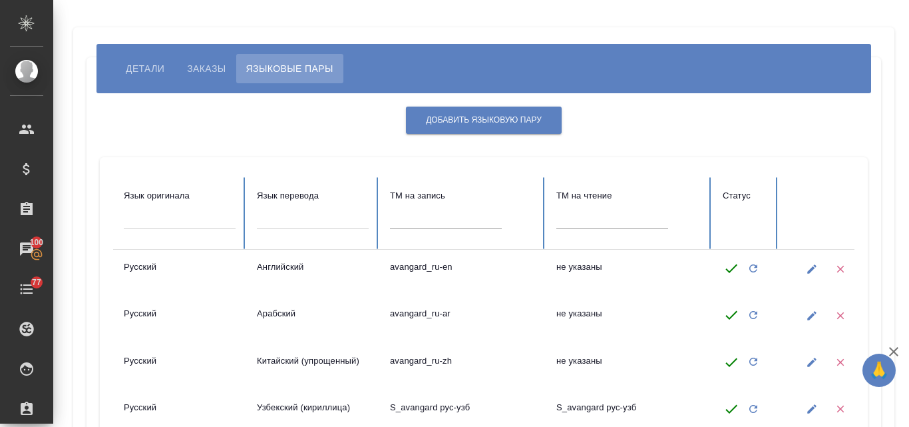
scroll to position [200, 0]
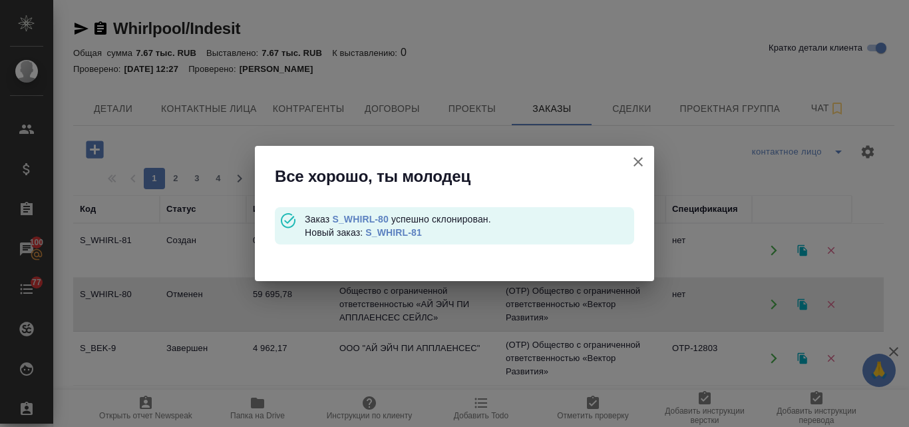
click at [401, 231] on link "S_WHIRL-81" at bounding box center [393, 232] width 57 height 11
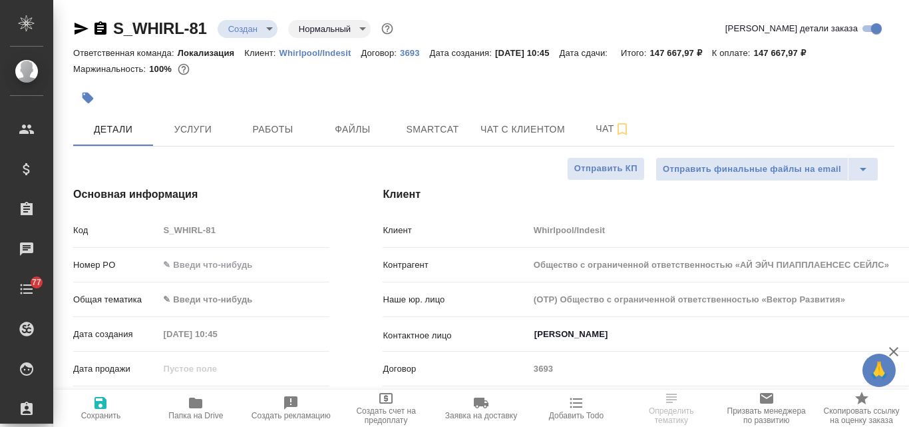
select select "RU"
type input "Общество с ограниченной ответственностью «АЙ ЭЙЧ ПИАППЛАЕНСЕС СЕЙЛС»"
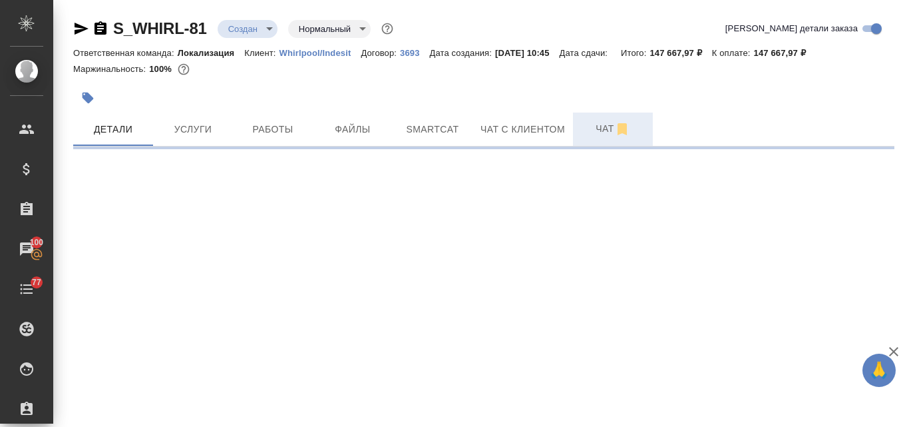
select select "RU"
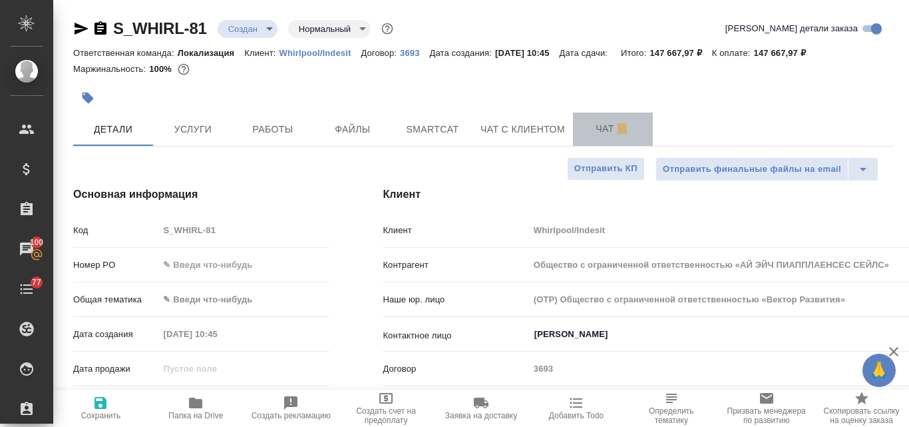
click at [601, 126] on span "Чат" at bounding box center [613, 128] width 64 height 17
type textarea "x"
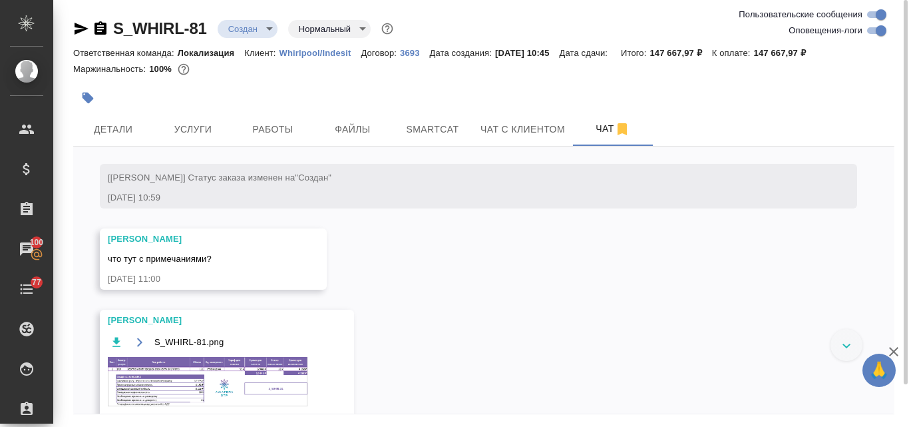
scroll to position [1399, 0]
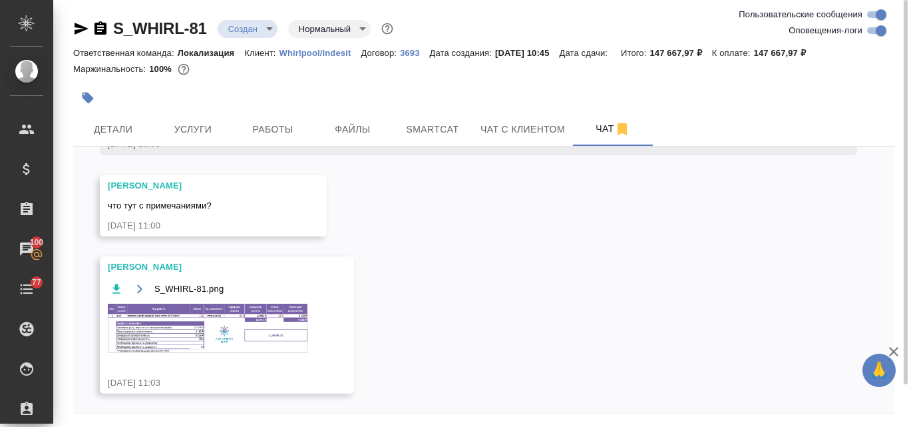
click at [170, 345] on img at bounding box center [208, 328] width 200 height 49
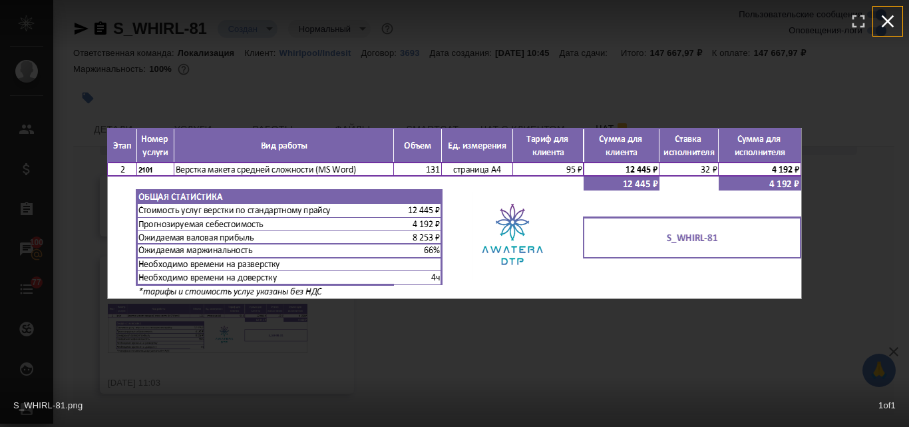
click at [885, 15] on icon "button" at bounding box center [887, 21] width 21 height 21
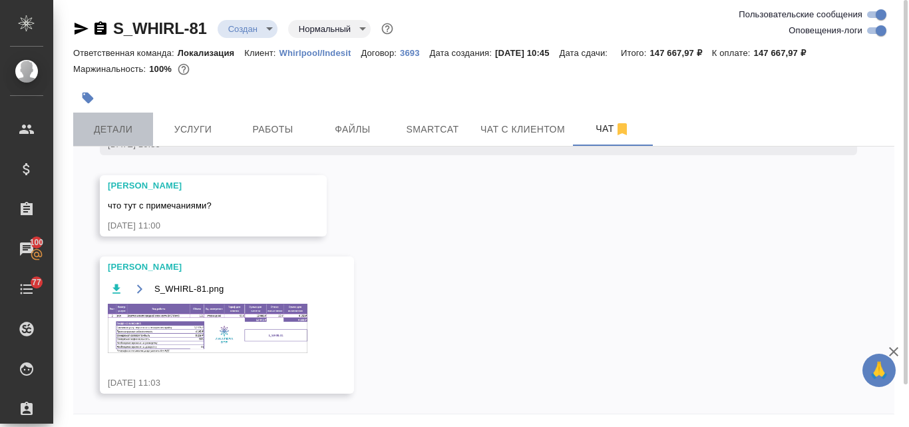
click at [139, 127] on span "Детали" at bounding box center [113, 129] width 64 height 17
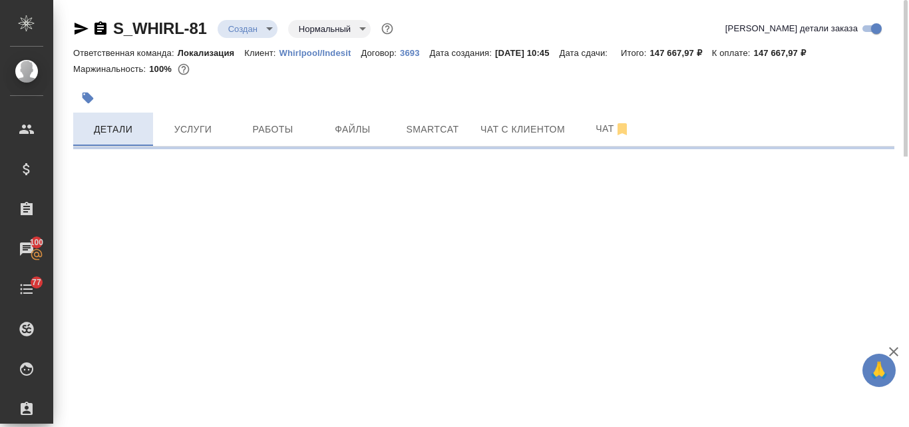
select select "RU"
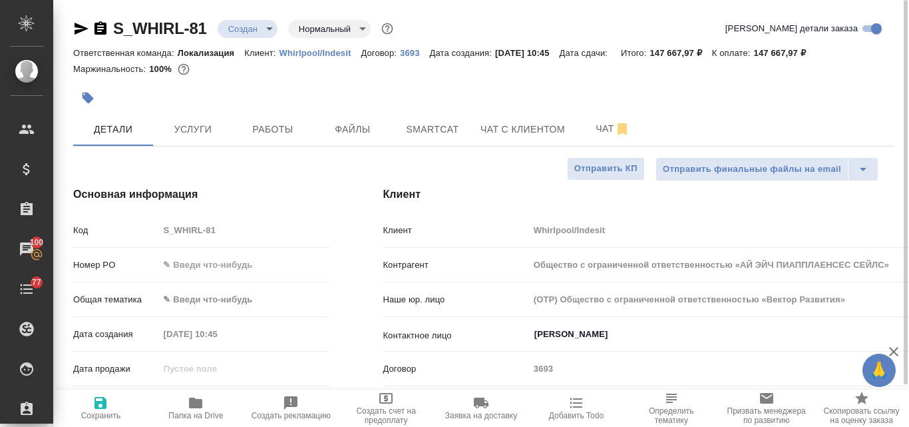
type textarea "x"
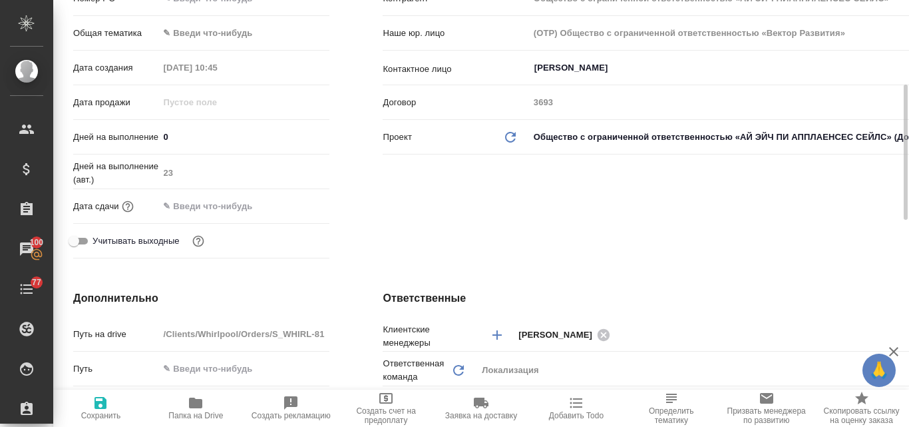
scroll to position [466, 0]
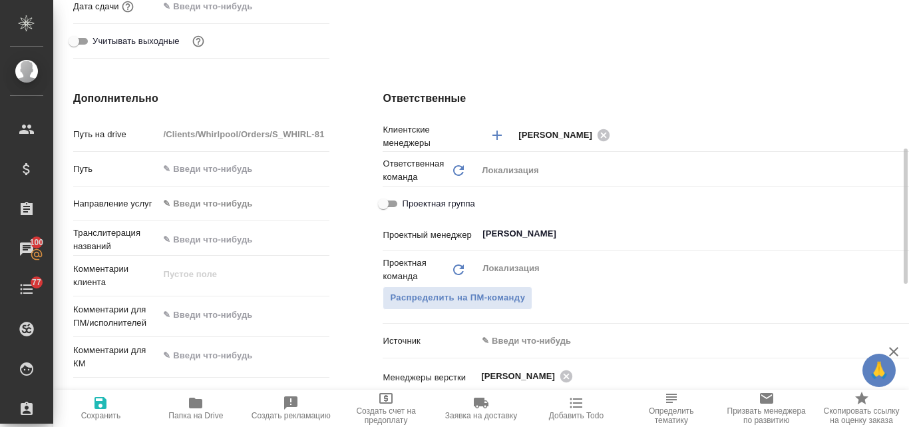
type textarea "x"
click at [198, 317] on textarea at bounding box center [243, 315] width 171 height 23
paste textarea "Подскажите, пожалуйста, стоимость перевода с русского на английский язык. Перев…"
type textarea "Подскажите, пожалуйста, стоимость перевода с русского на английский язык. Перев…"
type input "Общество с ограниченной ответственностью «АЙ ЭЙЧ ПИАППЛАЕНСЕС СЕЙЛС»"
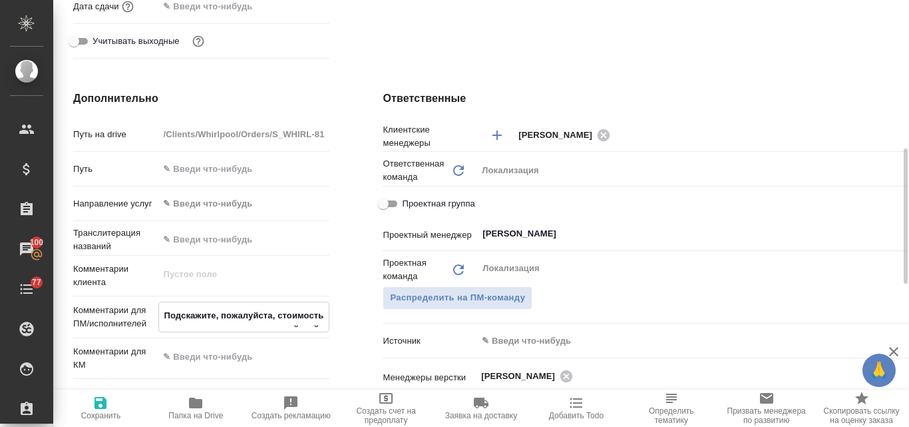
type textarea "x"
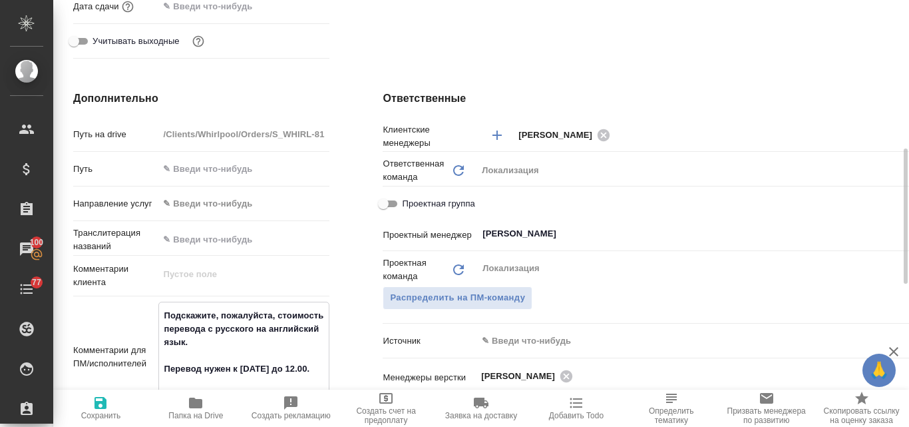
type textarea "Подскажите, пожалуйста, стоимость перевода с русского на английский язык. Перев…"
type textarea "x"
click at [108, 398] on icon "button" at bounding box center [101, 403] width 16 height 16
type input "Общество с ограниченной ответственностью «АЙ ЭЙЧ ПИАППЛАЕНСЕС СЕЙЛС»"
type textarea "x"
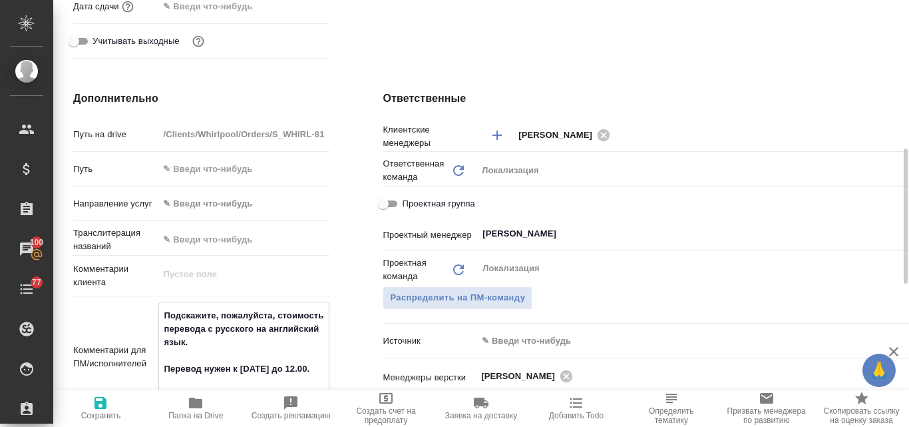
type textarea "x"
type input "Общество с ограниченной ответственностью «АЙ ЭЙЧ ПИАППЛАЕНСЕС СЕЙЛС»"
type textarea "x"
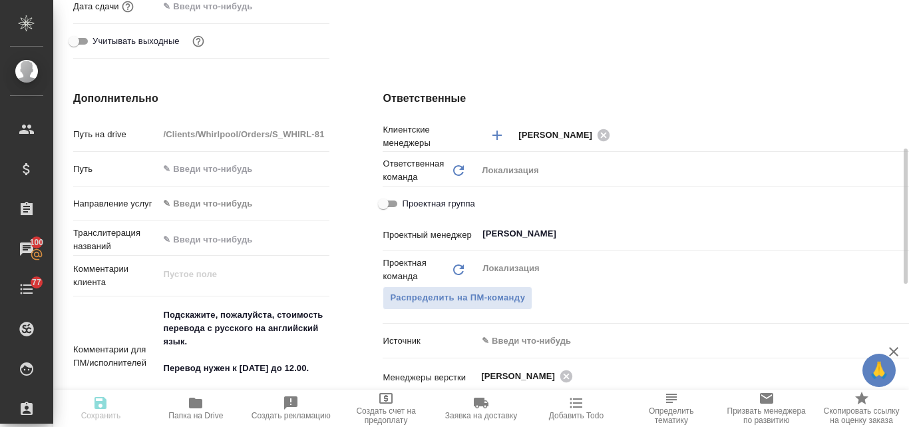
type textarea "x"
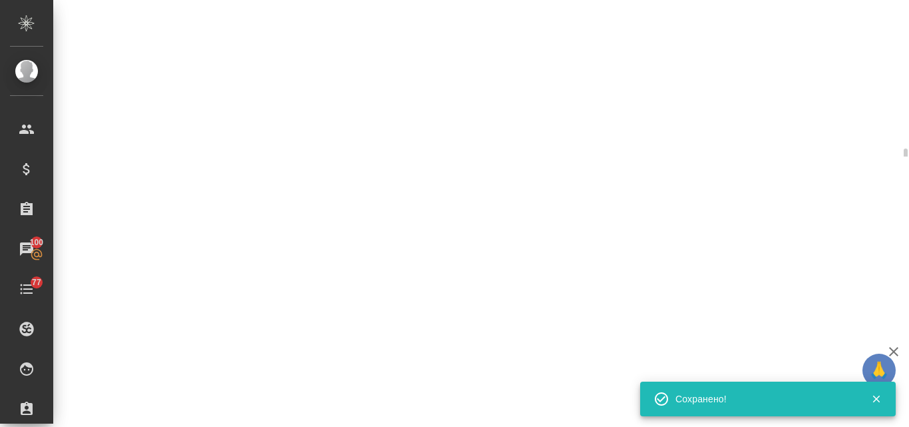
select select "RU"
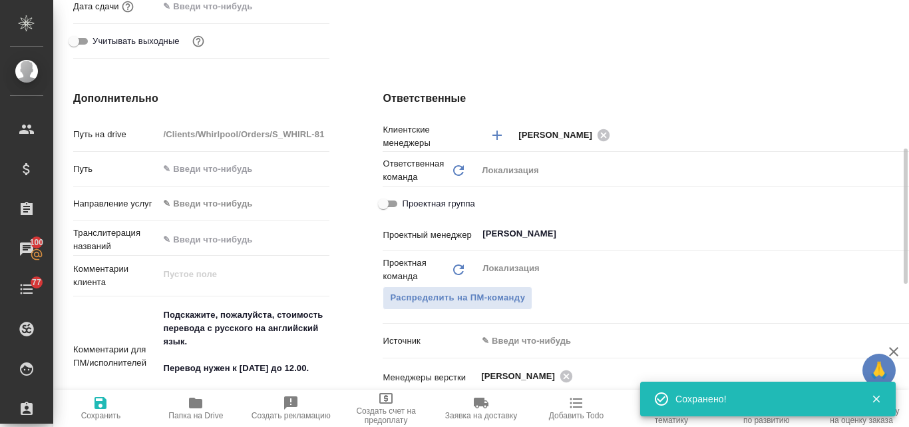
type textarea "x"
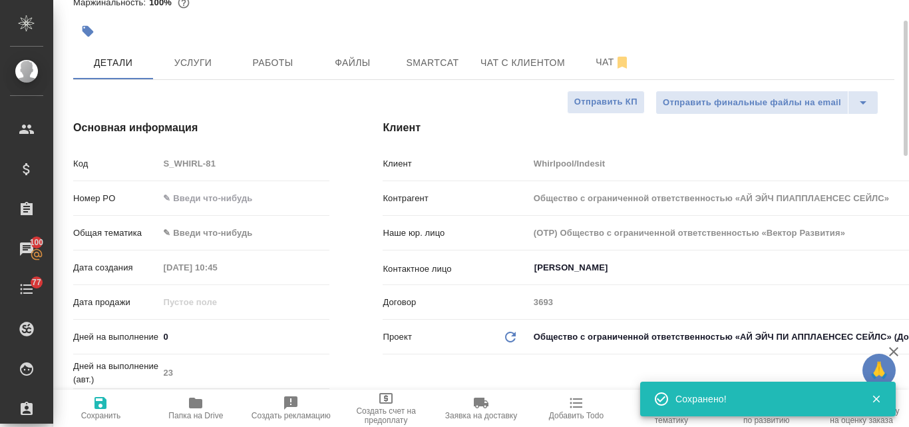
scroll to position [0, 0]
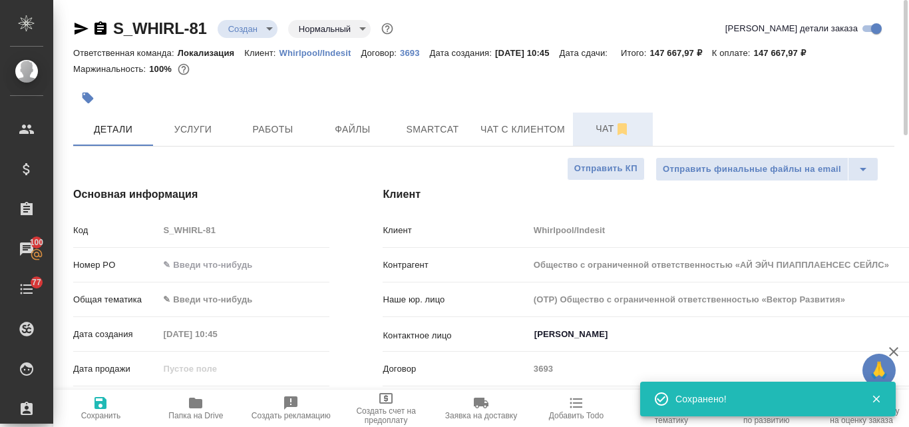
click at [599, 128] on span "Чат" at bounding box center [613, 128] width 64 height 17
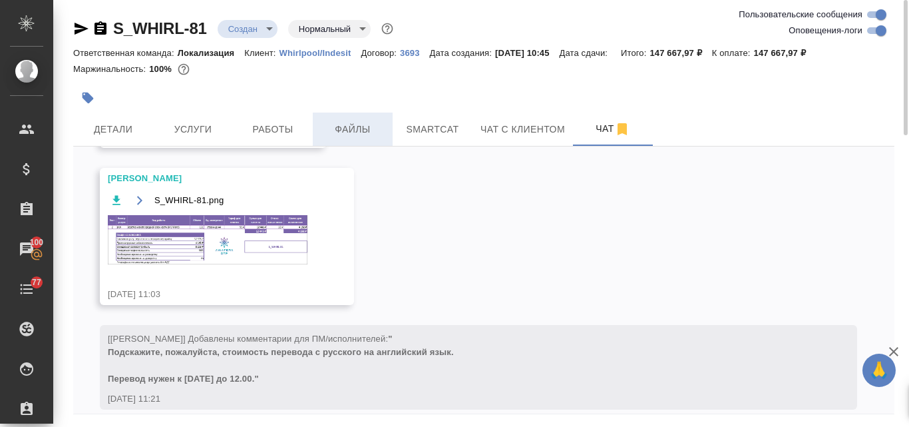
scroll to position [1503, 0]
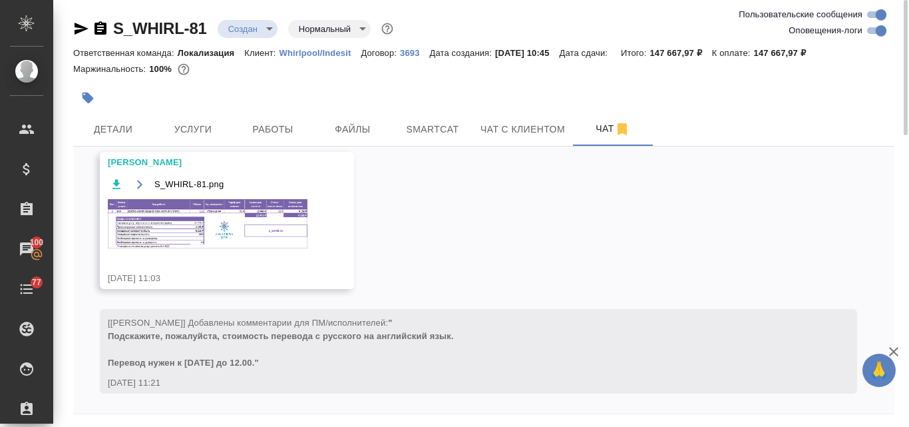
click at [195, 222] on img at bounding box center [208, 223] width 200 height 49
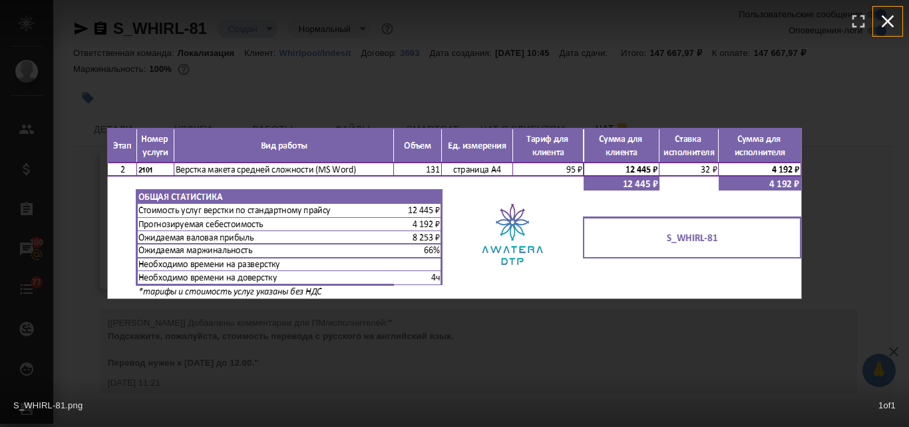
click at [892, 20] on icon "button" at bounding box center [887, 21] width 21 height 21
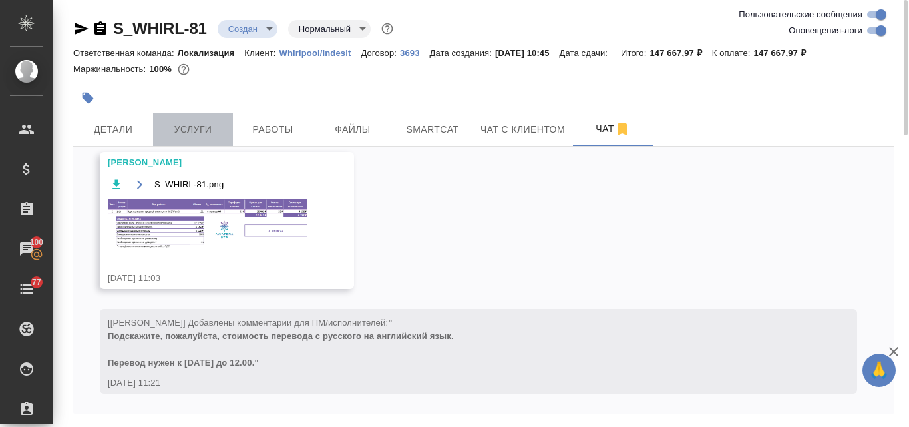
click at [214, 124] on span "Услуги" at bounding box center [193, 129] width 64 height 17
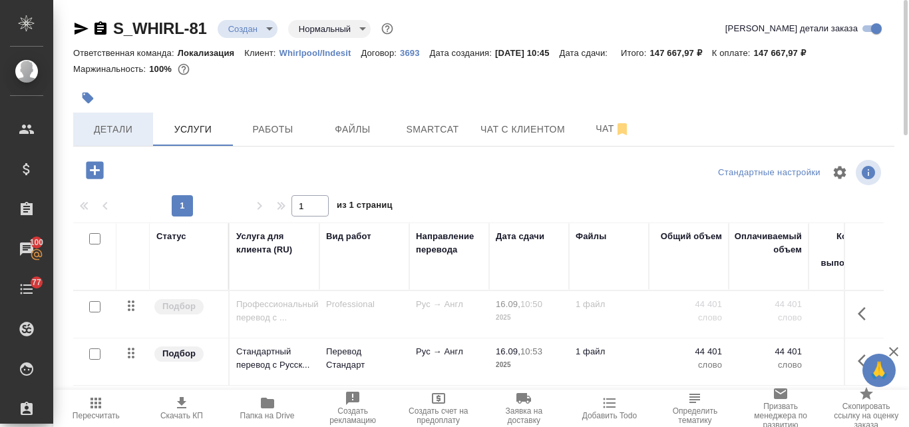
click at [114, 136] on span "Детали" at bounding box center [113, 129] width 64 height 17
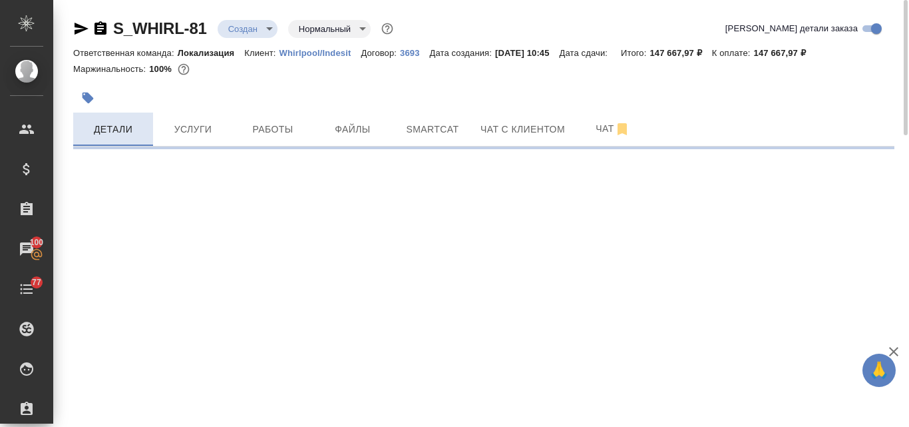
select select "RU"
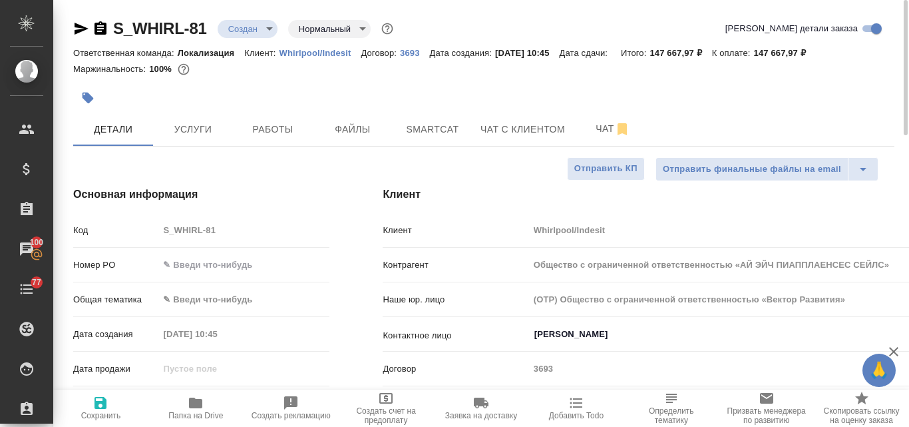
type textarea "x"
click at [196, 133] on span "Услуги" at bounding box center [193, 129] width 64 height 17
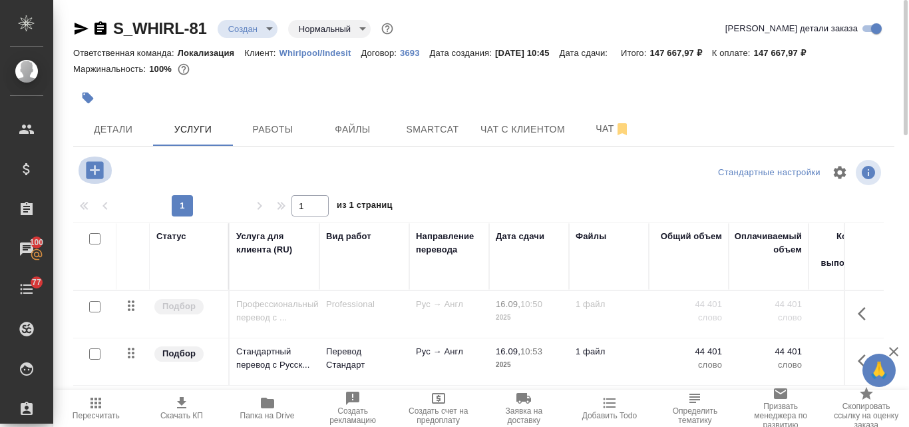
click at [96, 160] on icon "button" at bounding box center [94, 169] width 23 height 23
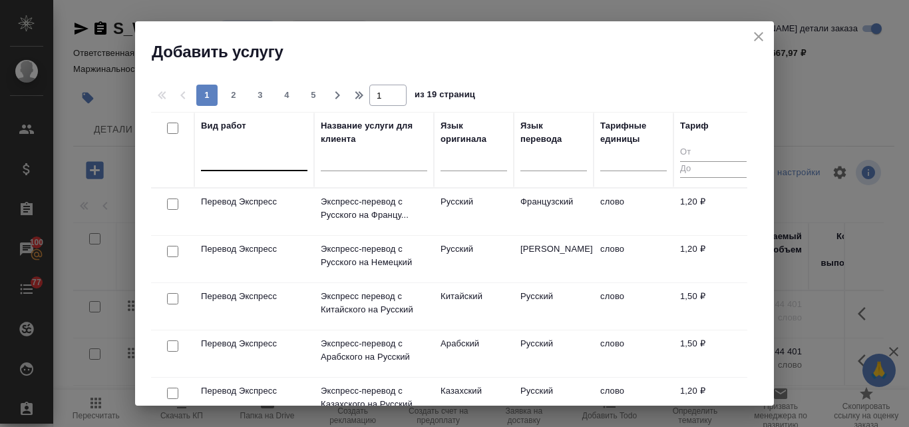
click at [227, 151] on div at bounding box center [254, 157] width 107 height 19
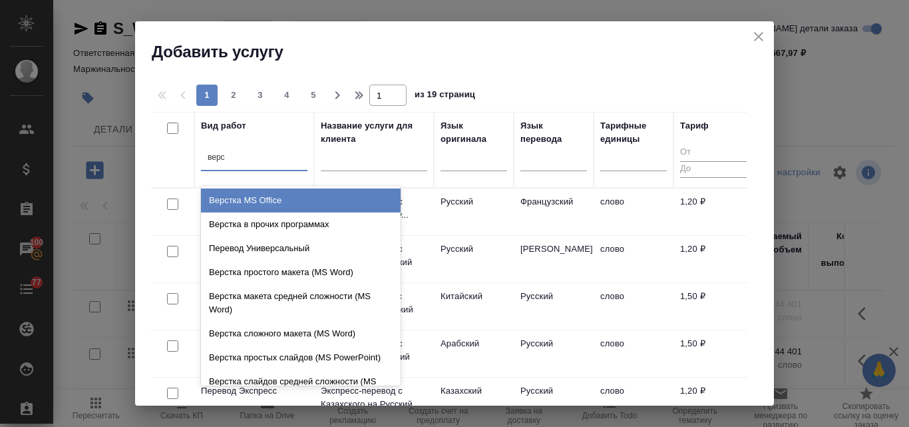
type input "верст"
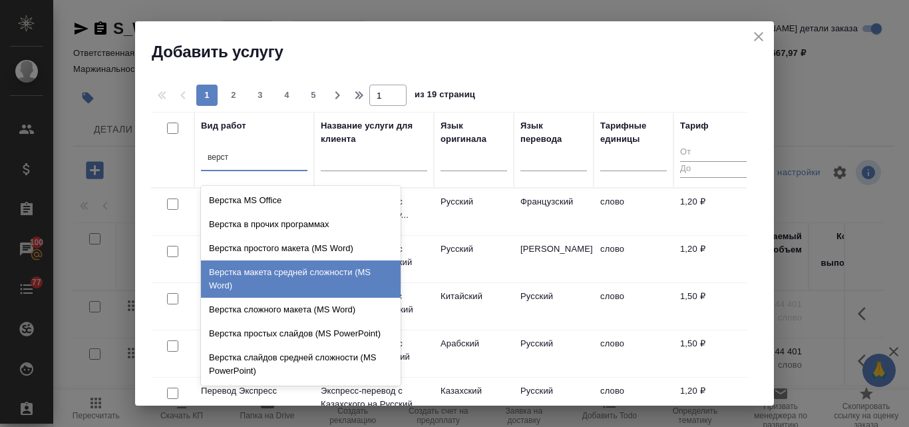
click at [302, 265] on div "Верстка макета средней сложности (MS Word)" at bounding box center [301, 278] width 200 height 37
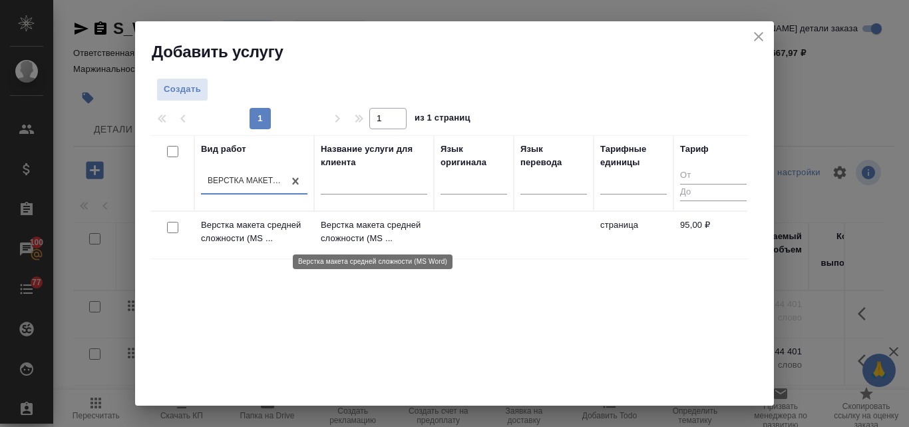
click at [348, 228] on p "Верстка макета средней сложности (MS ..." at bounding box center [374, 231] width 107 height 27
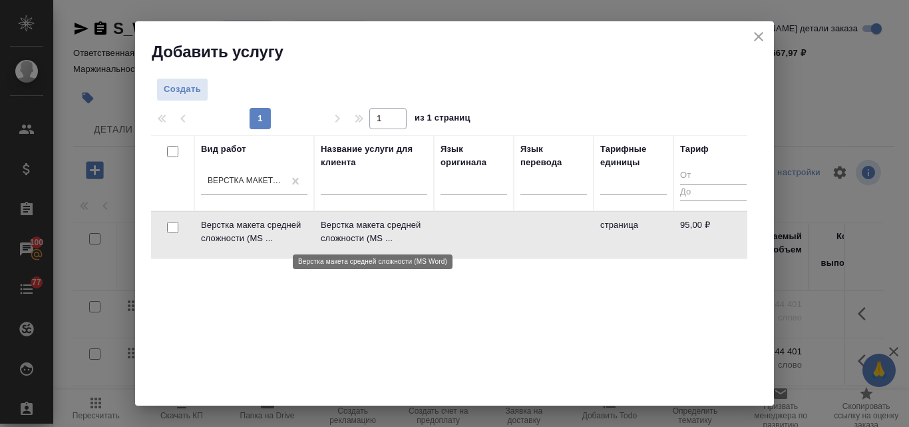
click at [348, 228] on p "Верстка макета средней сложности (MS ..." at bounding box center [374, 231] width 107 height 27
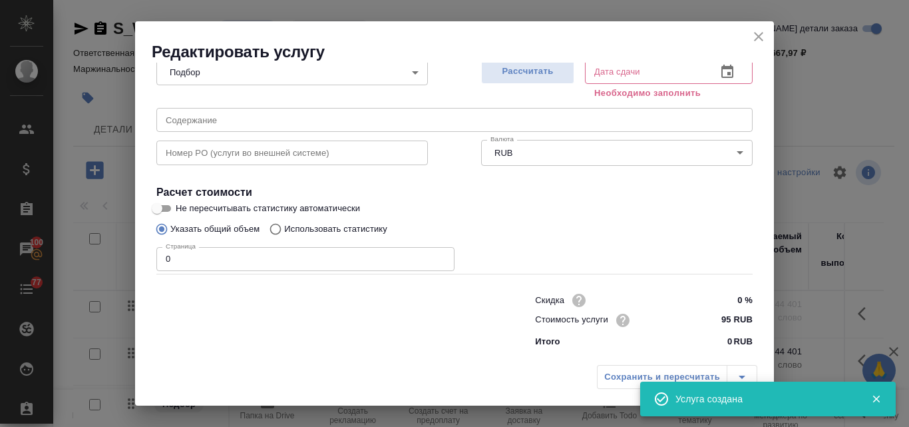
scroll to position [150, 0]
drag, startPoint x: 188, startPoint y: 254, endPoint x: 150, endPoint y: 258, distance: 38.2
click at [150, 258] on div "Параметры SmartCat Файлы Вид работ Верстка макета средней сложности (MS Word) В…" at bounding box center [454, 211] width 639 height 296
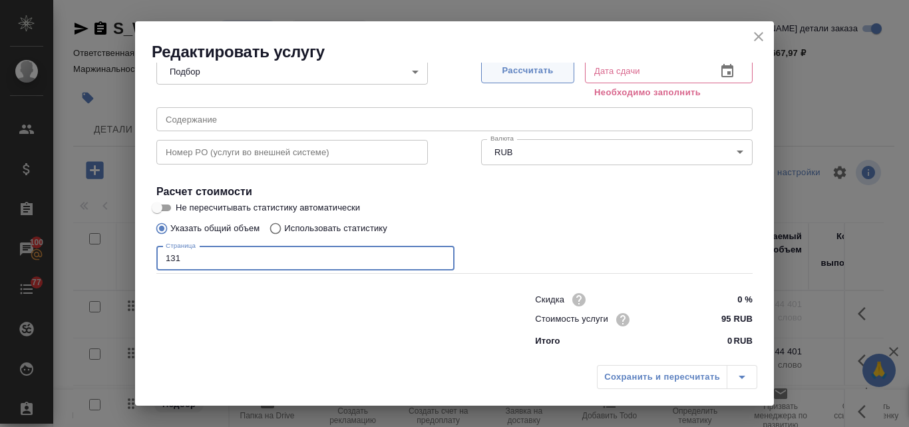
type input "131"
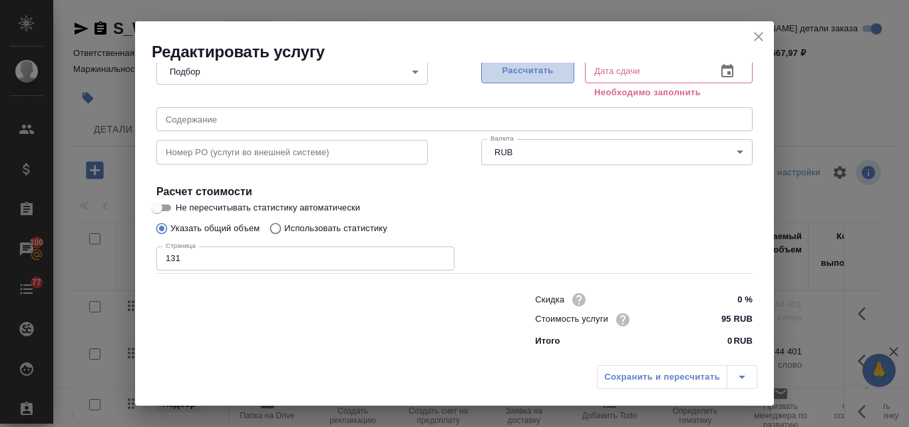
click at [547, 69] on span "Рассчитать" at bounding box center [528, 70] width 79 height 15
type input "[DATE] 14:17"
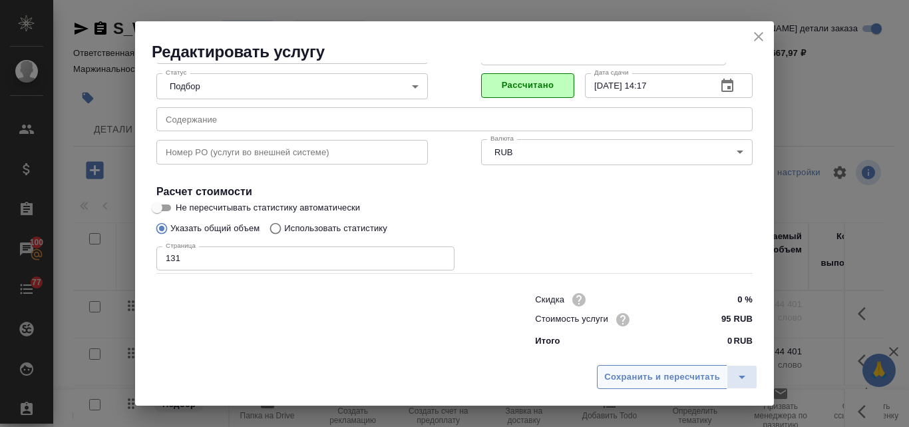
scroll to position [136, 0]
click at [640, 377] on span "Сохранить и пересчитать" at bounding box center [662, 376] width 116 height 15
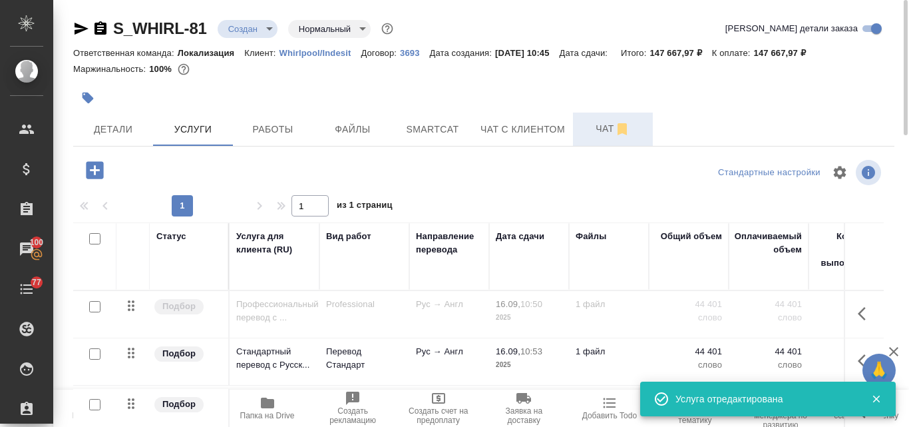
click at [596, 131] on span "Чат" at bounding box center [613, 128] width 64 height 17
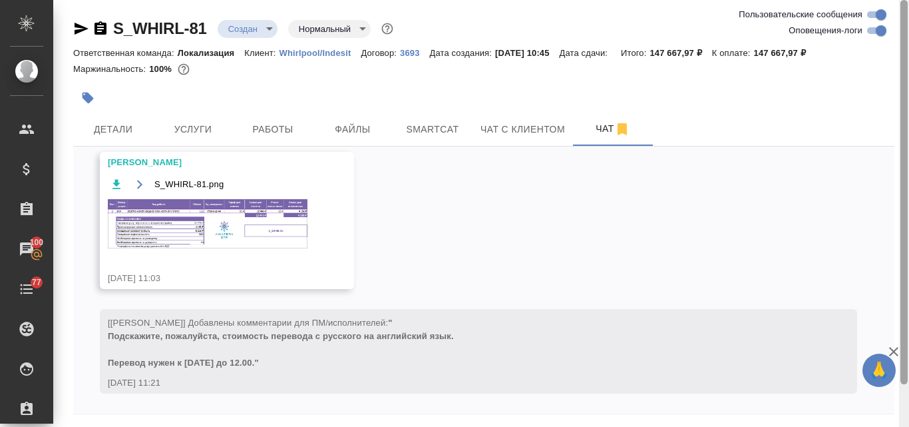
scroll to position [47, 0]
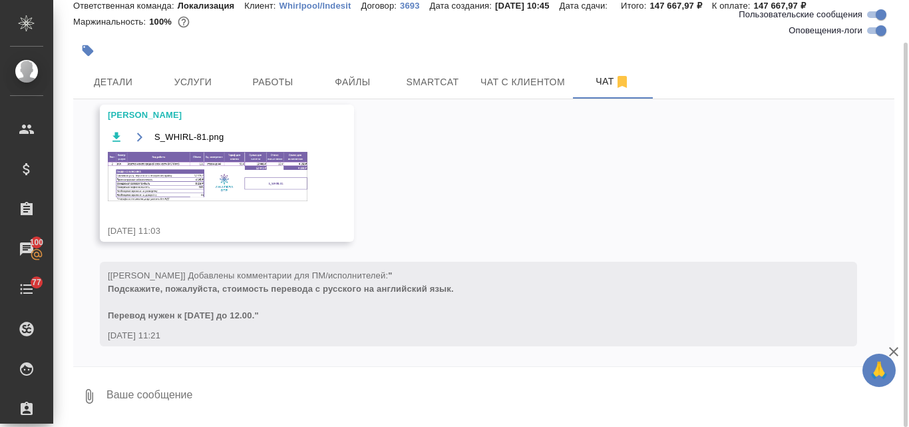
drag, startPoint x: 909, startPoint y: 126, endPoint x: 861, endPoint y: 264, distance: 146.3
click at [891, 257] on div "S_WHIRL-81 Создан new Нормальный normal Ответственная команда: Локализация Клие…" at bounding box center [481, 213] width 856 height 427
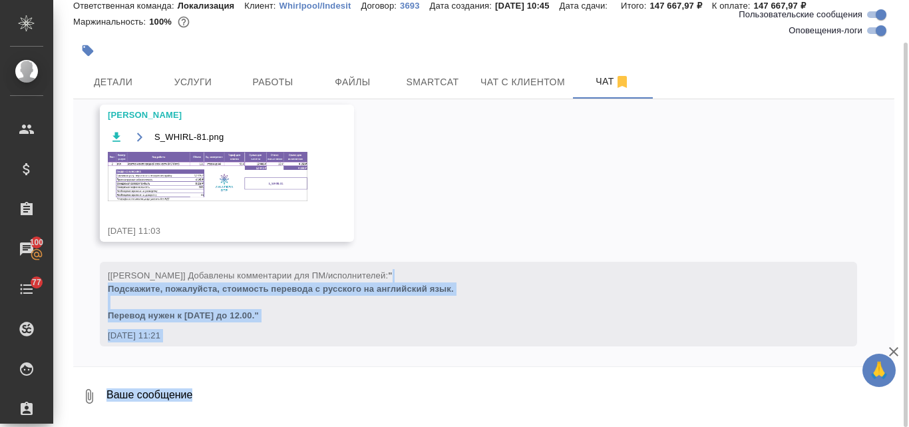
click at [209, 391] on textarea at bounding box center [499, 395] width 789 height 45
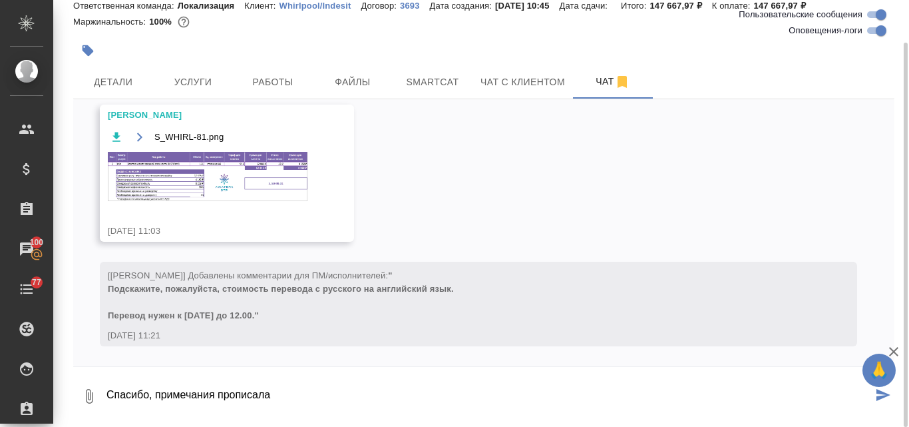
type textarea "Спасибо, примечания прописала"
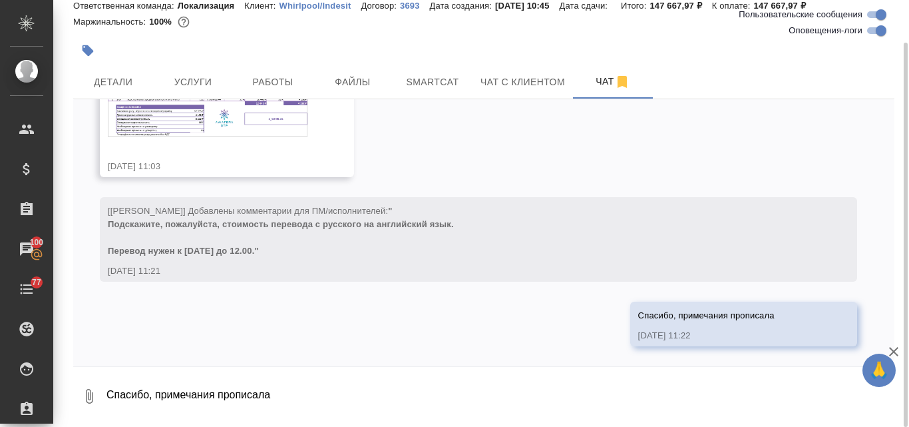
scroll to position [1568, 0]
click at [192, 80] on span "Услуги" at bounding box center [193, 82] width 64 height 17
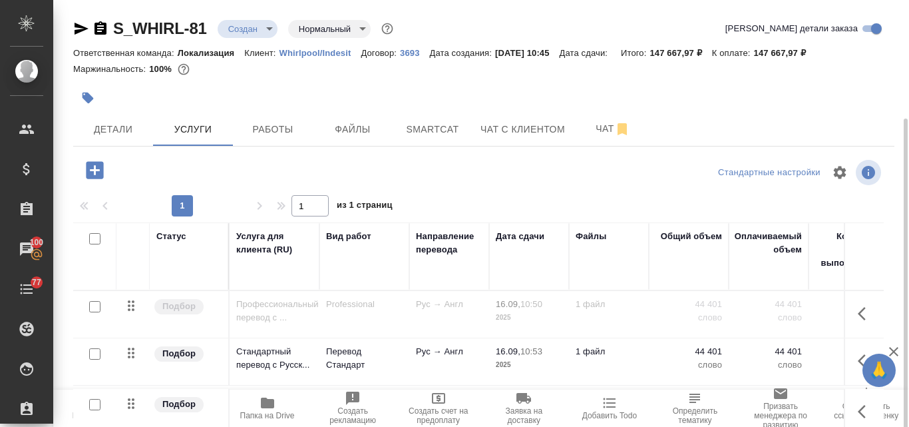
scroll to position [116, 0]
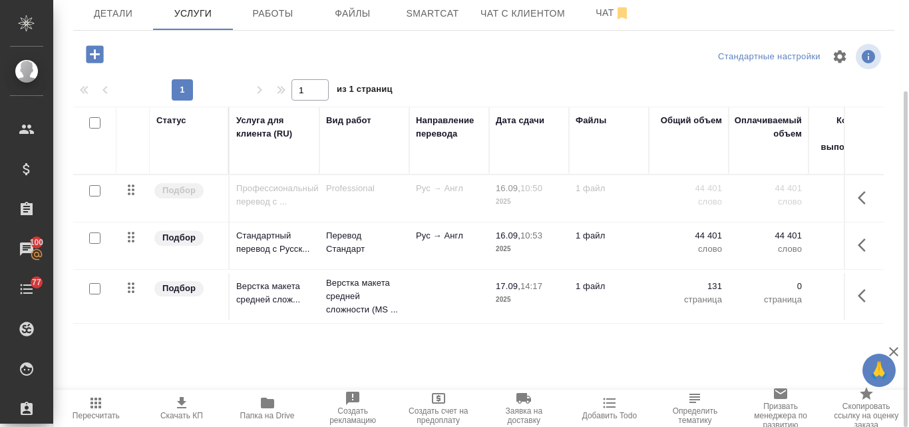
click at [100, 405] on icon "button" at bounding box center [96, 403] width 16 height 16
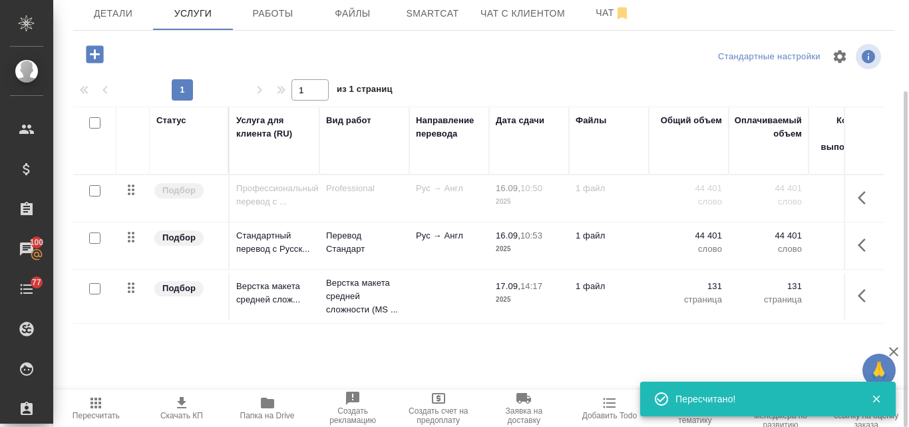
scroll to position [0, 0]
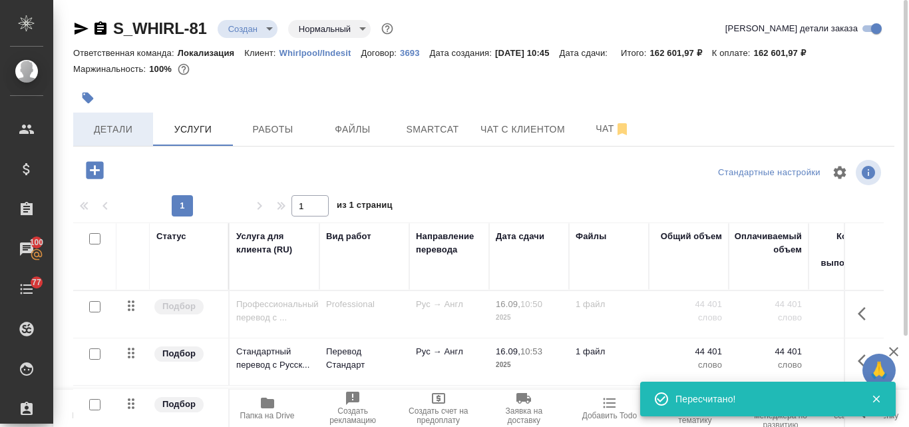
click at [118, 125] on span "Детали" at bounding box center [113, 129] width 64 height 17
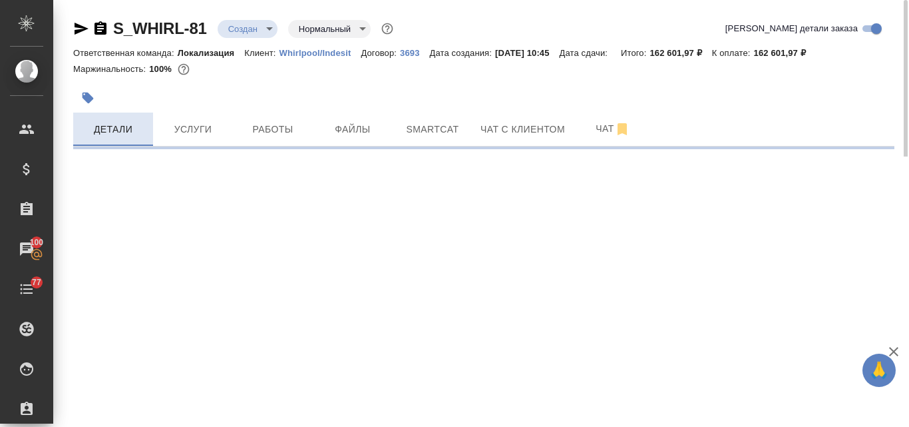
select select "RU"
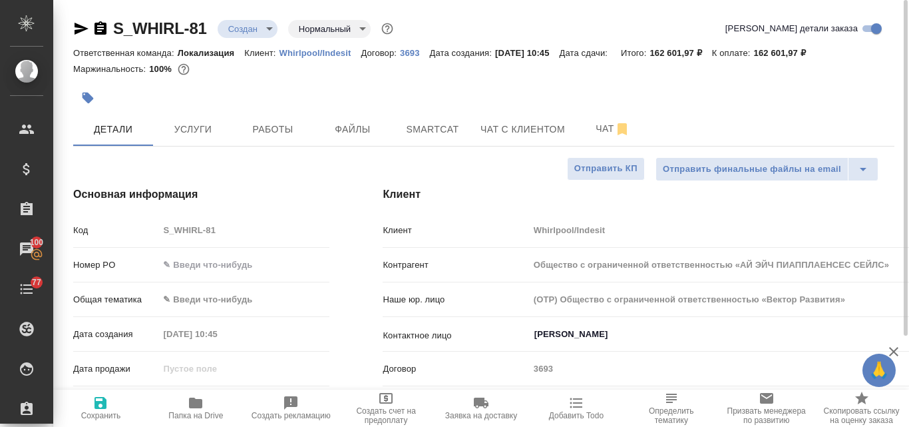
type textarea "x"
type input "Общество с ограниченной ответственностью «АЙ ЭЙЧ ПИАППЛАЕНСЕС СЕЙЛС»"
type textarea "x"
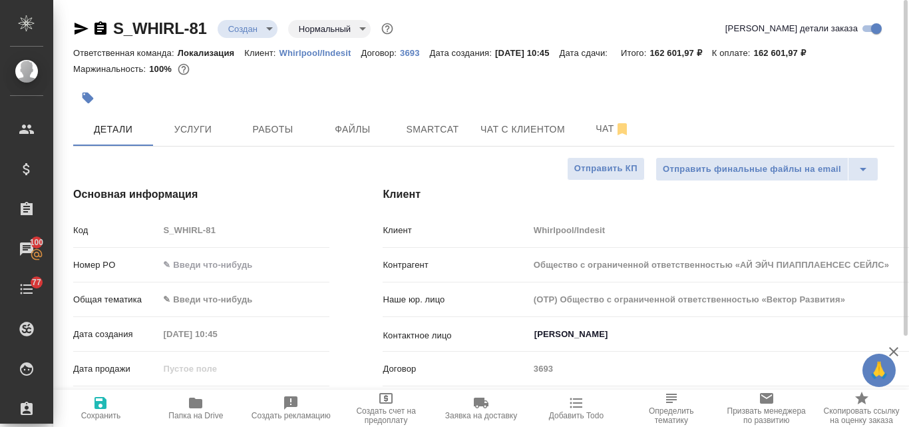
type textarea "x"
type input "Общество с ограниченной ответственностью «АЙ ЭЙЧ ПИАППЛАЕНСЕС СЕЙЛС»"
type textarea "x"
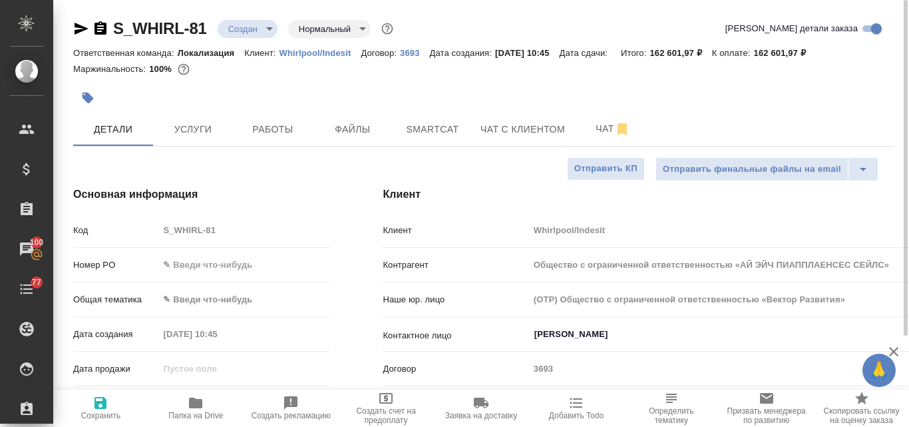
type textarea "x"
drag, startPoint x: 197, startPoint y: 270, endPoint x: 214, endPoint y: 262, distance: 19.1
click at [197, 270] on input "text" at bounding box center [244, 264] width 170 height 19
click at [197, 302] on body "🙏 .cls-1 fill:#fff; AWATERA Valyaeva [PERSON_NAME] Спецификации Заказы 100 Чаты…" at bounding box center [454, 213] width 909 height 427
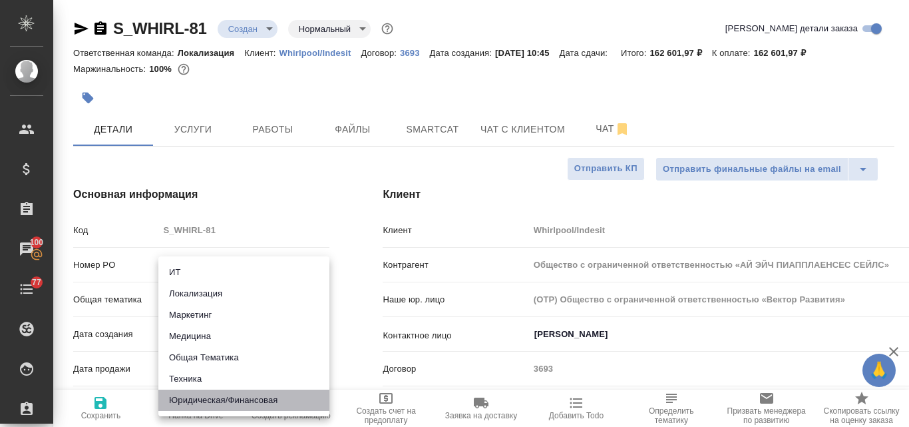
click at [244, 398] on li "Юридическая/Финансовая" at bounding box center [243, 399] width 171 height 21
type input "yr-fn"
type input "Общество с ограниченной ответственностью «АЙ ЭЙЧ ПИАППЛАЕНСЕС СЕЙЛС»"
type textarea "x"
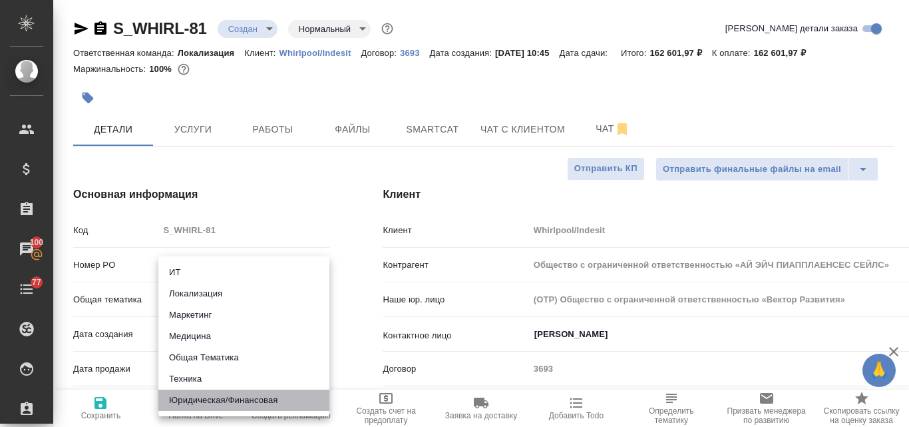
type textarea "x"
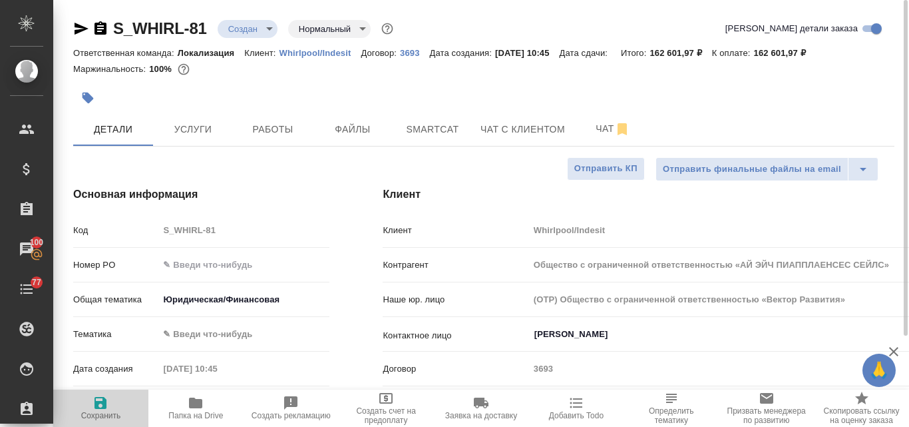
click at [103, 405] on icon "button" at bounding box center [101, 403] width 12 height 12
type input "Общество с ограниченной ответственностью «АЙ ЭЙЧ ПИАППЛАЕНСЕС СЕЙЛС»"
type textarea "x"
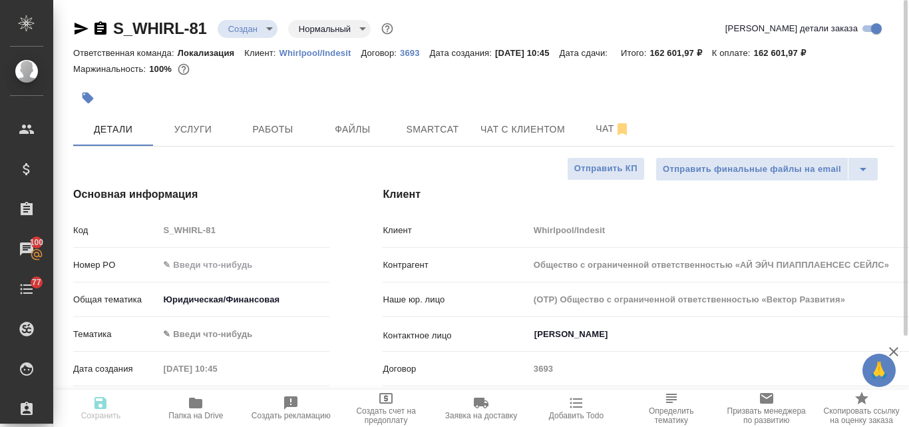
type input "Общество с ограниченной ответственностью «АЙ ЭЙЧ ПИАППЛАЕНСЕС СЕЙЛС»"
type textarea "x"
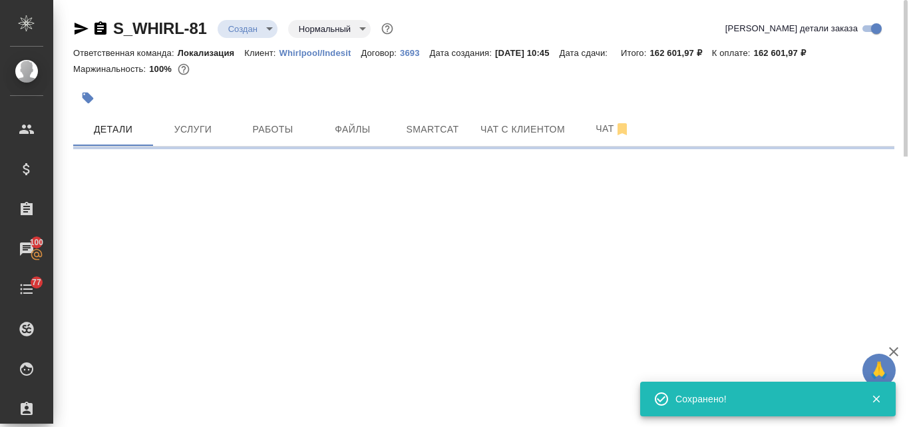
select select "RU"
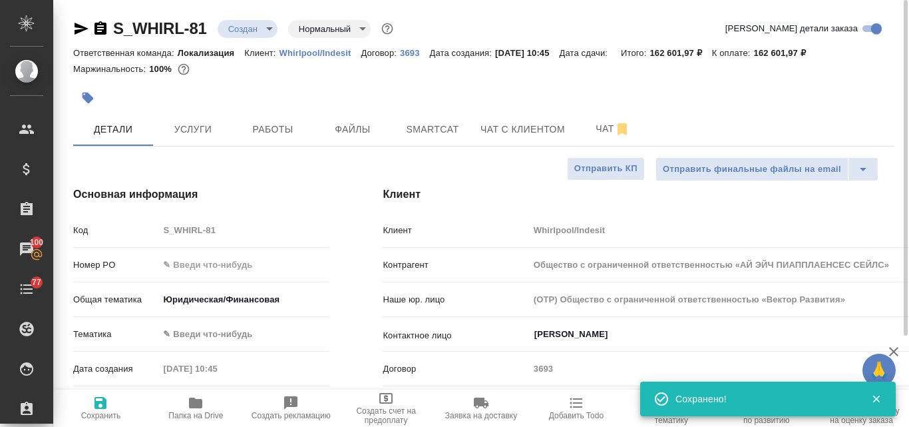
type textarea "x"
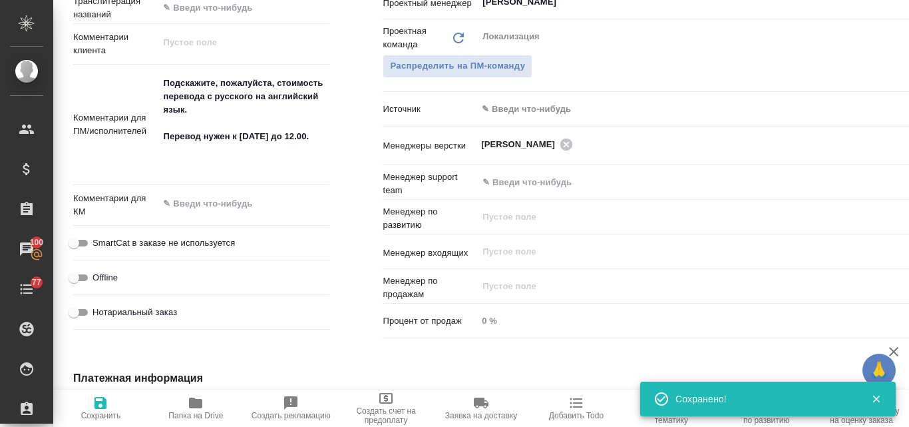
scroll to position [949, 0]
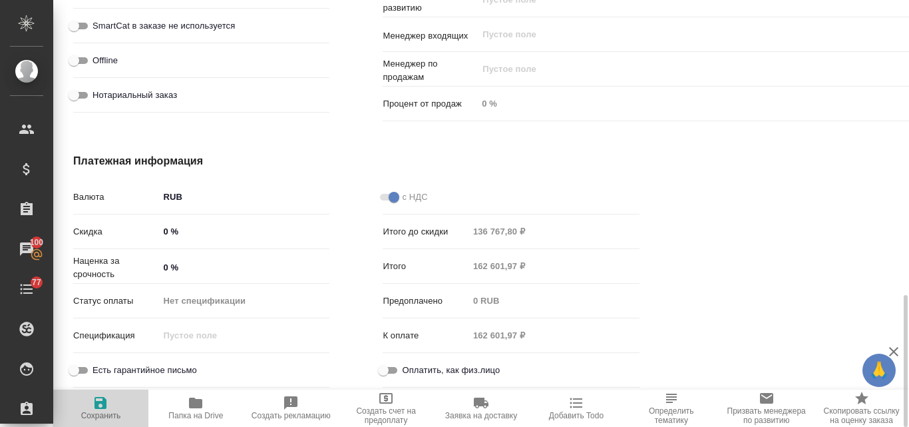
click at [93, 400] on icon "button" at bounding box center [101, 403] width 16 height 16
type input "Общество с ограниченной ответственностью «АЙ ЭЙЧ ПИАППЛАЕНСЕС СЕЙЛС»"
type textarea "x"
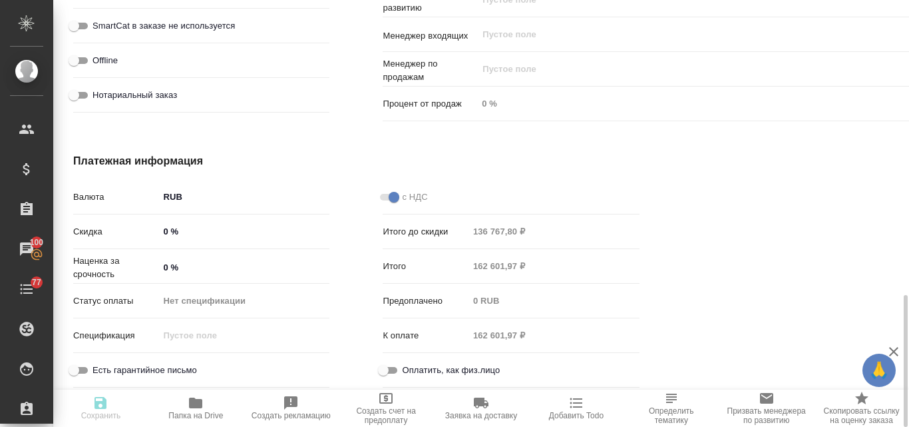
type input "Общество с ограниченной ответственностью «АЙ ЭЙЧ ПИАППЛАЕНСЕС СЕЙЛС»"
type textarea "x"
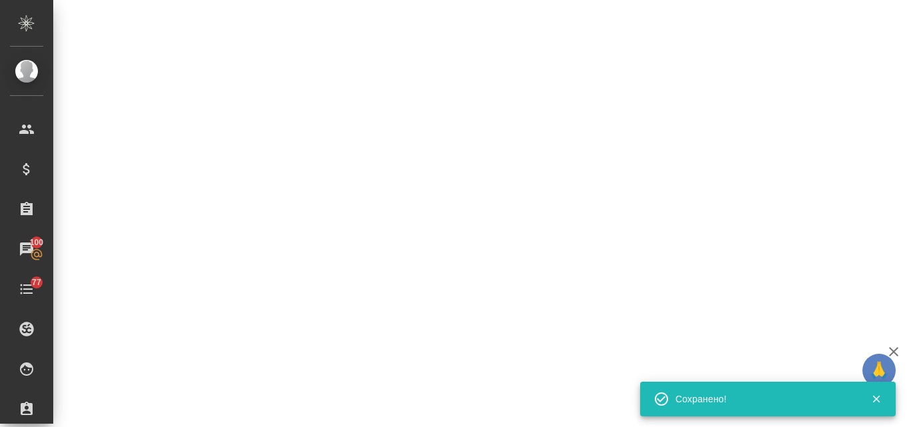
select select "RU"
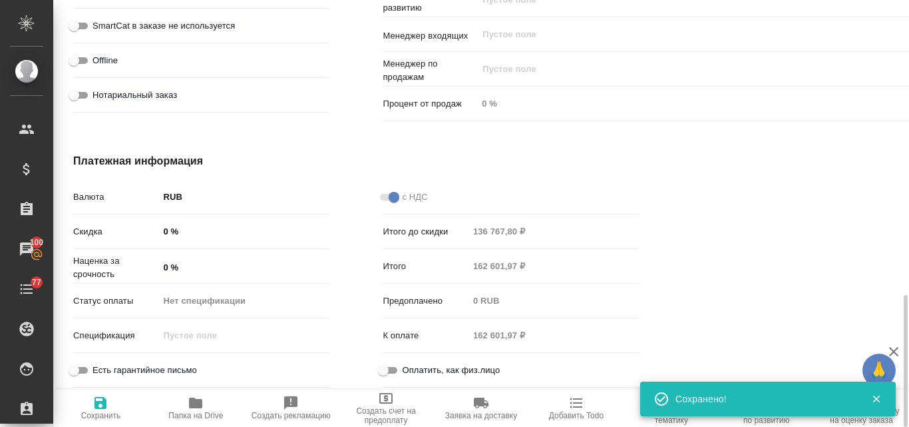
type textarea "x"
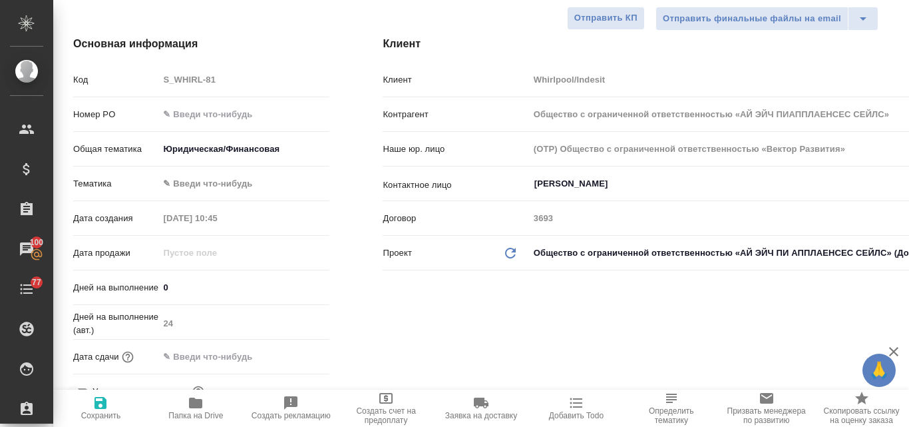
scroll to position [0, 0]
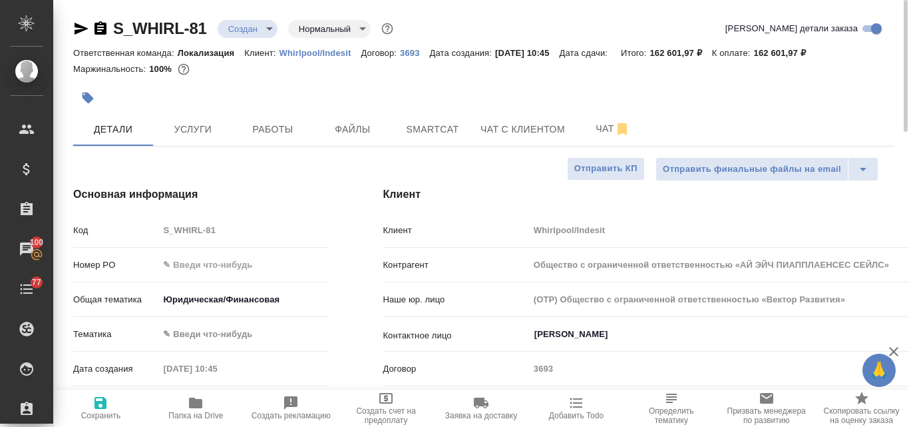
click at [75, 29] on icon "button" at bounding box center [81, 29] width 16 height 16
type input "Общество с ограниченной ответственностью «АЙ ЭЙЧ ПИАППЛАЕНСЕС СЕЙЛС»"
type textarea "x"
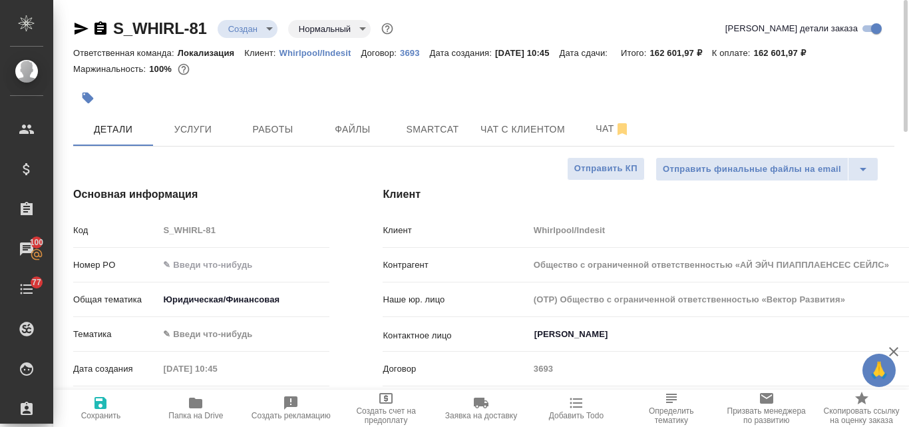
type input "Общество с ограниченной ответственностью «АЙ ЭЙЧ ПИАППЛАЕНСЕС СЕЙЛС»"
type textarea "x"
click at [80, 25] on icon "button" at bounding box center [82, 29] width 14 height 12
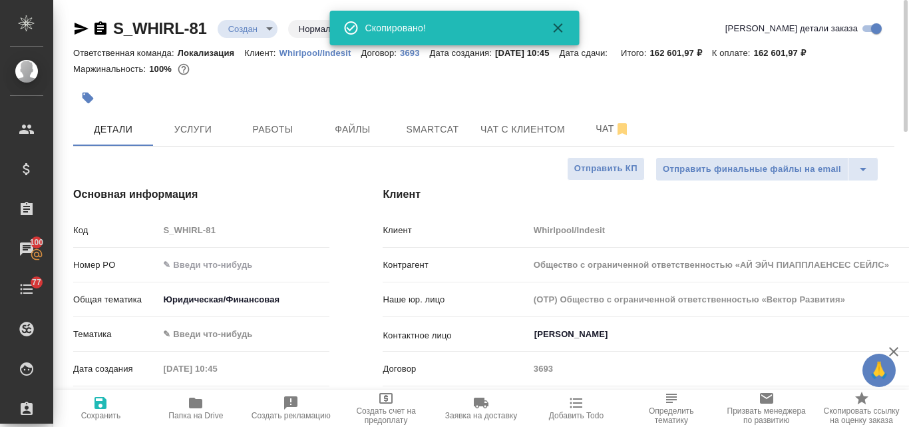
type input "Общество с ограниченной ответственностью «АЙ ЭЙЧ ПИАППЛАЕНСЕС СЕЙЛС»"
type textarea "x"
type input "Общество с ограниченной ответственностью «АЙ ЭЙЧ ПИАППЛАЕНСЕС СЕЙЛС»"
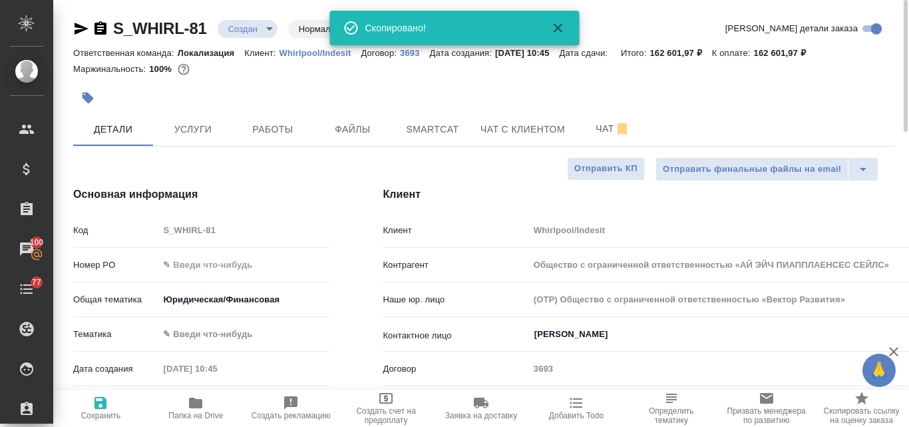
type textarea "x"
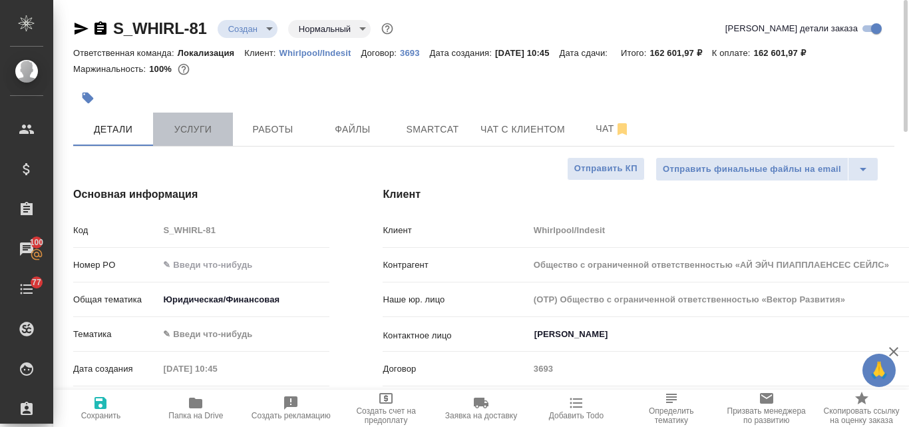
click at [212, 129] on span "Услуги" at bounding box center [193, 129] width 64 height 17
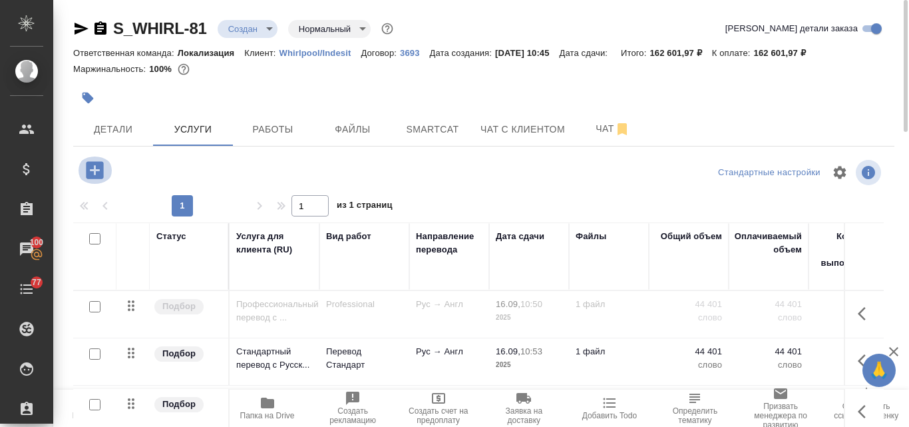
click at [86, 173] on icon "button" at bounding box center [94, 169] width 23 height 23
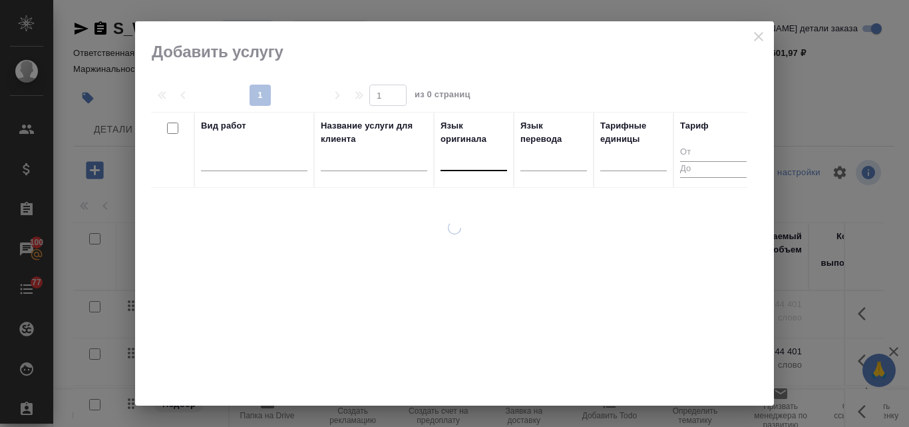
click at [477, 161] on div at bounding box center [474, 157] width 67 height 19
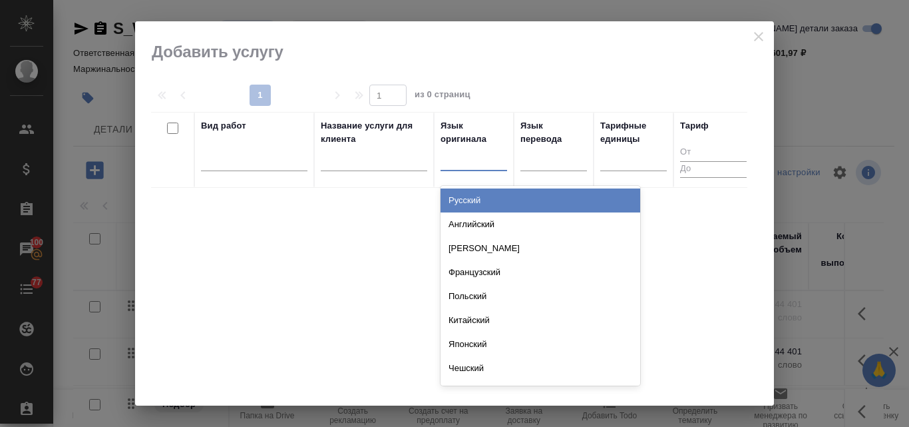
click at [465, 204] on div "Русский" at bounding box center [541, 200] width 200 height 24
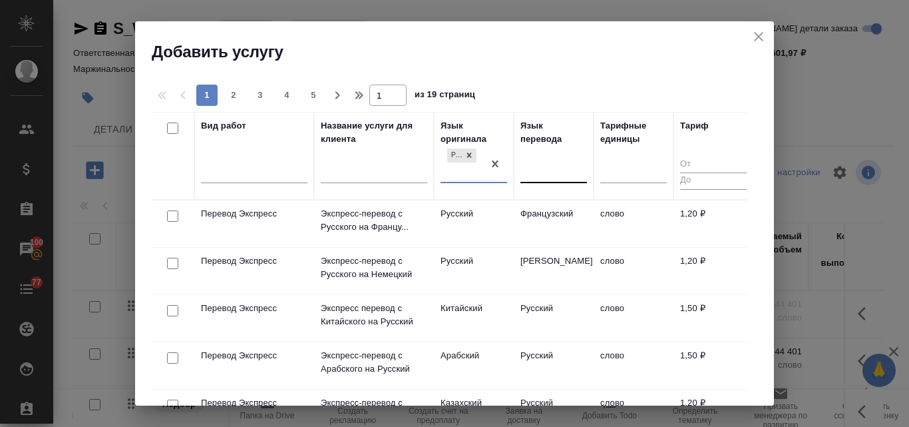
click at [543, 166] on div at bounding box center [554, 169] width 67 height 19
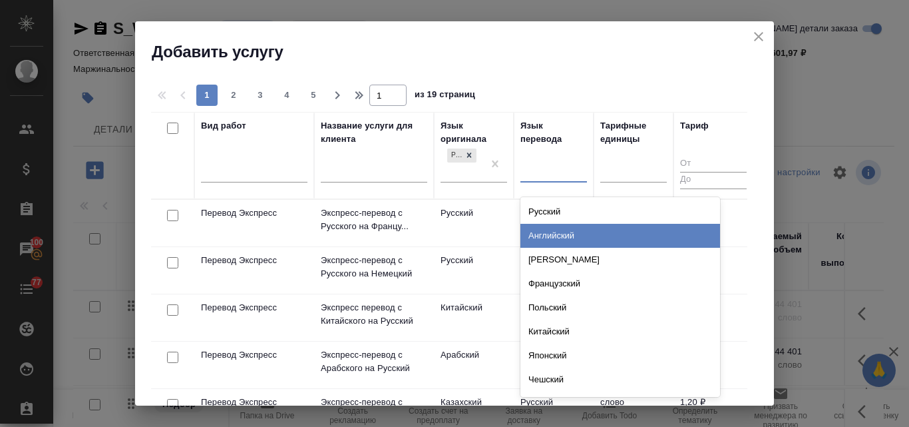
click at [543, 232] on div "Английский" at bounding box center [621, 236] width 200 height 24
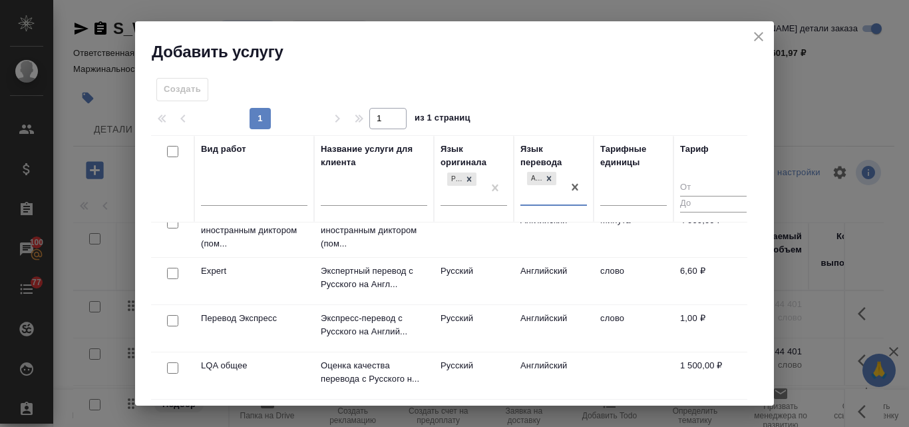
scroll to position [184, 0]
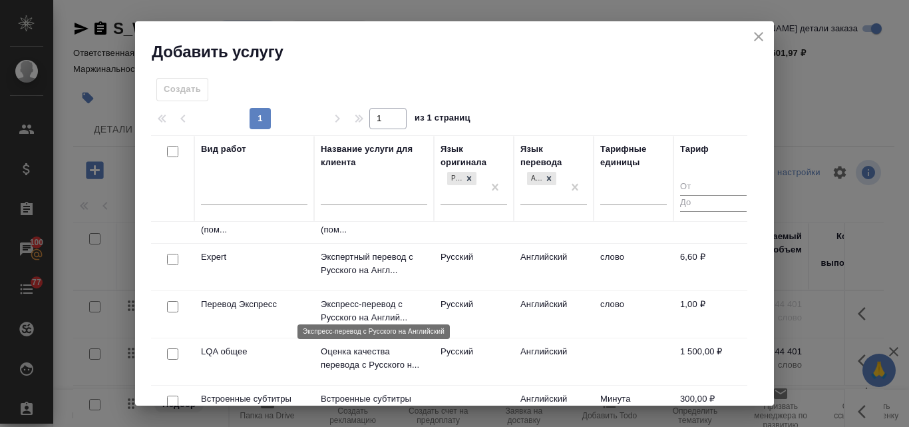
click at [373, 300] on p "Экспресс-перевод с Русского на Англий..." at bounding box center [374, 311] width 107 height 27
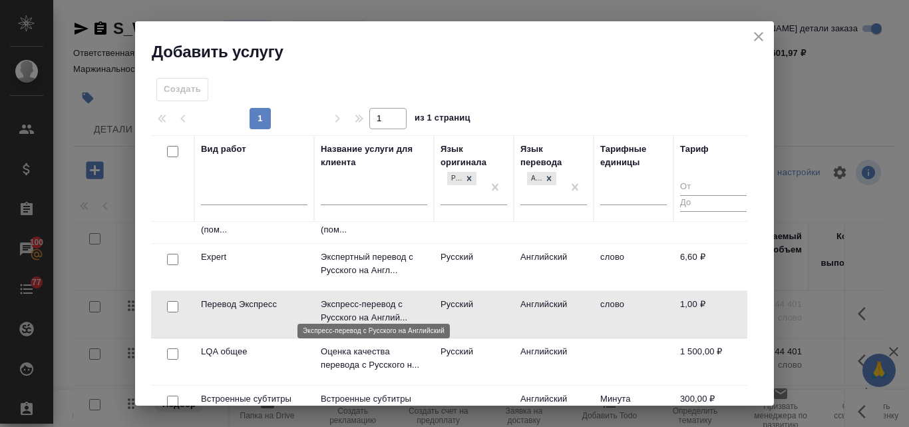
click at [374, 299] on p "Экспресс-перевод с Русского на Англий..." at bounding box center [374, 311] width 107 height 27
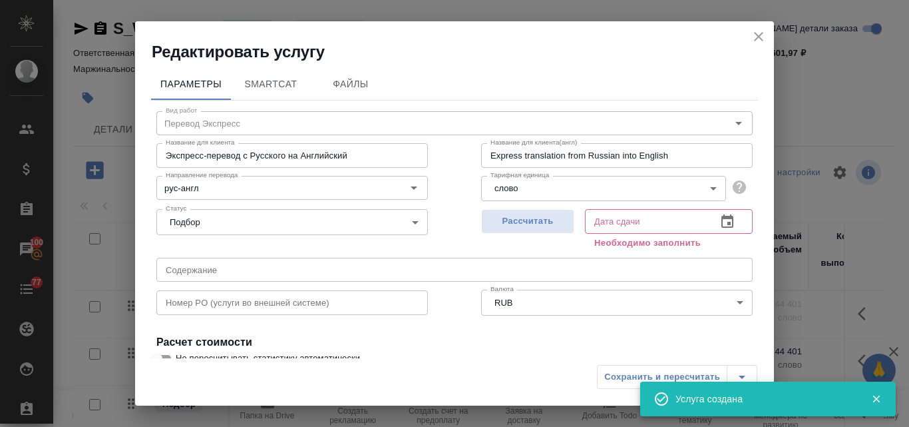
scroll to position [150, 0]
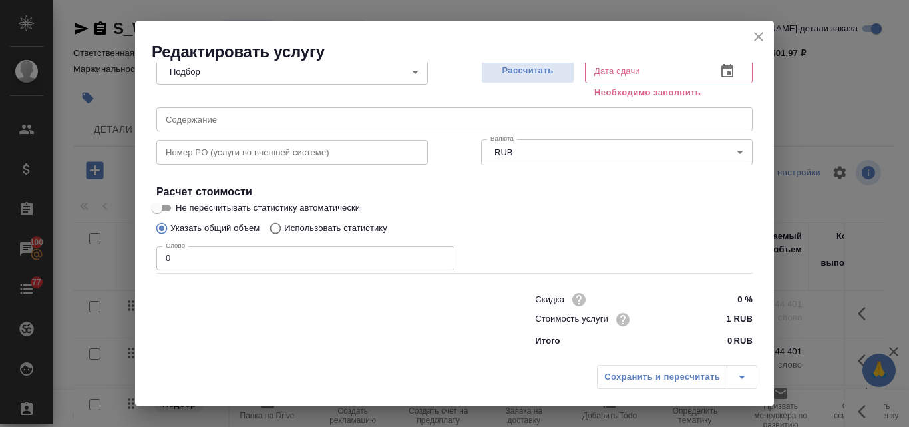
click at [278, 226] on input "Использовать статистику" at bounding box center [273, 228] width 21 height 25
radio input "true"
radio input "false"
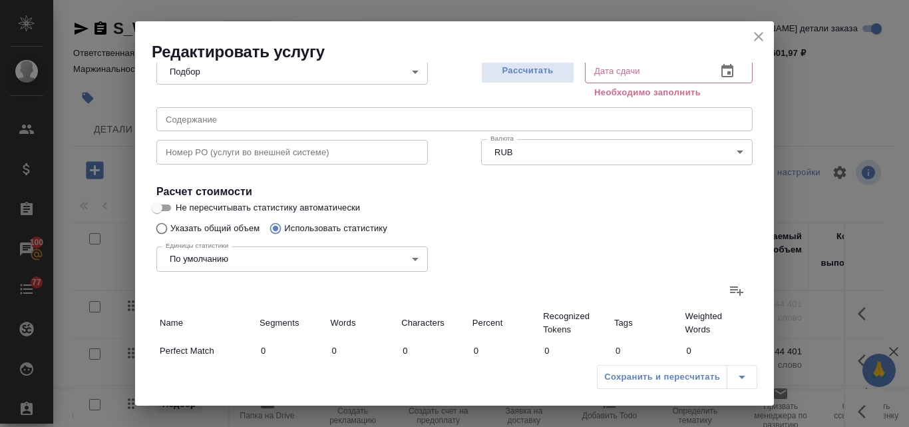
click at [729, 289] on icon at bounding box center [737, 290] width 16 height 16
click at [0, 0] on input "file" at bounding box center [0, 0] width 0 height 0
click at [508, 77] on span "Рассчитать" at bounding box center [528, 70] width 79 height 15
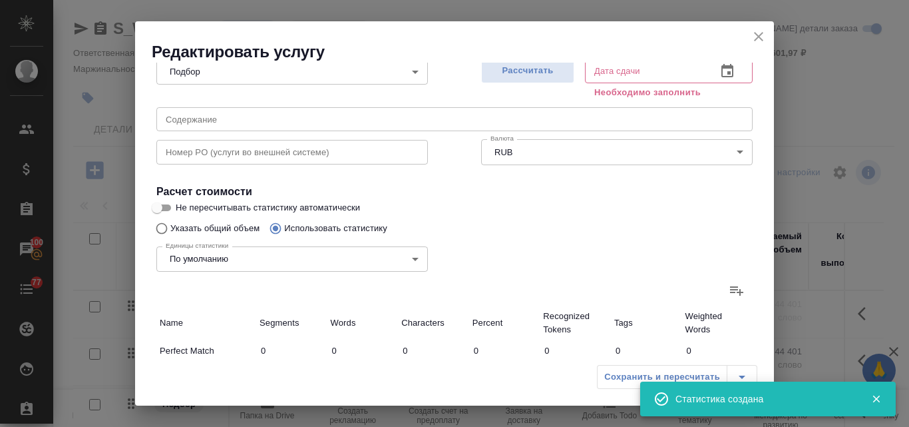
type input "58"
type input "644"
type input "5133"
type input "2"
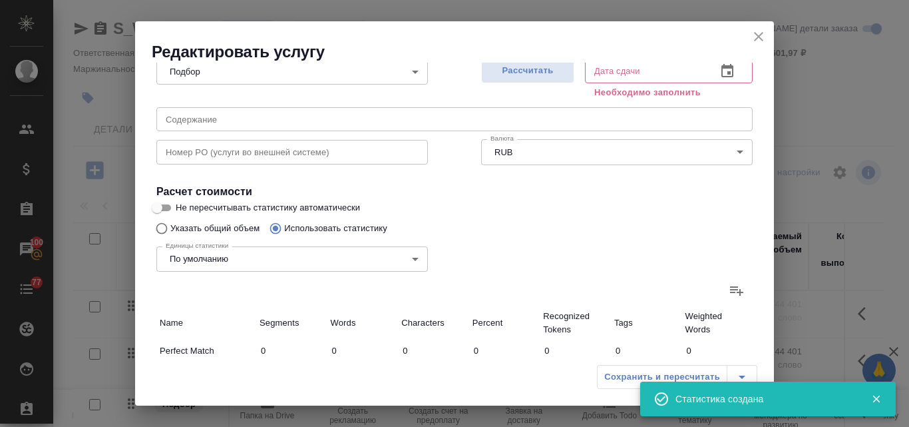
type input "12"
type input "1507"
type input "43755"
type input "331702"
type input "1509"
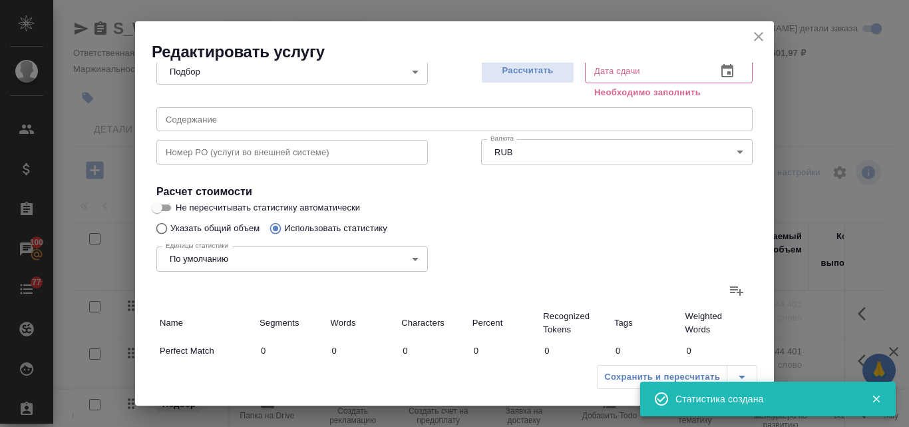
type input "43757"
type input "331714"
type input "1567"
type input "44401"
type input "336847"
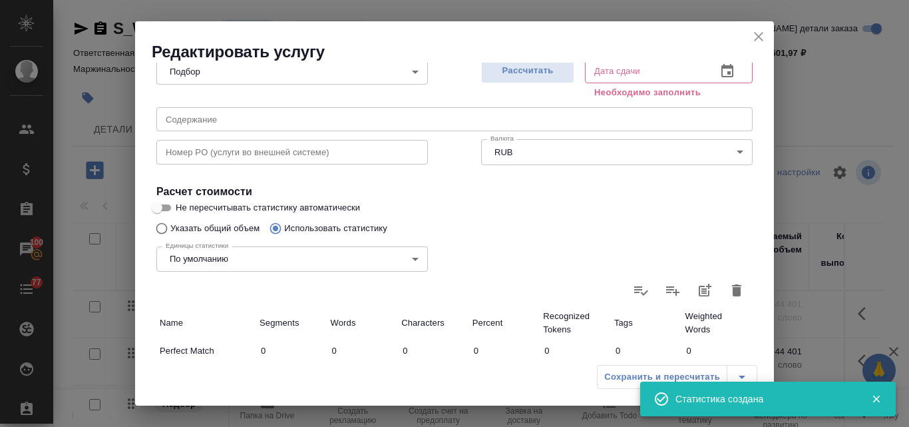
type input "[DATE] 11:29"
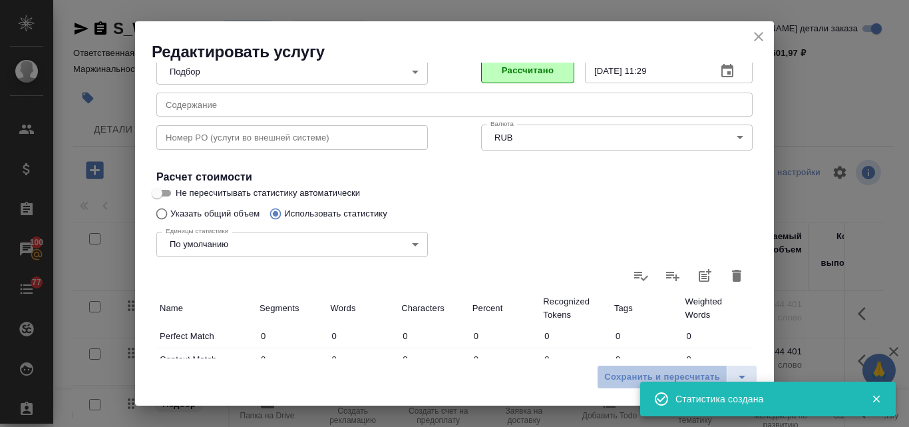
click at [618, 370] on span "Сохранить и пересчитать" at bounding box center [662, 376] width 116 height 15
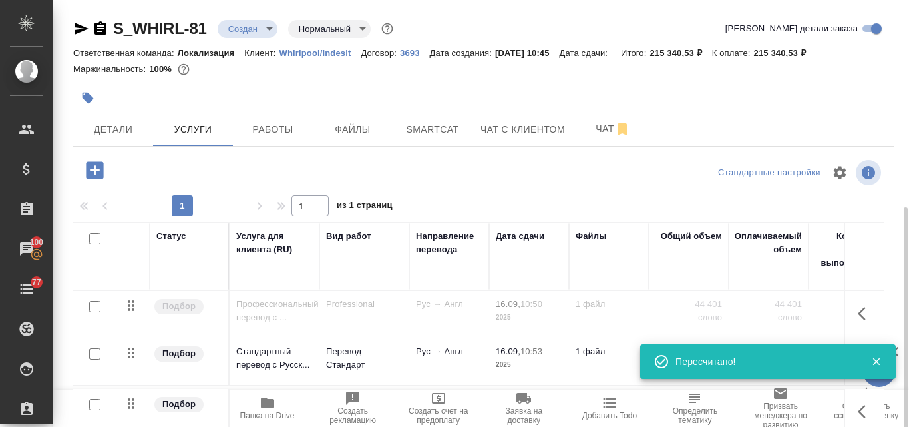
scroll to position [116, 0]
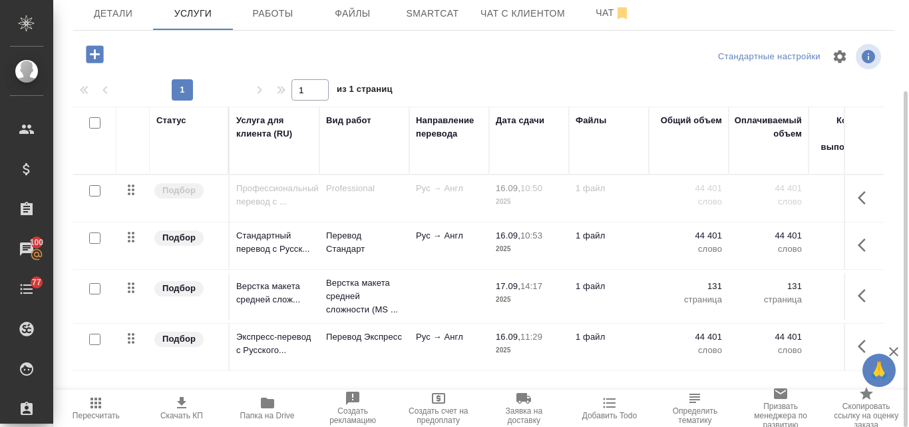
click at [91, 241] on input "checkbox" at bounding box center [94, 237] width 11 height 11
checkbox input "true"
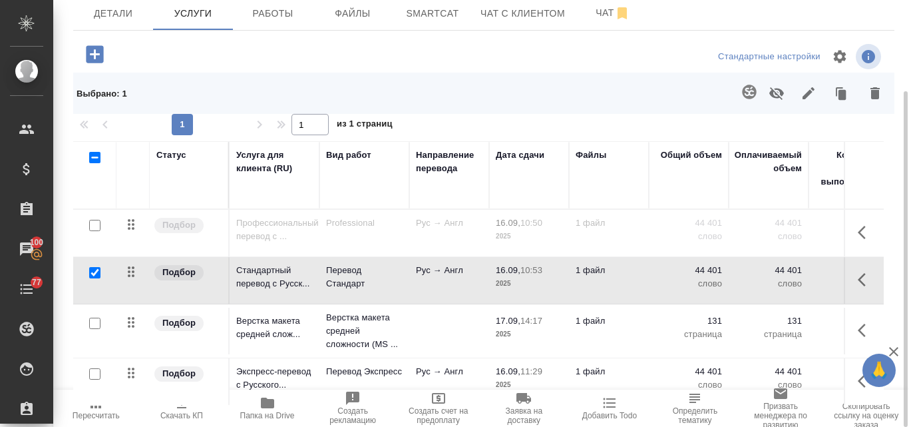
click at [777, 93] on icon "button" at bounding box center [777, 93] width 15 height 13
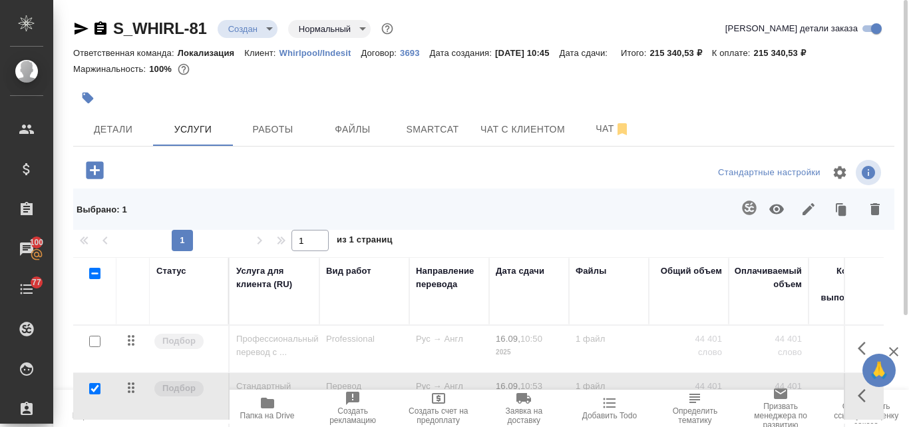
scroll to position [150, 0]
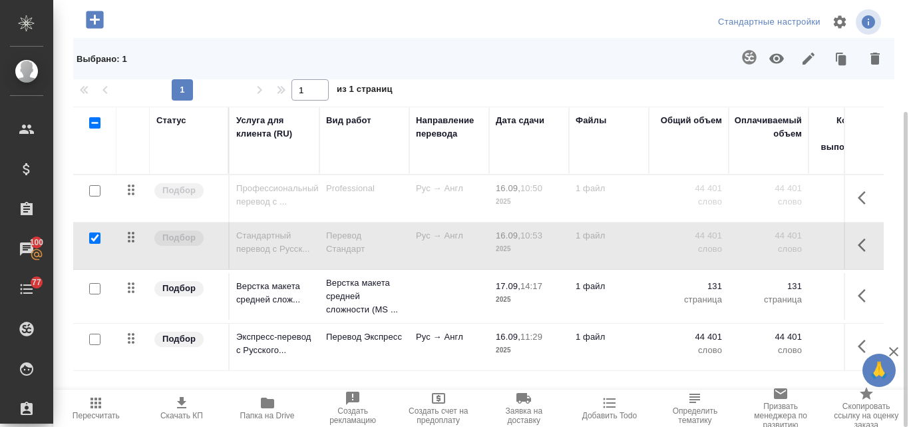
click at [107, 407] on span "Пересчитать" at bounding box center [96, 407] width 70 height 25
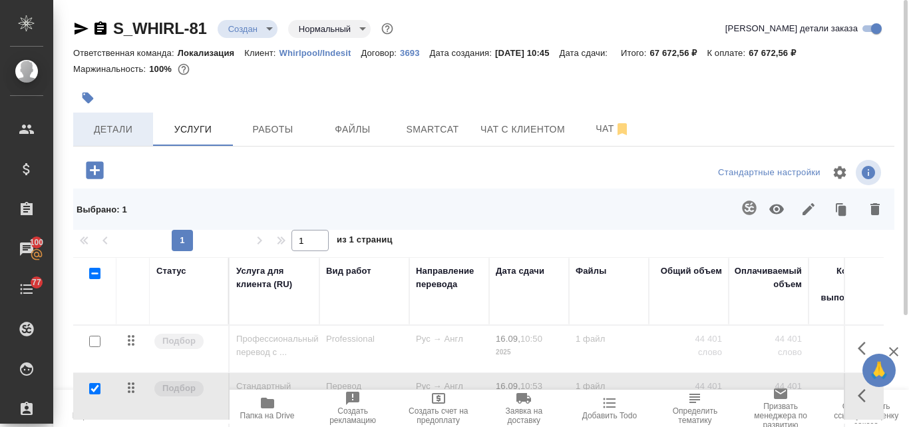
click at [112, 122] on span "Детали" at bounding box center [113, 129] width 64 height 17
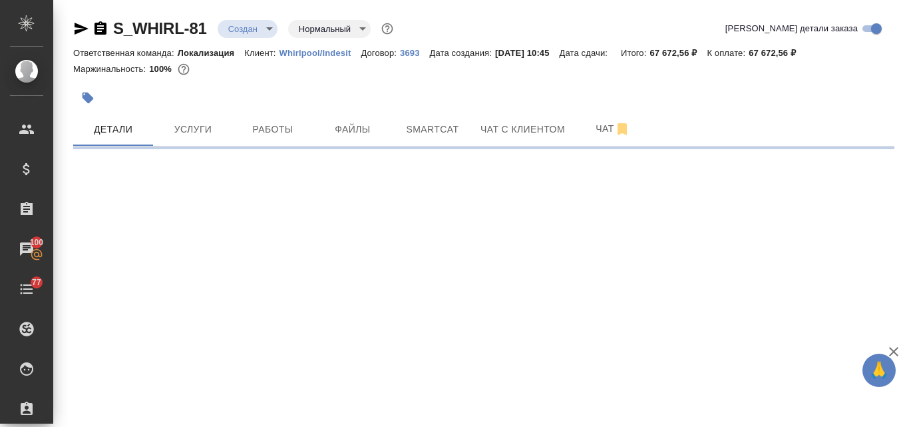
select select "RU"
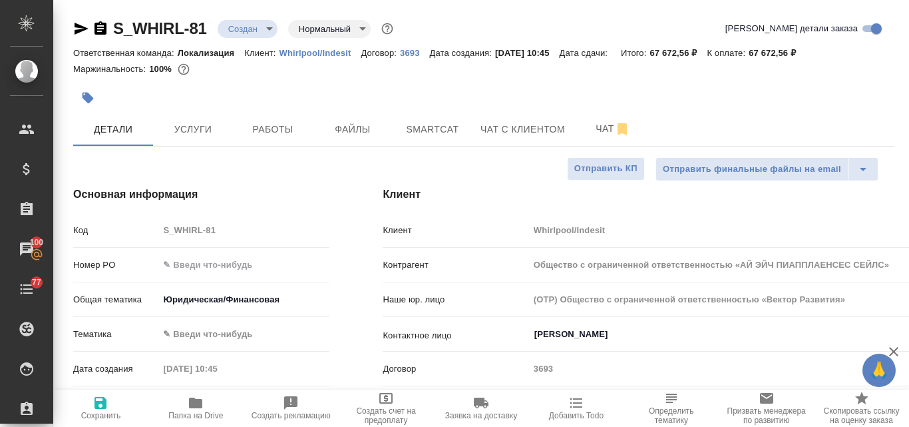
type textarea "x"
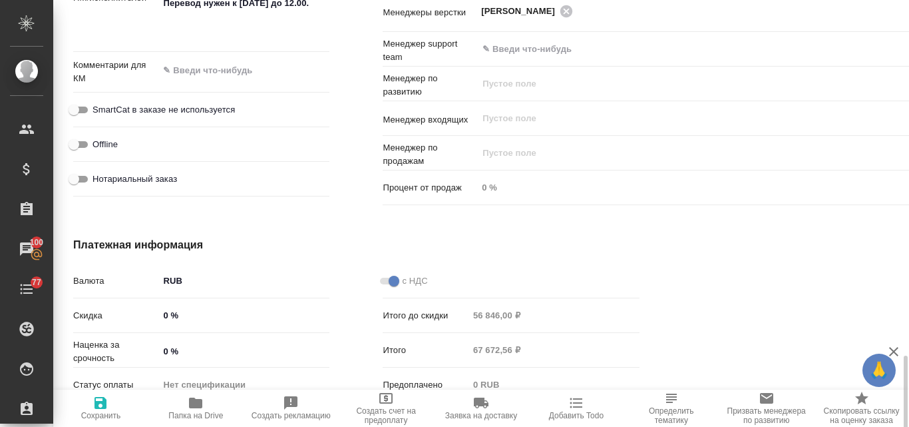
scroll to position [959, 0]
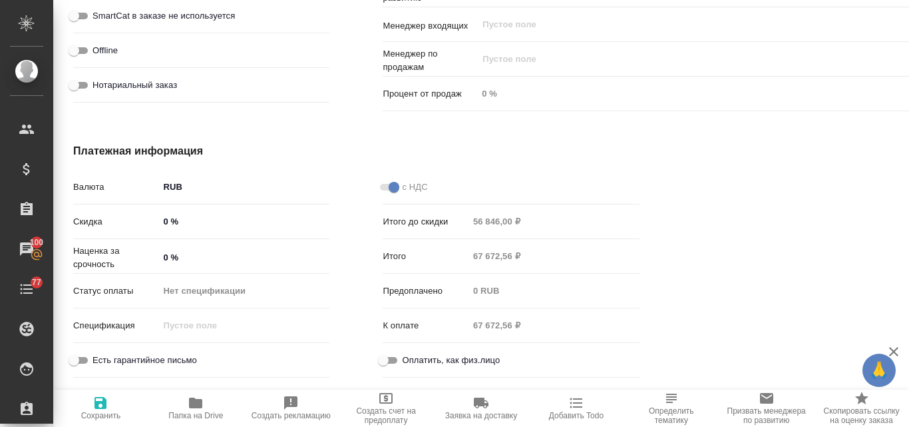
click at [165, 220] on input "0 %" at bounding box center [243, 221] width 171 height 19
click at [163, 258] on input "0 %" at bounding box center [243, 257] width 171 height 19
type input "10 %"
type input "Общество с ограниченной ответственностью «АЙ ЭЙЧ ПИАППЛАЕНСЕС СЕЙЛС»"
type textarea "x"
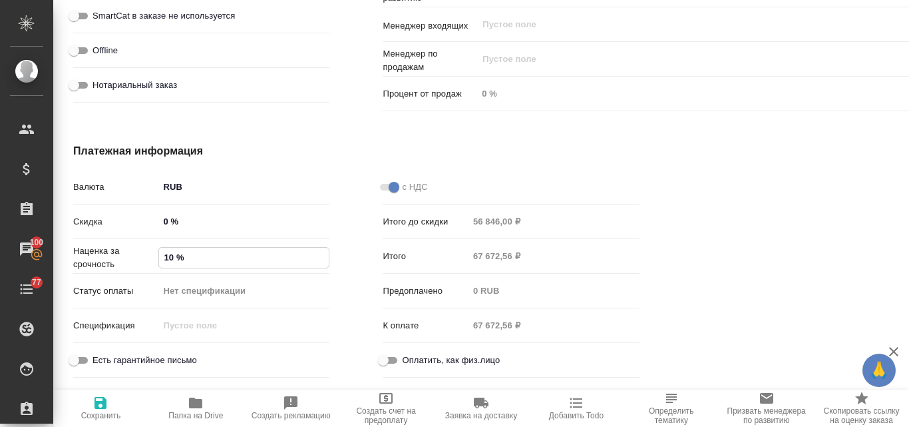
type textarea "x"
type input "100 %"
type input "Общество с ограниченной ответственностью «АЙ ЭЙЧ ПИАППЛАЕНСЕС СЕЙЛС»"
type textarea "x"
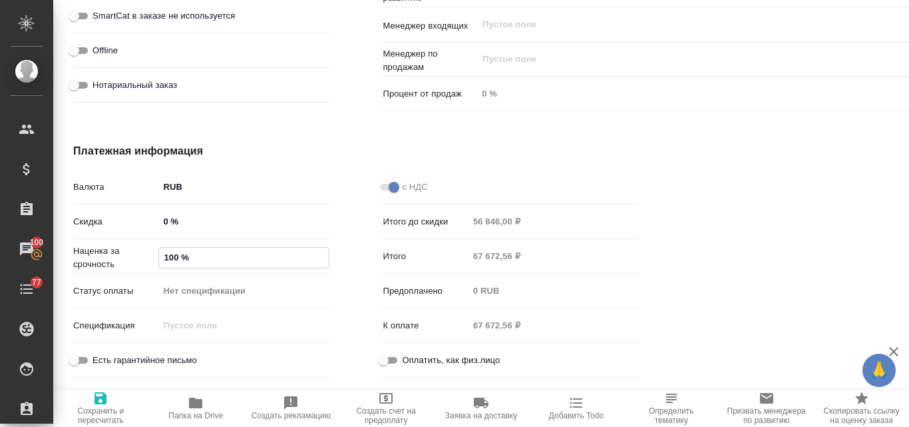
type textarea "x"
type input "100 %"
click at [92, 406] on span "Сохранить и пересчитать" at bounding box center [100, 415] width 79 height 19
type input "Общество с ограниченной ответственностью «АЙ ЭЙЧ ПИАППЛАЕНСЕС СЕЙЛС»"
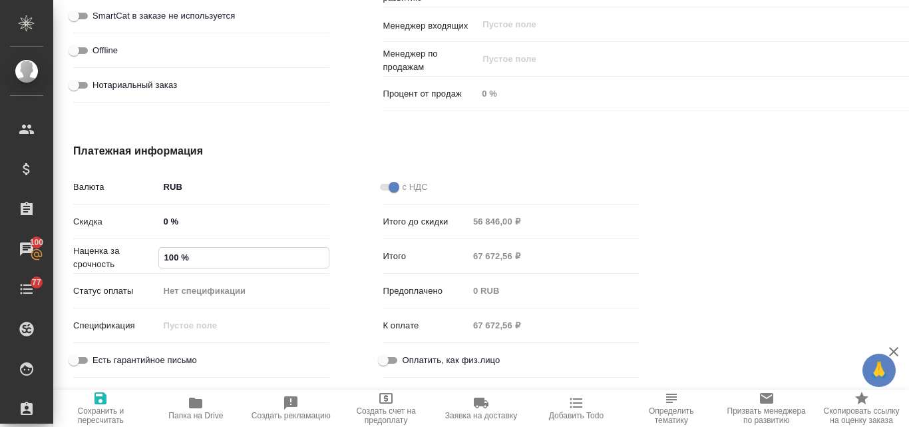
type textarea "x"
type input "Общество с ограниченной ответственностью «АЙ ЭЙЧ ПИАППЛАЕНСЕС СЕЙЛС»"
type textarea "x"
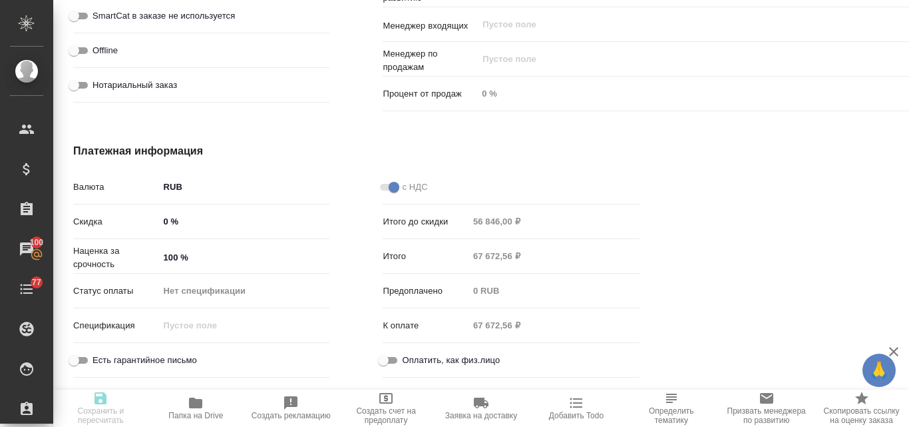
type textarea "x"
type input "Общество с ограниченной ответственностью «АЙ ЭЙЧ ПИАППЛАЕНСЕС СЕЙЛС»"
type textarea "x"
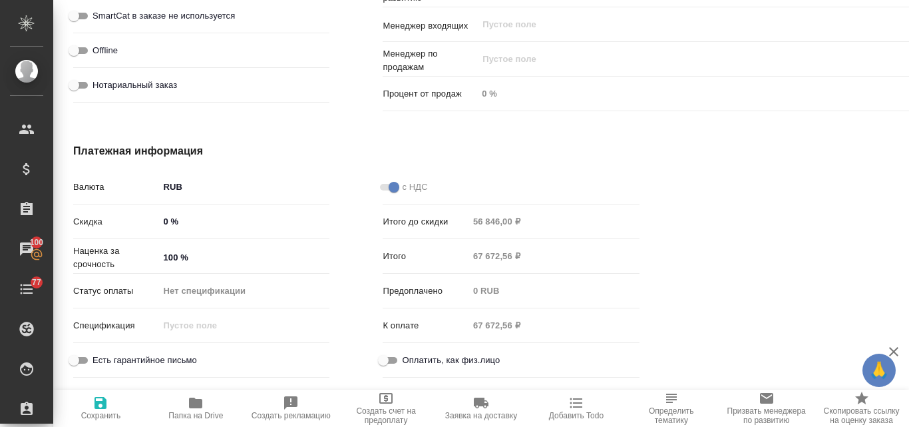
type textarea "x"
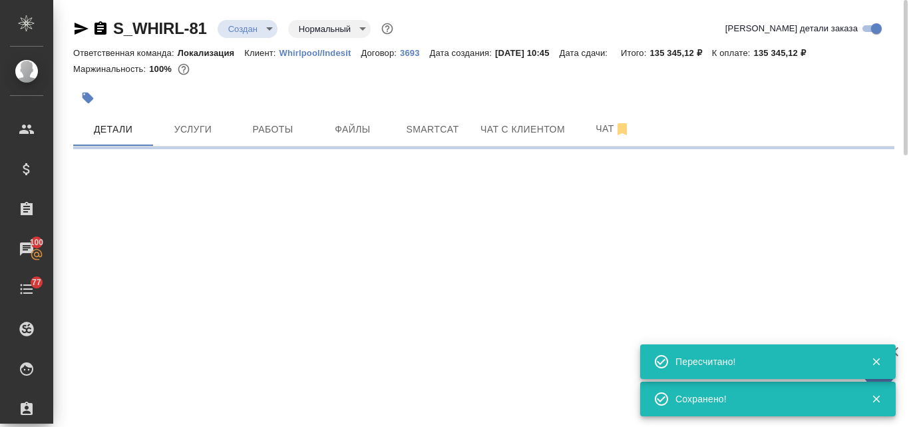
scroll to position [0, 0]
select select "RU"
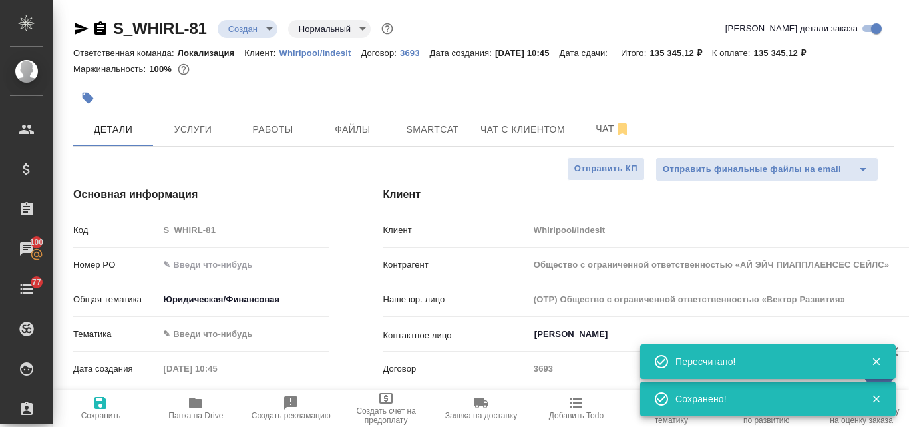
type textarea "x"
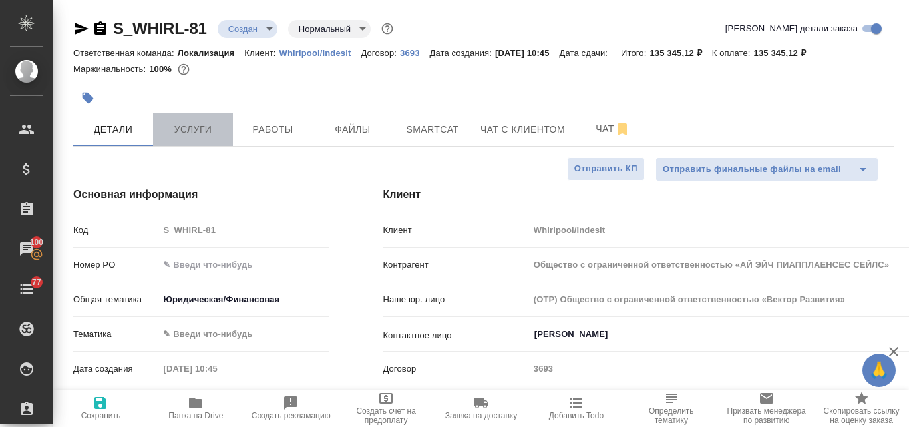
click at [201, 137] on span "Услуги" at bounding box center [193, 129] width 64 height 17
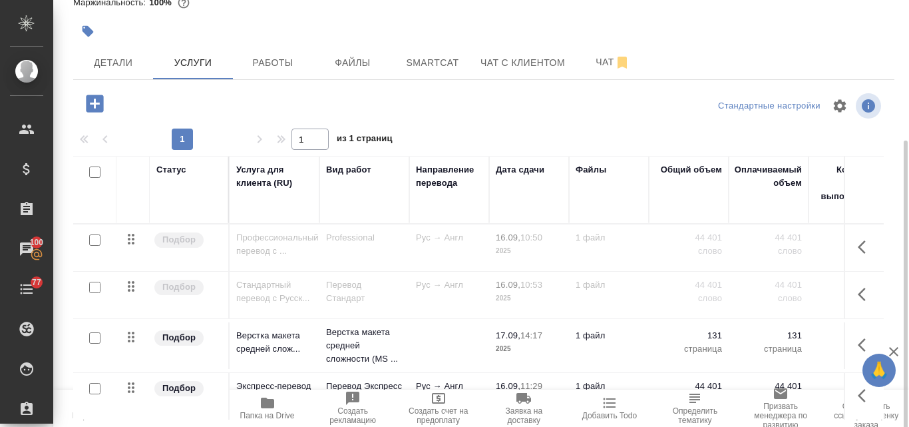
scroll to position [116, 0]
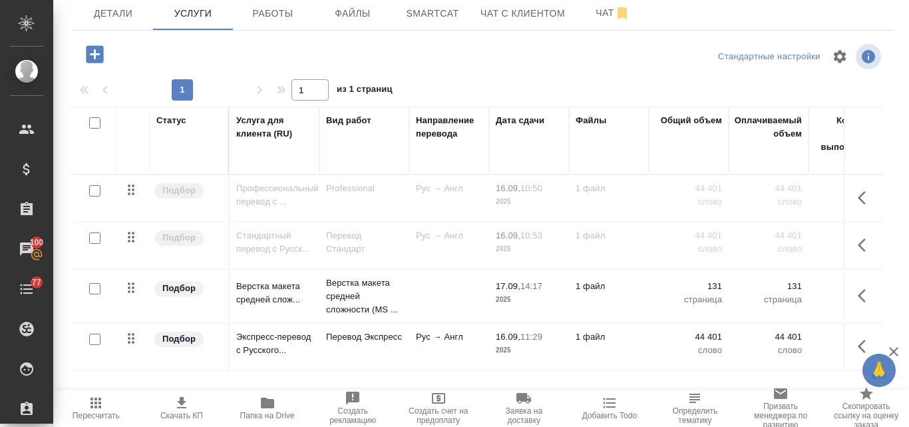
click at [179, 405] on icon "button" at bounding box center [182, 403] width 16 height 16
click at [96, 235] on input "checkbox" at bounding box center [94, 237] width 11 height 11
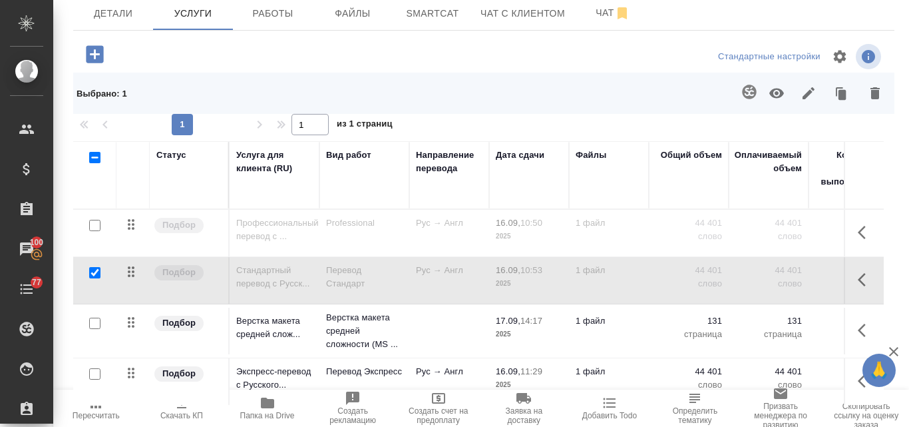
click at [769, 93] on icon "button" at bounding box center [777, 93] width 16 height 16
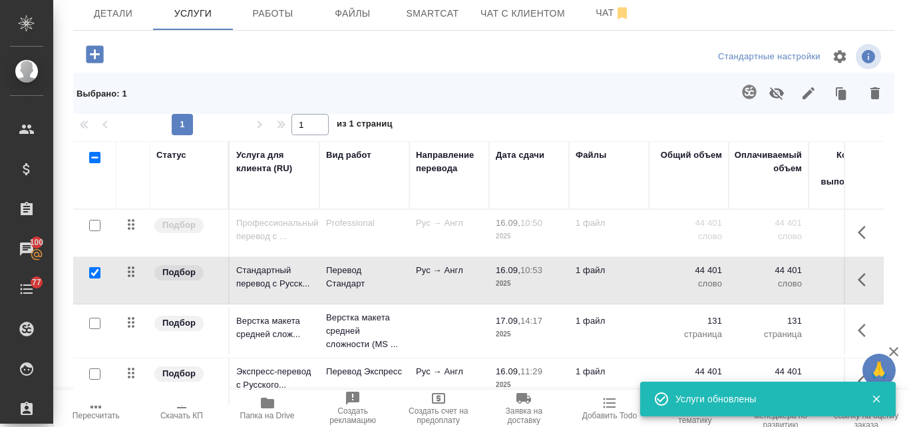
click at [98, 272] on input "checkbox" at bounding box center [94, 272] width 11 height 11
checkbox input "false"
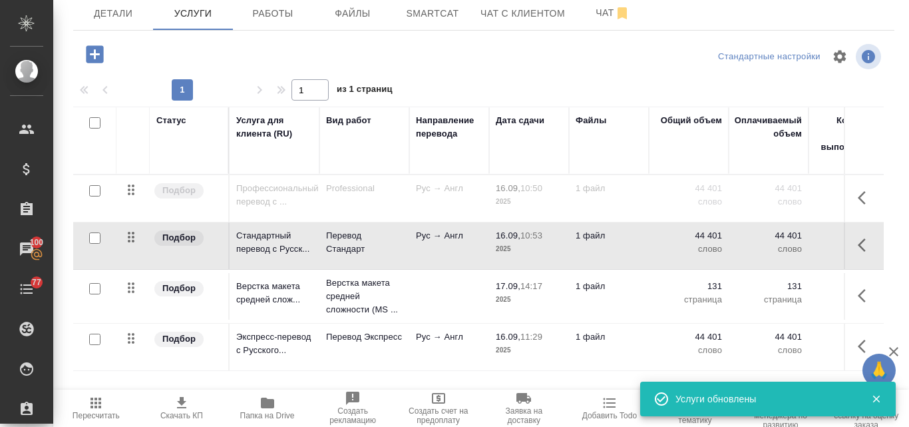
click at [98, 338] on input "checkbox" at bounding box center [94, 339] width 11 height 11
checkbox input "true"
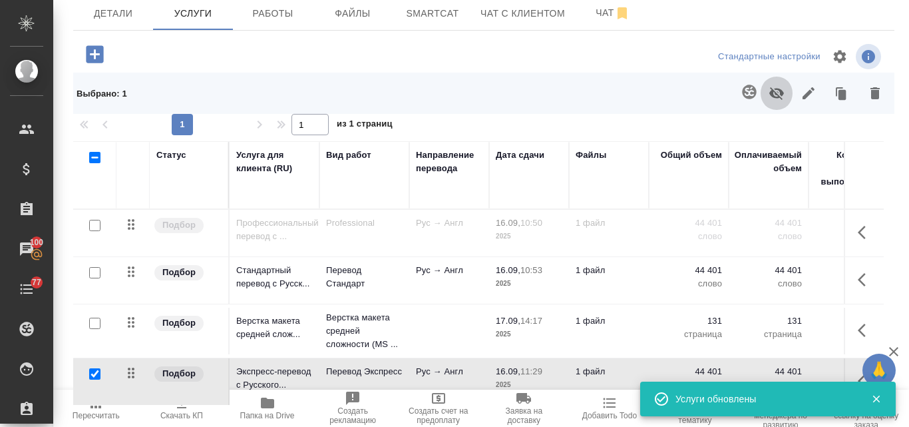
click at [770, 89] on icon "button" at bounding box center [777, 93] width 16 height 16
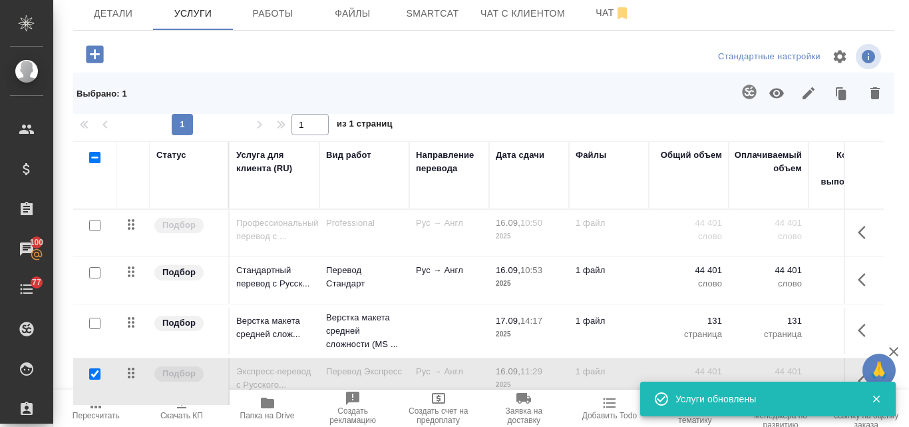
scroll to position [150, 0]
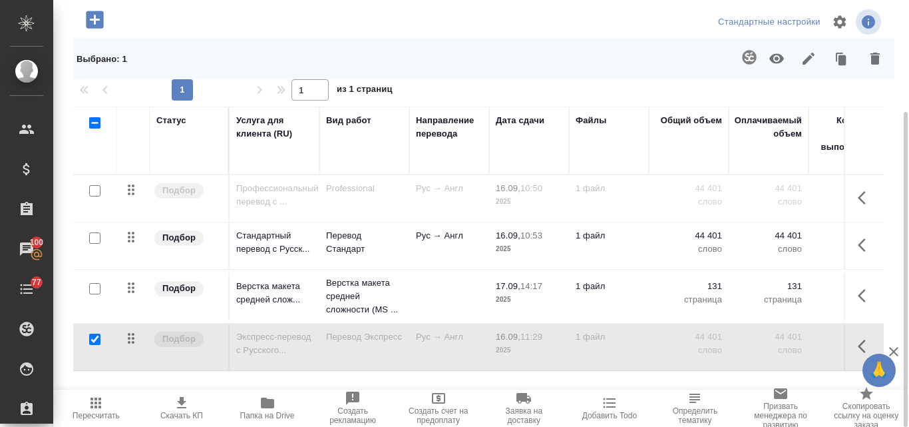
click at [89, 399] on icon "button" at bounding box center [96, 403] width 16 height 16
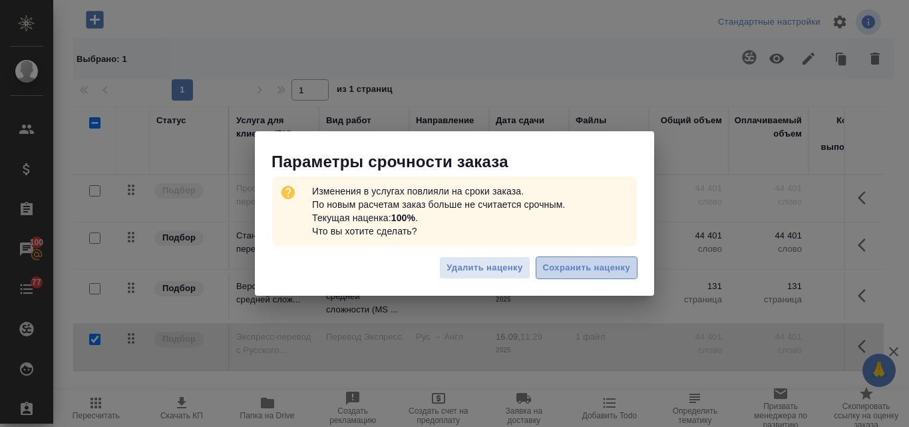
click at [570, 267] on span "Сохранить наценку" at bounding box center [586, 267] width 87 height 15
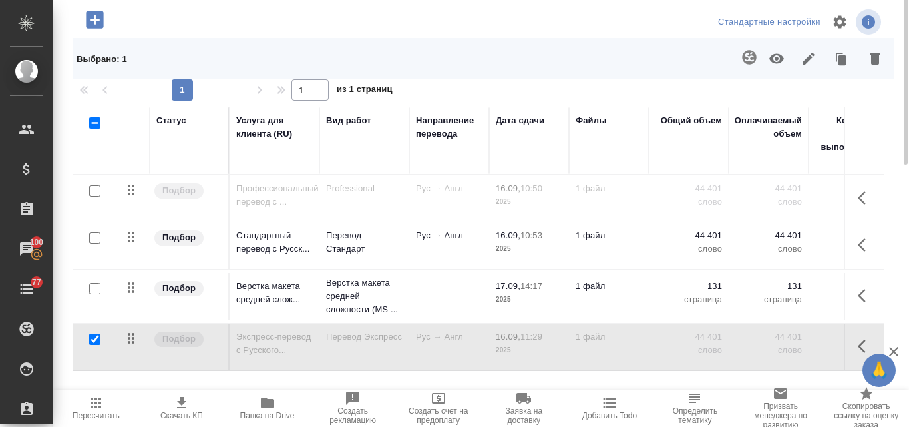
scroll to position [0, 0]
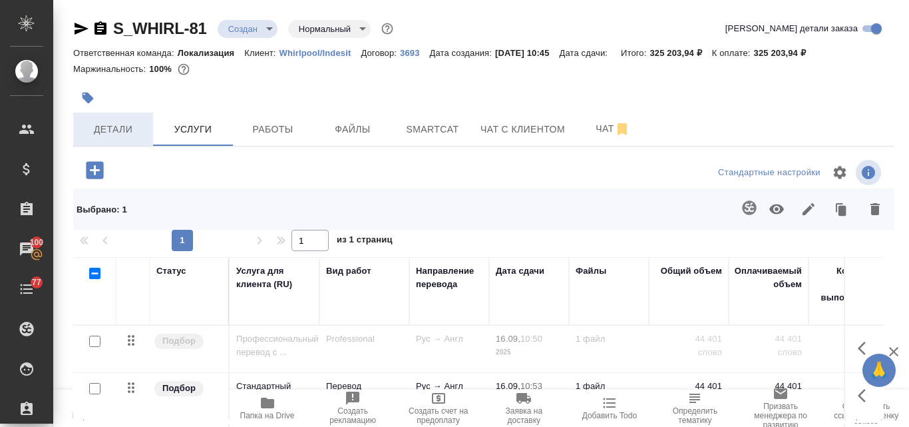
click at [113, 134] on span "Детали" at bounding box center [113, 129] width 64 height 17
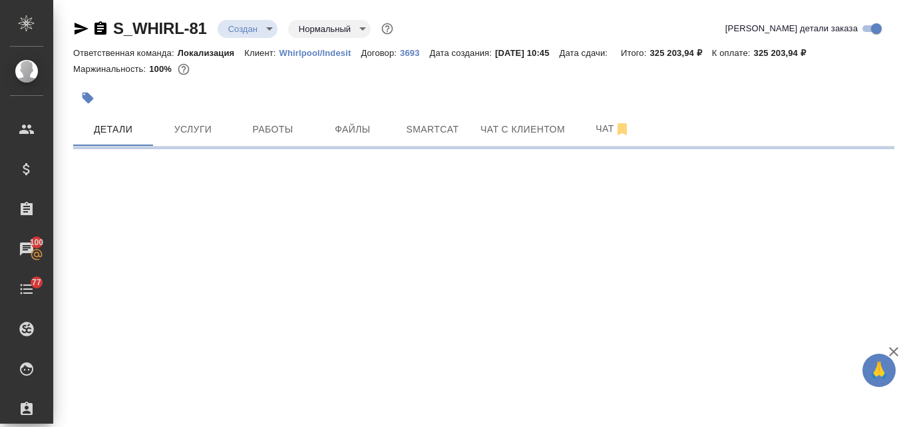
select select "RU"
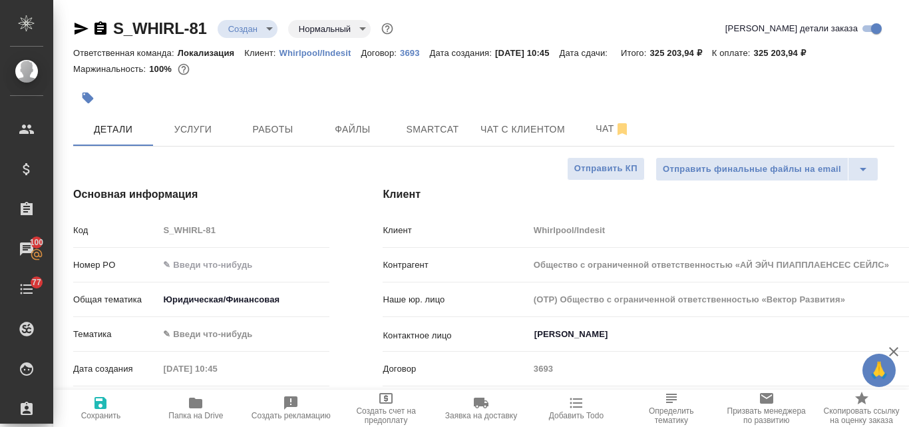
type textarea "x"
click at [194, 126] on span "Услуги" at bounding box center [193, 129] width 64 height 17
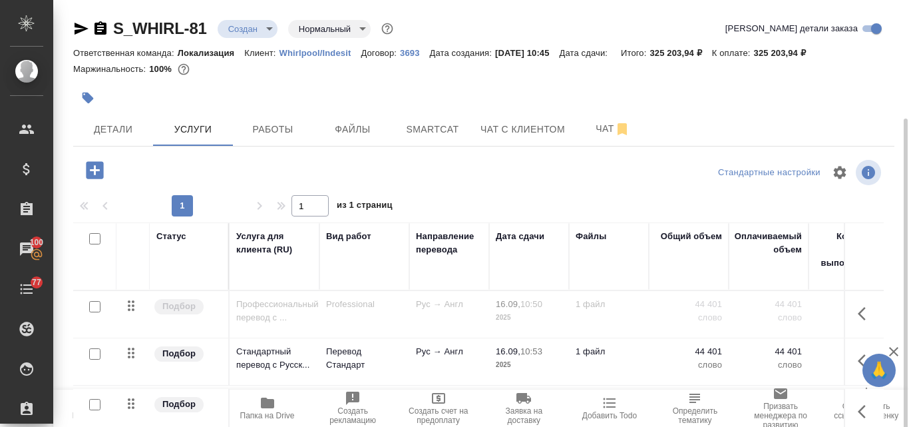
scroll to position [116, 0]
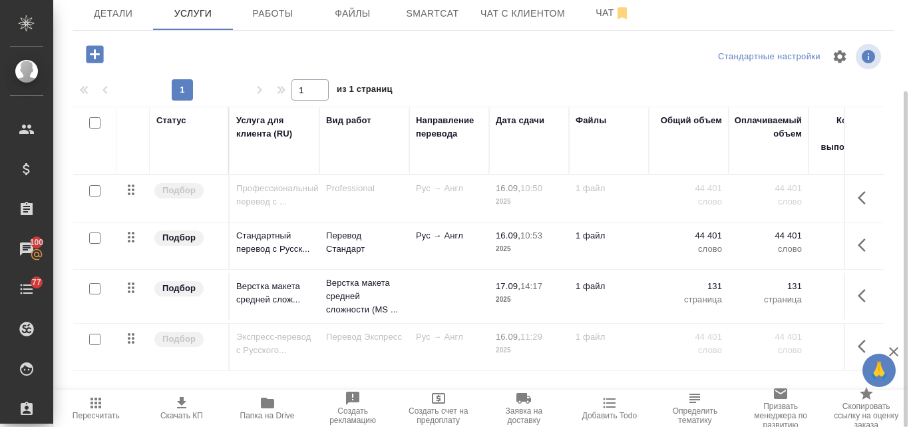
click at [182, 411] on span "Скачать КП" at bounding box center [181, 415] width 43 height 9
click at [96, 242] on input "checkbox" at bounding box center [94, 237] width 11 height 11
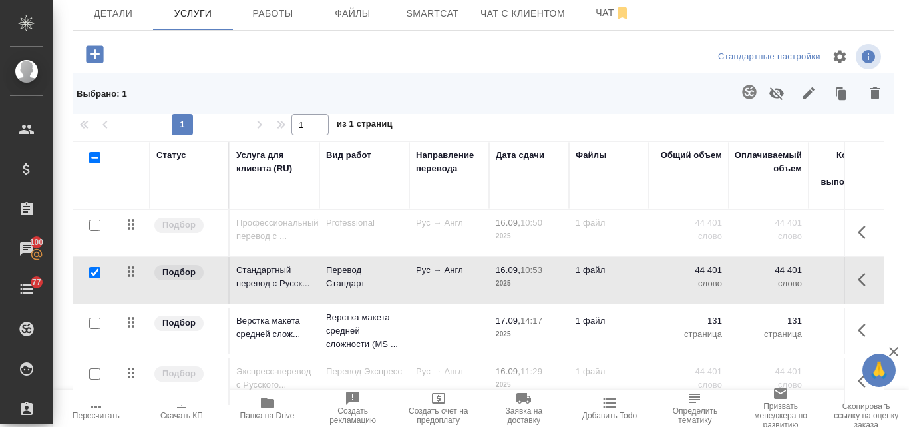
click at [867, 93] on icon "button" at bounding box center [875, 93] width 16 height 16
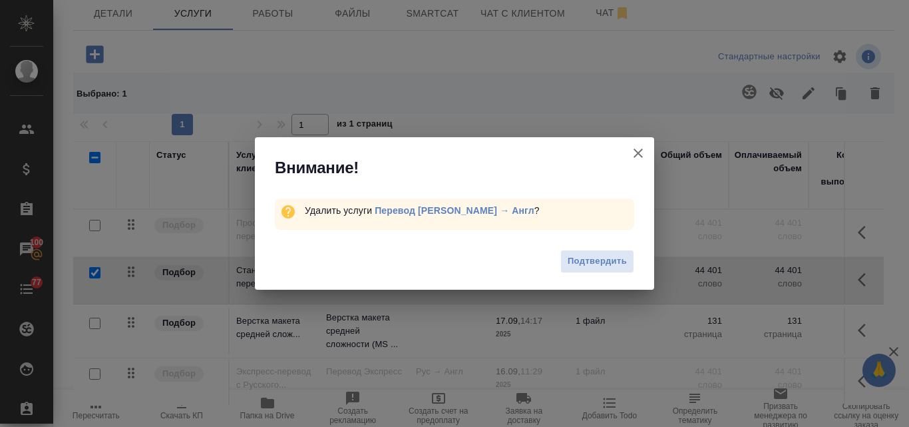
click at [644, 154] on icon "button" at bounding box center [638, 153] width 16 height 16
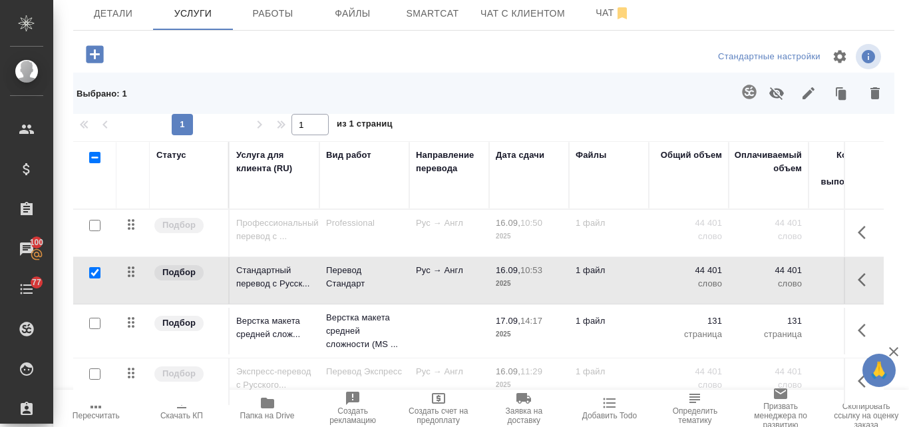
click at [773, 88] on icon "button" at bounding box center [777, 93] width 16 height 16
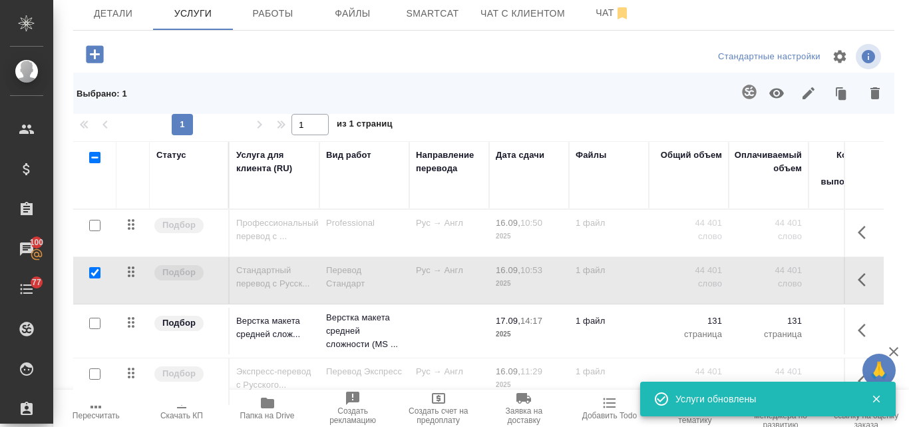
click at [93, 274] on input "checkbox" at bounding box center [94, 272] width 11 height 11
checkbox input "false"
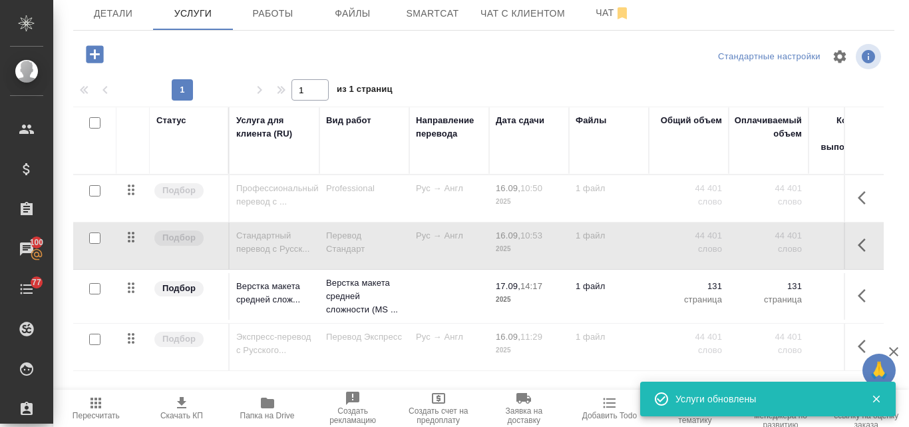
drag, startPoint x: 101, startPoint y: 190, endPoint x: 132, endPoint y: 191, distance: 31.3
click at [99, 190] on div at bounding box center [95, 191] width 30 height 19
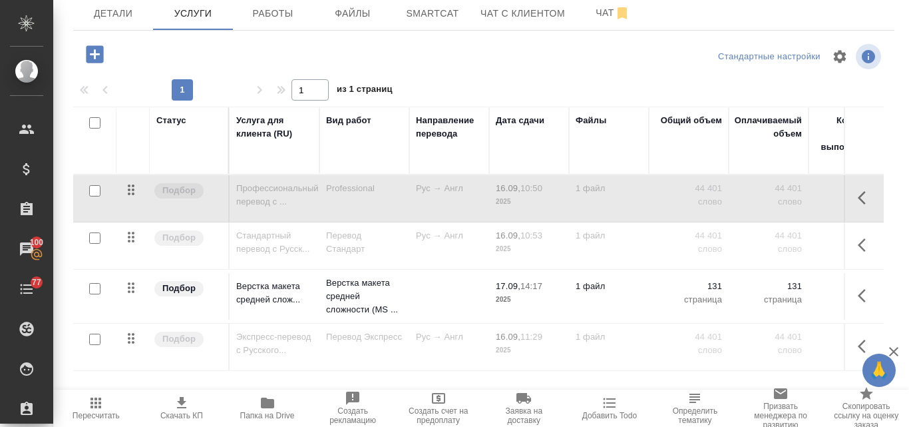
click at [95, 192] on input "checkbox" at bounding box center [94, 190] width 11 height 11
checkbox input "true"
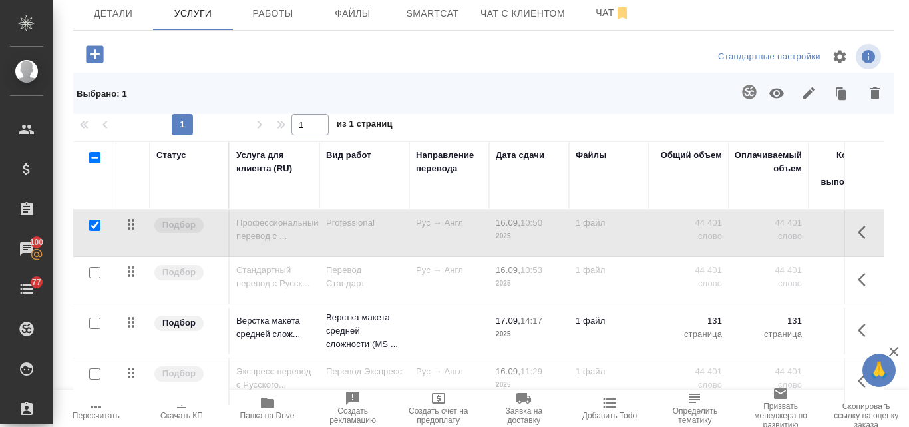
click at [770, 95] on icon "button" at bounding box center [777, 94] width 15 height 10
